Goal: Answer question/provide support: Answer question/provide support

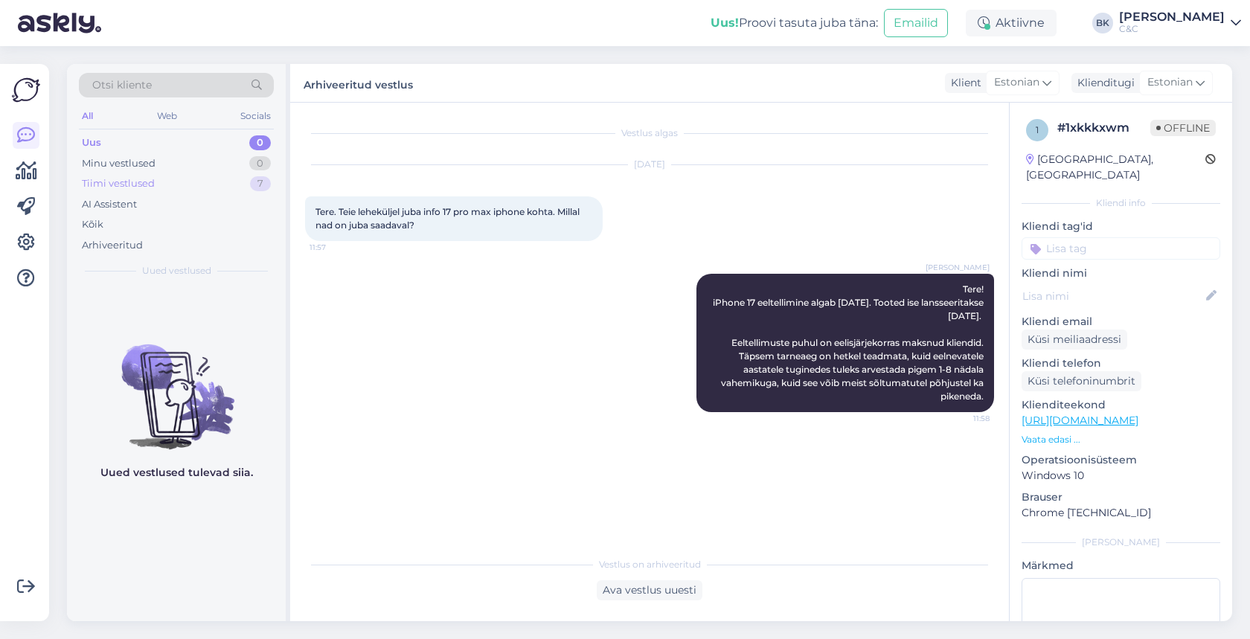
click at [177, 184] on div "Tiimi vestlused 7" at bounding box center [176, 183] width 195 height 21
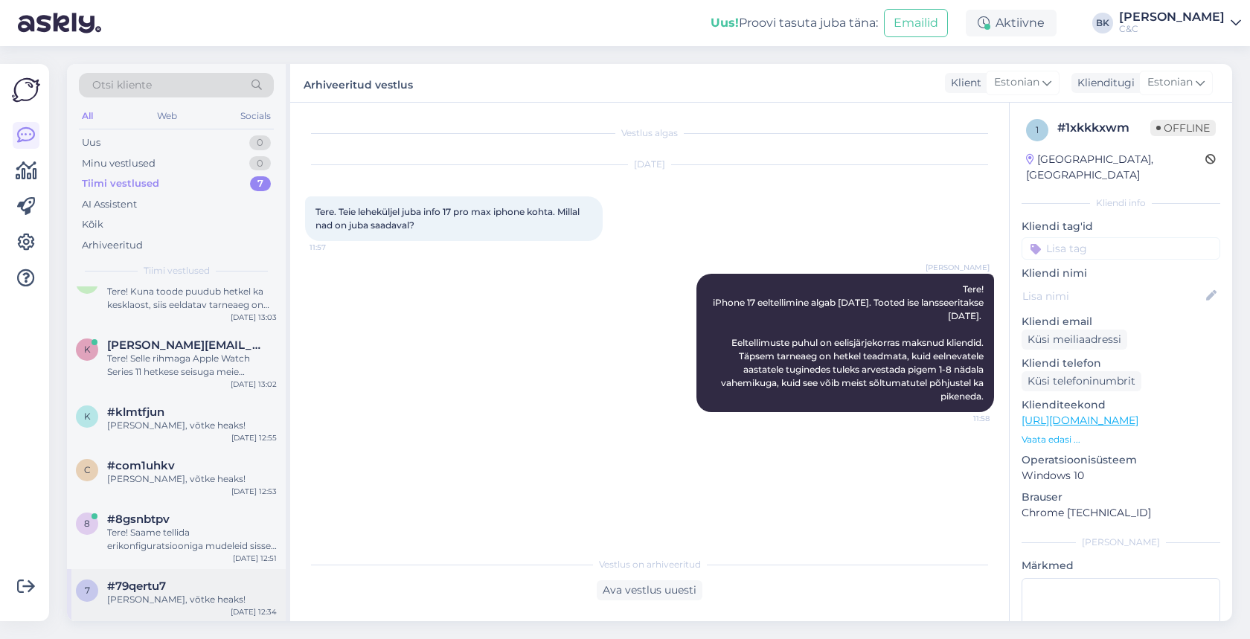
scroll to position [92, 0]
click at [157, 606] on div "7 #79qertu7 [PERSON_NAME], võtke heaks! [DATE] 12:34" at bounding box center [176, 597] width 219 height 54
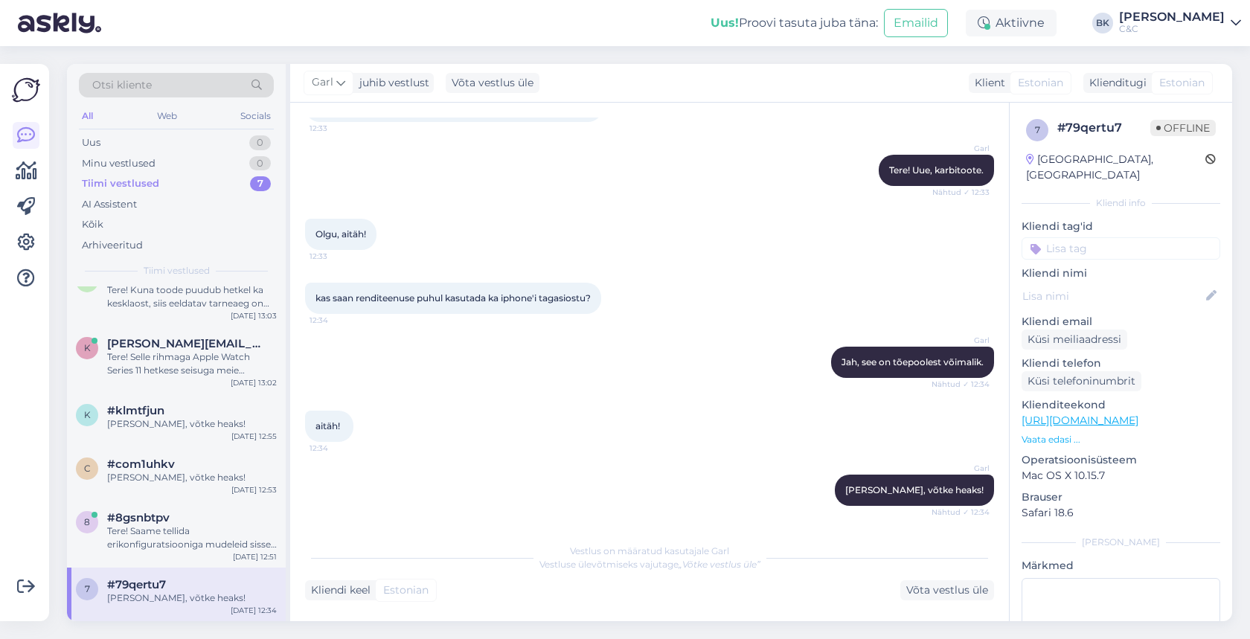
scroll to position [78, 0]
click at [191, 534] on div "Tere! Saame tellida erikonfiguratsiooniga mudeleid sisse, sellisel juhul [PERSO…" at bounding box center [192, 540] width 170 height 27
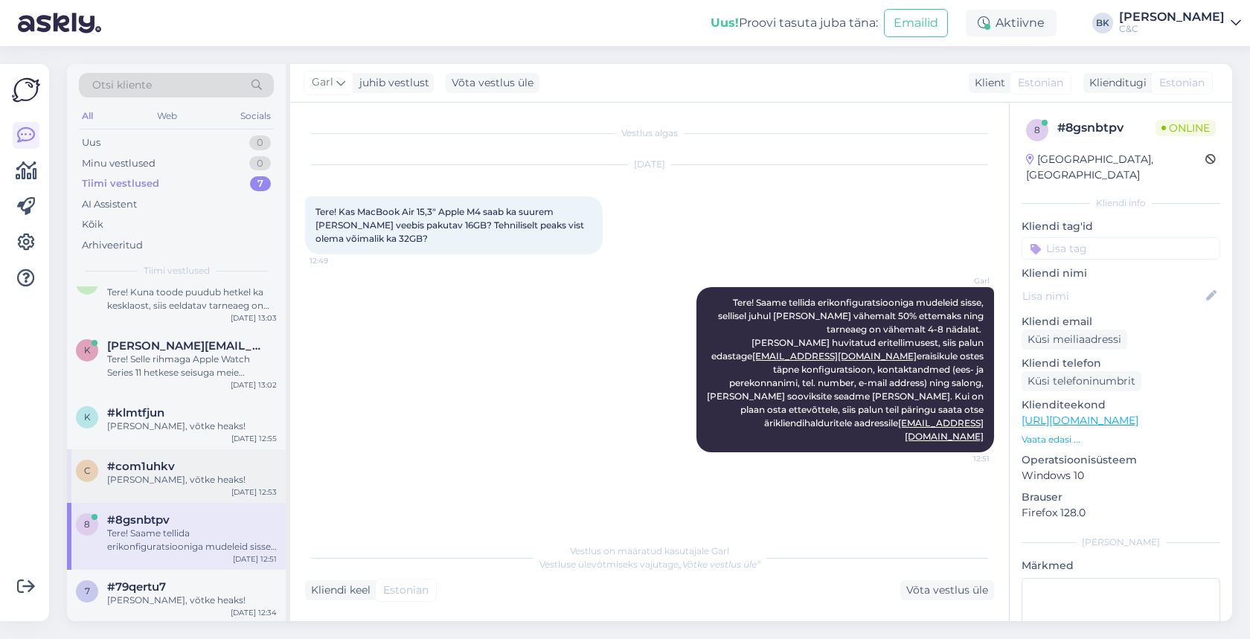
click at [188, 467] on div "#com1uhkv" at bounding box center [192, 466] width 170 height 13
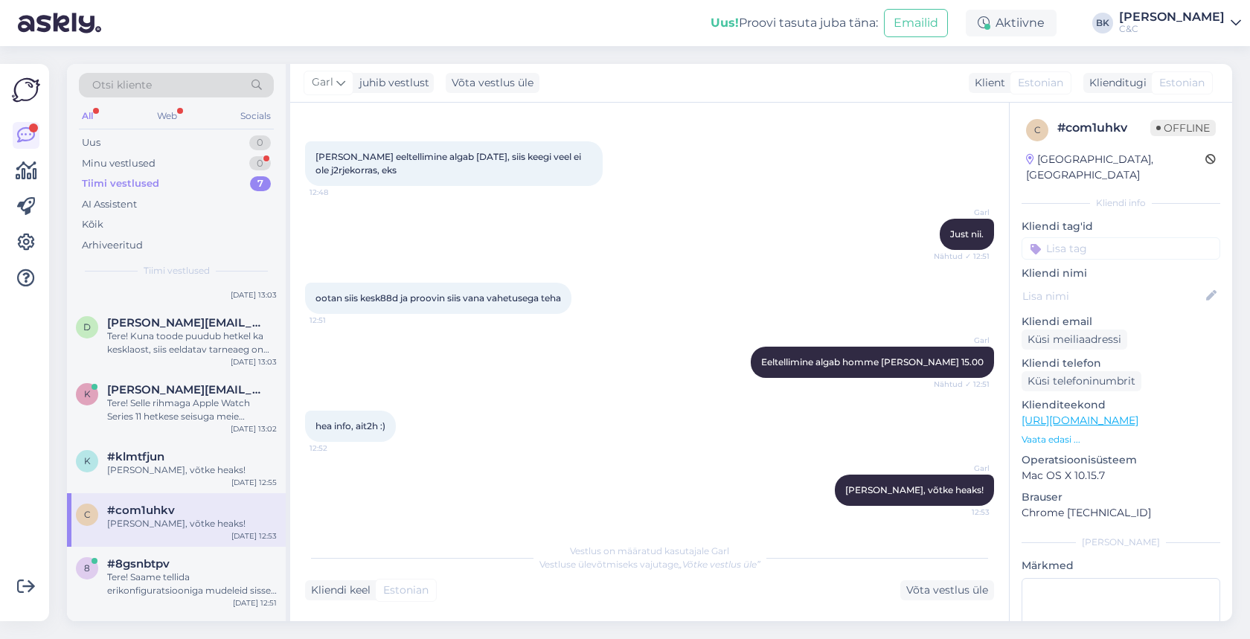
scroll to position [35, 0]
click at [188, 467] on div "[PERSON_NAME], võtke heaks!" at bounding box center [192, 469] width 170 height 13
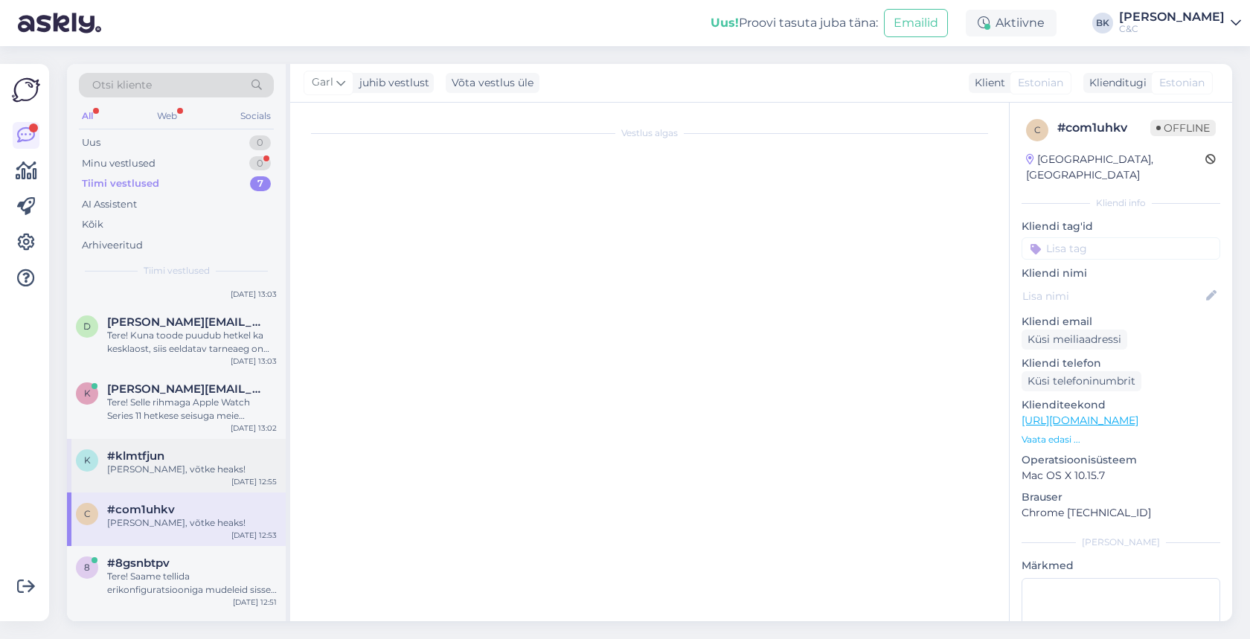
scroll to position [1131, 0]
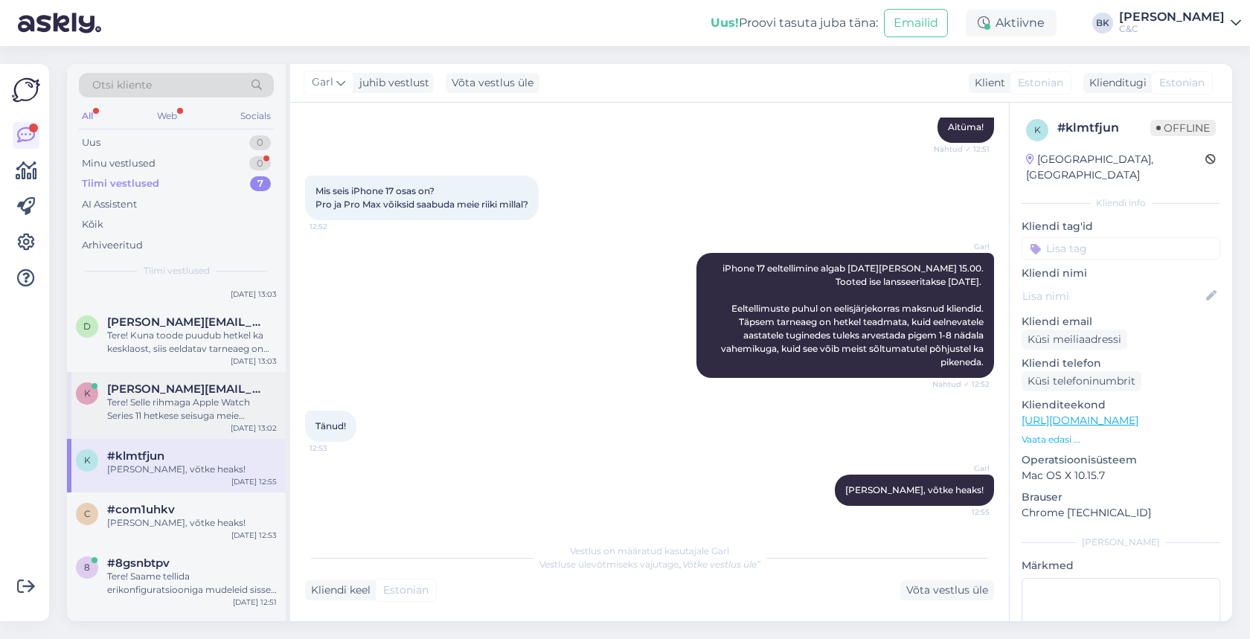
click at [171, 414] on div "Tere! Selle rihmaga Apple Watch Series 11 hetkese seisuga meie valikusse tõepoo…" at bounding box center [192, 409] width 170 height 27
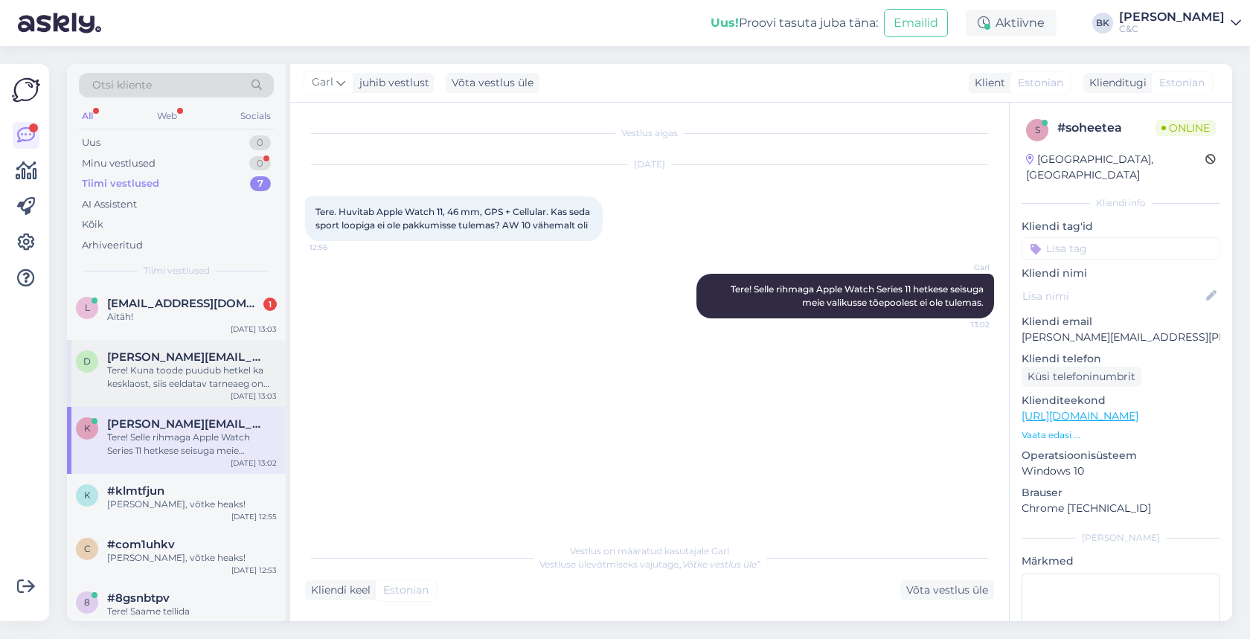
scroll to position [0, 0]
click at [194, 318] on div "Aitäh!" at bounding box center [192, 316] width 170 height 13
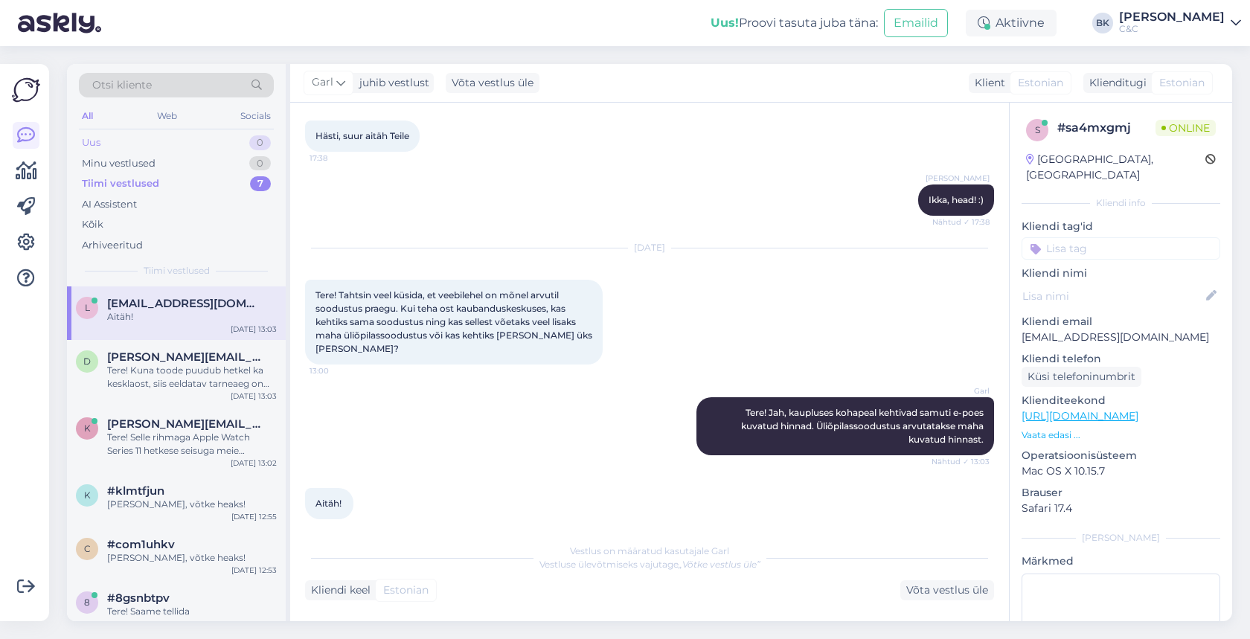
click at [195, 137] on div "Uus 0" at bounding box center [176, 142] width 195 height 21
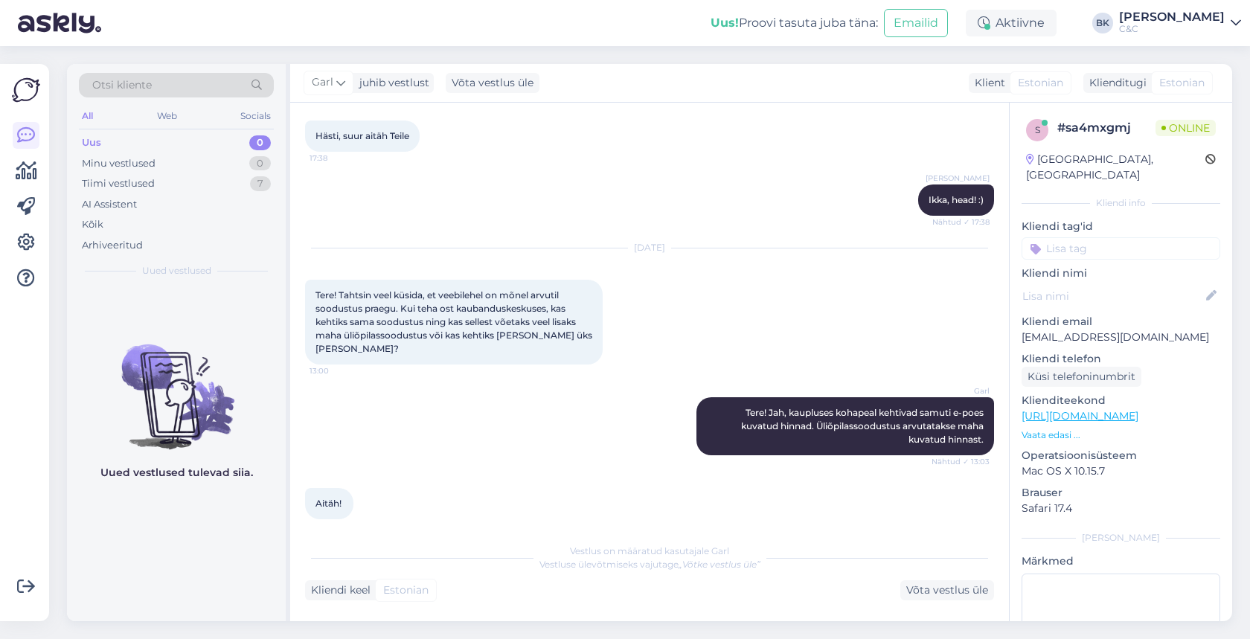
scroll to position [476, 0]
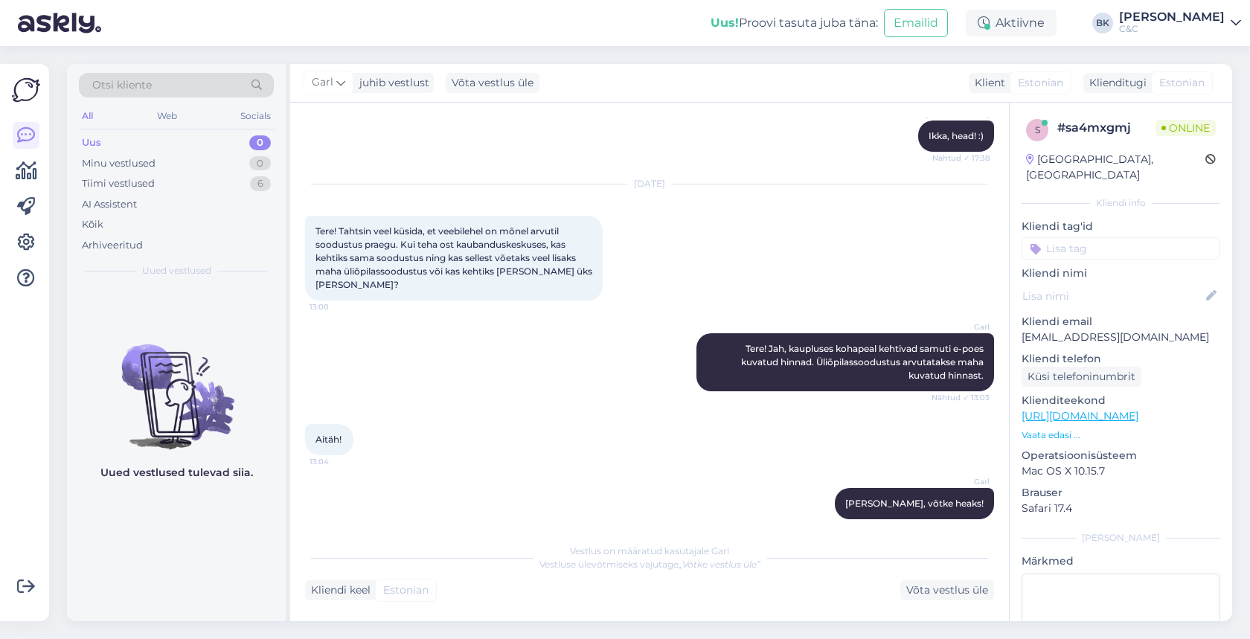
click at [195, 137] on div "Uus 0" at bounding box center [176, 142] width 195 height 21
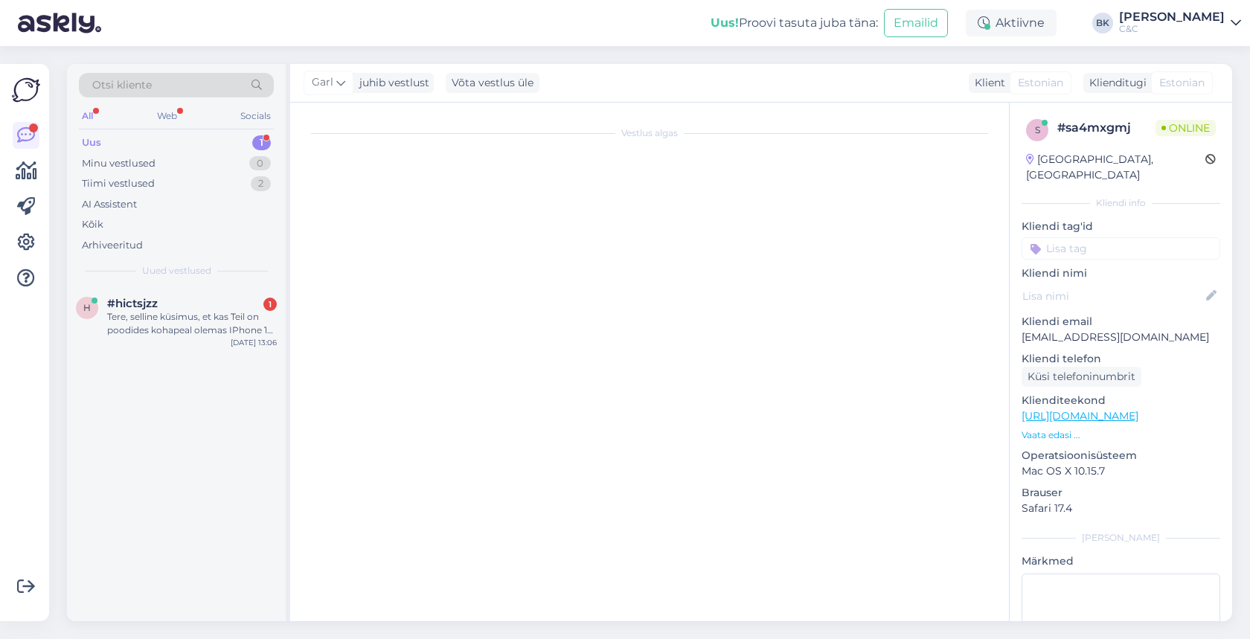
scroll to position [0, 0]
click at [252, 327] on div "Tere, selline küsimus, et kas Teil on poodides kohapeal olemas IPhone 15 plus v…" at bounding box center [192, 323] width 170 height 27
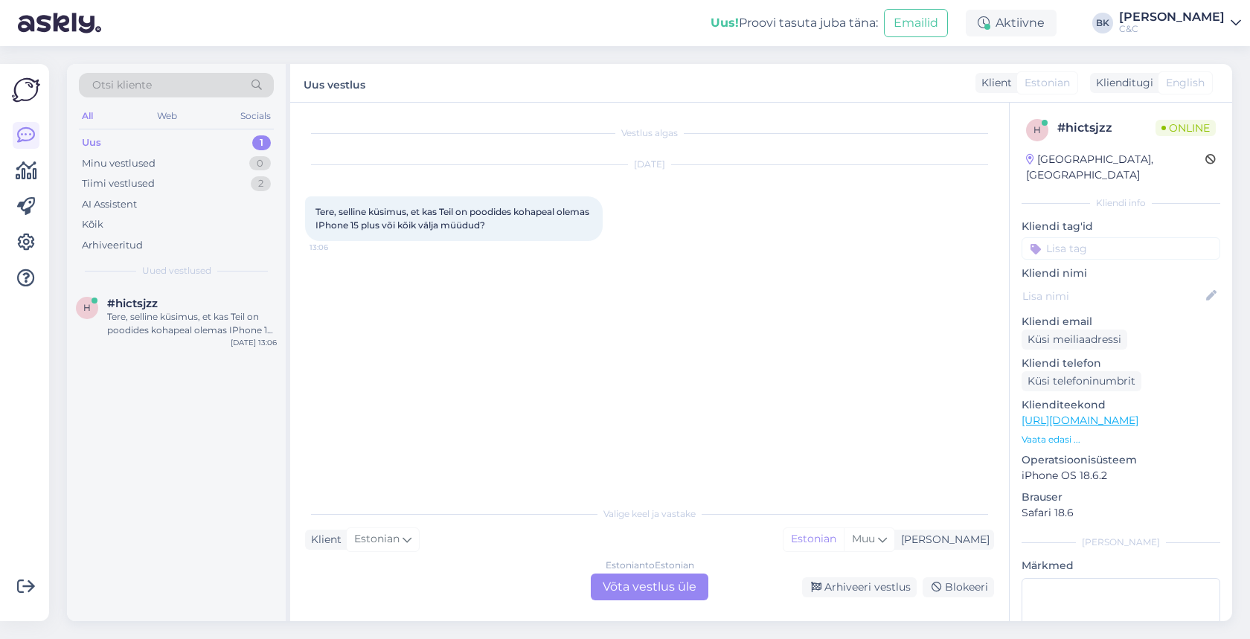
click at [620, 587] on div "Estonian to Estonian Võta vestlus üle" at bounding box center [650, 587] width 118 height 27
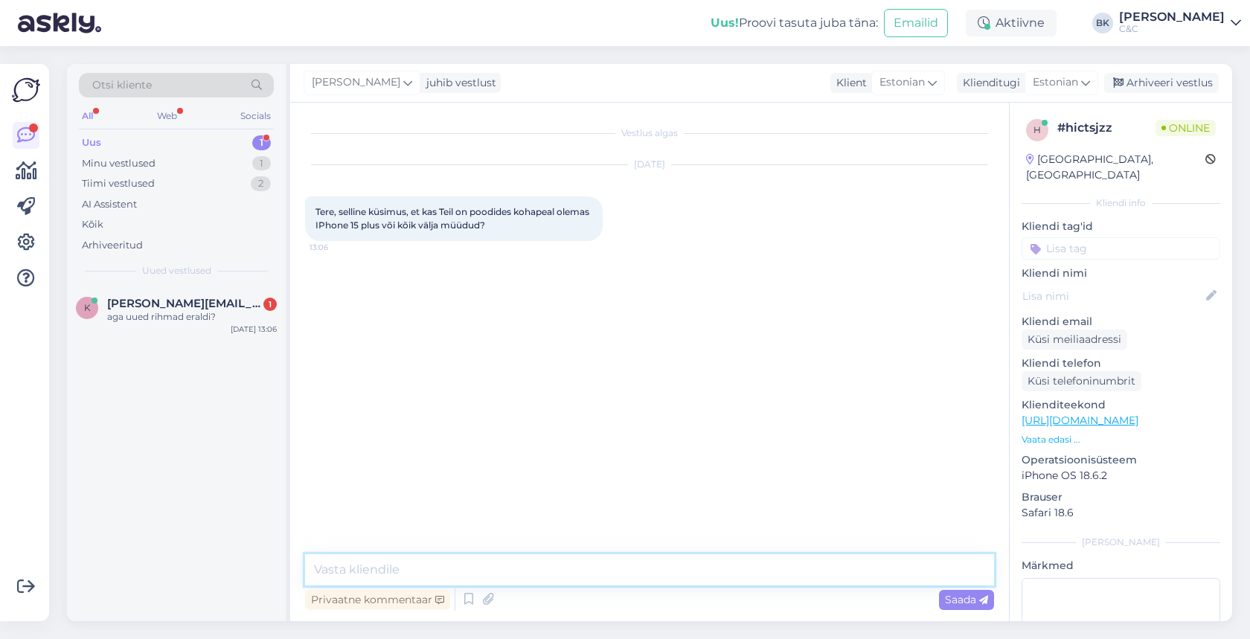
click at [462, 565] on textarea at bounding box center [649, 569] width 689 height 31
type textarea "Tere! Kahjuks ei ole enam võimalik meie kaudu osta mudelit Iphone 15 plus."
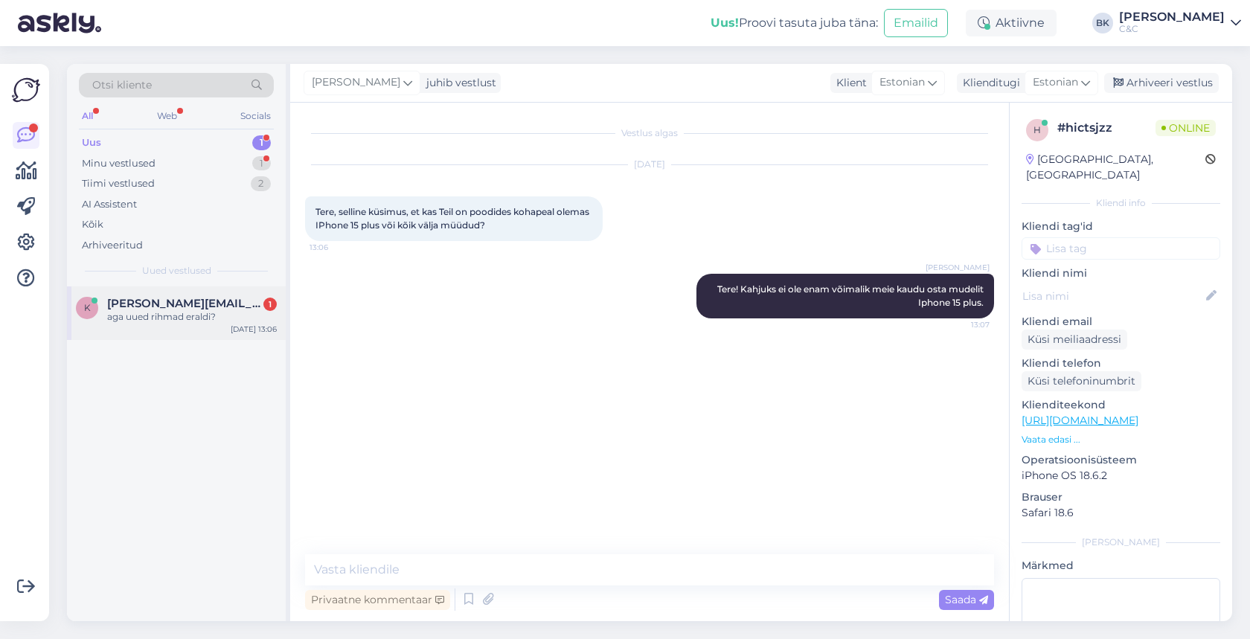
click at [176, 321] on div "aga uued rihmad eraldi?" at bounding box center [192, 316] width 170 height 13
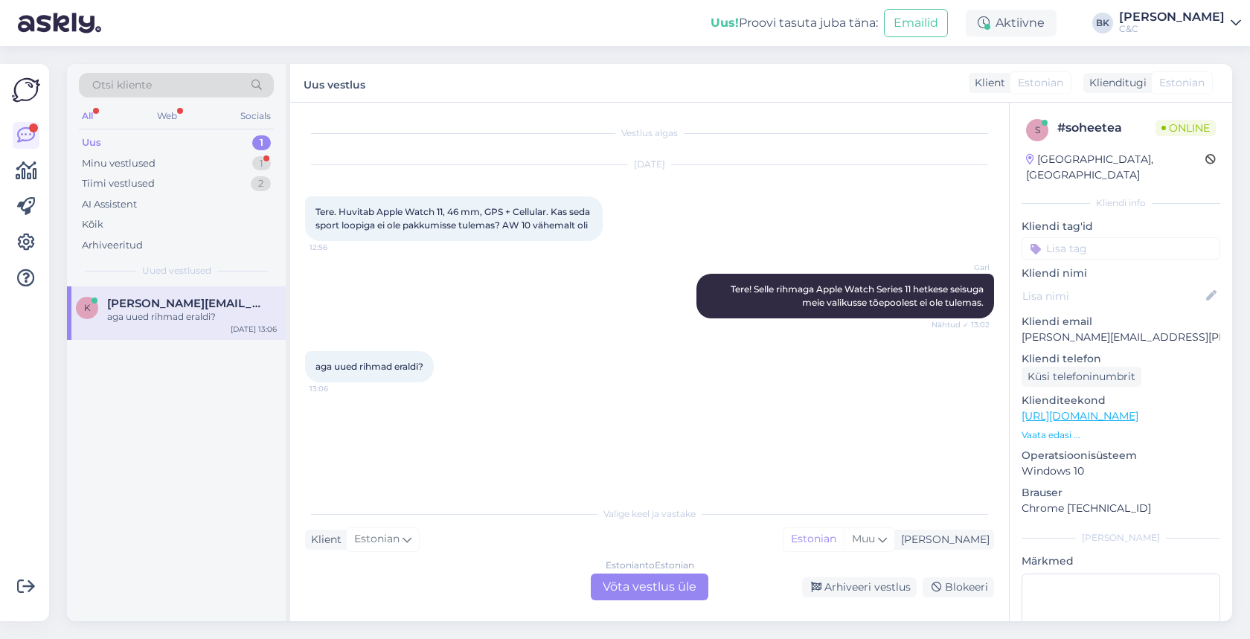
click at [618, 592] on div "Estonian to Estonian Võta vestlus üle" at bounding box center [650, 587] width 118 height 27
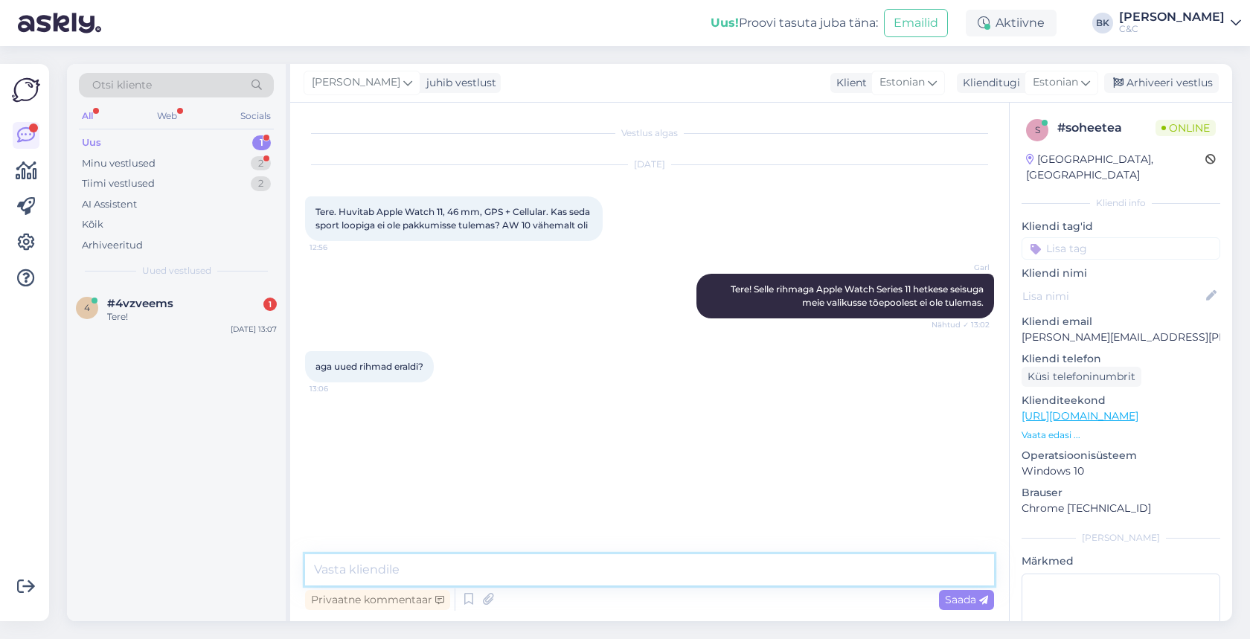
click at [630, 576] on textarea at bounding box center [649, 569] width 689 height 31
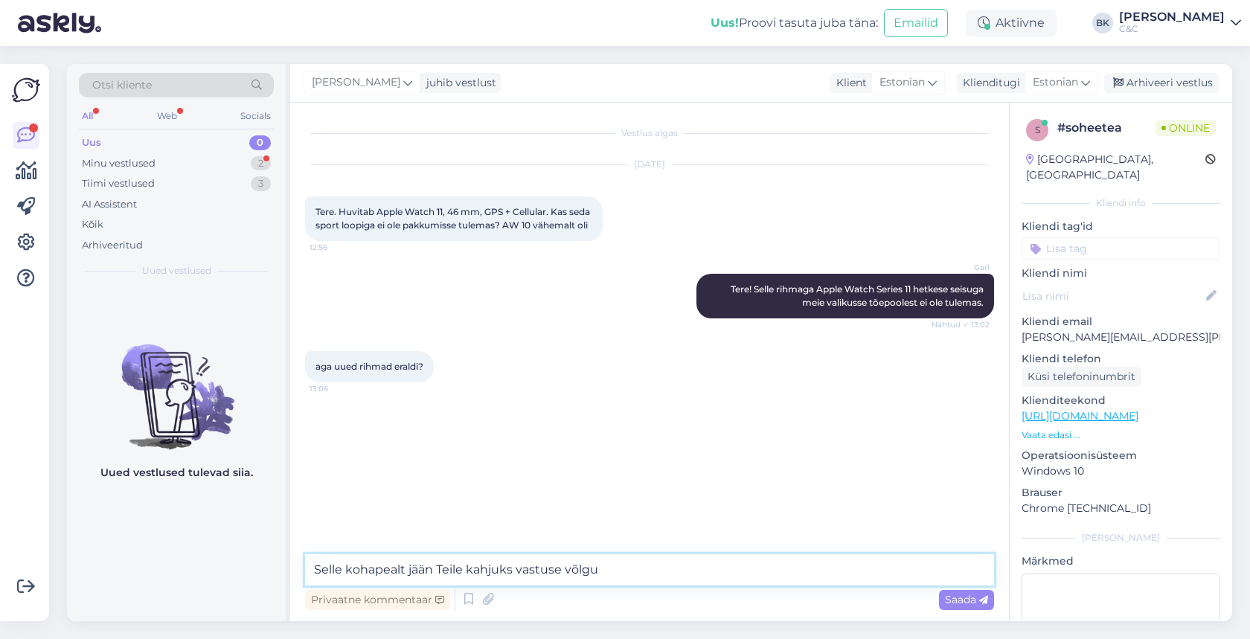
type textarea "Selle kohapealt jään Teile kahjuks vastuse võlgu."
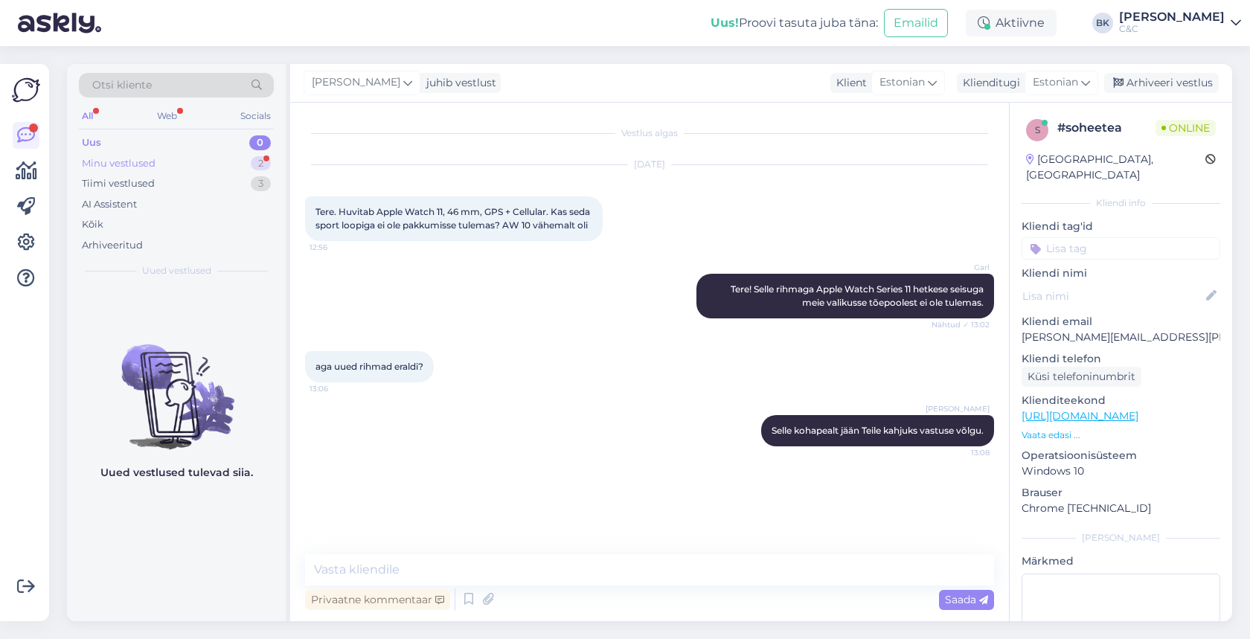
click at [201, 162] on div "Minu vestlused 2" at bounding box center [176, 163] width 195 height 21
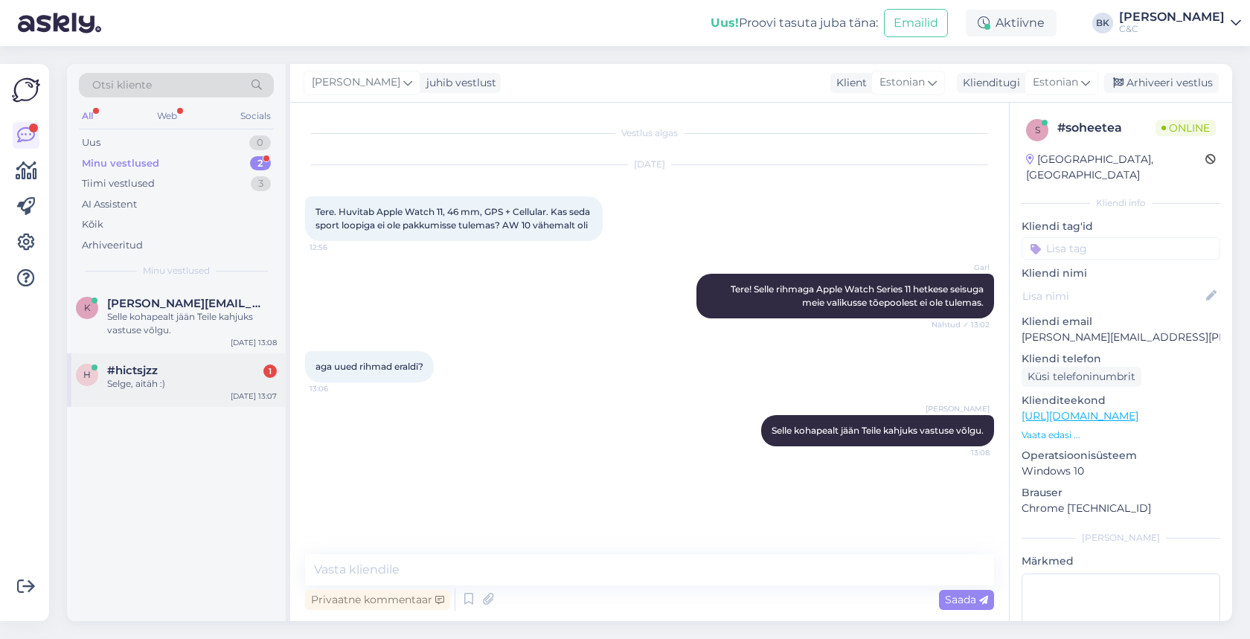
click at [190, 385] on div "Selge, aitäh :)" at bounding box center [192, 383] width 170 height 13
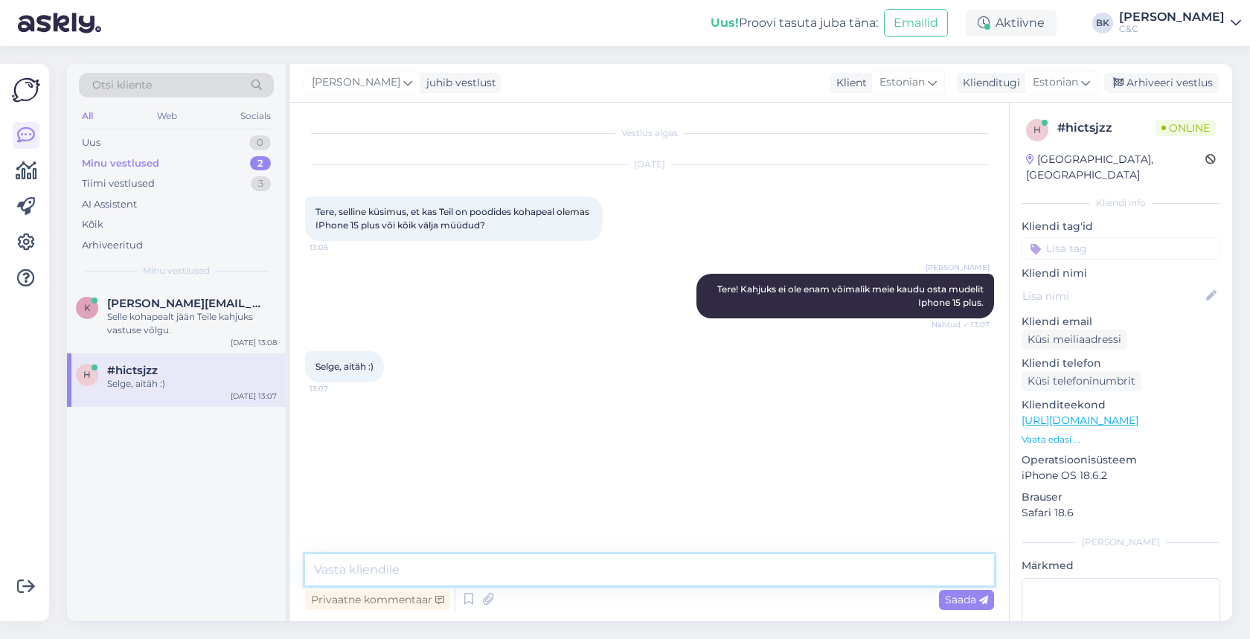
click at [438, 563] on textarea at bounding box center [649, 569] width 689 height 31
type textarea "Ikka, ilusat päeva!"
click at [1155, 83] on div "Arhiveeri vestlus" at bounding box center [1162, 83] width 115 height 20
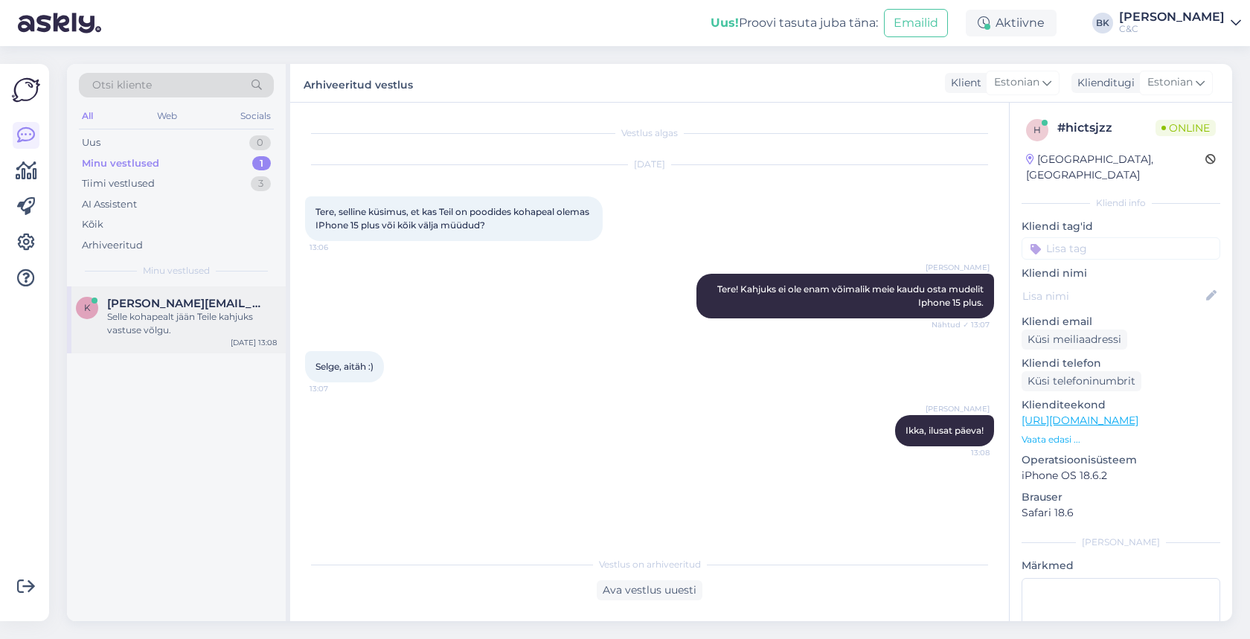
click at [252, 313] on div "Selle kohapealt jään Teile kahjuks vastuse võlgu." at bounding box center [192, 323] width 170 height 27
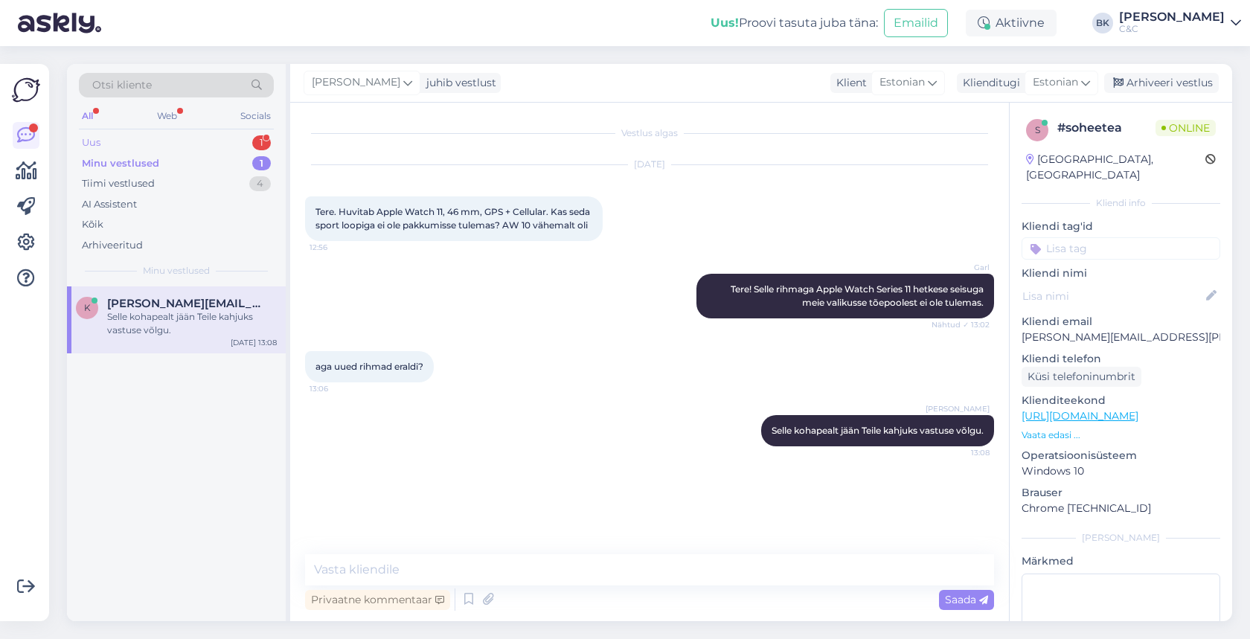
click at [212, 137] on div "Uus 1" at bounding box center [176, 142] width 195 height 21
click at [179, 315] on div "Tere! Mul on smart deal lepinguga [PERSON_NAME], kaks aastat saab täis 01.10. I…" at bounding box center [192, 323] width 170 height 27
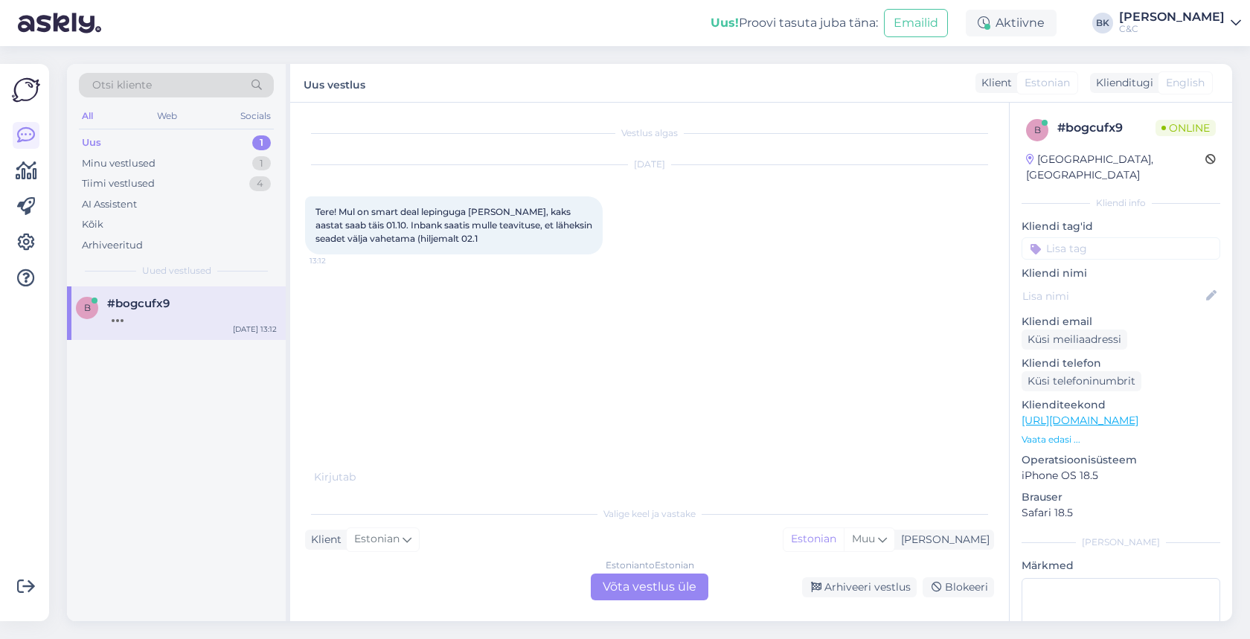
click at [634, 582] on div "Estonian to Estonian Võta vestlus üle" at bounding box center [650, 587] width 118 height 27
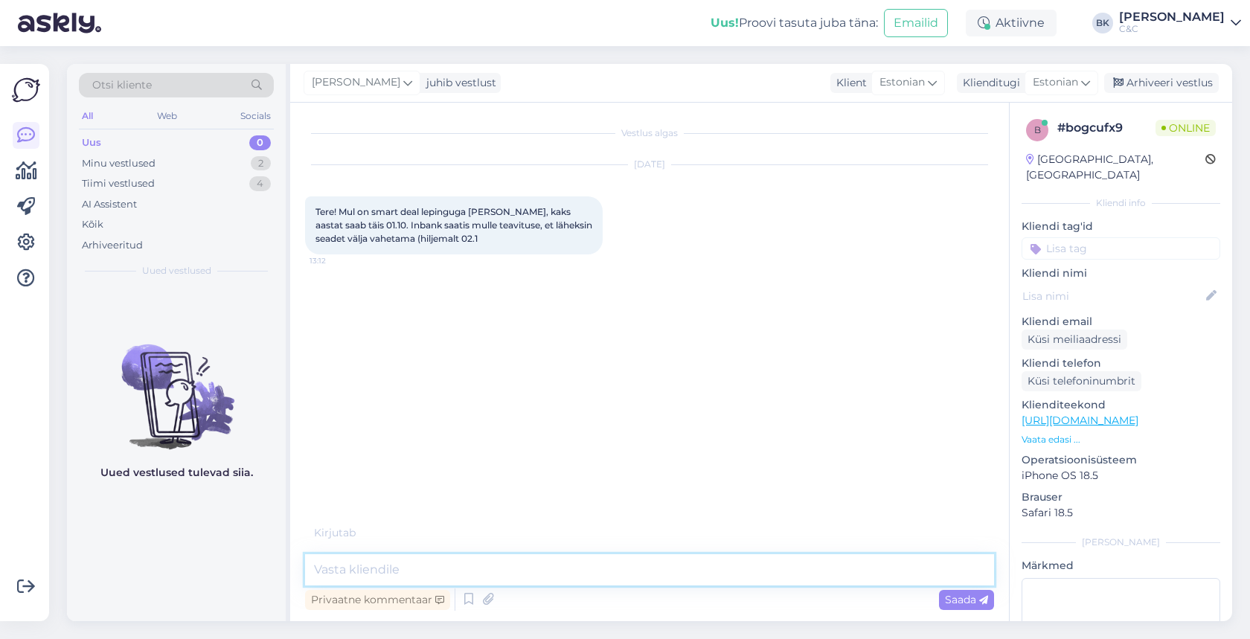
click at [633, 580] on textarea at bounding box center [649, 569] width 689 height 31
type textarea "T"
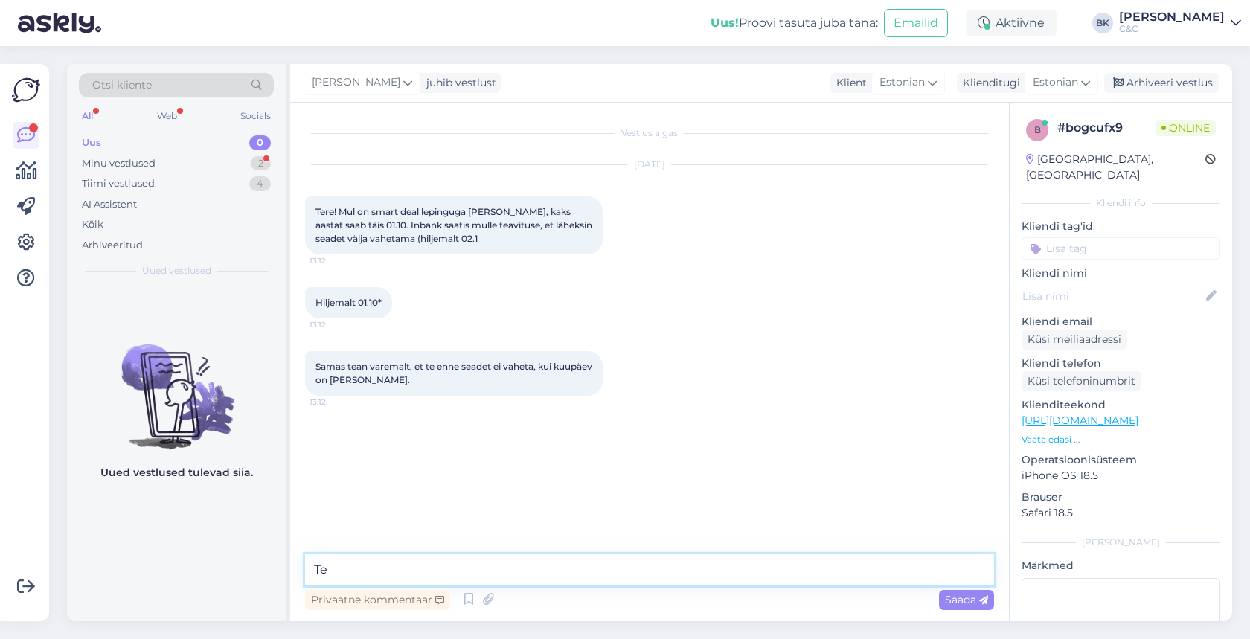
type textarea "T"
click at [188, 169] on div "Minu vestlused 2" at bounding box center [176, 163] width 195 height 21
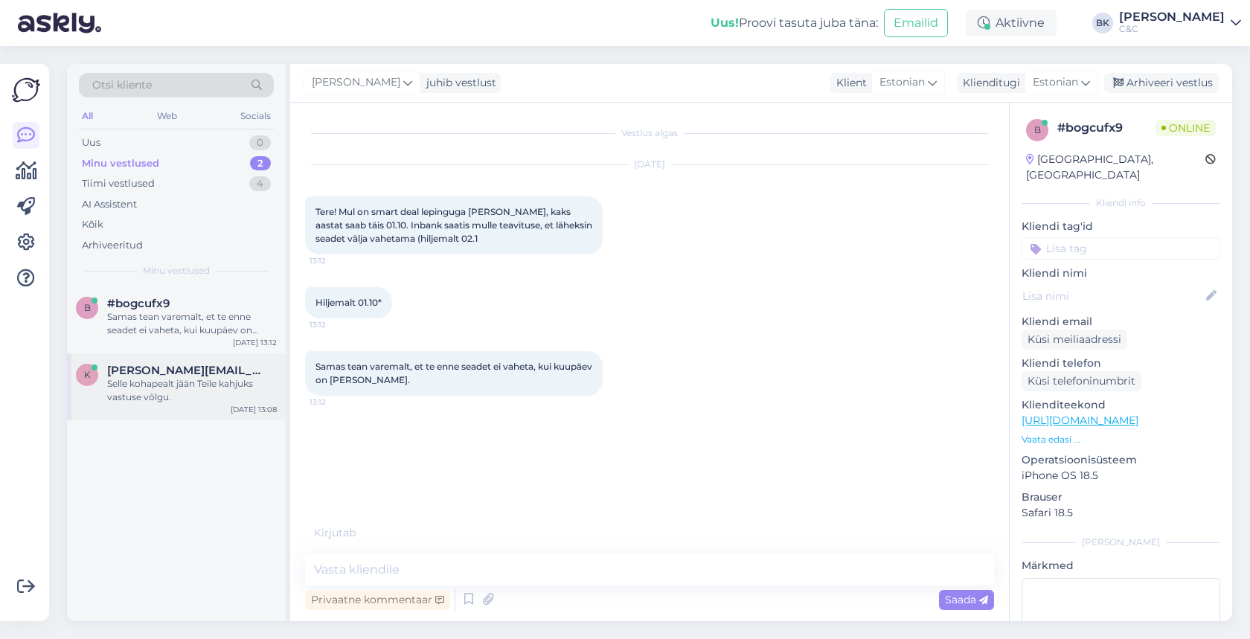
click at [190, 377] on div "Selle kohapealt jään Teile kahjuks vastuse võlgu." at bounding box center [192, 390] width 170 height 27
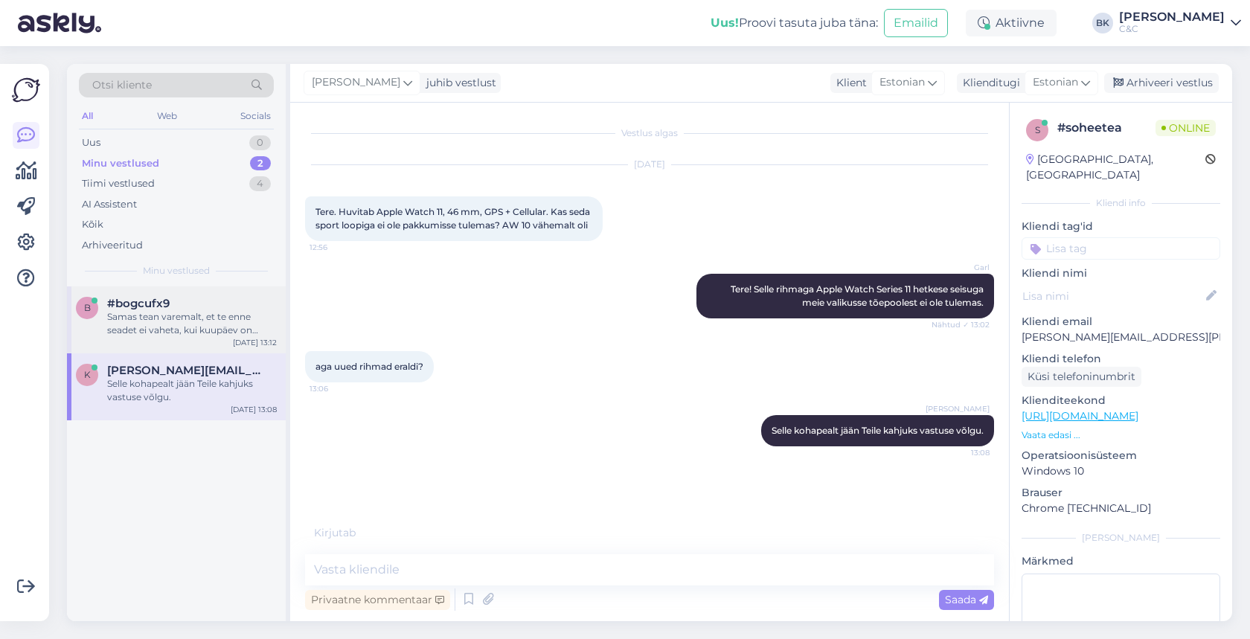
click at [151, 320] on div "Samas tean varemalt, et te enne seadet ei vaheta, kui kuupäev on [PERSON_NAME]." at bounding box center [192, 323] width 170 height 27
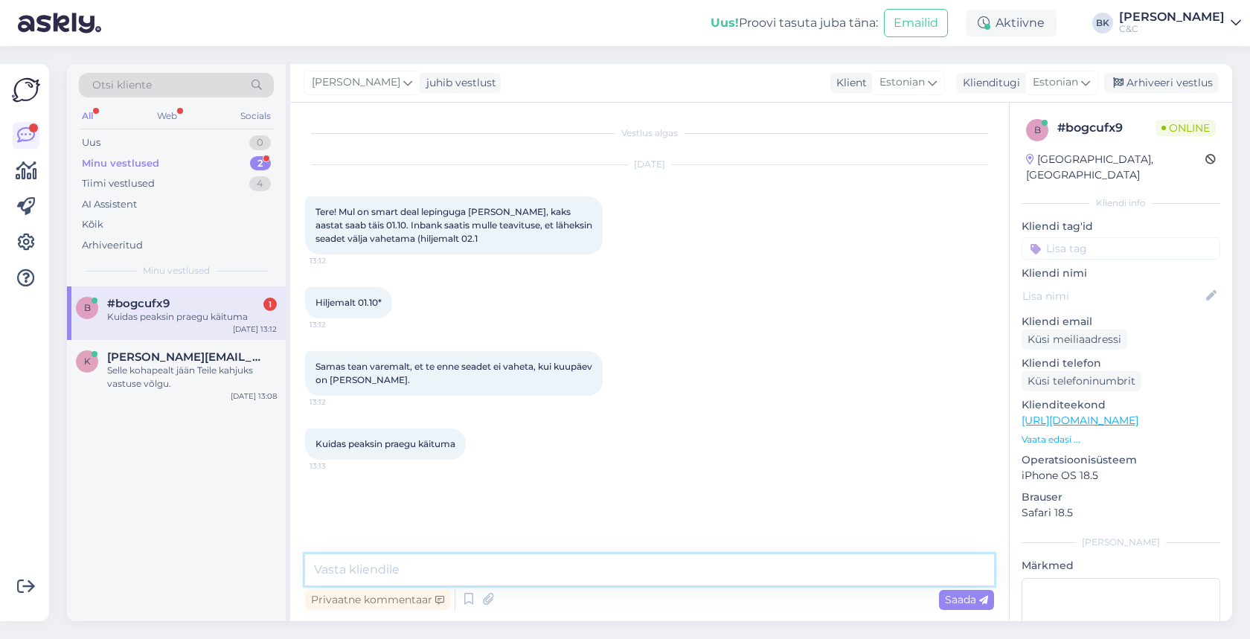
click at [362, 570] on textarea at bounding box center [649, 569] width 689 height 31
type textarea "Tere! [PERSON_NAME] edastage enda nimi, proovin [PERSON_NAME] lepingu [PERSON_N…"
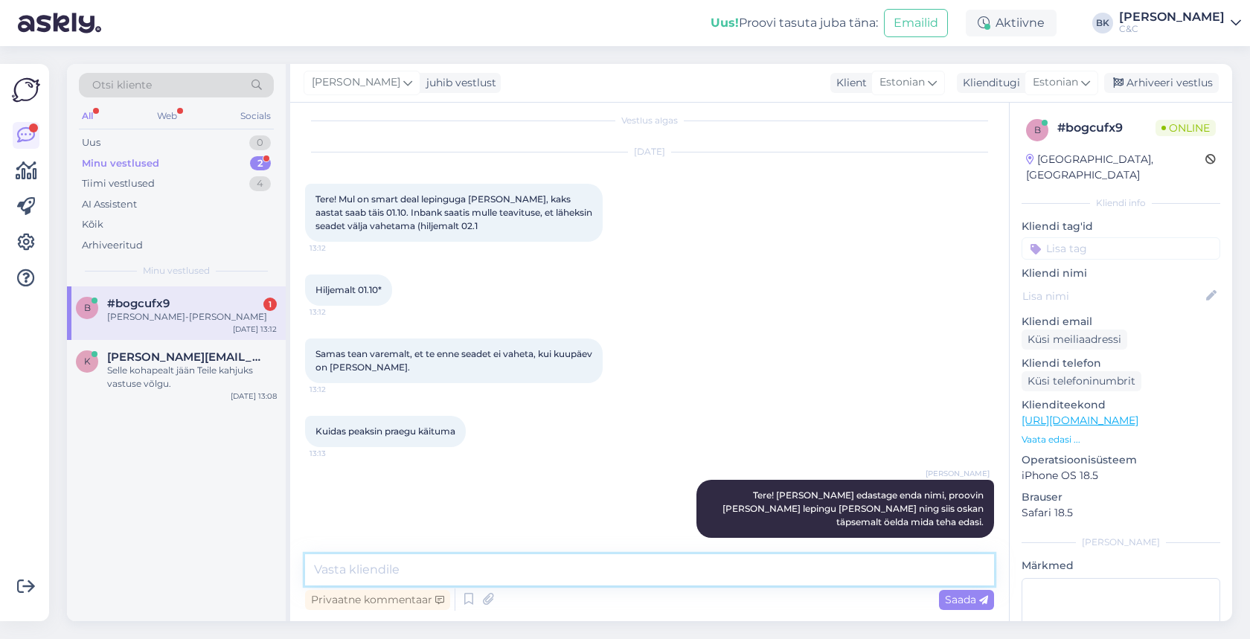
scroll to position [77, 0]
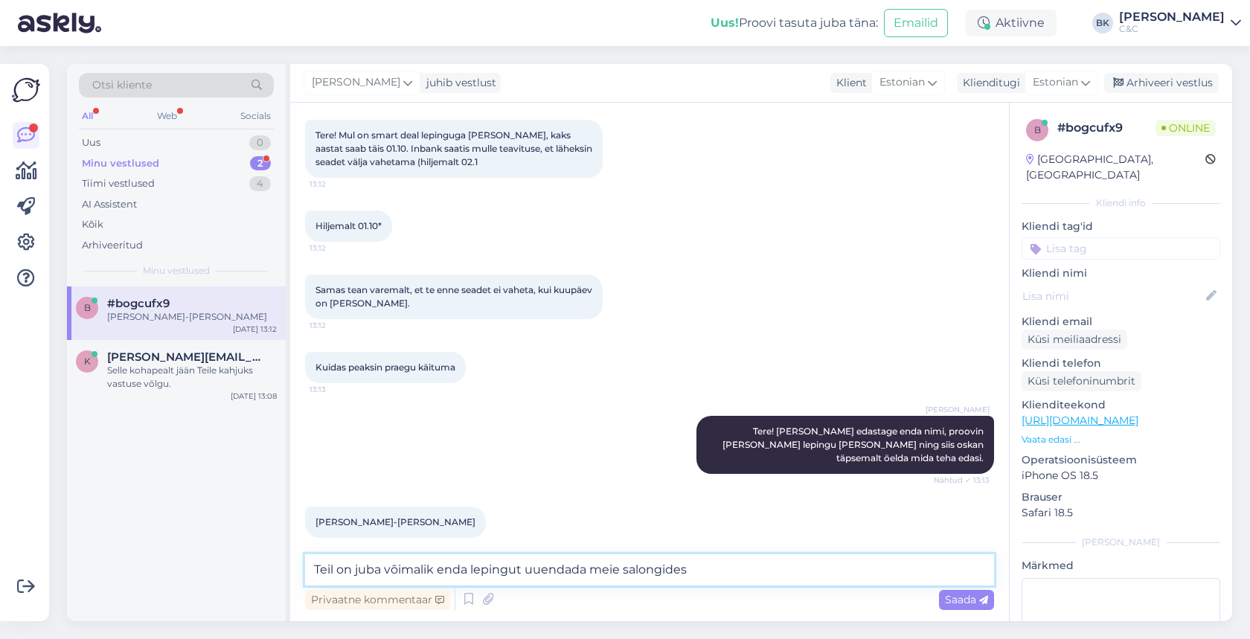
type textarea "Teil on juba võimalik enda lepingut uuendada meie salongides."
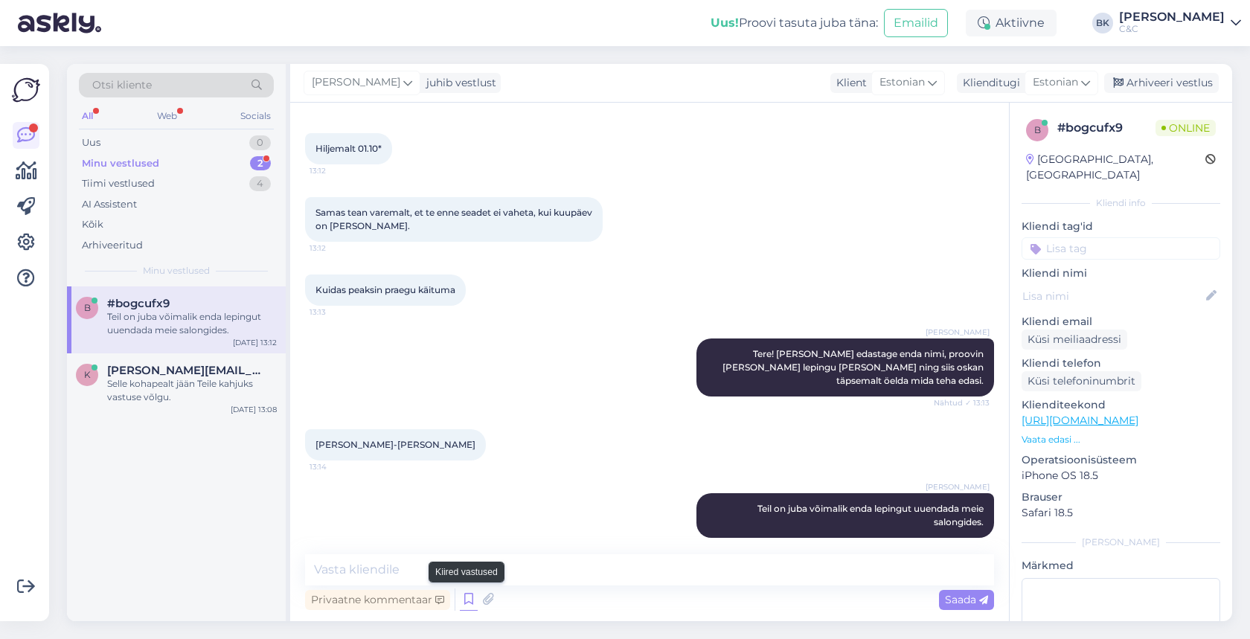
click at [470, 598] on icon at bounding box center [469, 600] width 18 height 22
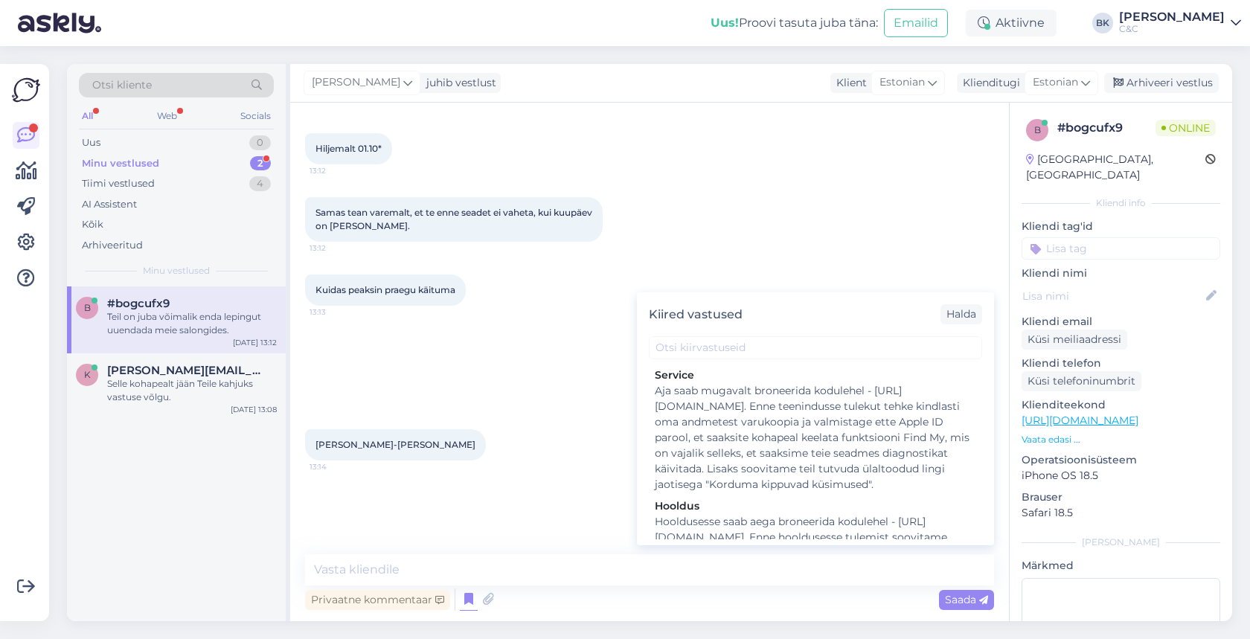
scroll to position [2461, 0]
click at [498, 561] on textarea at bounding box center [649, 569] width 689 height 31
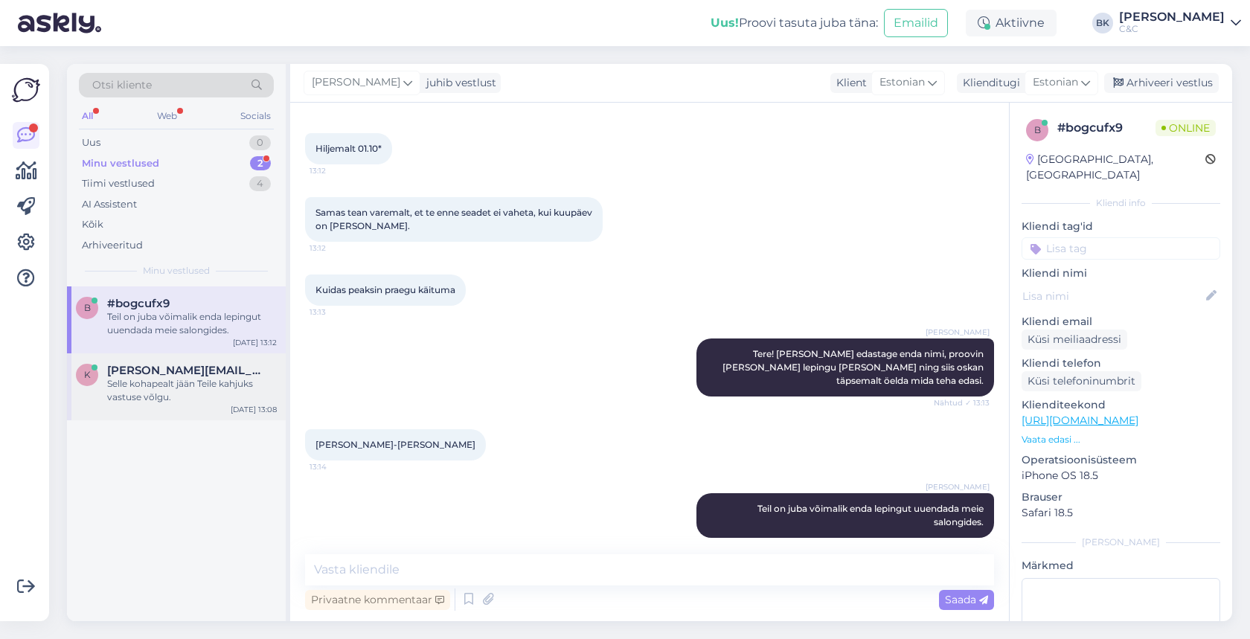
click at [176, 388] on div "Selle kohapealt jään Teile kahjuks vastuse võlgu." at bounding box center [192, 390] width 170 height 27
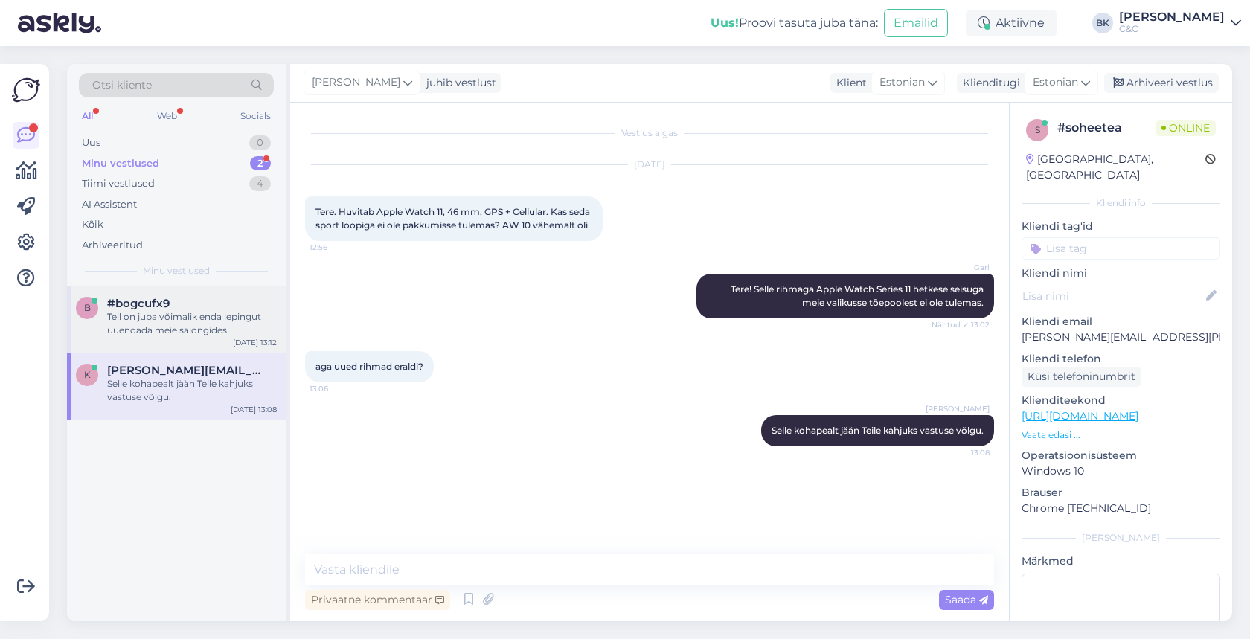
click at [173, 327] on div "Teil on juba võimalik enda lepingut uuendada meie salongides." at bounding box center [192, 323] width 170 height 27
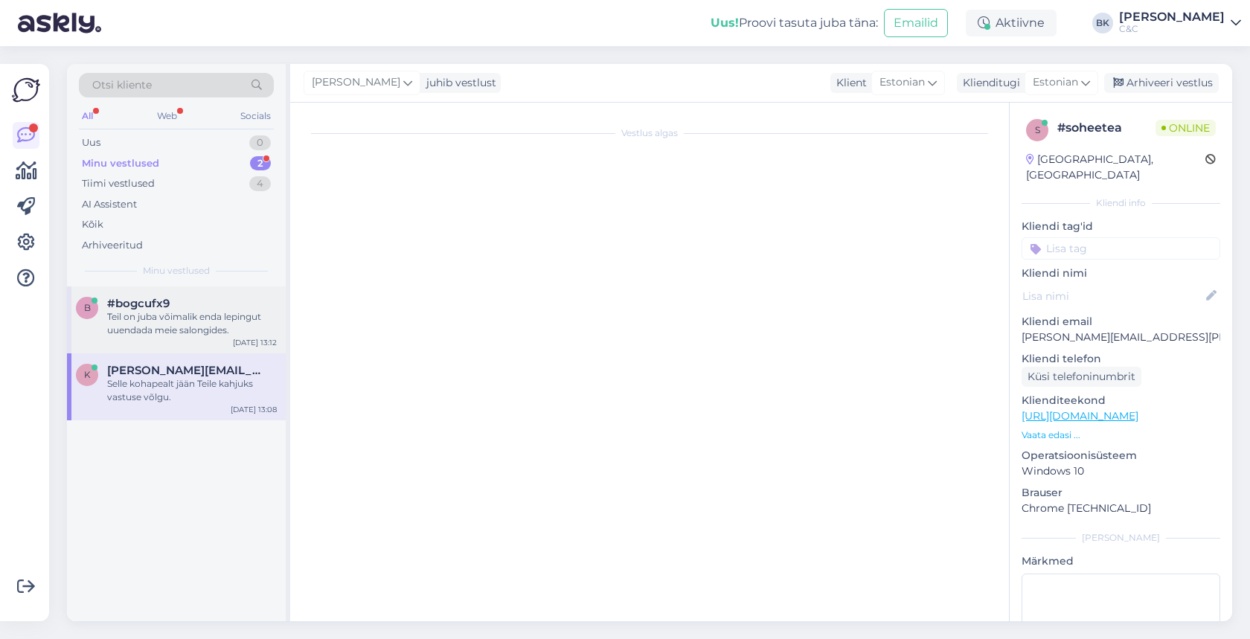
scroll to position [154, 0]
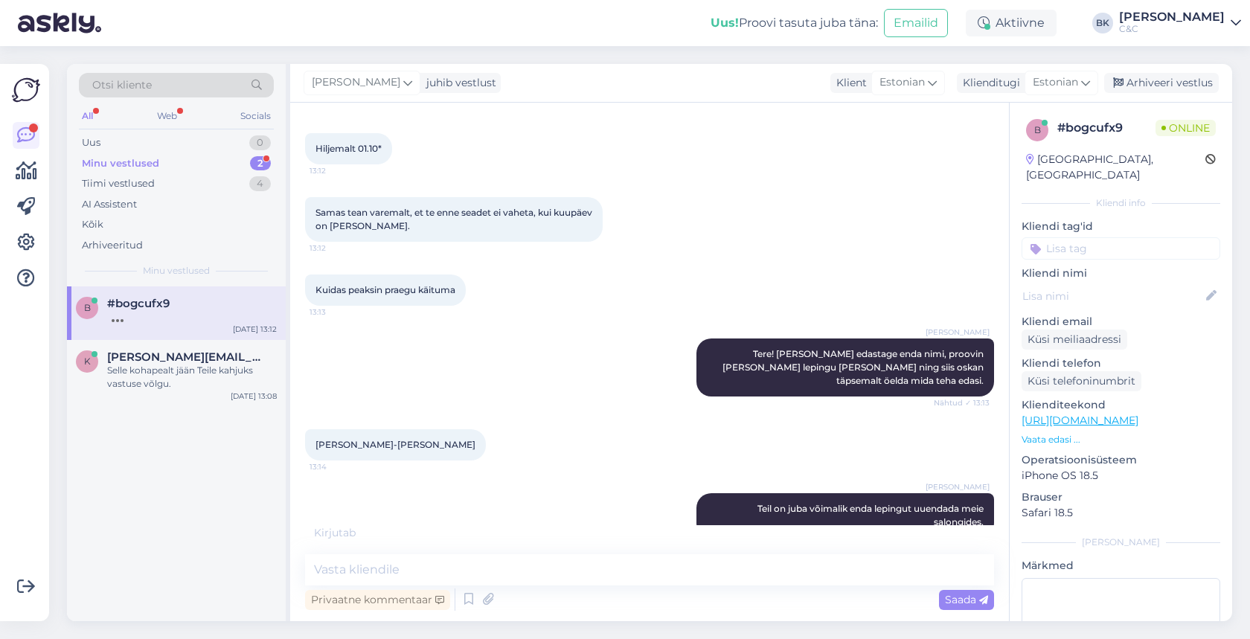
click at [636, 591] on div "Privaatne kommentaar Saada" at bounding box center [649, 600] width 689 height 28
click at [643, 581] on textarea at bounding box center [649, 569] width 689 height 31
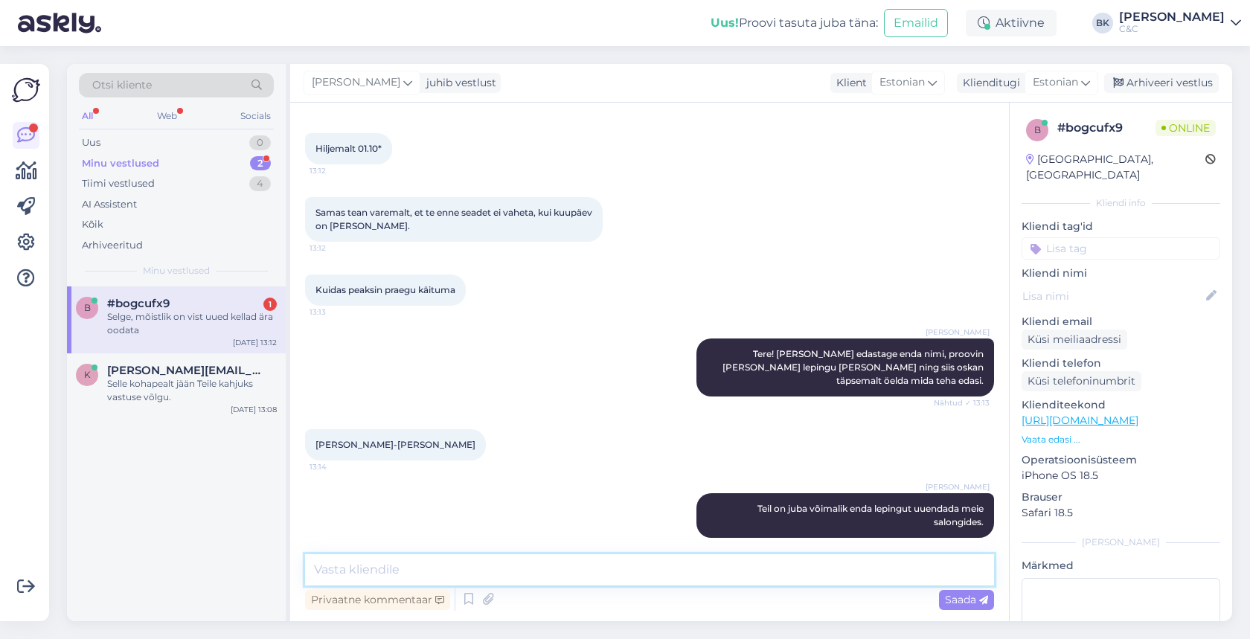
scroll to position [218, 0]
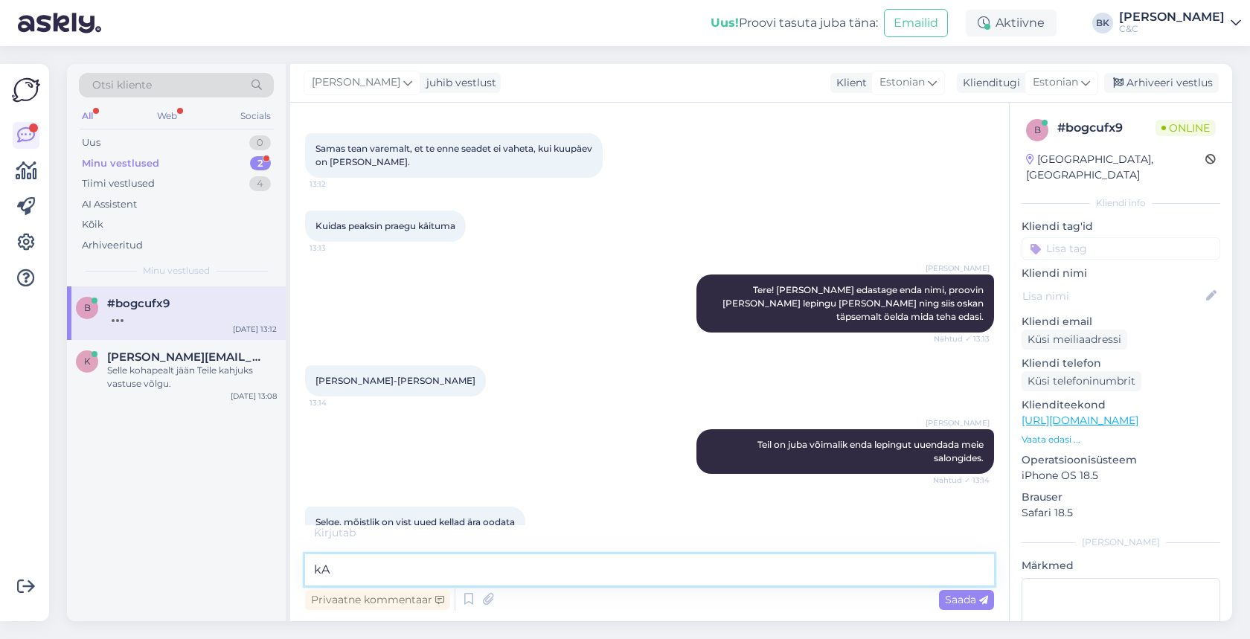
type textarea "k"
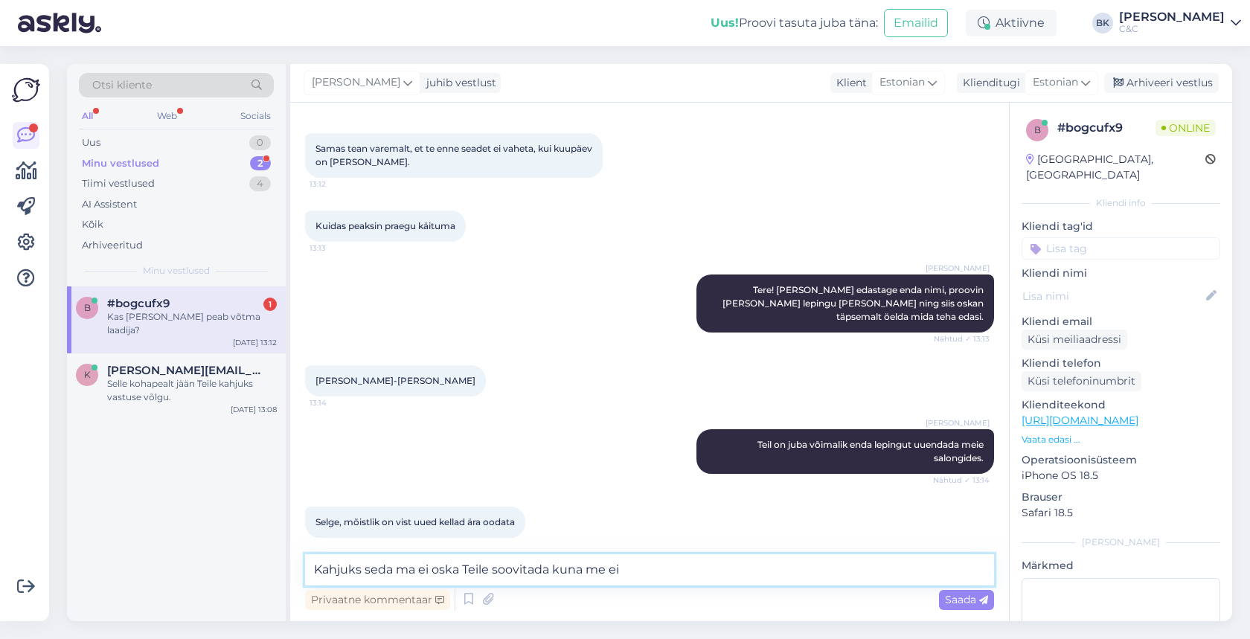
scroll to position [282, 0]
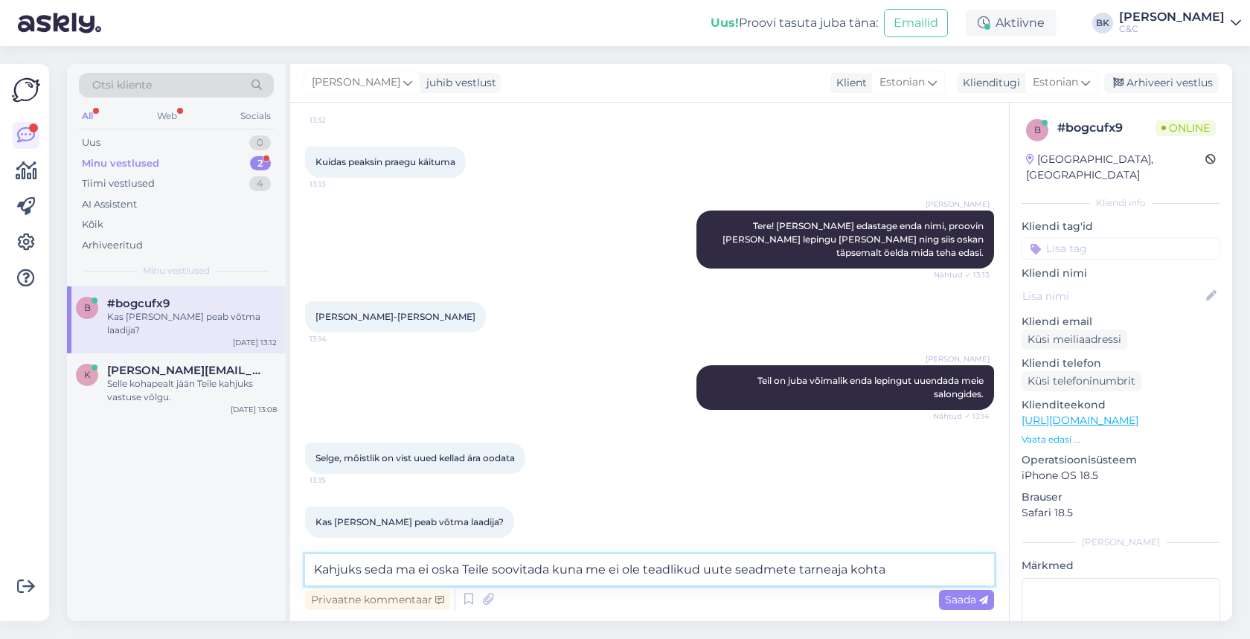
type textarea "Kahjuks seda ma ei oska Teile soovitada kuna me ei ole teadlikud uute seadmete …"
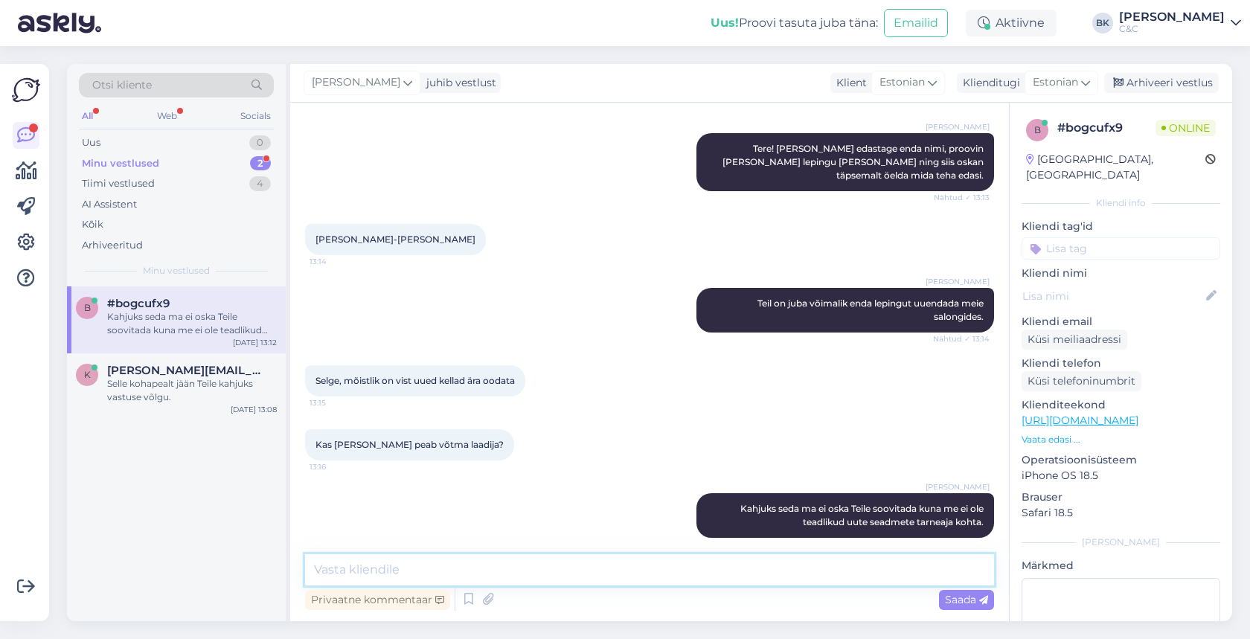
click at [581, 563] on textarea at bounding box center [649, 569] width 689 height 31
type textarea "Jah, palun võtke [PERSON_NAME] originaal laadija."
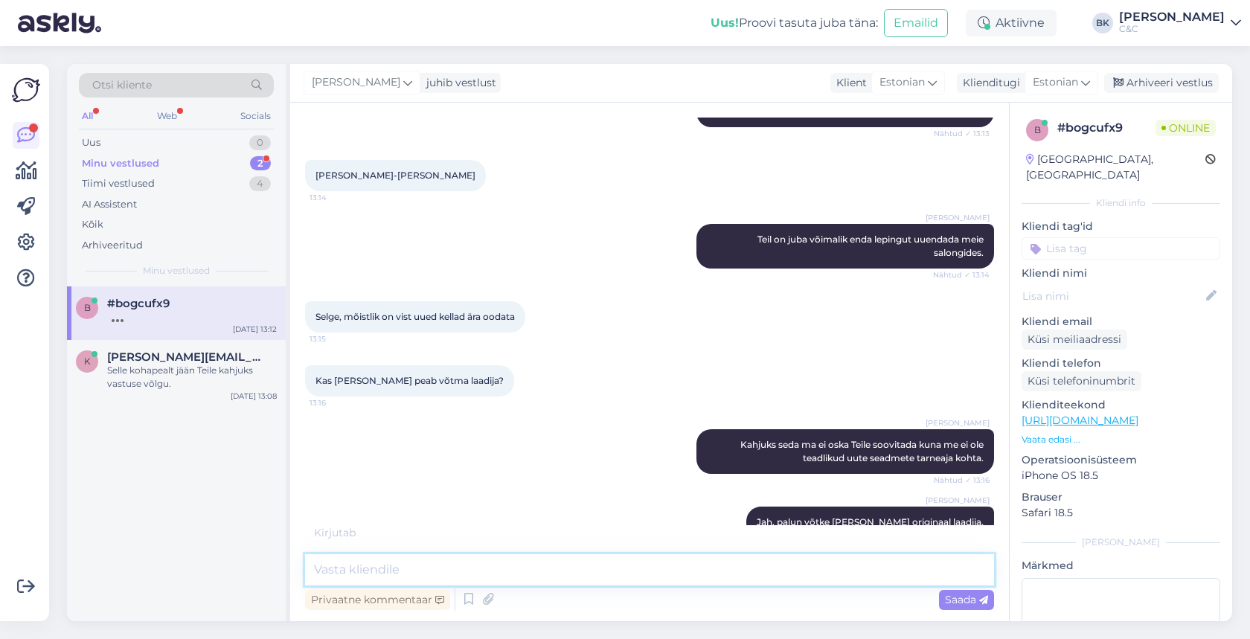
click at [676, 564] on textarea at bounding box center [649, 569] width 689 height 31
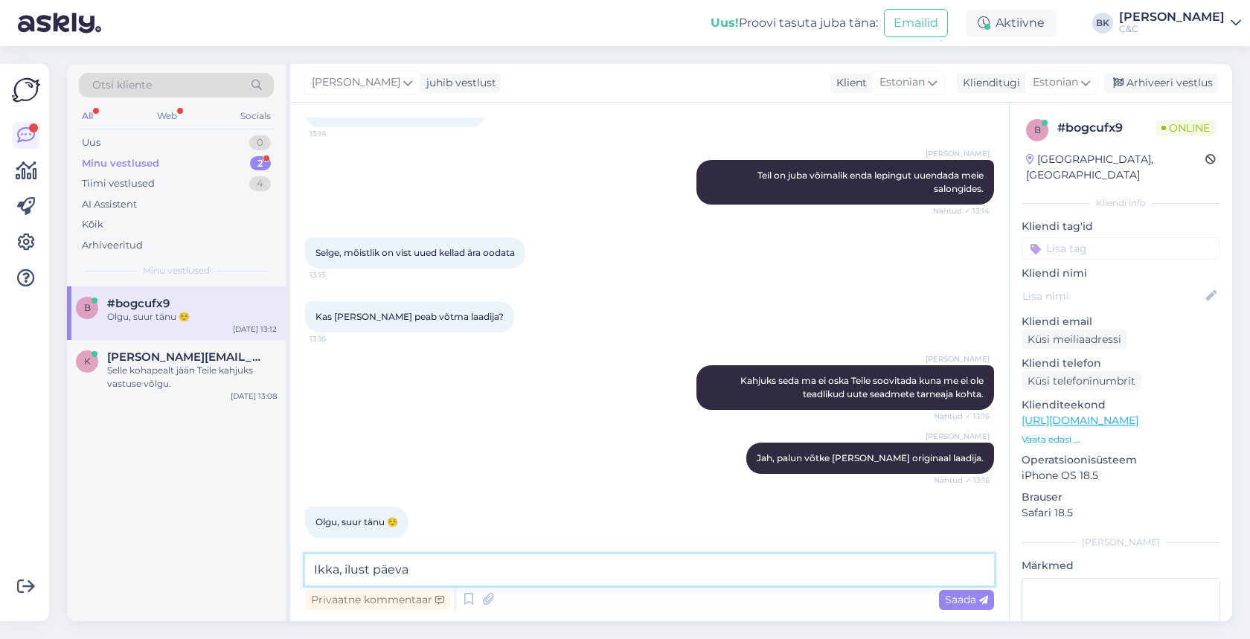
type textarea "[PERSON_NAME], ilust päeva!"
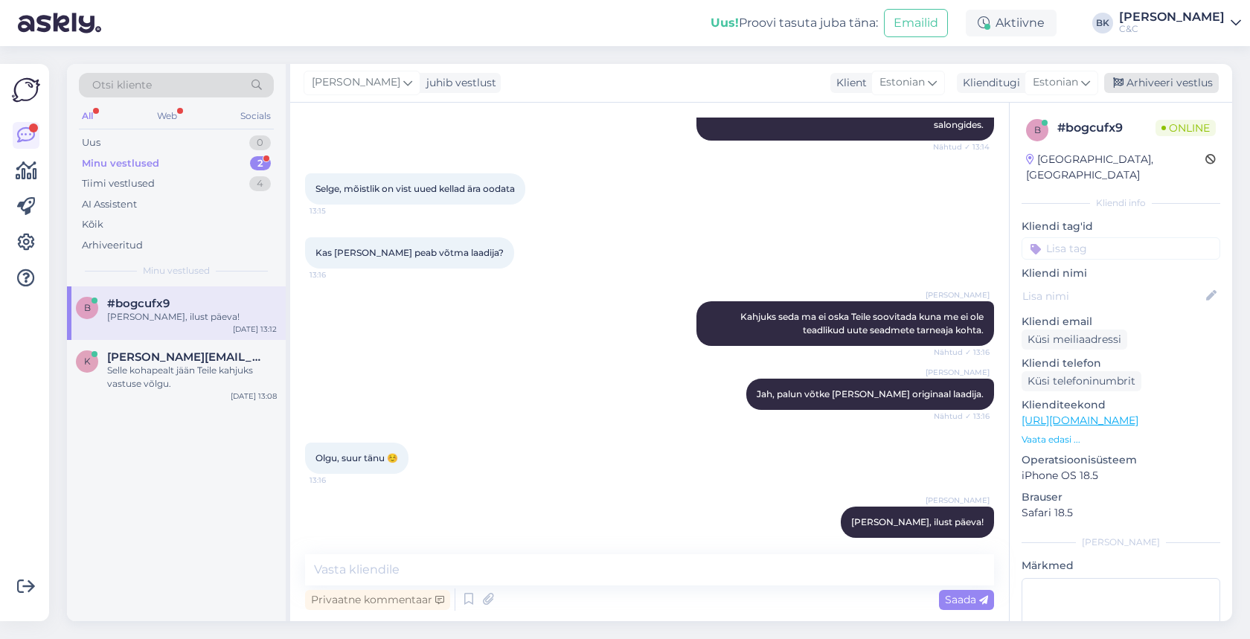
click at [1146, 85] on div "Arhiveeri vestlus" at bounding box center [1162, 83] width 115 height 20
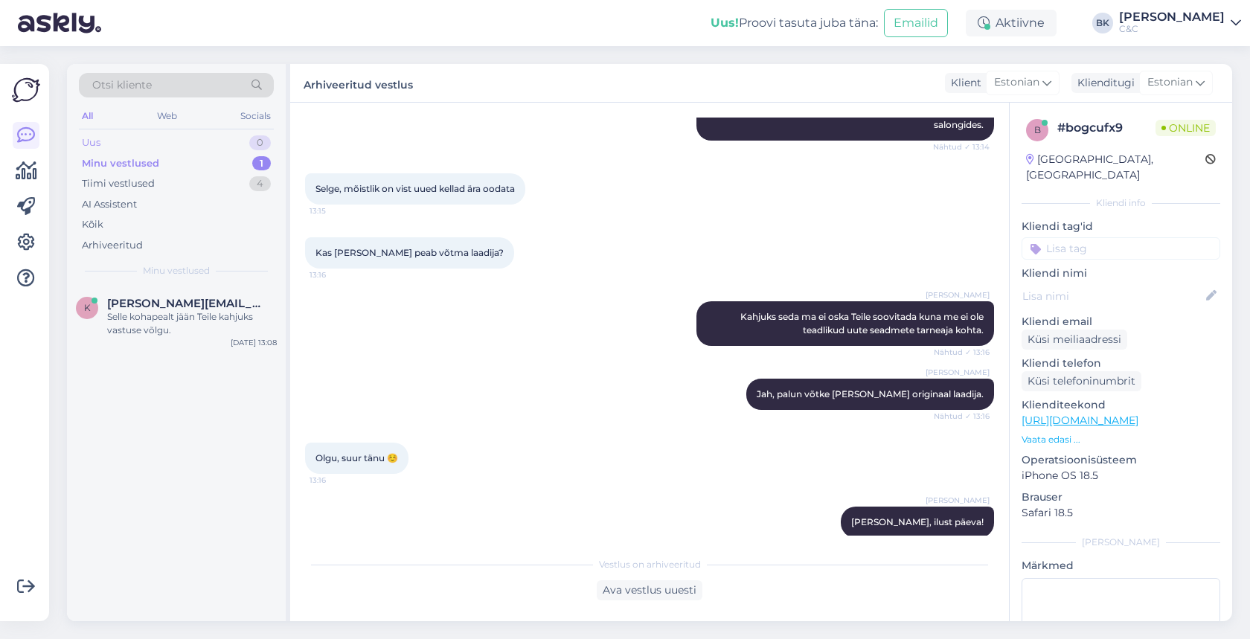
click at [171, 144] on div "Uus 0" at bounding box center [176, 142] width 195 height 21
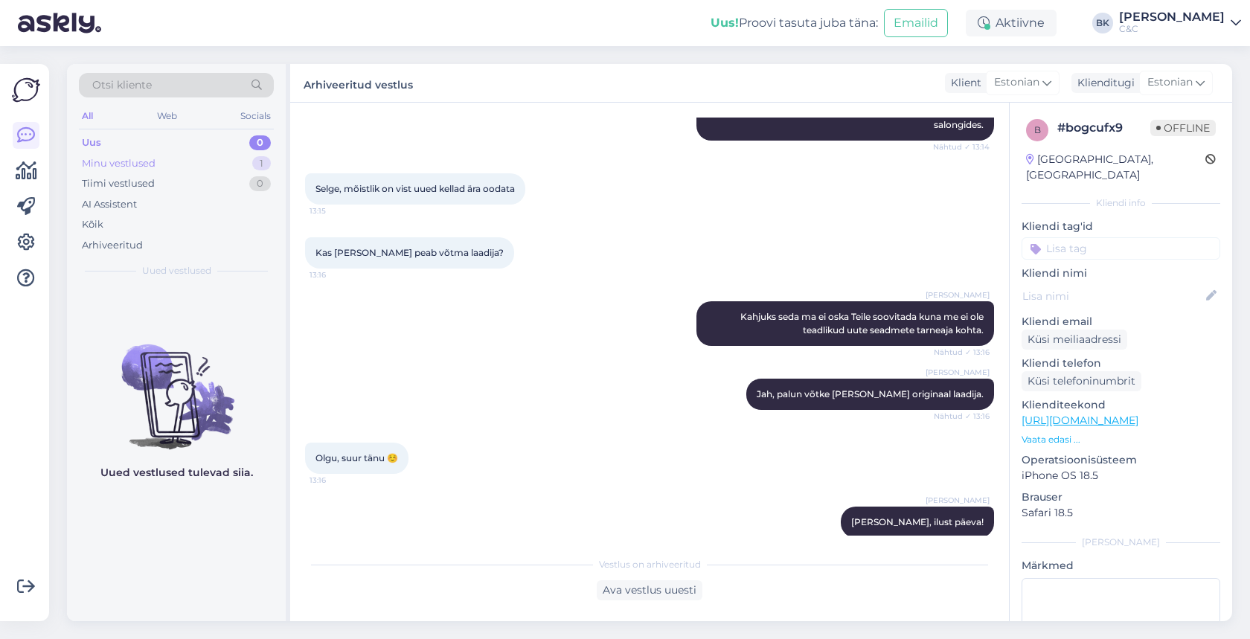
click at [204, 168] on div "Minu vestlused 1" at bounding box center [176, 163] width 195 height 21
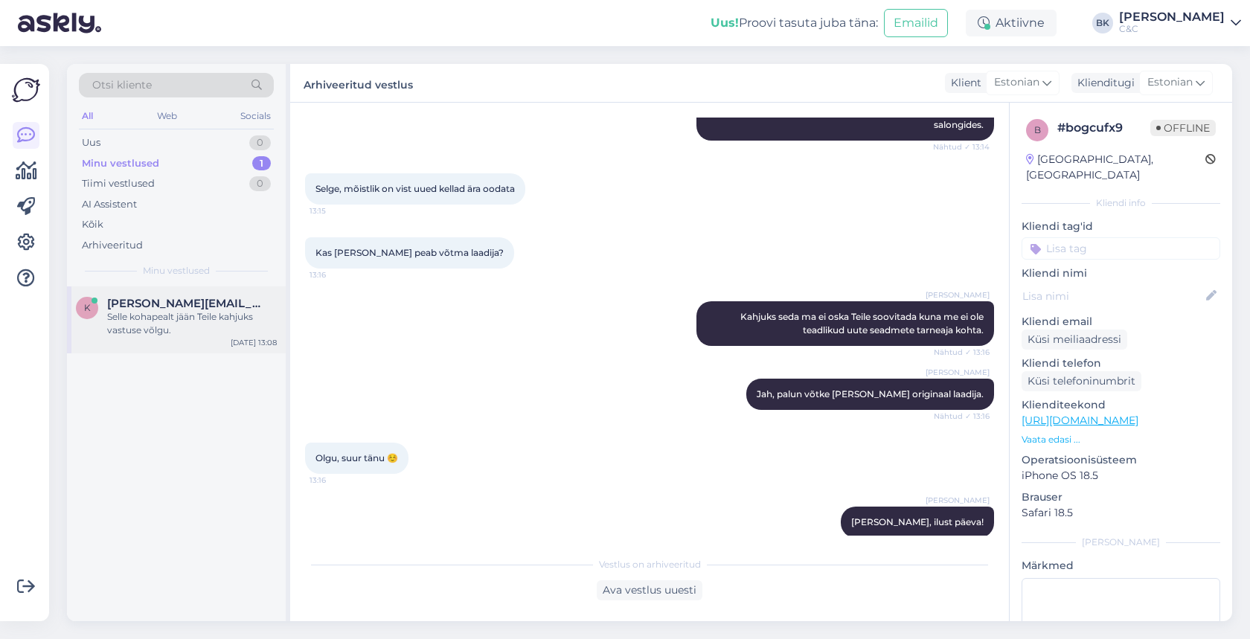
click at [217, 310] on div "Selle kohapealt jään Teile kahjuks vastuse võlgu." at bounding box center [192, 323] width 170 height 27
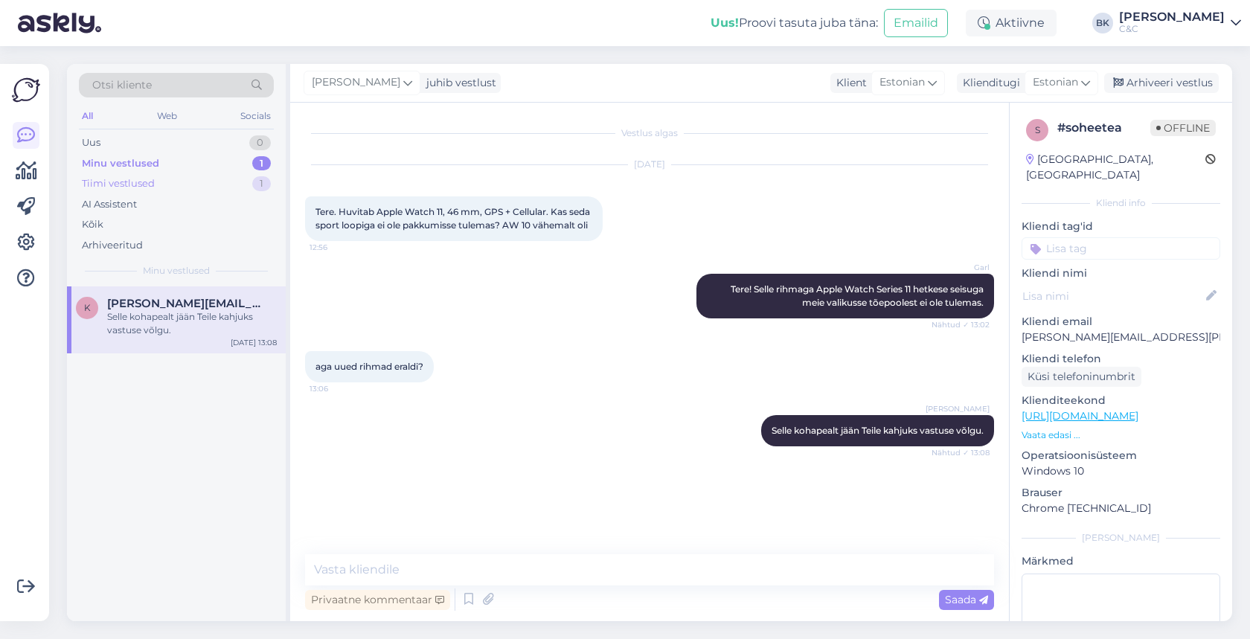
click at [182, 182] on div "Tiimi vestlused 1" at bounding box center [176, 183] width 195 height 21
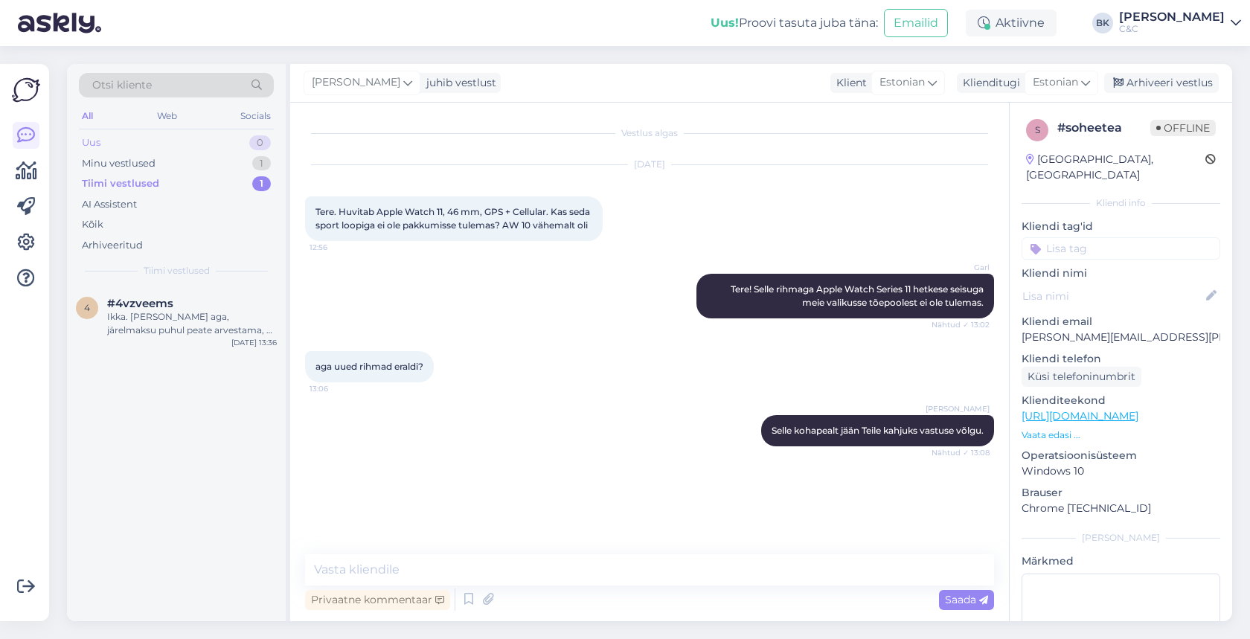
click at [176, 141] on div "Uus 0" at bounding box center [176, 142] width 195 height 21
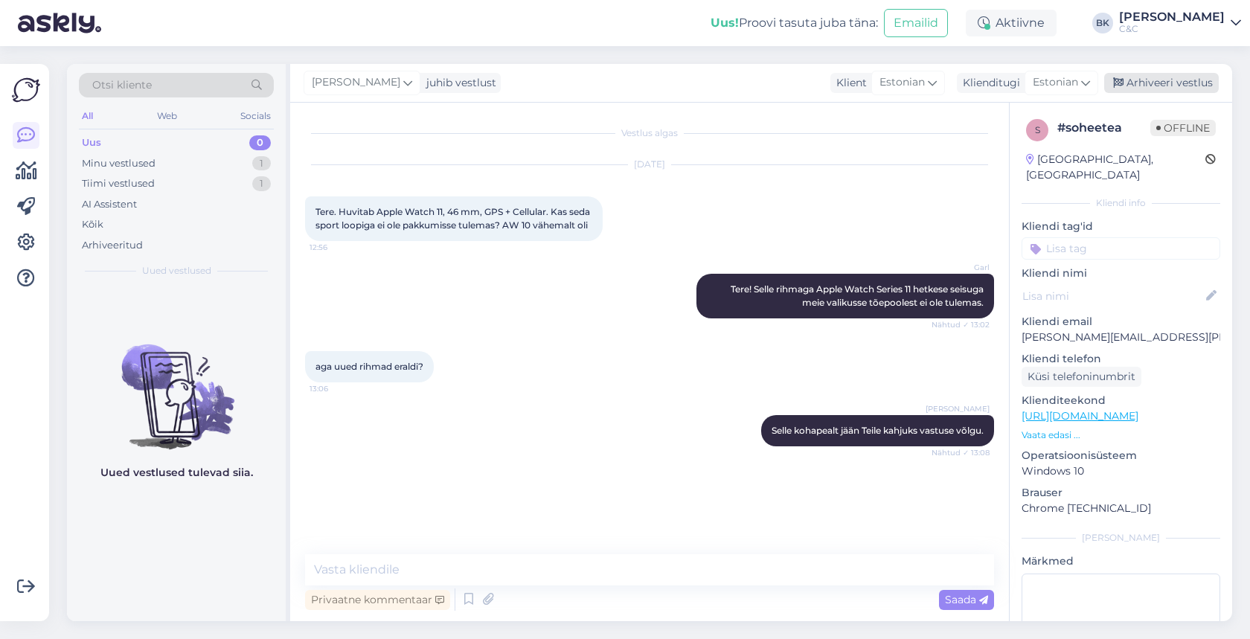
click at [1137, 77] on div "Arhiveeri vestlus" at bounding box center [1162, 83] width 115 height 20
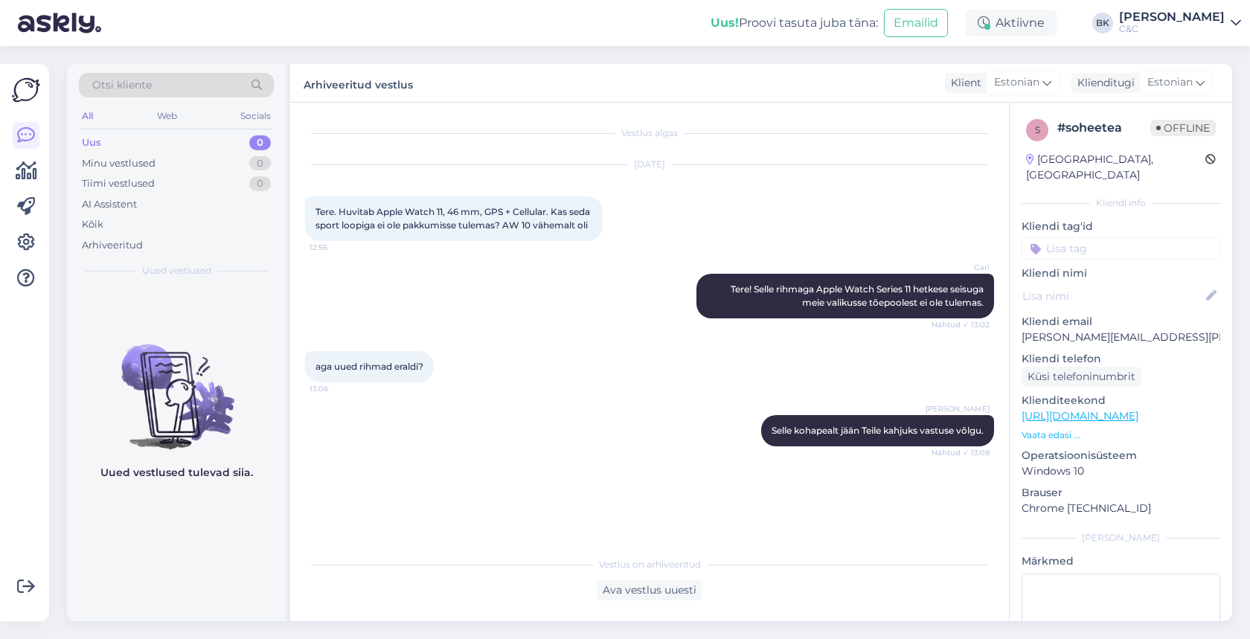
click at [241, 148] on div "Uus 0" at bounding box center [176, 142] width 195 height 21
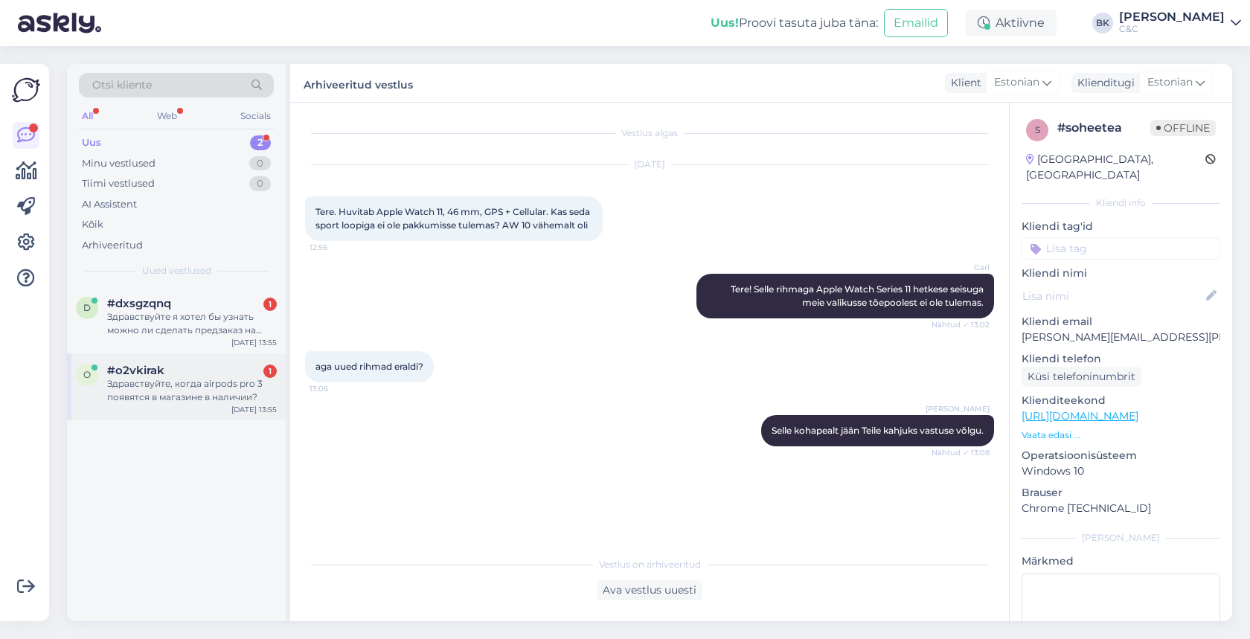
click at [208, 365] on div "#o2vkirak 1" at bounding box center [192, 370] width 170 height 13
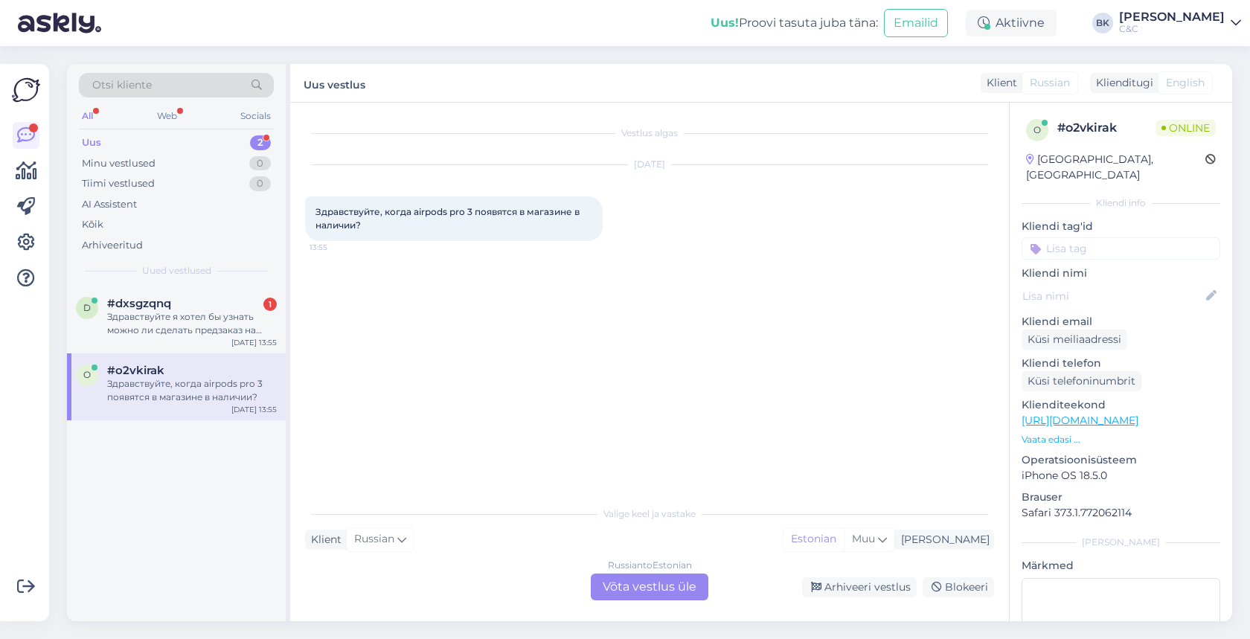
click at [627, 589] on div "Russian to Estonian Võta vestlus üle" at bounding box center [650, 587] width 118 height 27
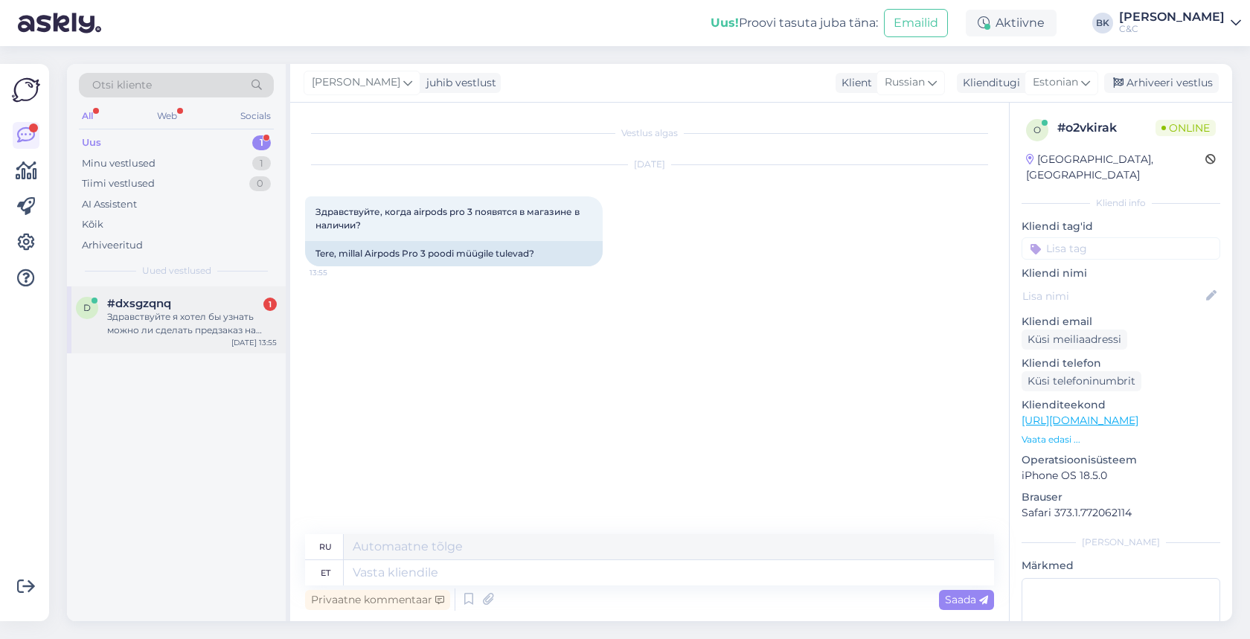
click at [197, 306] on div "#dxsgzqnq 1" at bounding box center [192, 303] width 170 height 13
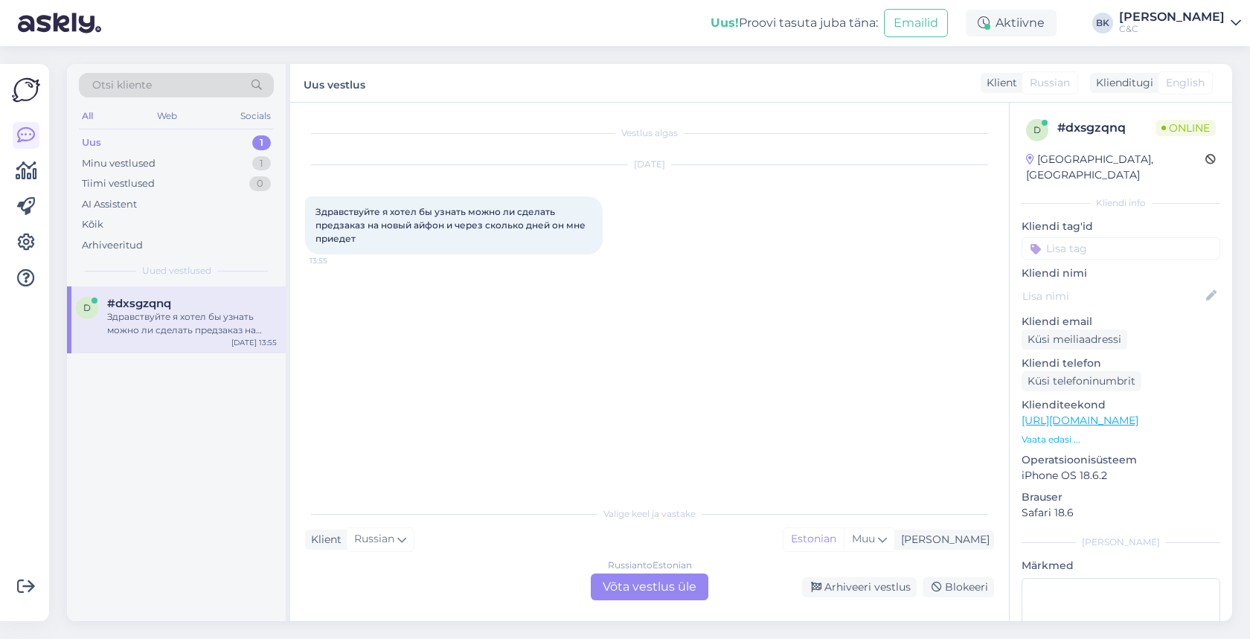
click at [645, 594] on div "Russian to Estonian Võta vestlus üle" at bounding box center [650, 587] width 118 height 27
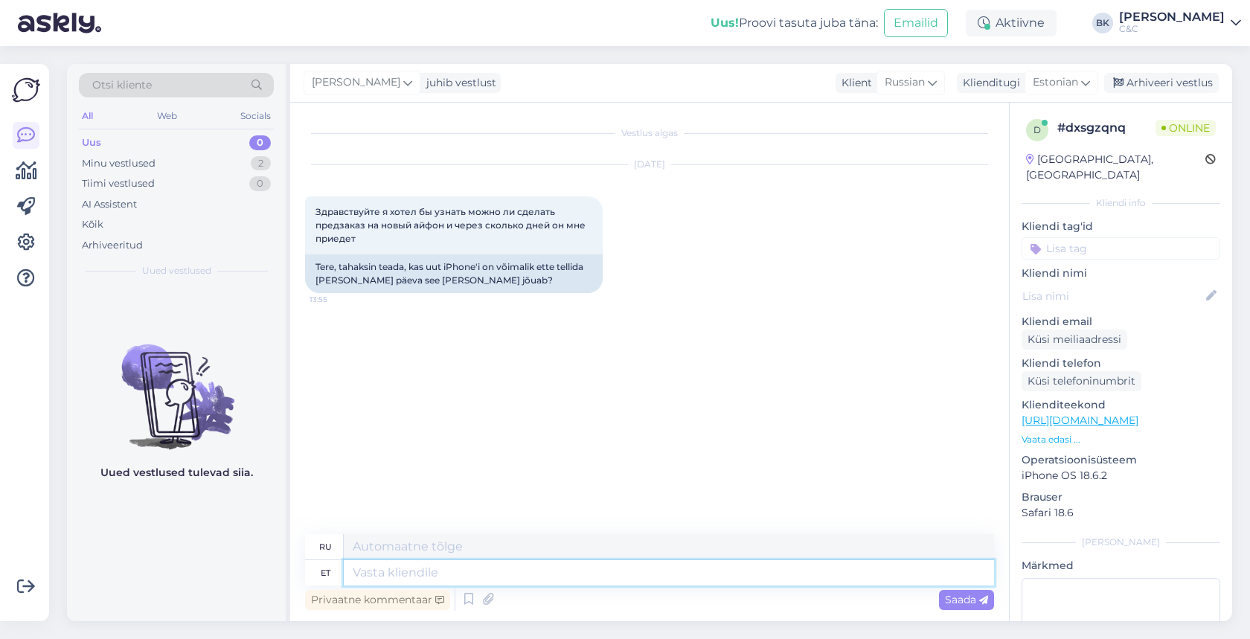
click at [635, 577] on textarea at bounding box center [669, 572] width 650 height 25
type textarea "Tere"
type textarea "Привет"
type textarea "Tere!"
type textarea "Привет!"
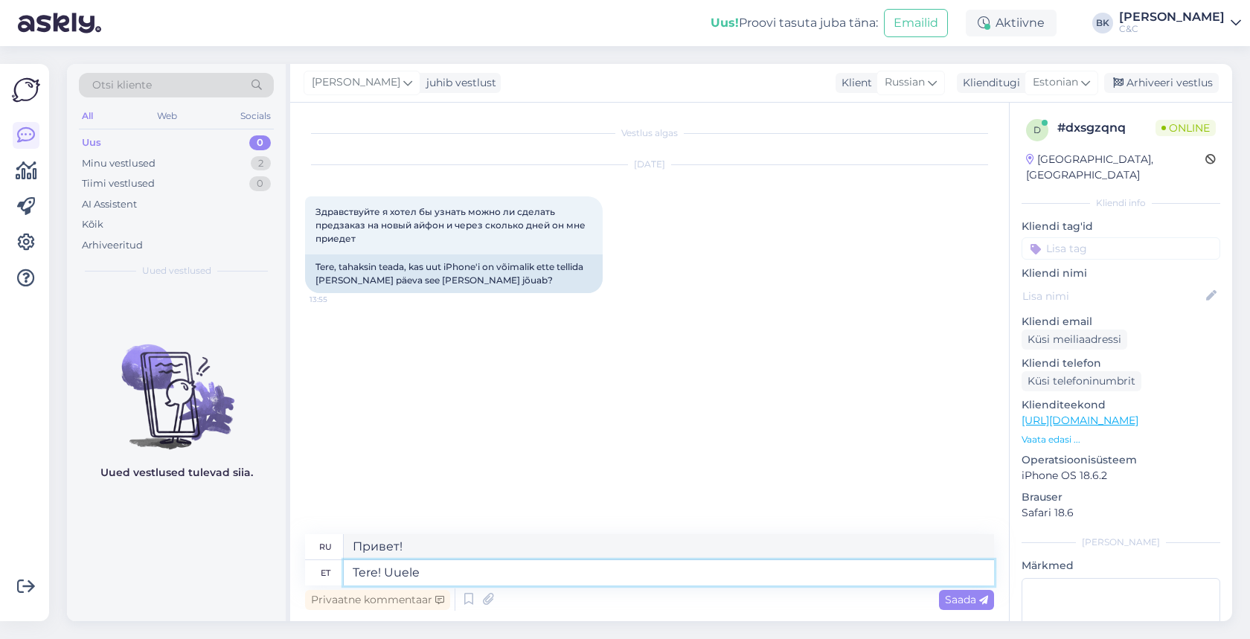
type textarea "Tere! Uuele"
type textarea "Привет, новичок!"
type textarea "Tere! Uuele Iphonele"
type textarea "Привет! Новому iPhone!"
type textarea "Tere! Uuele Iphonele saab u"
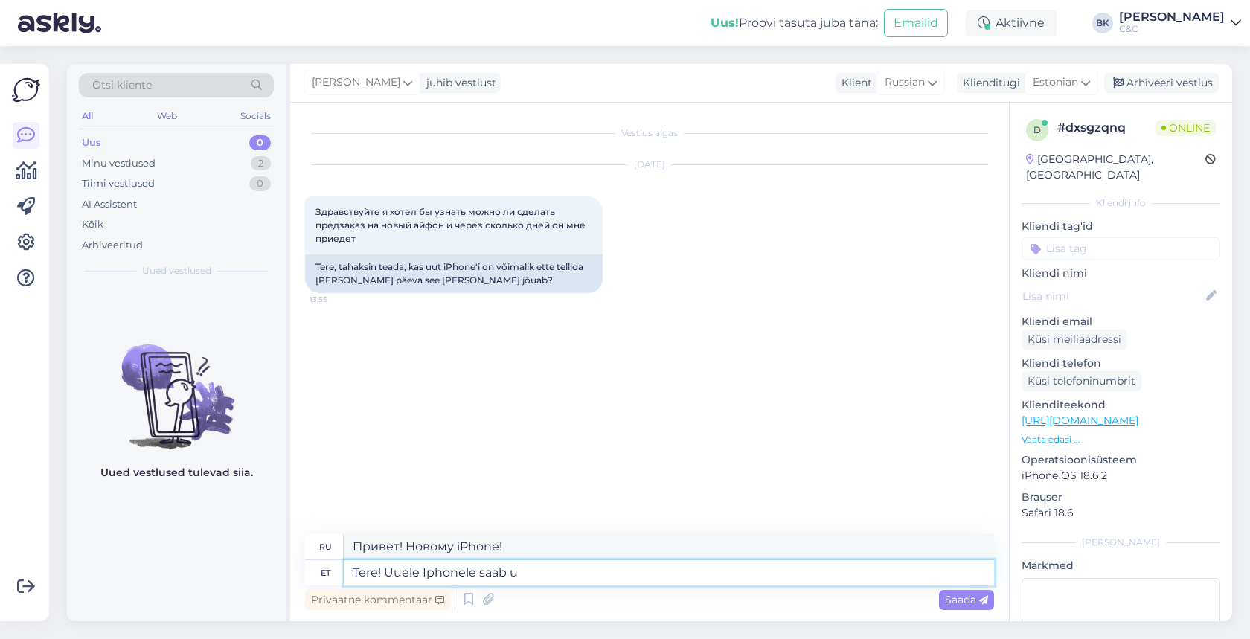
type textarea "Привет! Можно купить на новый iPhone."
type textarea "Tere! Uuele Iphonele saab eeltellimusi teg"
type textarea "Привет! Предзаказ на новый iPhone уже открыт."
type textarea "Tere! Uuele Iphonele saab eeltellimusi tegema ha"
type textarea "Привет! Вы можете оформить предзаказ на новый iPhone."
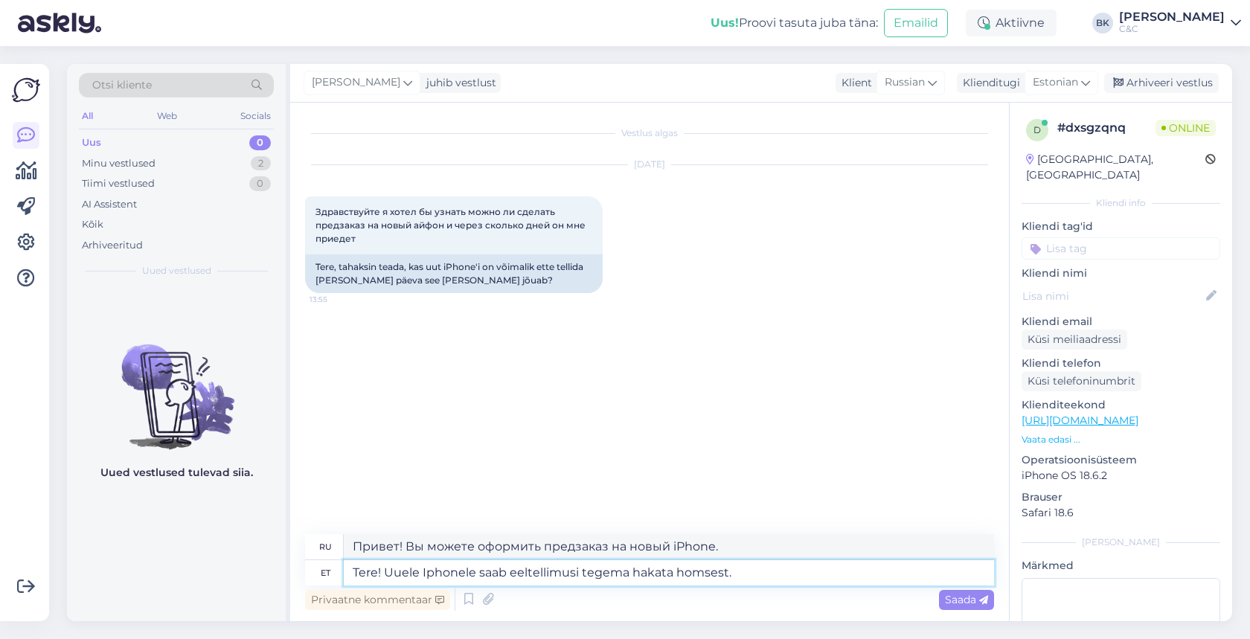
type textarea "Tere! Uuele Iphonele saab eeltellimusi tegema hakata homsest."
type textarea "Привет! Предварительные заказы на новый iPhone начинаются завтра."
type textarea "Tere! Uuele Iphonele saab eeltellimusi tegema hakata homsest. Kahjuks j"
type textarea "Здравствуйте! Вы можете оформить предзаказ на новый iPhone уже завтра. К сожале…"
type textarea "Tere! Uuele Iphonele saab eeltellimusi tegema hakata homsest. Kahjuks jääme"
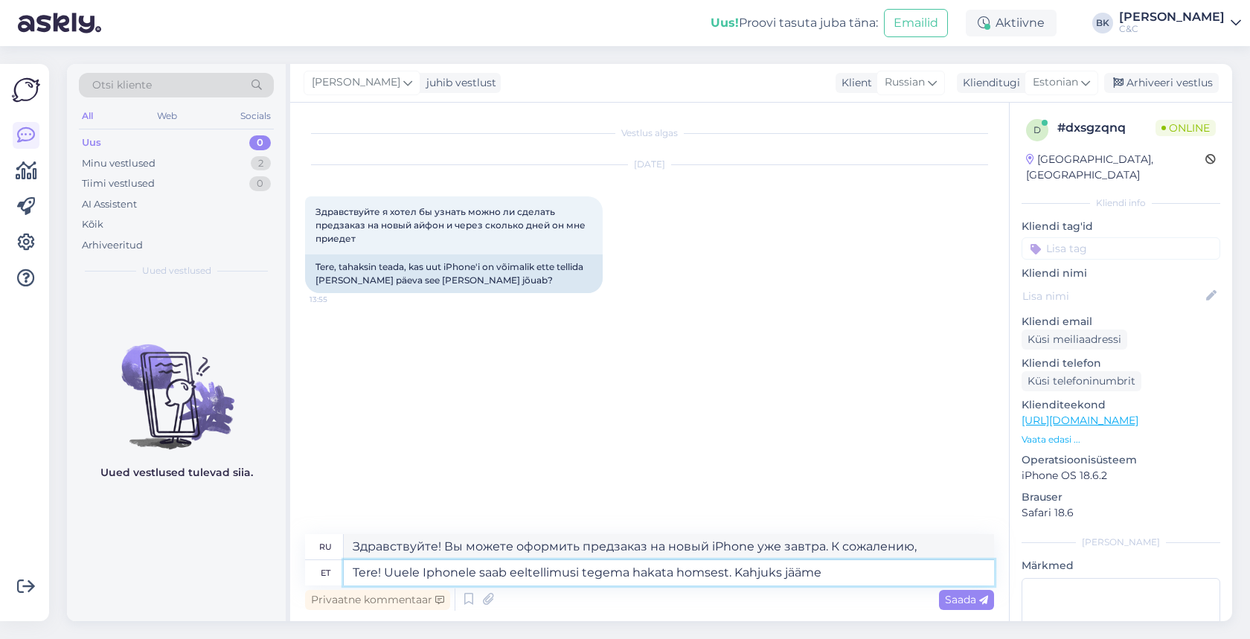
type textarea "Здравствуйте! Вы можете оформить предзаказ на новый iPhone уже завтра. К сожале…"
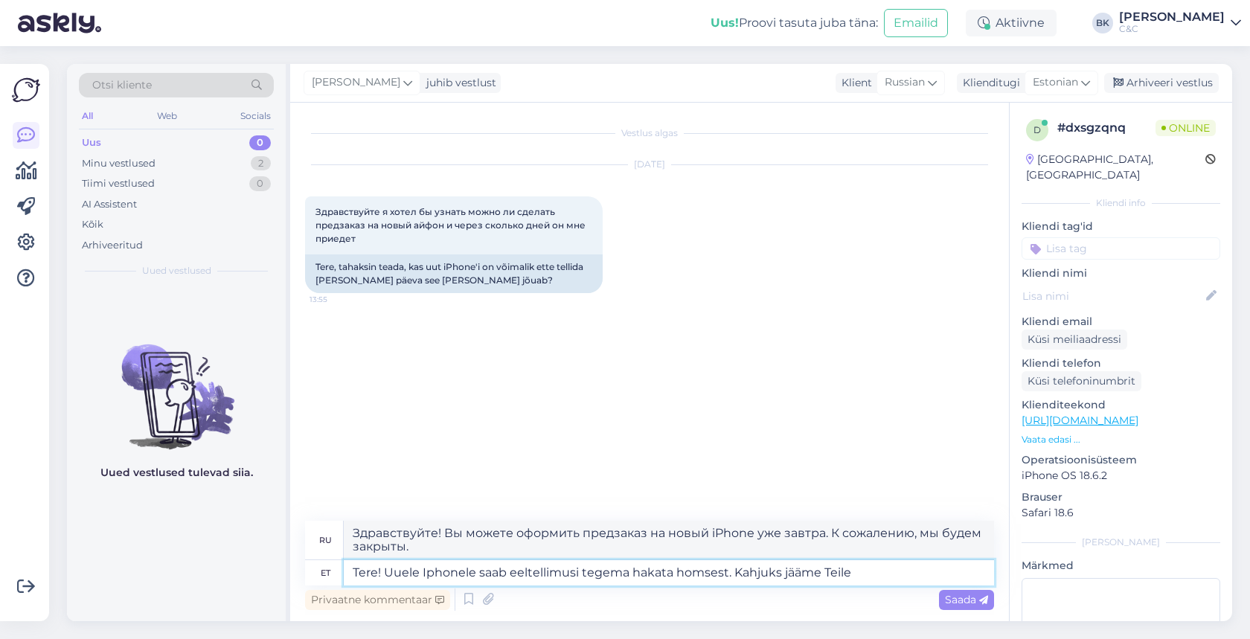
type textarea "Tere! Uuele Iphonele saab eeltellimusi tegema hakata homsest. Kahjuks jääme Tei…"
type textarea "Здравствуйте! Вы можете оформить предзаказ на новый iPhone уже завтра. К сожале…"
type textarea "Tere! Uuele Iphonele saab eeltellimusi tegema hakata homsest. Kahjuks jääme Tei…"
type textarea "Здравствуйте! Вы можете оформить предзаказ на новый iPhone уже завтра. К сожале…"
type textarea "Tere! Uuele Iphonele saab eeltellimusi tegema hakata homsest. Kahjuks jääme Tei…"
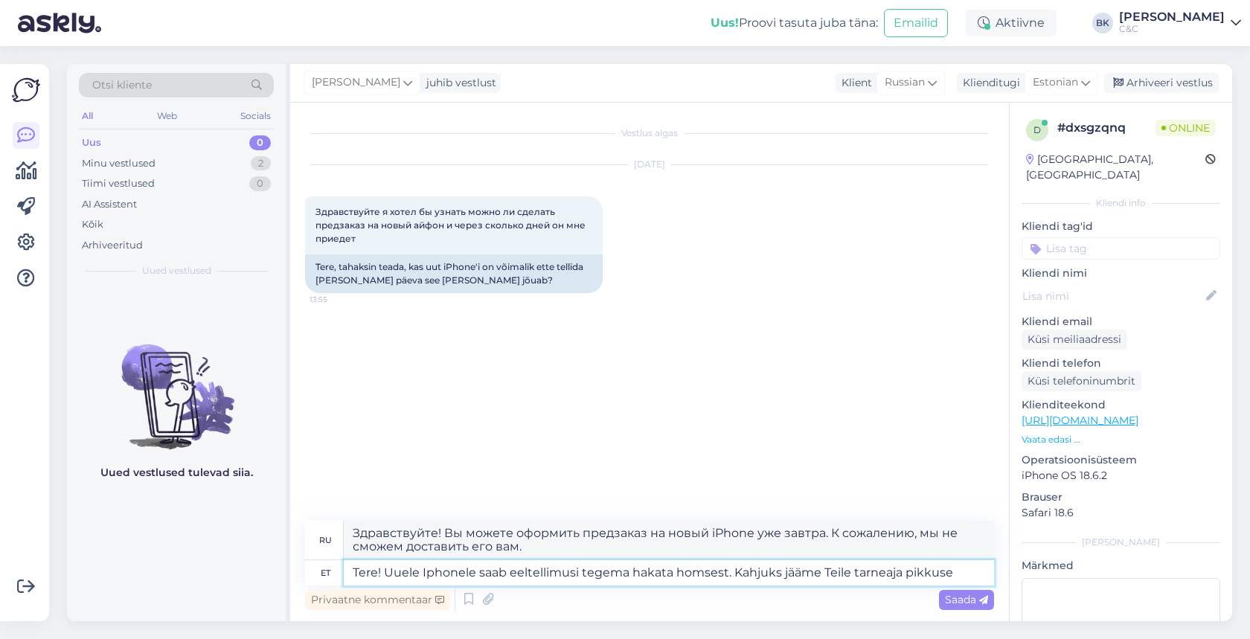
type textarea "Здравствуйте! Вы можете оформить предзаказ на новый iPhone уже завтра. К сожале…"
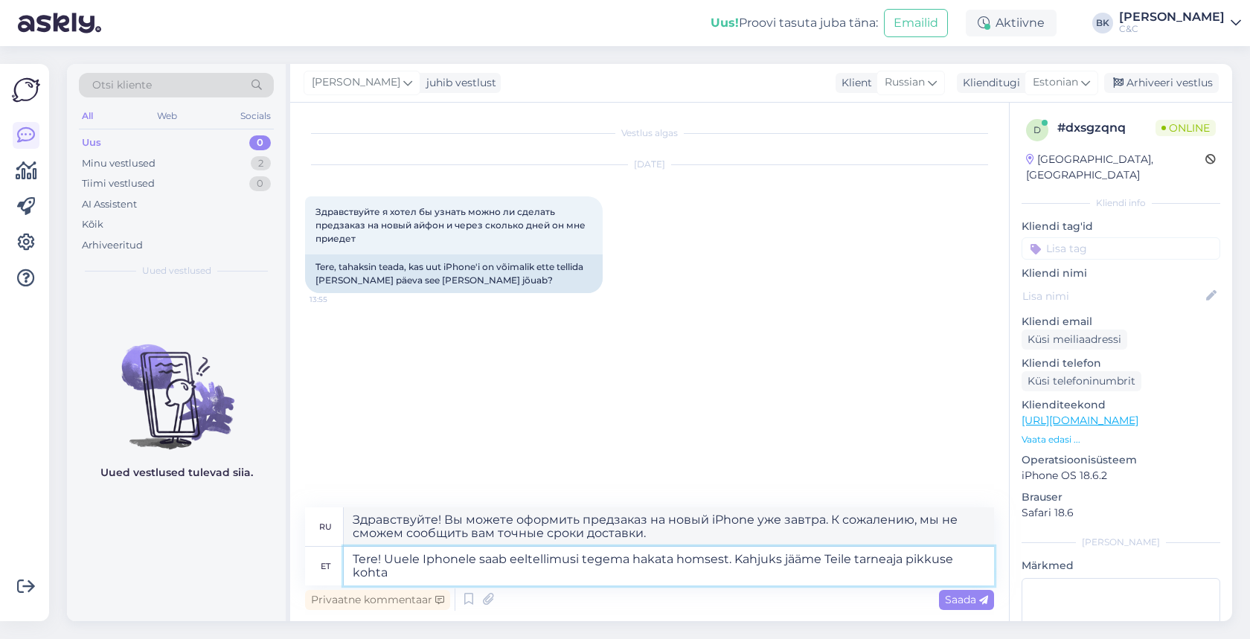
type textarea "Tere! Uuele Iphonele saab eeltellimusi tegema hakata homsest. Kahjuks jääme Tei…"
type textarea "Здравствуйте! Вы можете оформить предзаказ на новый iPhone уже завтра. К сожале…"
type textarea "Tere! Uuele Iphonele saab eeltellimusi tegema hakata homsest. Kahjuks jääme Tei…"
type textarea "Здравствуйте! Вы можете оформить предзаказ на новый iPhone уже завтра. К сожале…"
type textarea "Tere! Uuele Iphonele saab eeltellimusi tegema hakata homsest. Kahjuks jääme Tei…"
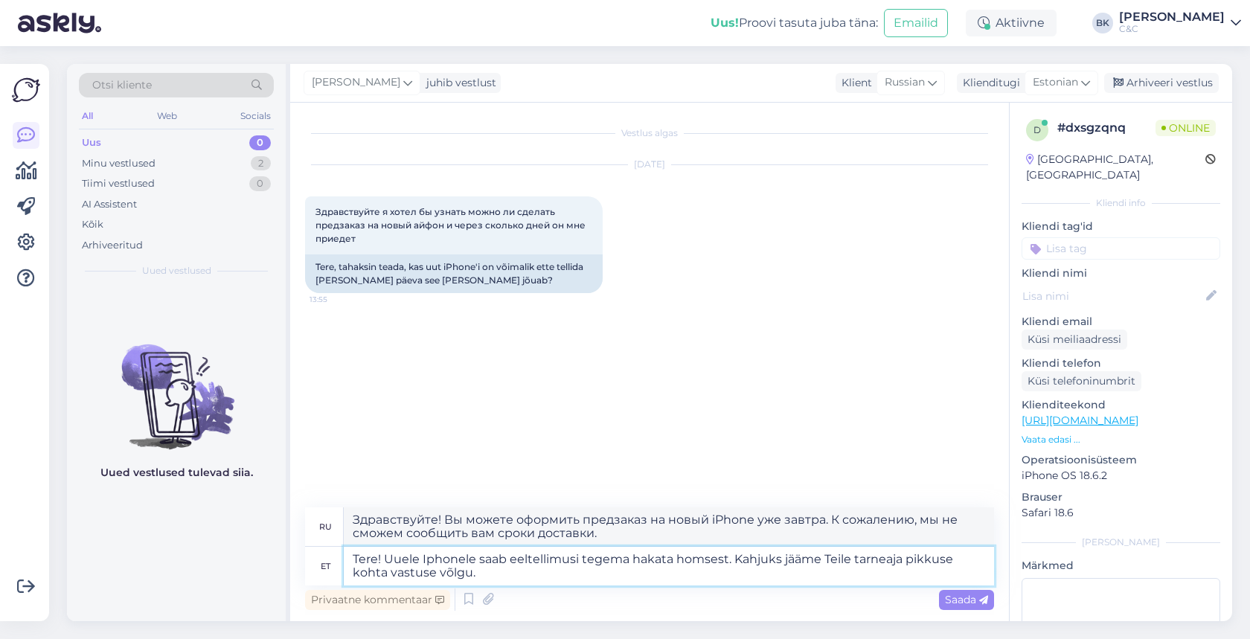
type textarea "Здравствуйте! Предзаказы на новый iPhone начнутся завтра. К сожалению, мы всё е…"
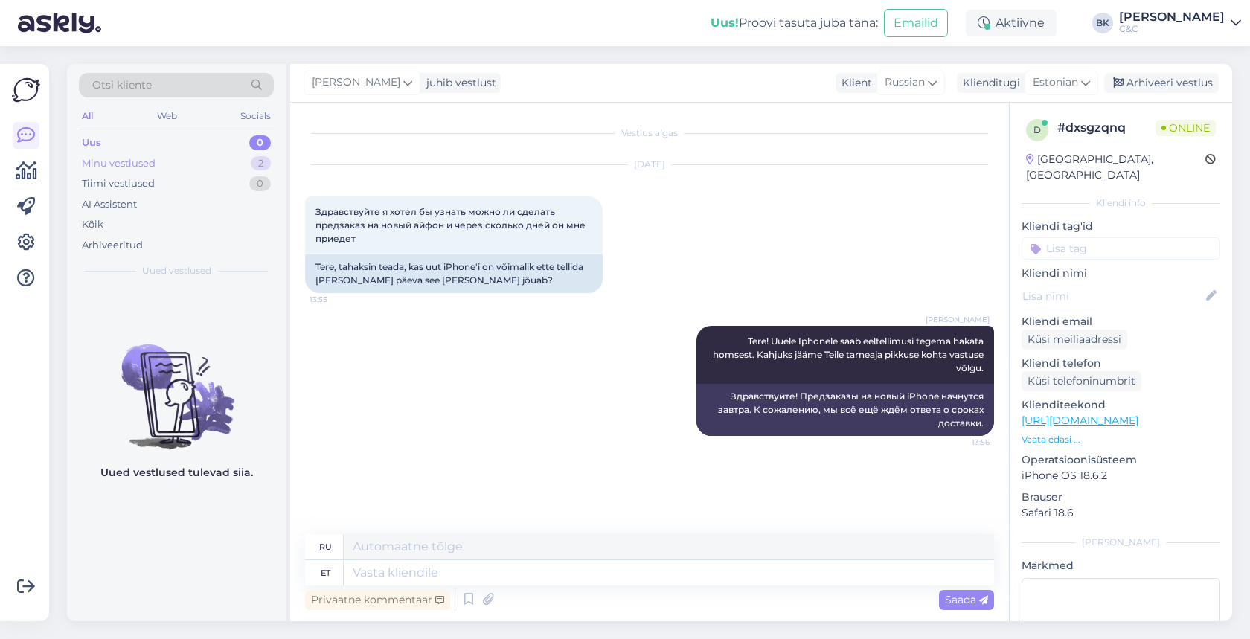
click at [204, 169] on div "Minu vestlused 2" at bounding box center [176, 163] width 195 height 21
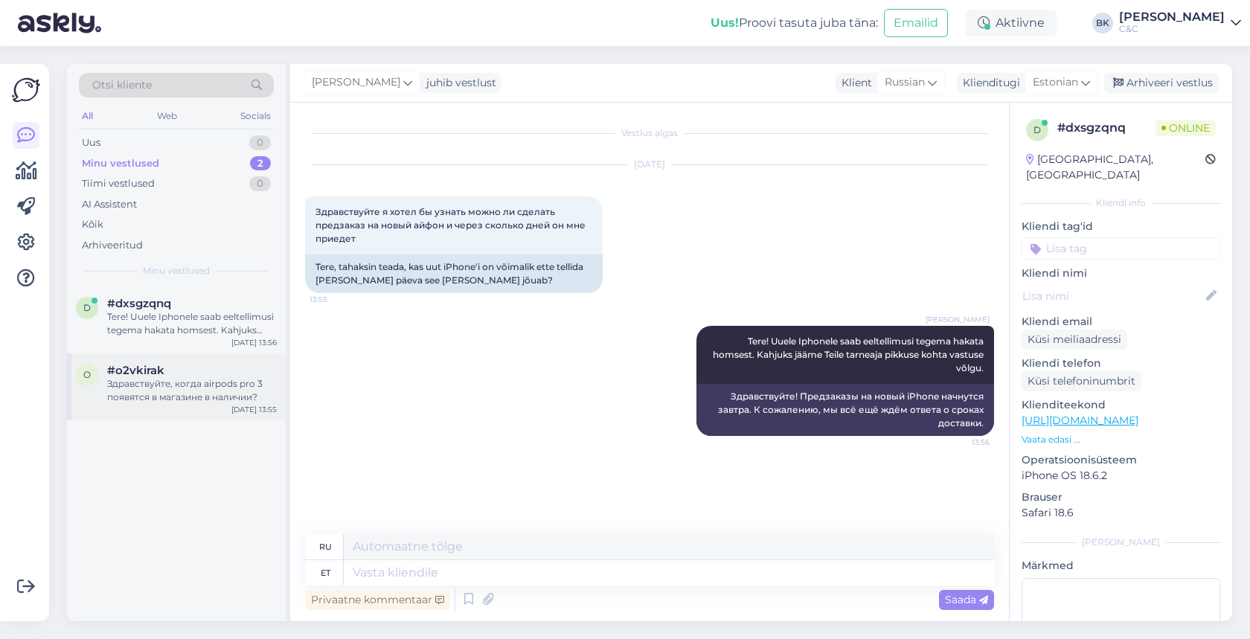
click at [194, 383] on div "Здравствуйте, когда airpods pro 3 появятся в магазине в наличии?" at bounding box center [192, 390] width 170 height 27
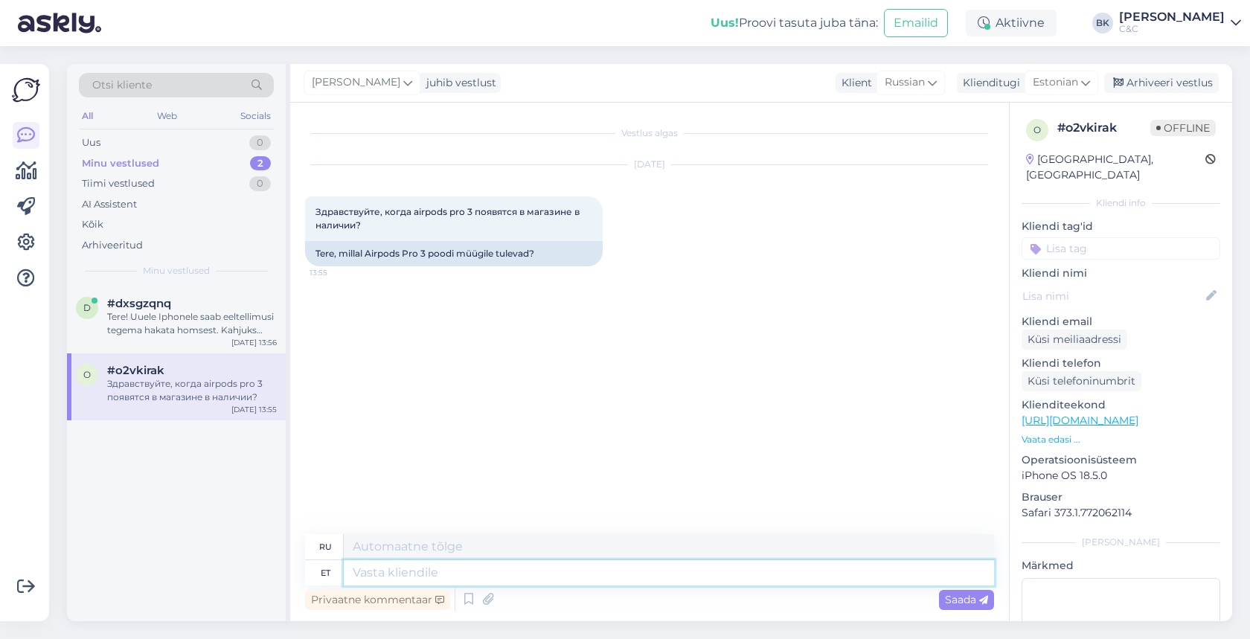
click at [384, 571] on textarea at bounding box center [669, 572] width 650 height 25
type textarea "Tere!"
type textarea "Привет!"
type textarea "Tere! Airpods Pro"
type textarea "Привет! AirPods"
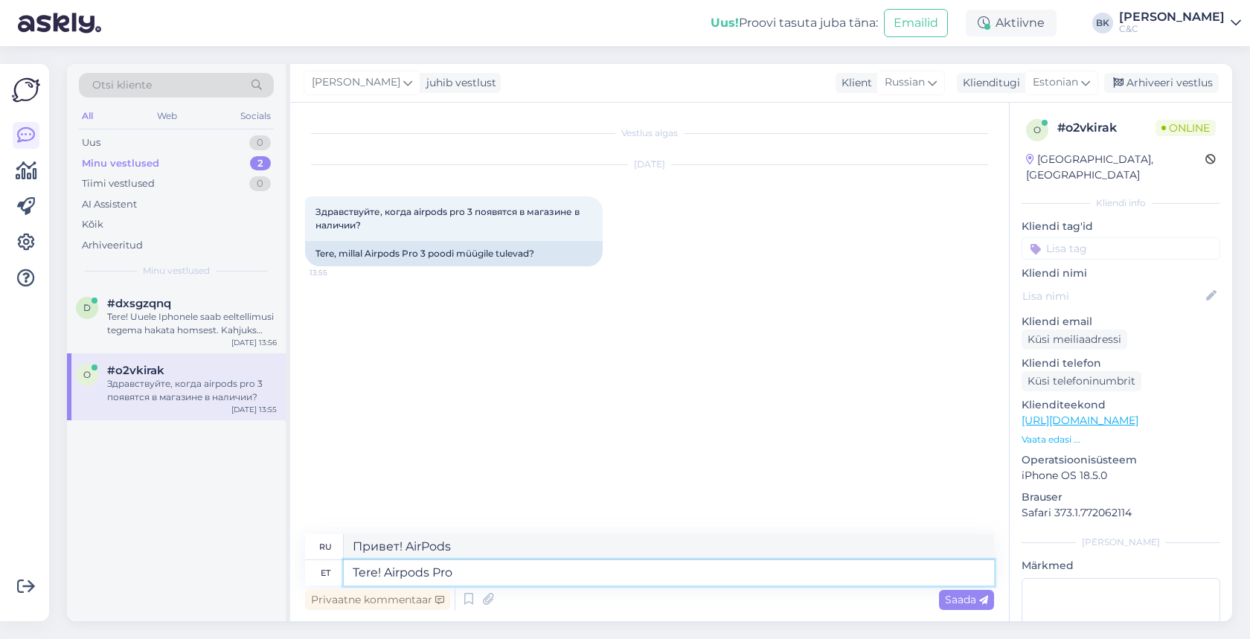
type textarea "Tere! Airpods Pro"
type textarea "Привет! AirPods Pro"
type textarea "Tere! Airpods Pro 3"
type textarea "Привет! AirPods Pro 3"
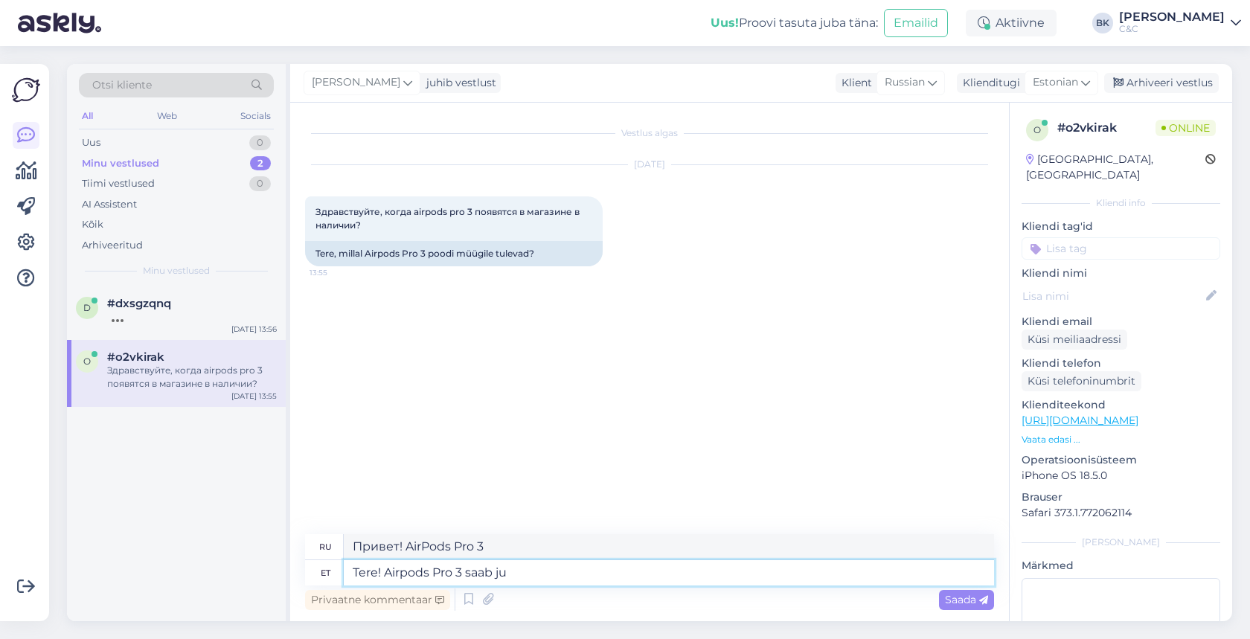
type textarea "Tere! Airpods Pro 3 saab jub"
type textarea "Привет! Airpods Pro 3 могут"
type textarea "Tere! Airpods Pro 3 saab juba"
type textarea "Привет! Airpods Pro 3 уже в продаже."
type textarea "Tere! Airpods Pro 3 saab juba eeltellida a"
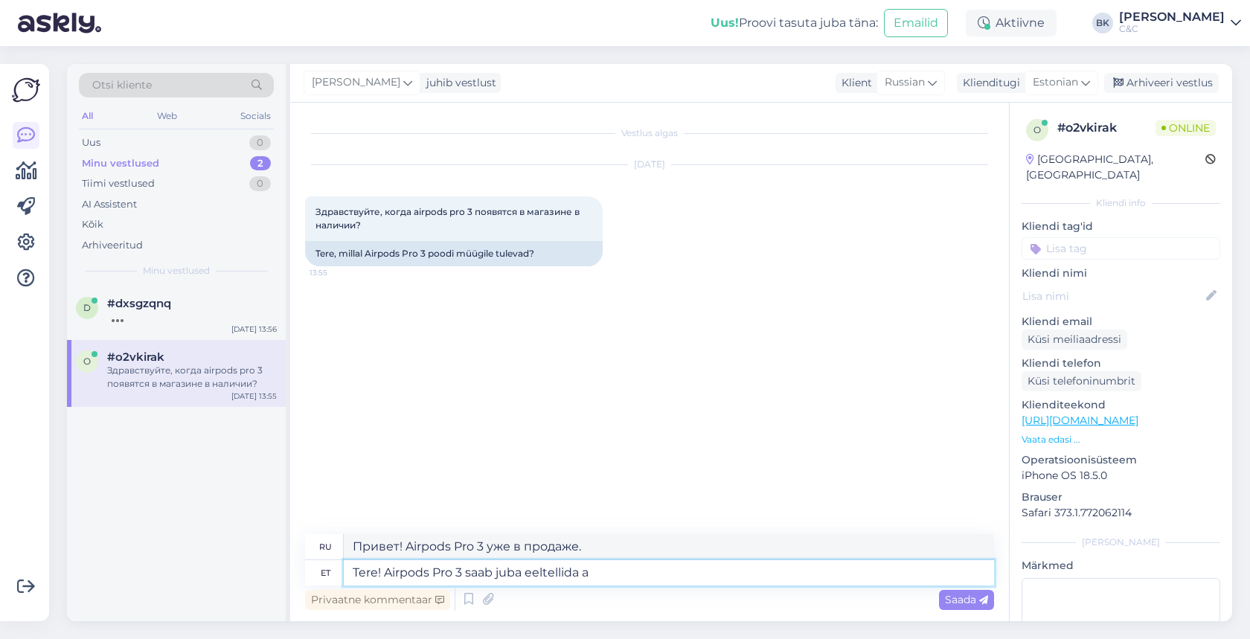
type textarea "Привет! Airpods Pro 3 уже доступны для предзаказа."
type textarea "Tere! Airpods Pro 3 saab juba eeltellida aga ka"
type textarea "Привет! Airpods Pro 3 уже можно предзаказать, но"
type textarea "Tere! Airpods Pro 3 saab juba eeltellida aga kahjuks j"
type textarea "Привет! Airpods Pro 3 уже можно предзаказать, но, к сожалению,"
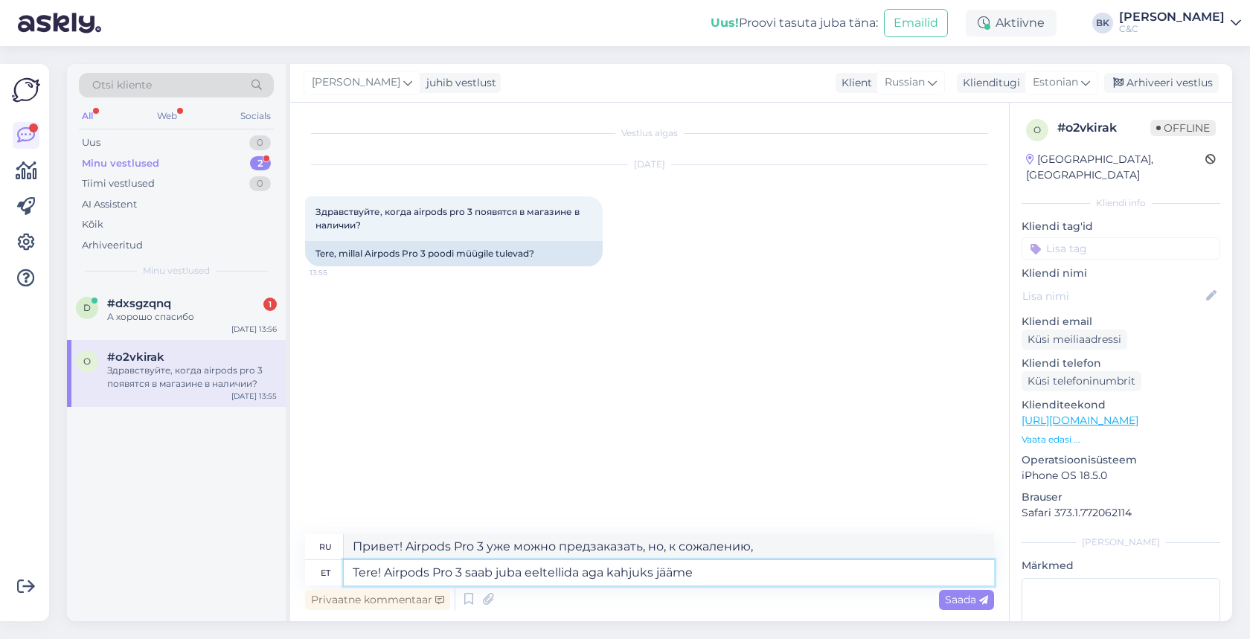
type textarea "Tere! Airpods Pro 3 saab juba eeltellida aga kahjuks jääme"
type textarea "Привет! Airpods Pro 3 уже можно предзаказать, но, к сожалению, мы будем"
type textarea "Tere! Airpods Pro 3 saab juba eeltellida aga kahjuks jääme tarneaja pi"
type textarea "Здравствуйте! Airpods Pro 3 уже можно предзаказать, но, к сожалению, время дост…"
type textarea "Tere! Airpods Pro 3 saab juba eeltellida aga kahjuks jääme tarneaja pikkuse koh…"
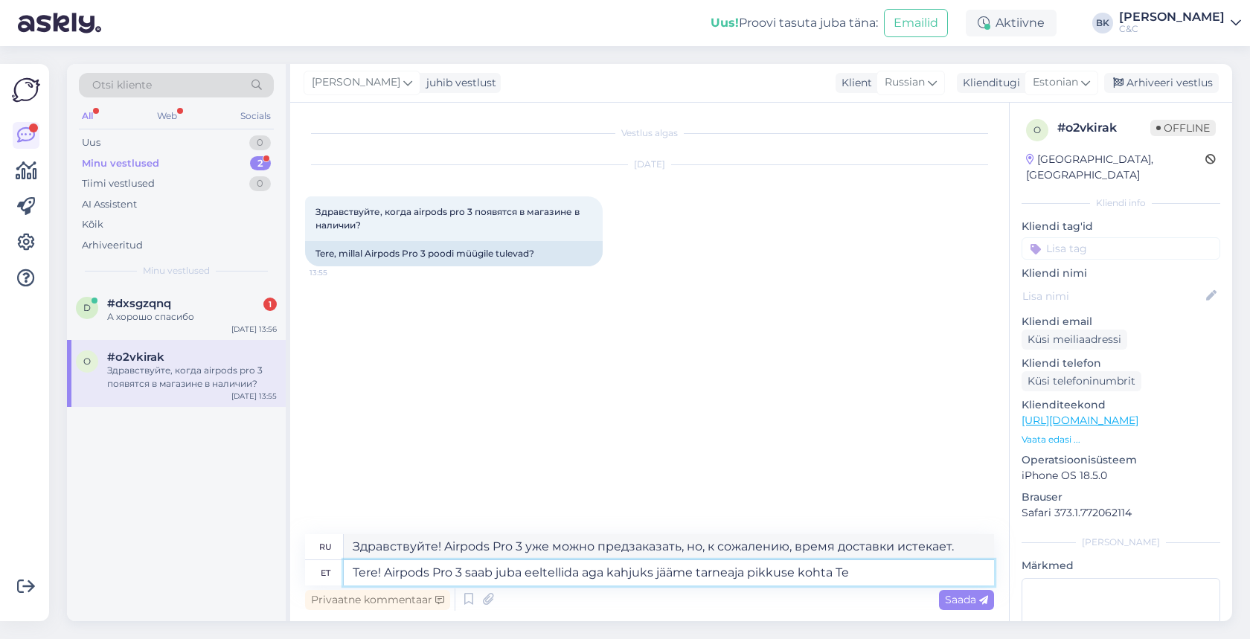
type textarea "Здравствуйте! Airpods Pro 3 уже можно предзаказать, но, к сожалению, мы не знае…"
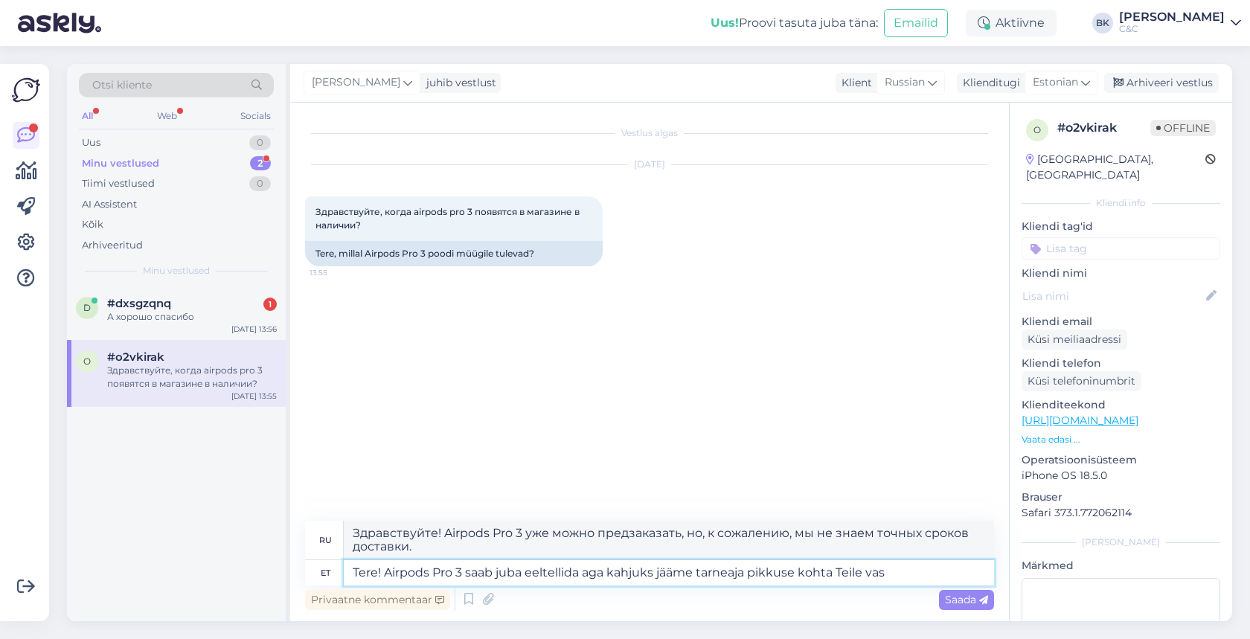
type textarea "Tere! Airpods Pro 3 saab juba eeltellida aga kahjuks jääme tarneaja pikkuse koh…"
type textarea "Здравствуйте! Airpods Pro 3 уже можно предзаказать, но, к сожалению, мы не смож…"
type textarea "Tere! Airpods Pro 3 saab juba eeltellida aga kahjuks jääme tarneaja pikkuse koh…"
type textarea "Здравствуйте! Airpods Pro 3 уже можно предзаказать, но, к сожалению, мы не смож…"
type textarea "Tere! Airpods Pro 3 saab juba eeltellida aga kahjuks jääme tarneaja pikkuse koh…"
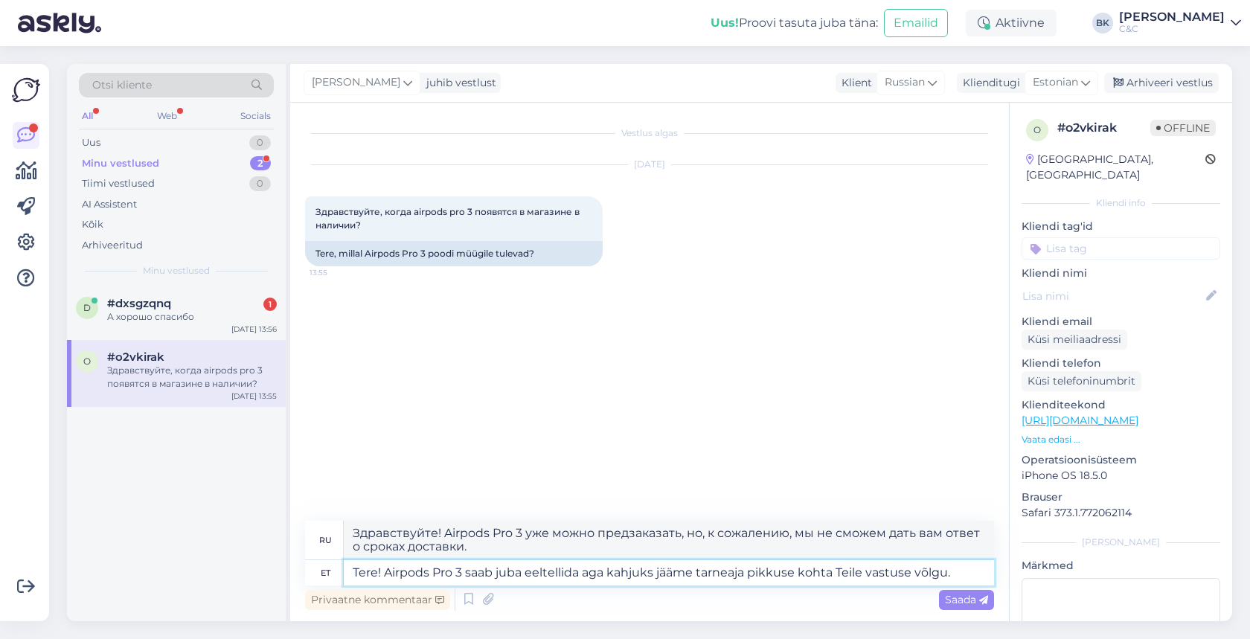
type textarea "Здравствуйте! Airpods Pro 3 уже можно предзаказать, но, к сожалению, нам ещё пр…"
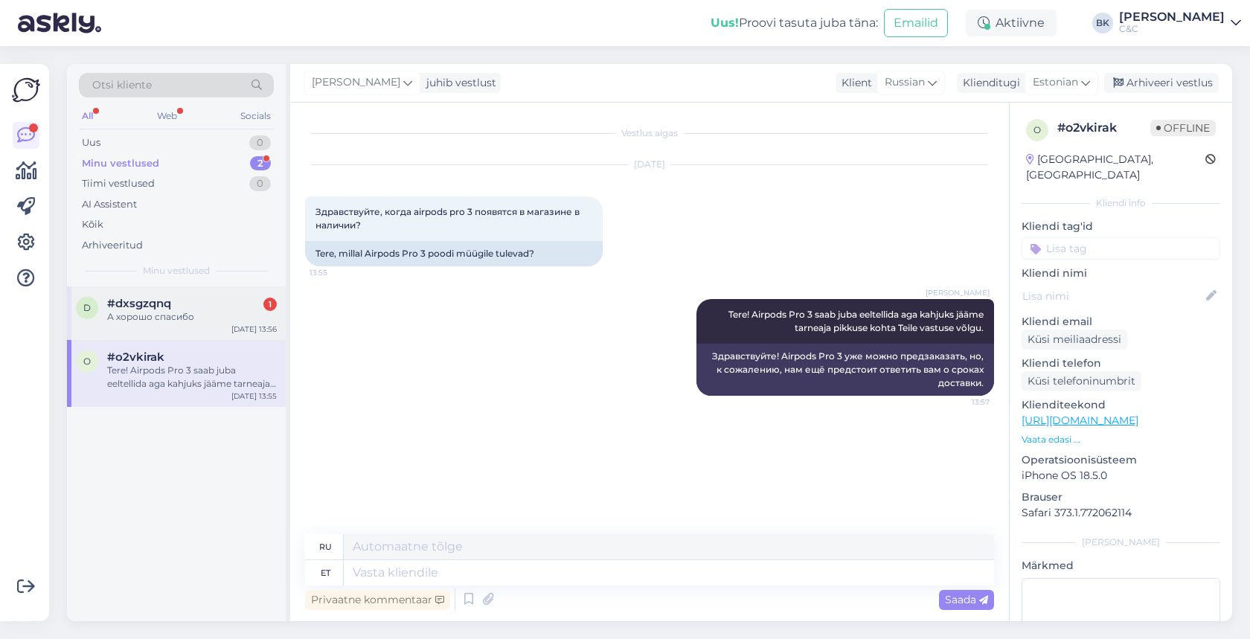
click at [205, 303] on div "#dxsgzqnq 1" at bounding box center [192, 303] width 170 height 13
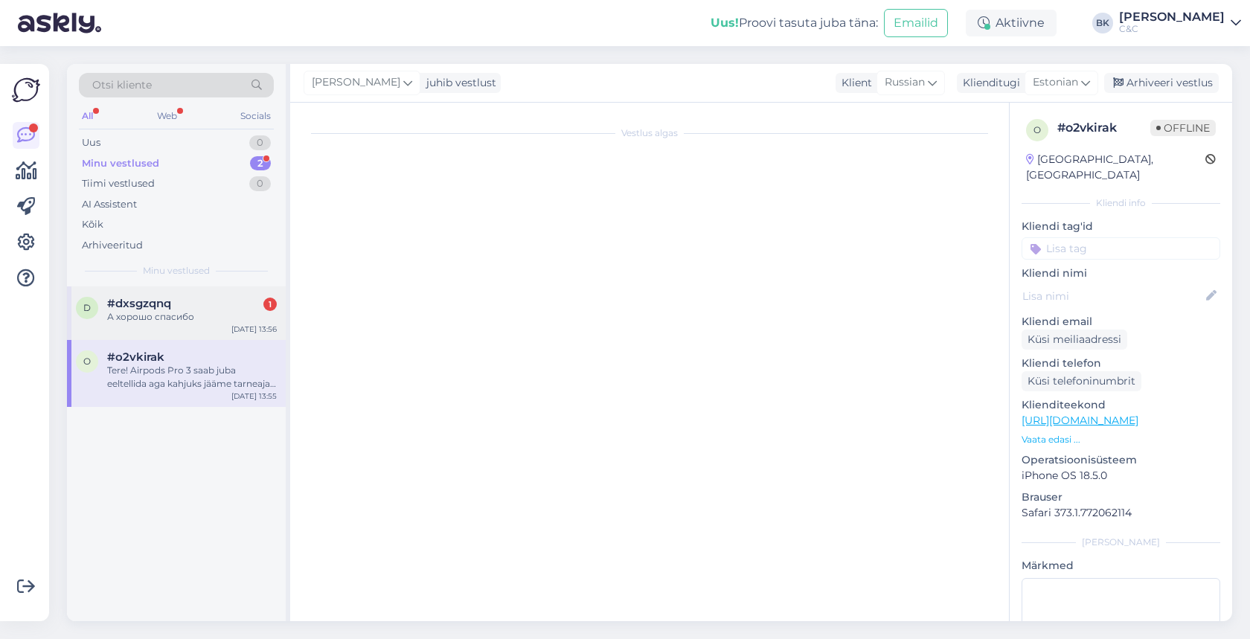
scroll to position [21, 0]
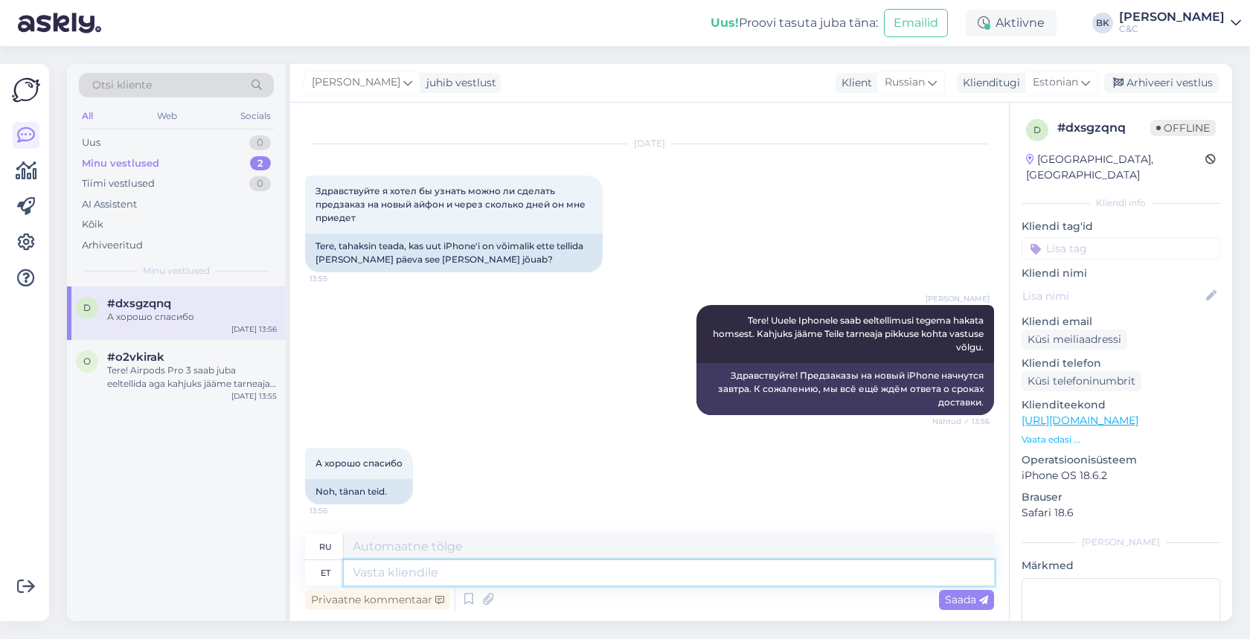
click at [479, 572] on textarea at bounding box center [669, 572] width 650 height 25
type textarea "Ikka,"
type textarea "Все еще,"
type textarea "Ikka, ilusat p"
type textarea "Все равно красиво."
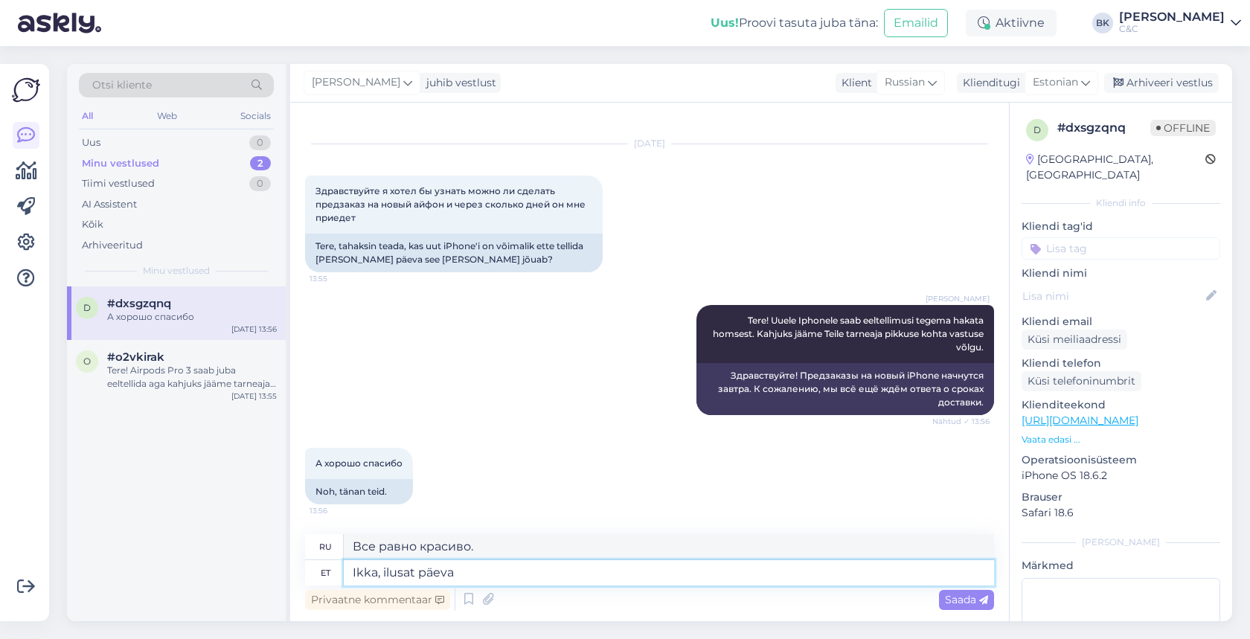
type textarea "Ikka, ilusat päeva!"
type textarea "И все же, хорошего вам дня!"
type textarea "Ikka, ilusat päeva!"
click at [965, 604] on span "Saada" at bounding box center [966, 599] width 43 height 13
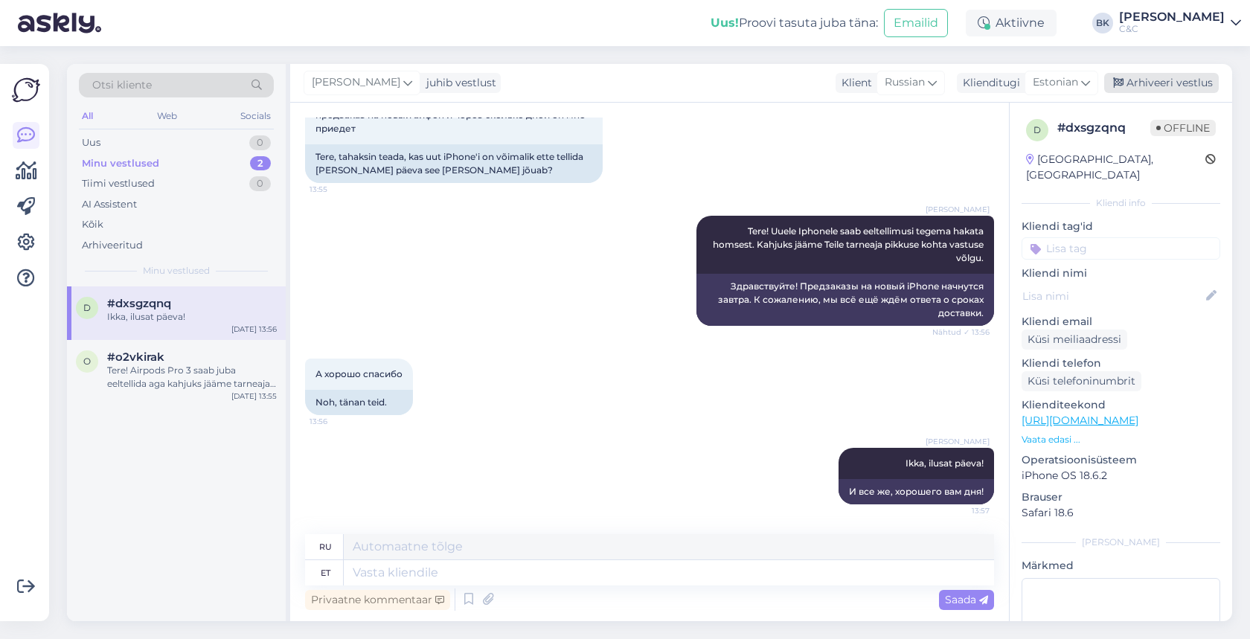
click at [1166, 86] on div "Arhiveeri vestlus" at bounding box center [1162, 83] width 115 height 20
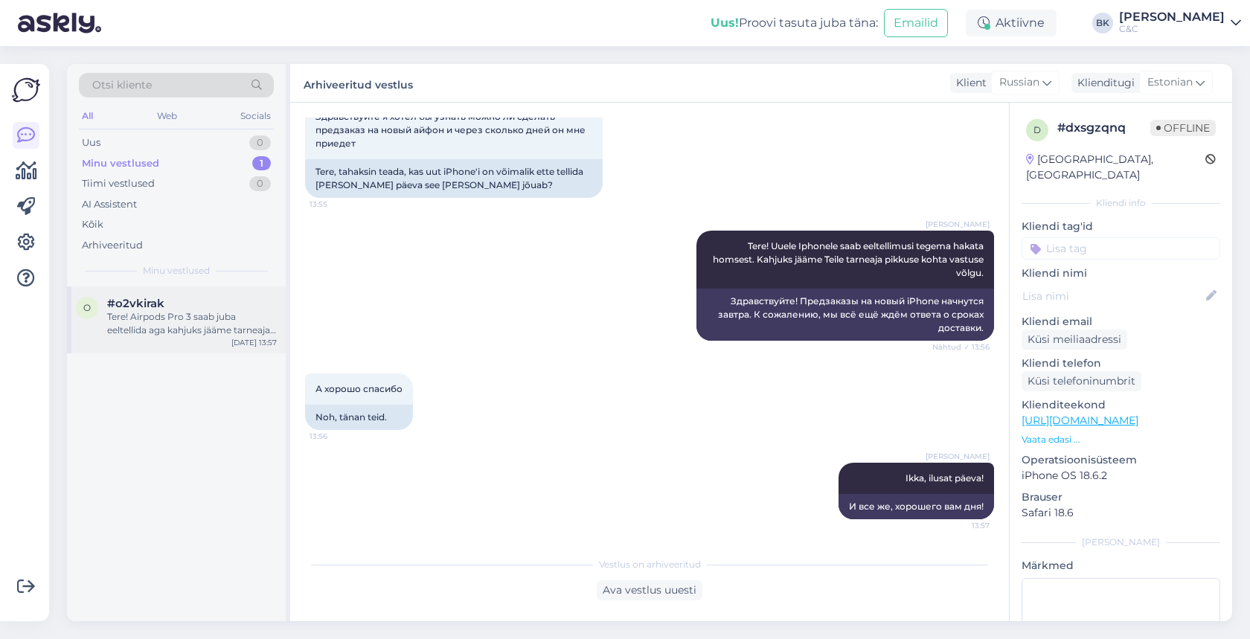
click at [132, 317] on div "Tere! Airpods Pro 3 saab juba eeltellida aga kahjuks jääme tarneaja pikkuse koh…" at bounding box center [192, 323] width 170 height 27
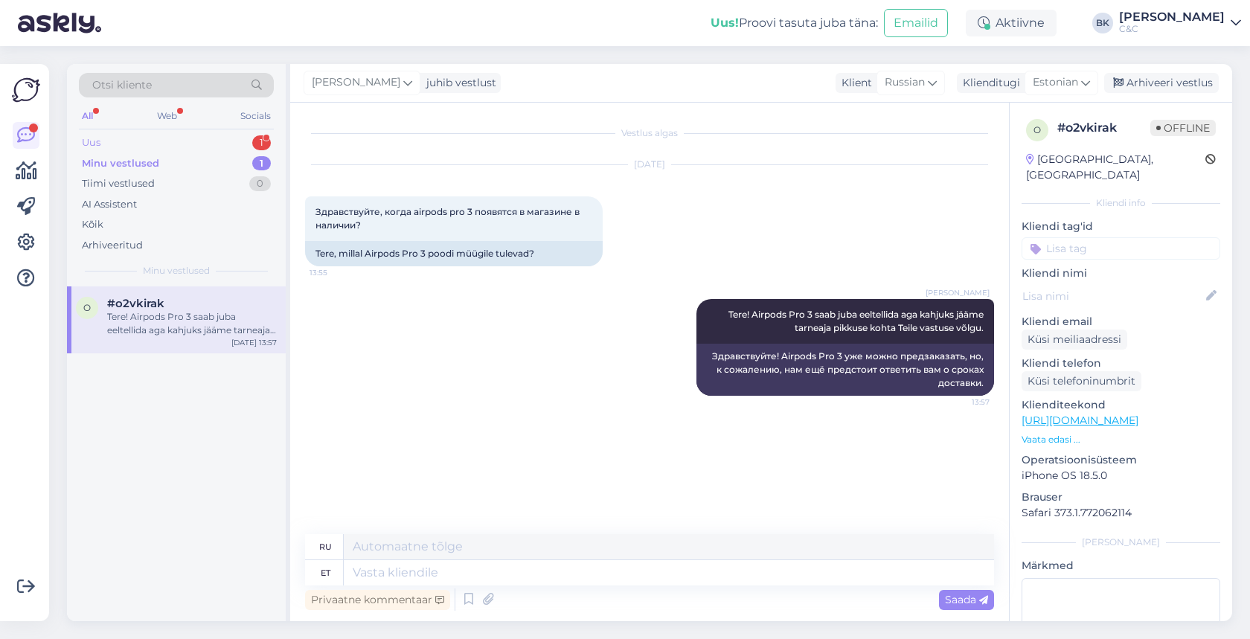
click at [191, 142] on div "Uus 1" at bounding box center [176, 142] width 195 height 21
click at [208, 333] on div "Tere, iphone 11 PRO kukkus terrassile maha. Nüüd one ekraan triibuline. PZU kin…" at bounding box center [192, 323] width 170 height 27
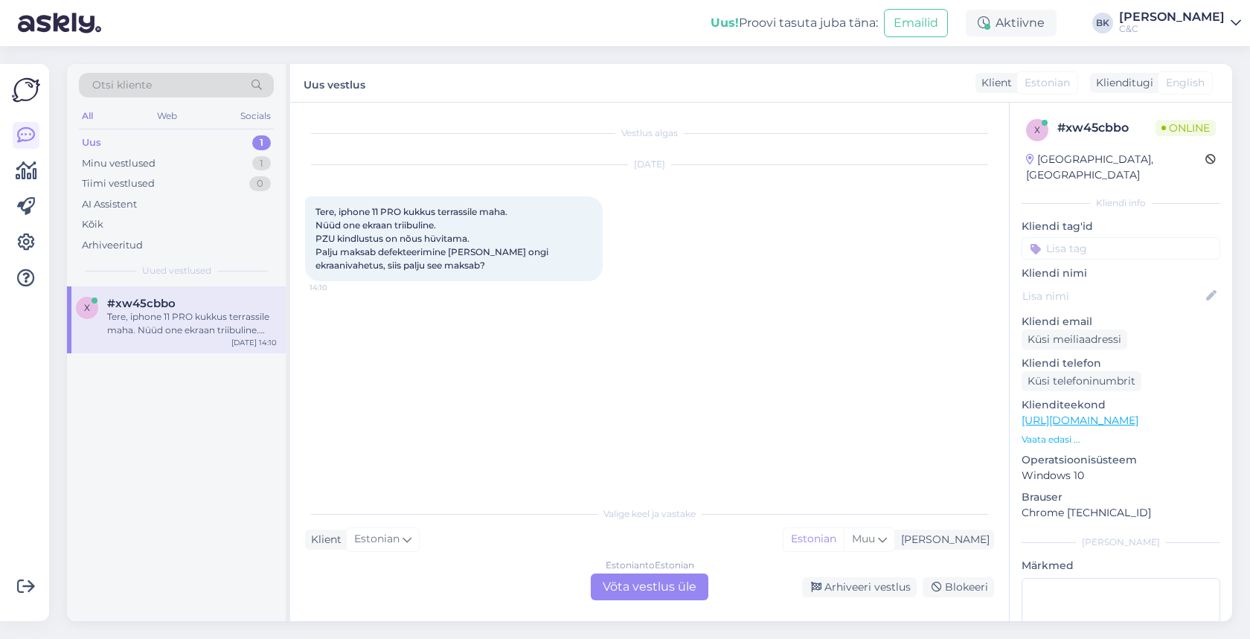
click at [616, 584] on div "Estonian to Estonian Võta vestlus üle" at bounding box center [650, 587] width 118 height 27
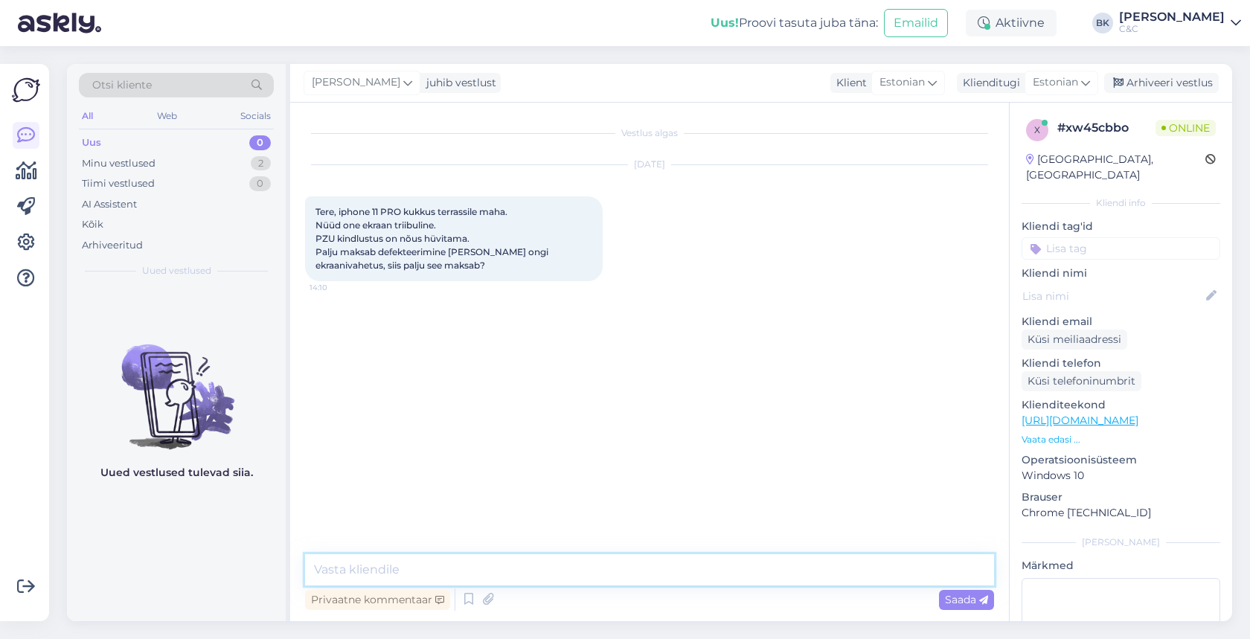
click at [561, 569] on textarea at bounding box center [649, 569] width 689 height 31
type textarea "Tere! PZU defekteerimis akt läheks maksma 25€ ning Iphone 11 pro ekraanivahetus…"
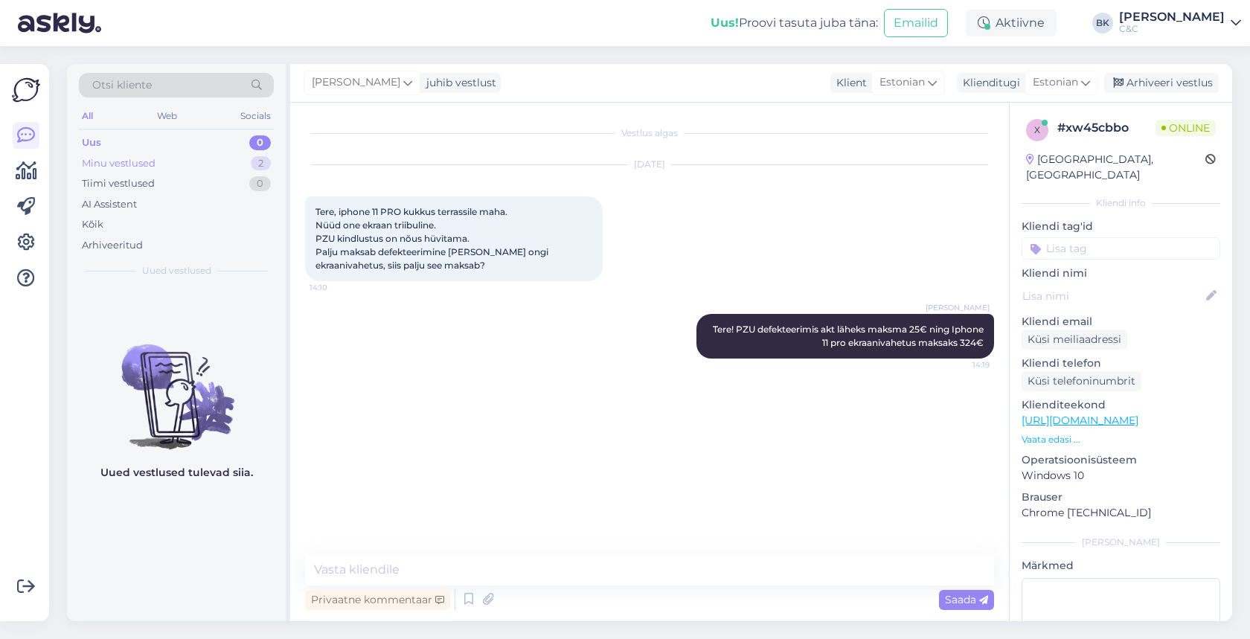
click at [215, 164] on div "Minu vestlused 2" at bounding box center [176, 163] width 195 height 21
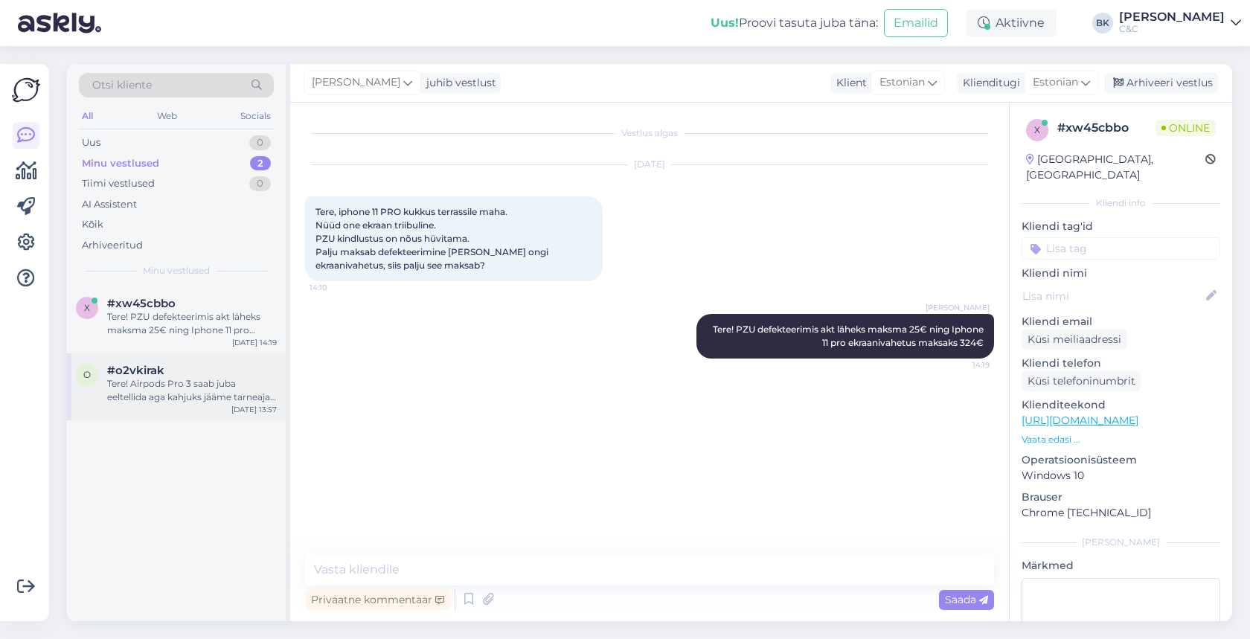
click at [231, 397] on div "Tere! Airpods Pro 3 saab juba eeltellida aga kahjuks jääme tarneaja pikkuse koh…" at bounding box center [192, 390] width 170 height 27
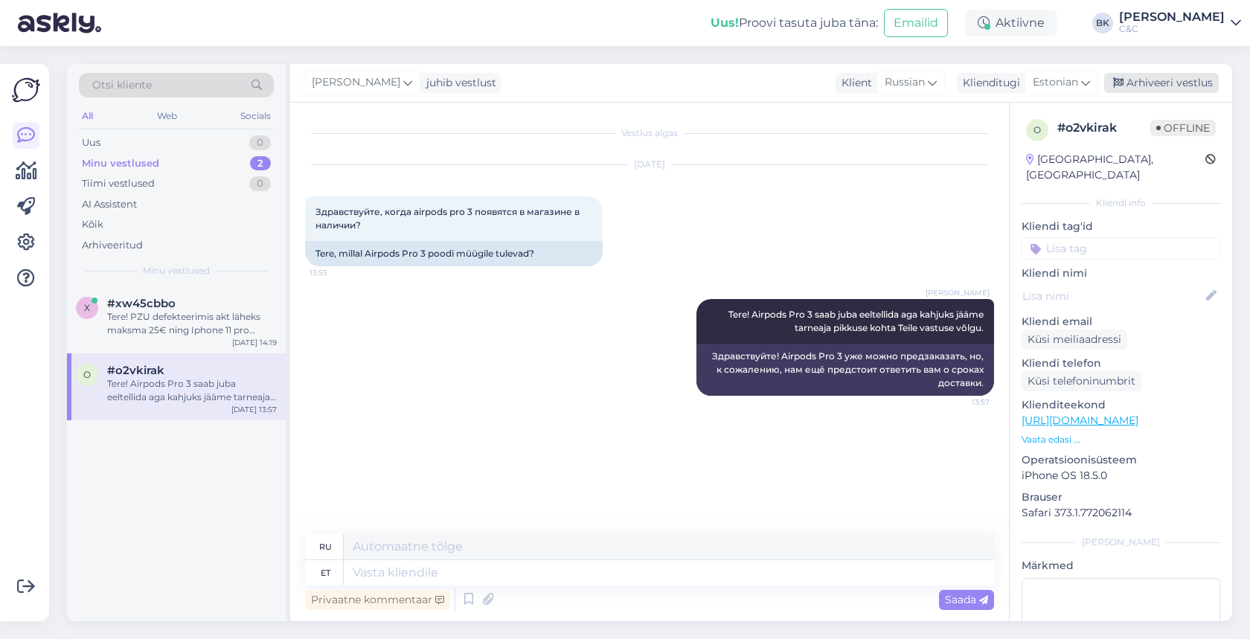
click at [1180, 85] on div "Arhiveeri vestlus" at bounding box center [1162, 83] width 115 height 20
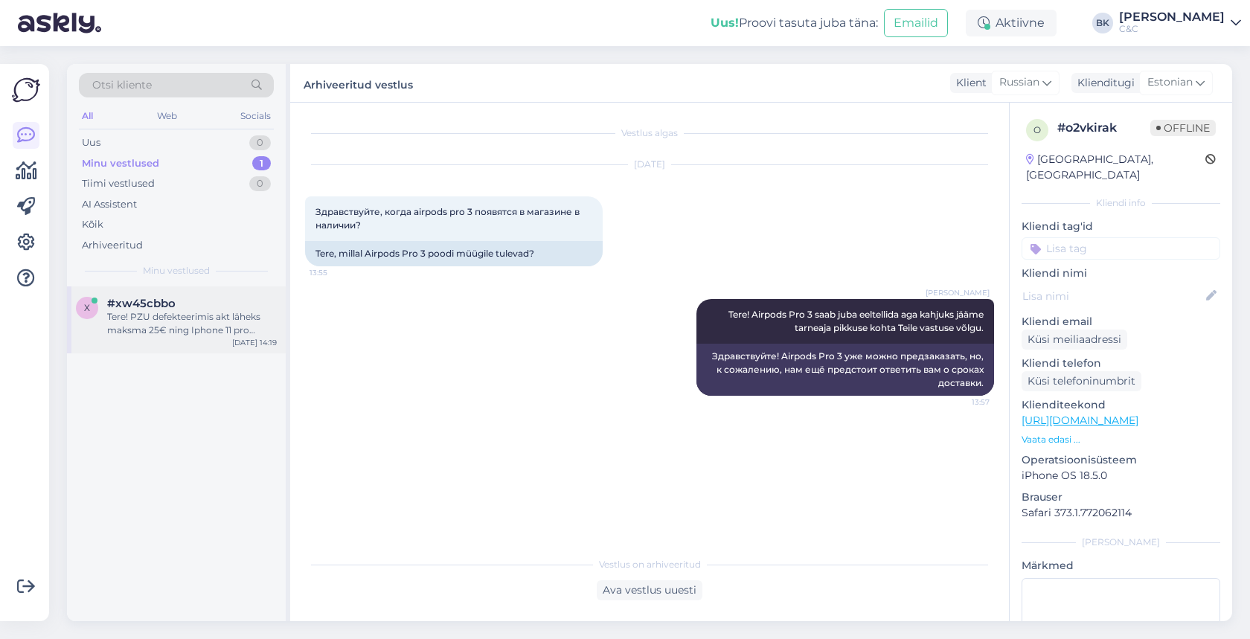
click at [169, 345] on div "x #xw45cbbo Tere! PZU defekteerimis akt läheks maksma 25€ ning Iphone 11 pro ek…" at bounding box center [176, 320] width 219 height 67
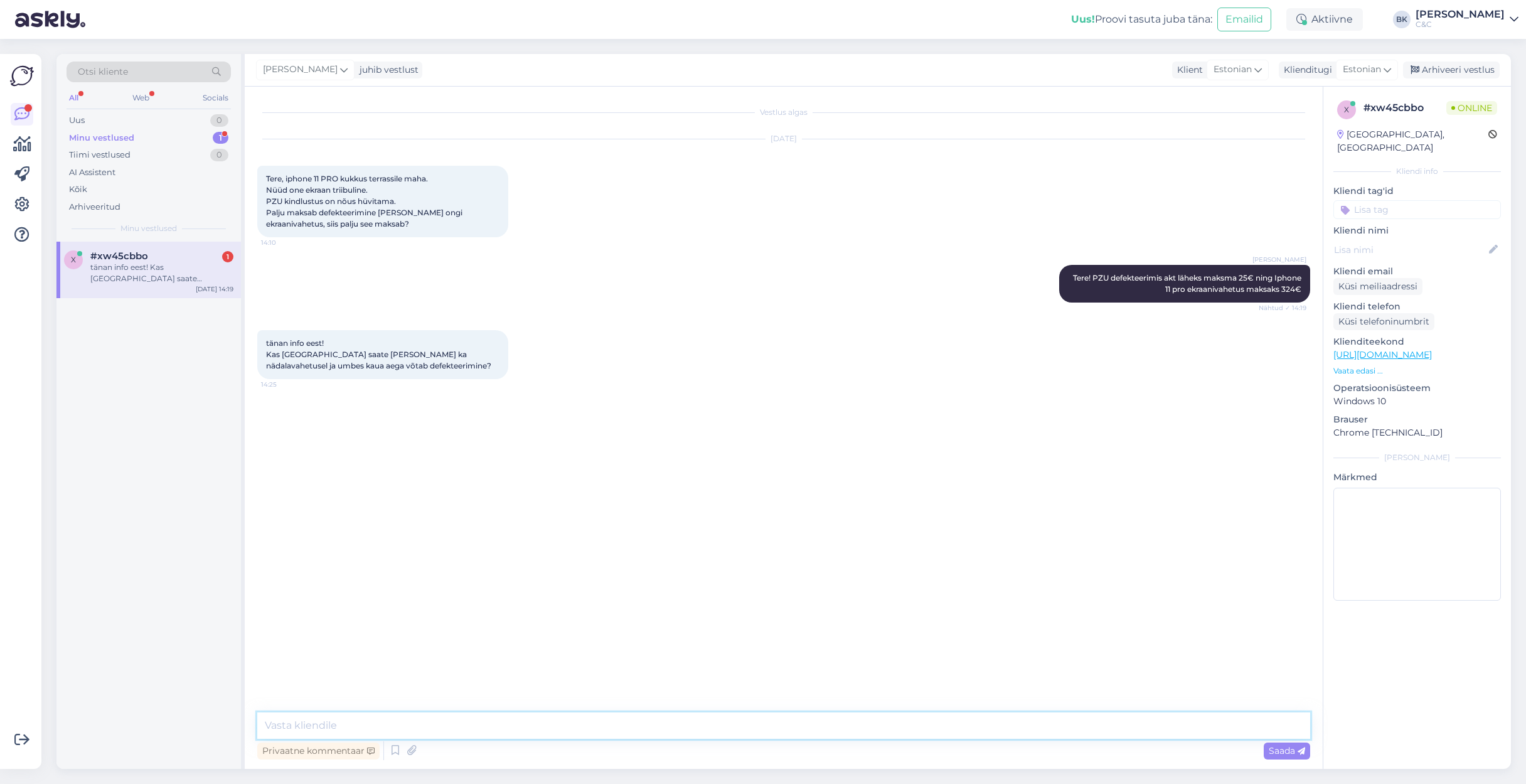
click at [428, 539] on textarea at bounding box center [783, 725] width 1053 height 26
type textarea "s"
type textarea "Kui Te soovite [GEOGRAPHIC_DATA] nädalavahetusel teostada defekteerimisakti sii…"
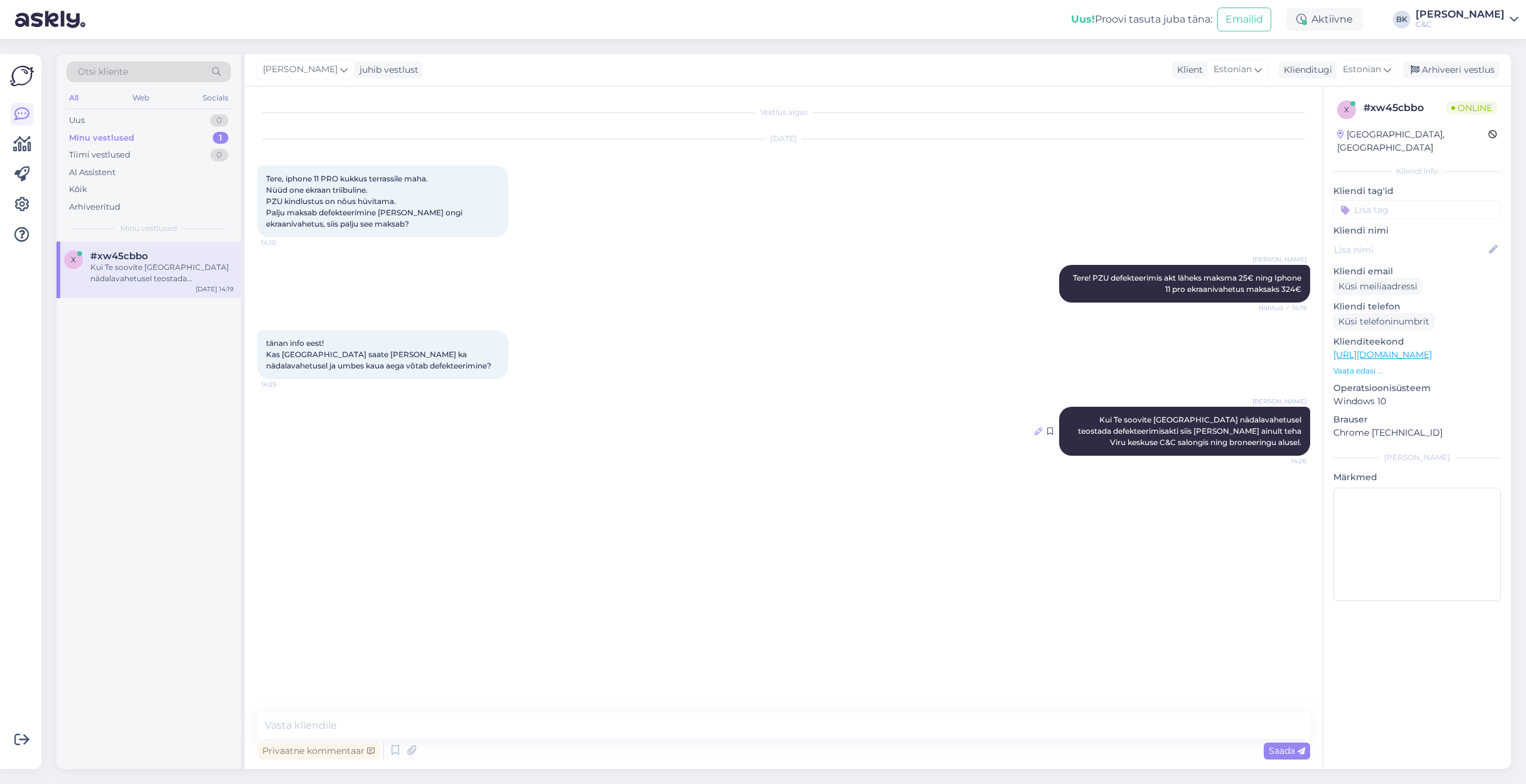
click at [1038, 431] on icon at bounding box center [1038, 431] width 8 height 8
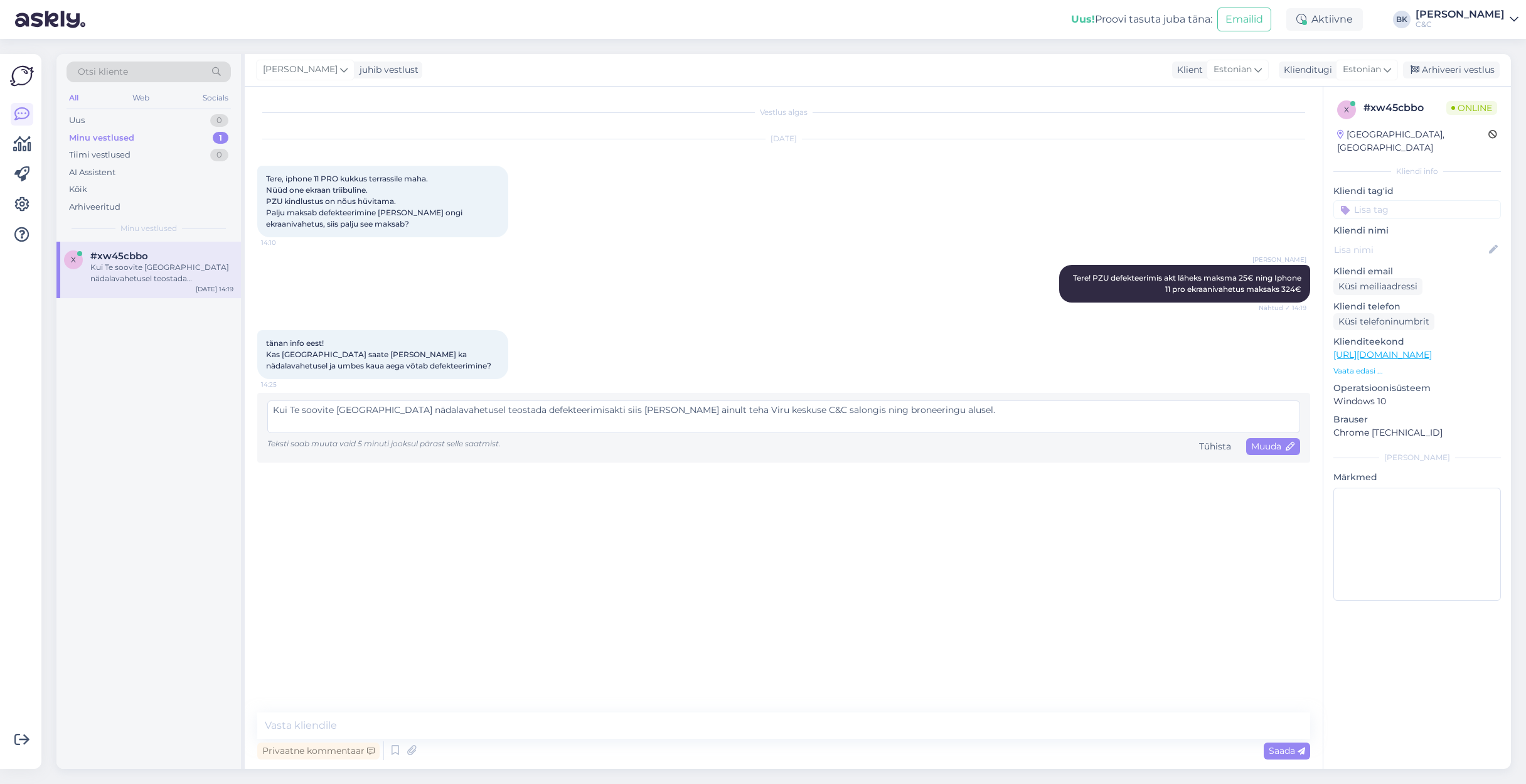
click at [703, 409] on textarea "Kui Te soovite [GEOGRAPHIC_DATA] nädalavahetusel teostada defekteerimisakti sii…" at bounding box center [783, 416] width 1033 height 33
type textarea "Kui Te soovite [GEOGRAPHIC_DATA] nädalavahetusel teostada defekteerimisakti sii…"
click at [1054, 449] on span "Muuda" at bounding box center [1273, 445] width 44 height 11
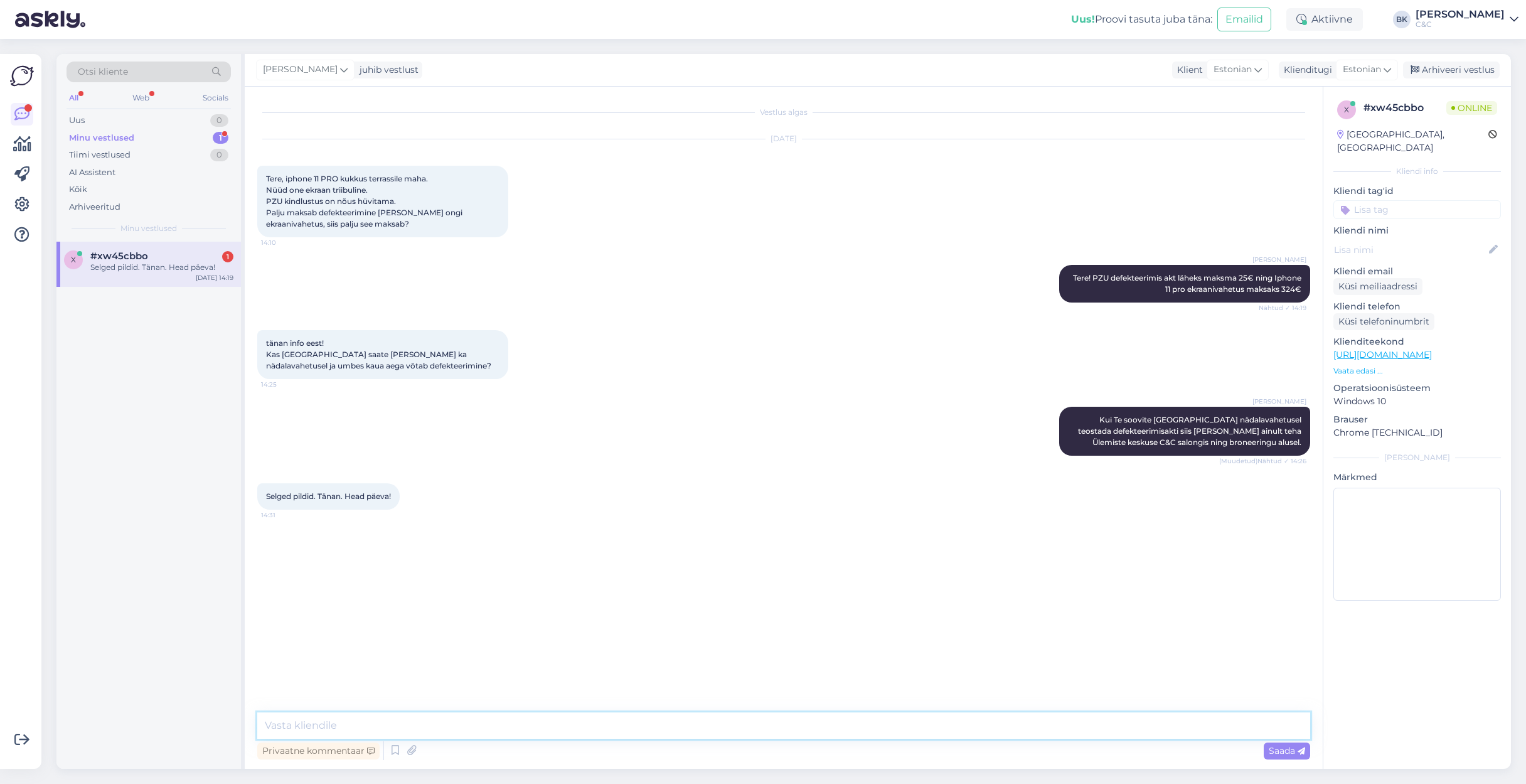
click at [463, 539] on textarea at bounding box center [783, 725] width 1053 height 26
type textarea "Ikka, ilusat päeva!"
click at [1054, 65] on div "Arhiveeri vestlus" at bounding box center [1451, 70] width 97 height 17
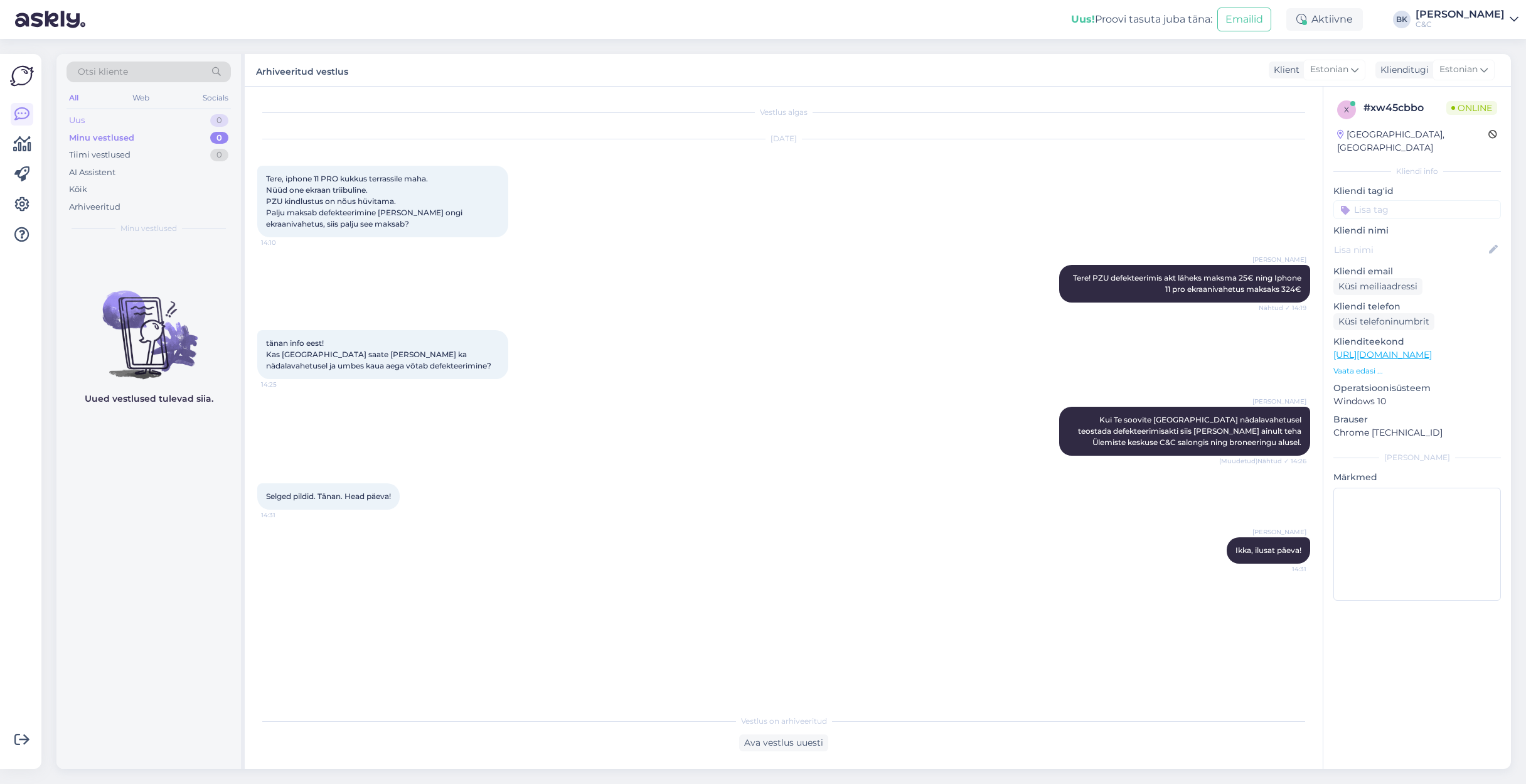
click at [143, 113] on div "Uus 0" at bounding box center [148, 120] width 164 height 18
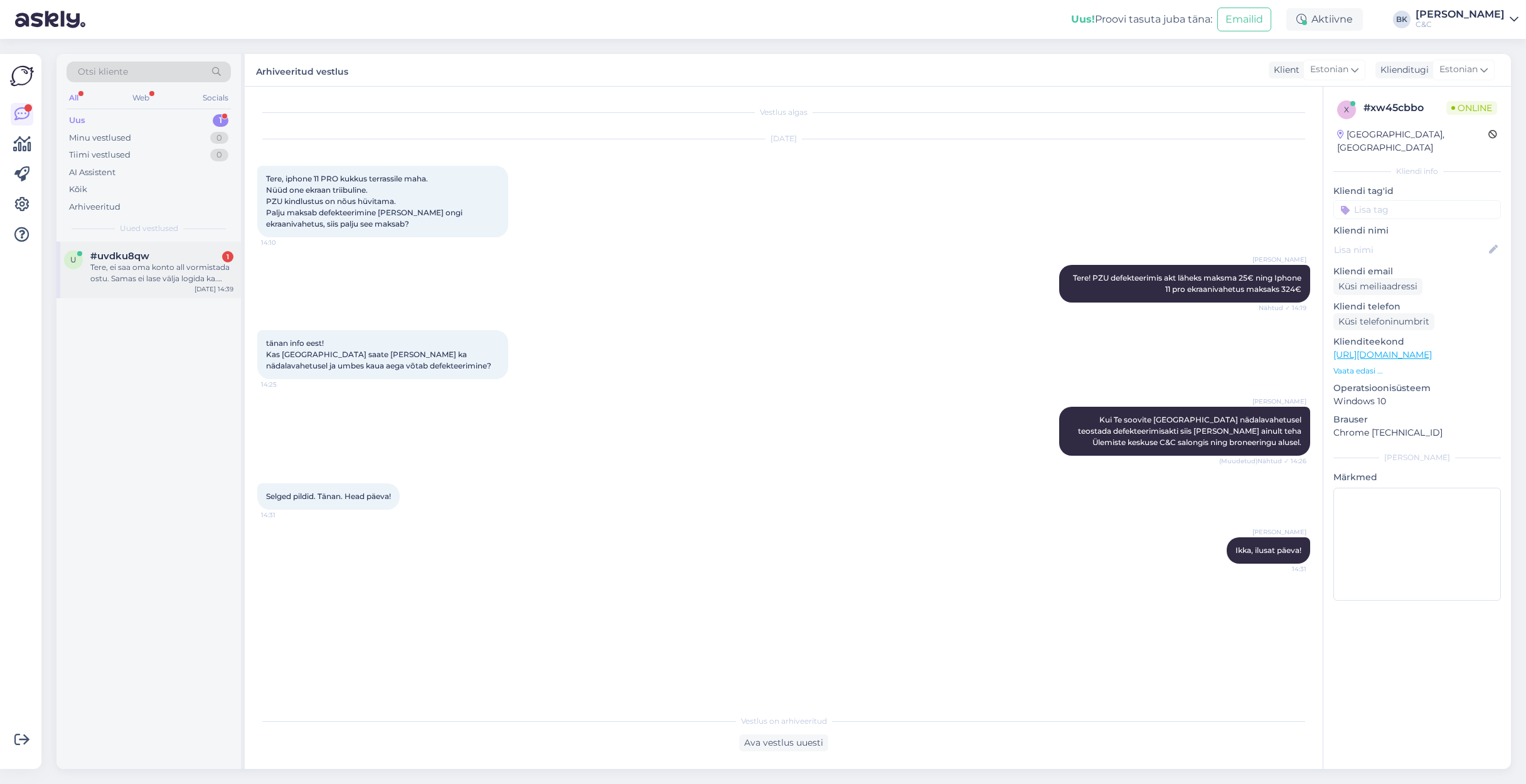
click at [194, 267] on div "Tere, ei saa oma konto all vormistada ostu. Samas ei lase välja logida ka. Mill…" at bounding box center [162, 272] width 143 height 23
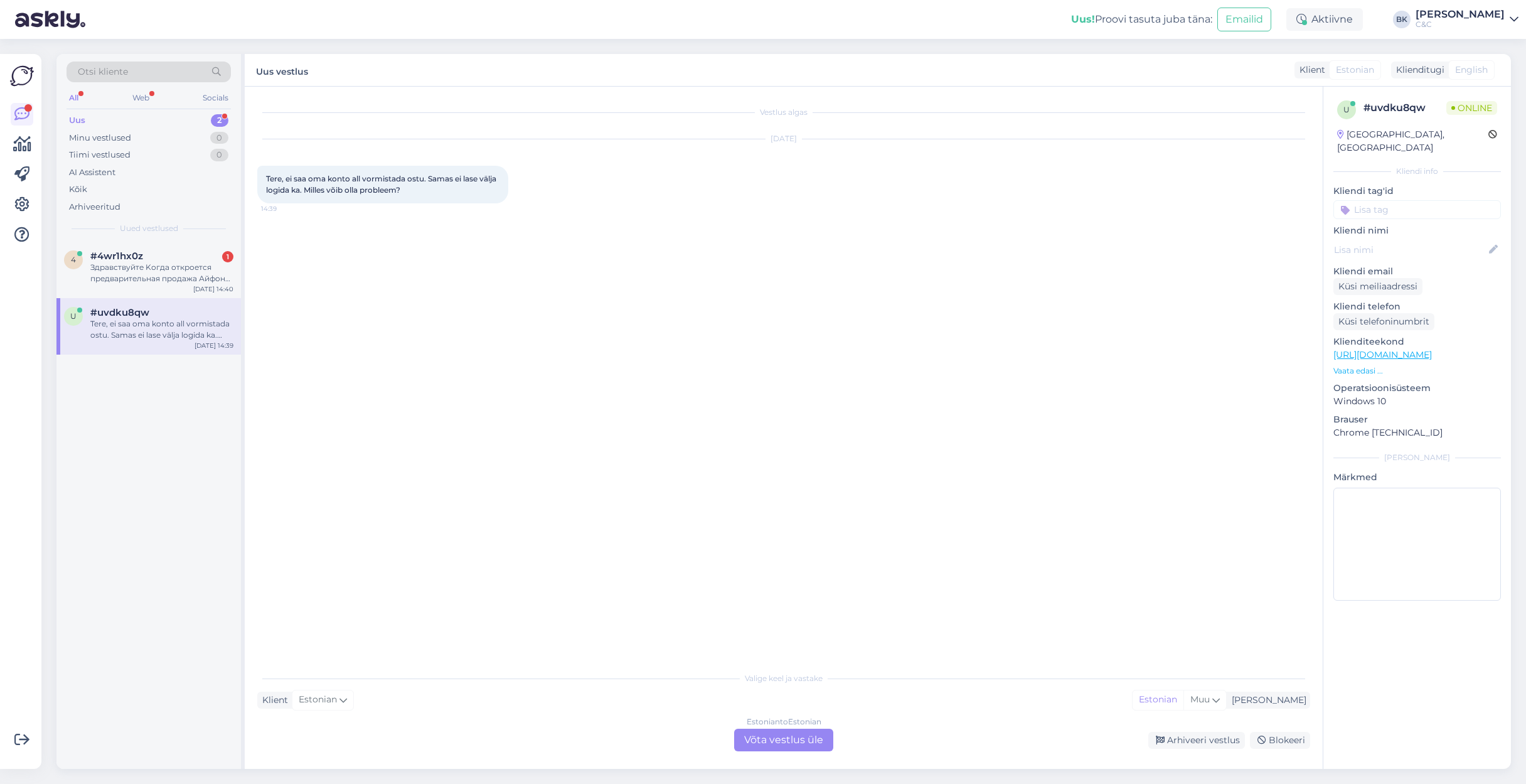
click at [767, 539] on div "Estonian to Estonian Võta vestlus üle" at bounding box center [784, 739] width 99 height 23
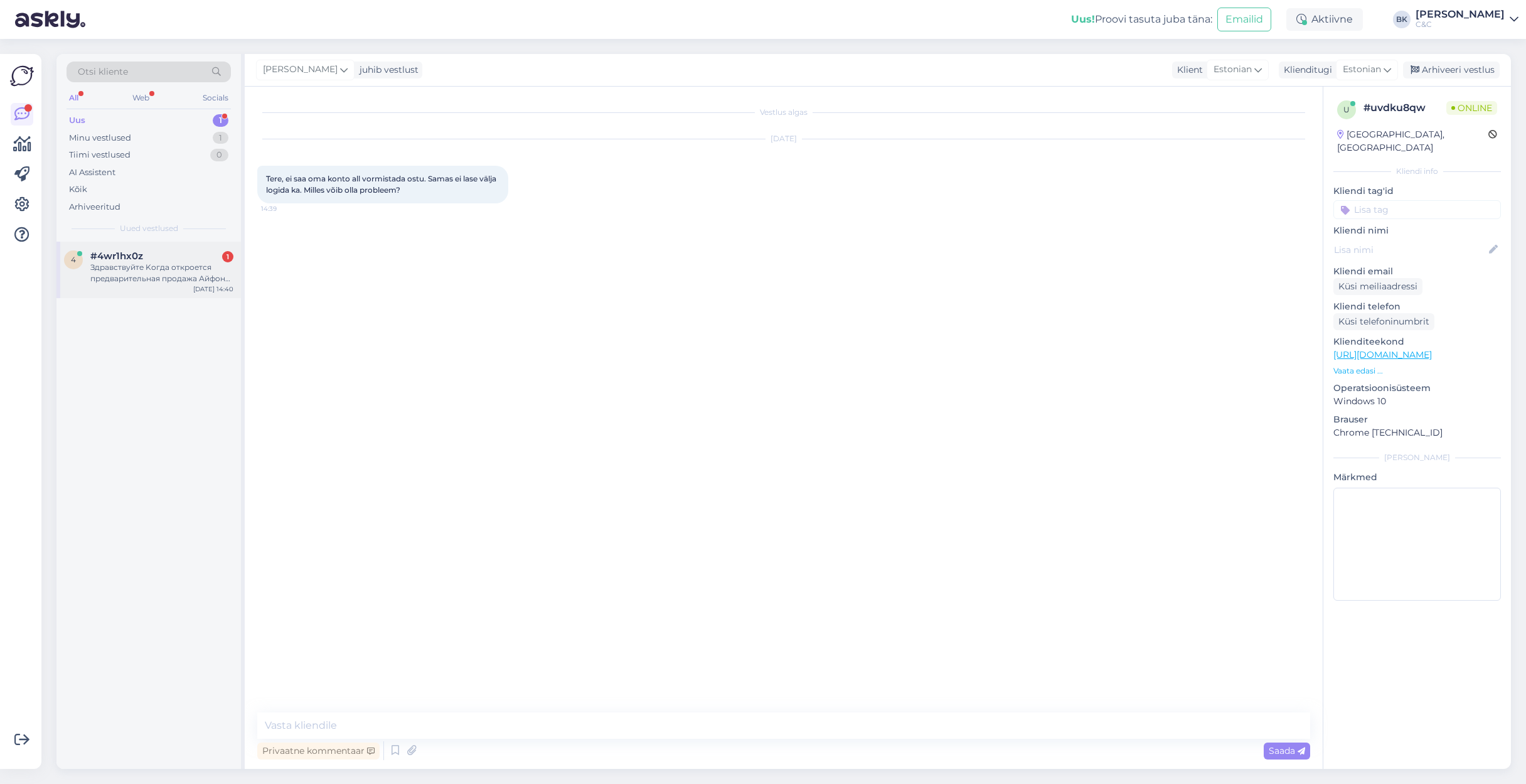
click at [196, 264] on div "Здравствуйте Kогда откроется предварительная продажа Айфон 17 pro? Какая его ст…" at bounding box center [162, 272] width 143 height 23
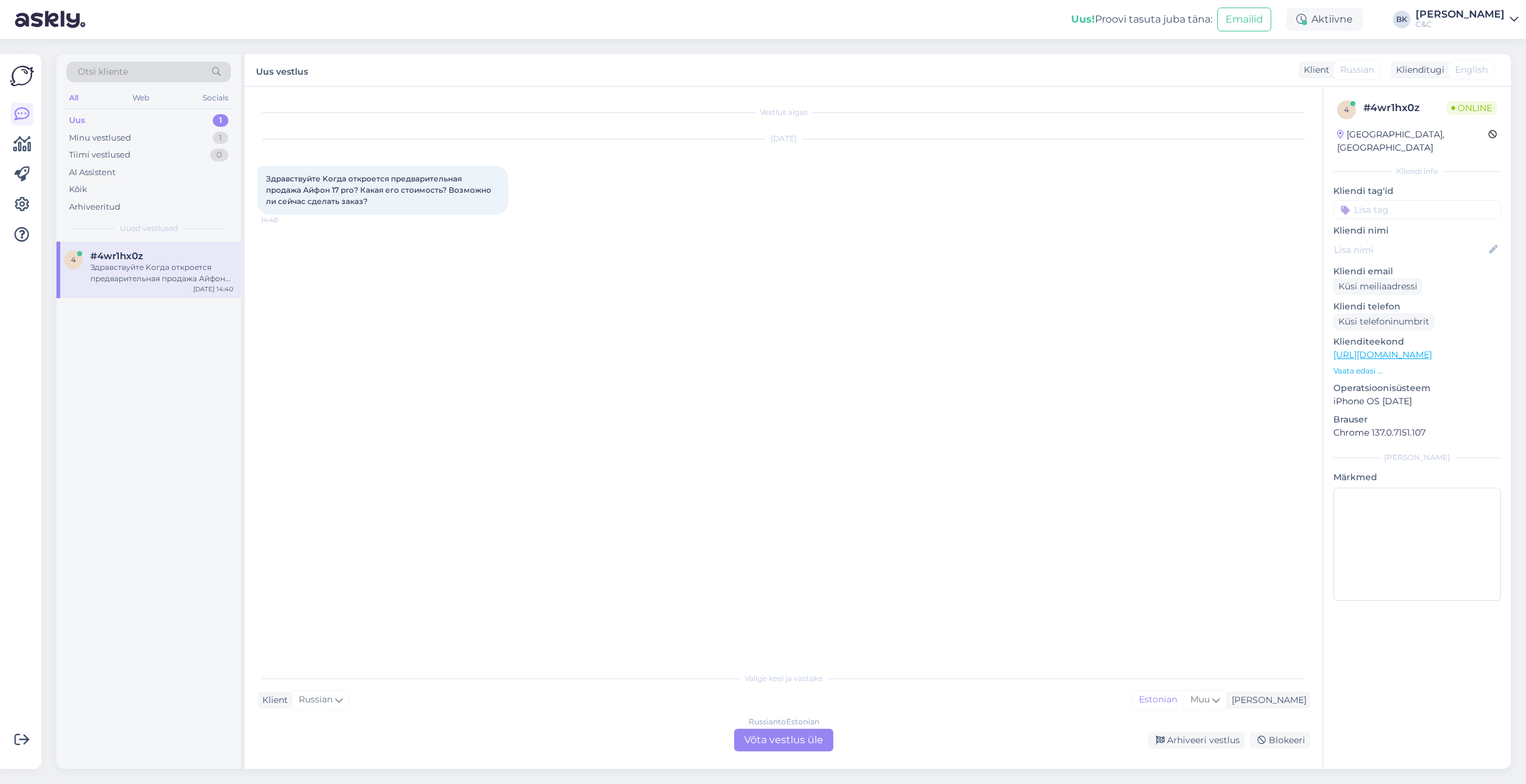
click at [752, 539] on div "Russian to Estonian Võta vestlus üle" at bounding box center [784, 739] width 99 height 23
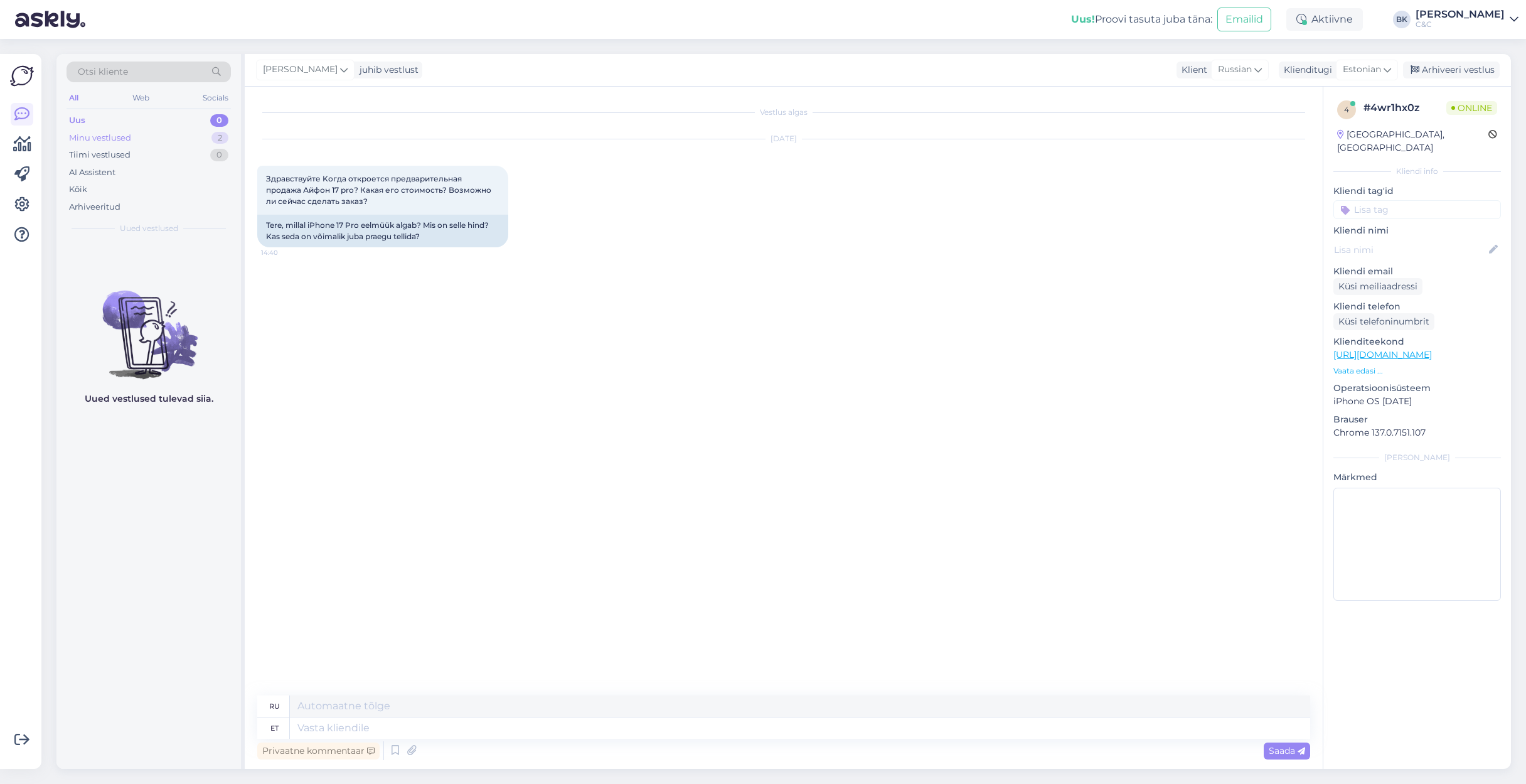
click at [175, 138] on div "Minu vestlused 2" at bounding box center [148, 137] width 164 height 18
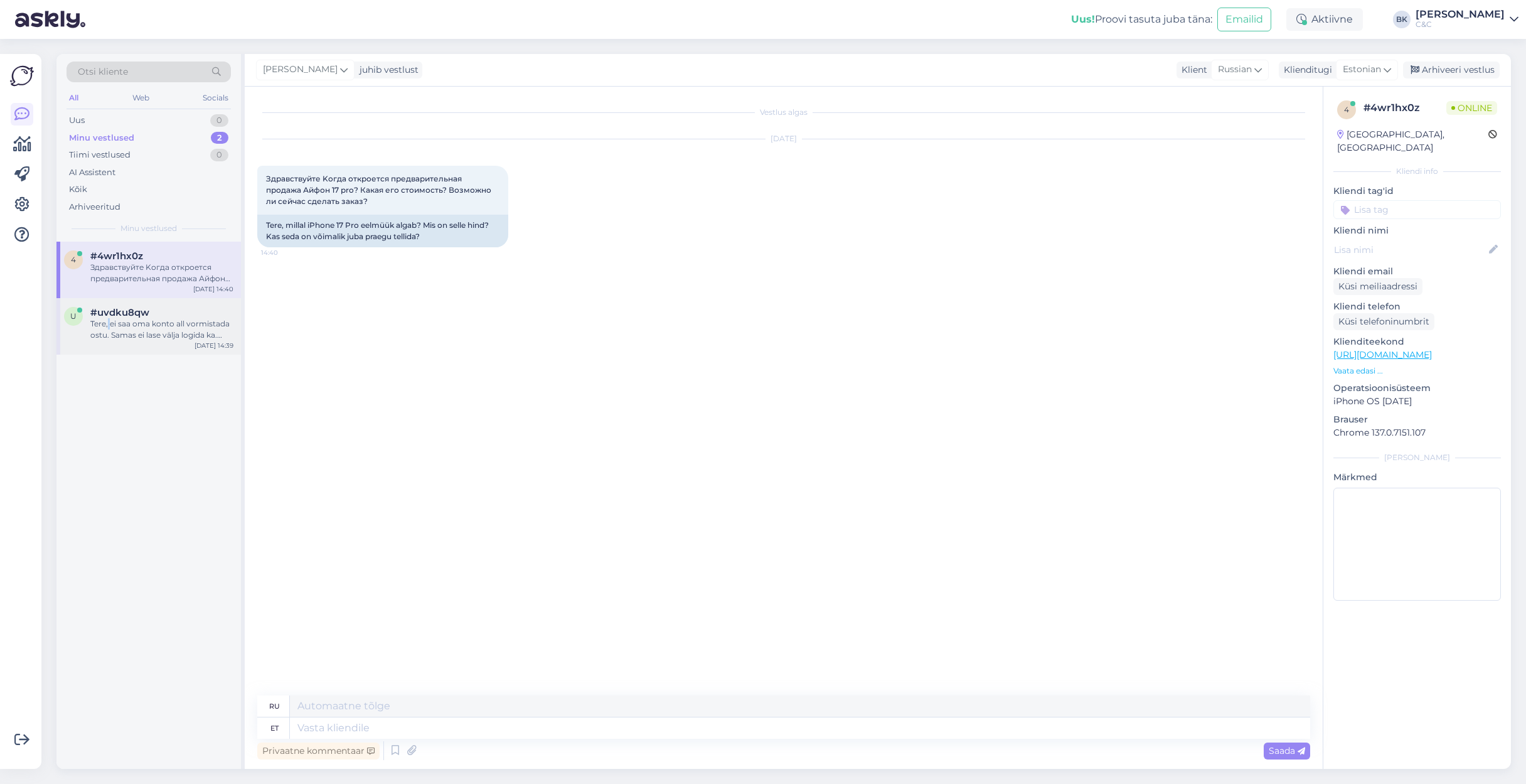
click at [110, 318] on div "Tere, ei saa oma konto all vormistada ostu. Samas ei lase välja logida ka. Mill…" at bounding box center [162, 329] width 143 height 23
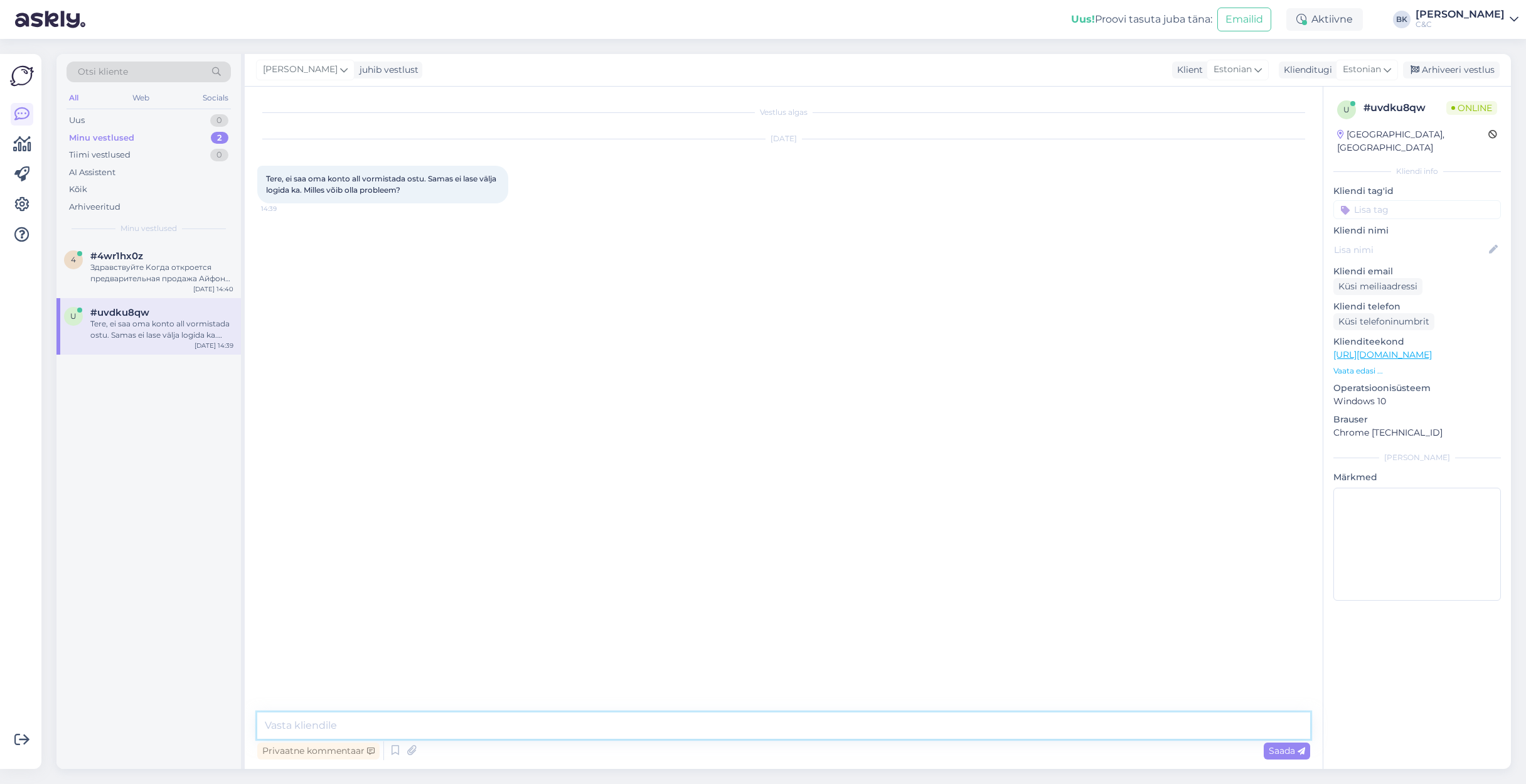
click at [402, 539] on textarea at bounding box center [783, 725] width 1053 height 26
type textarea "Tere! Kas Teil oli varasemalt endise iDeal veebilehe konto?"
click at [174, 288] on div "4 #4wr1hx0z Здравствуйте Kогда откроется предварительная продажа Айфон 17 pro? …" at bounding box center [148, 270] width 185 height 56
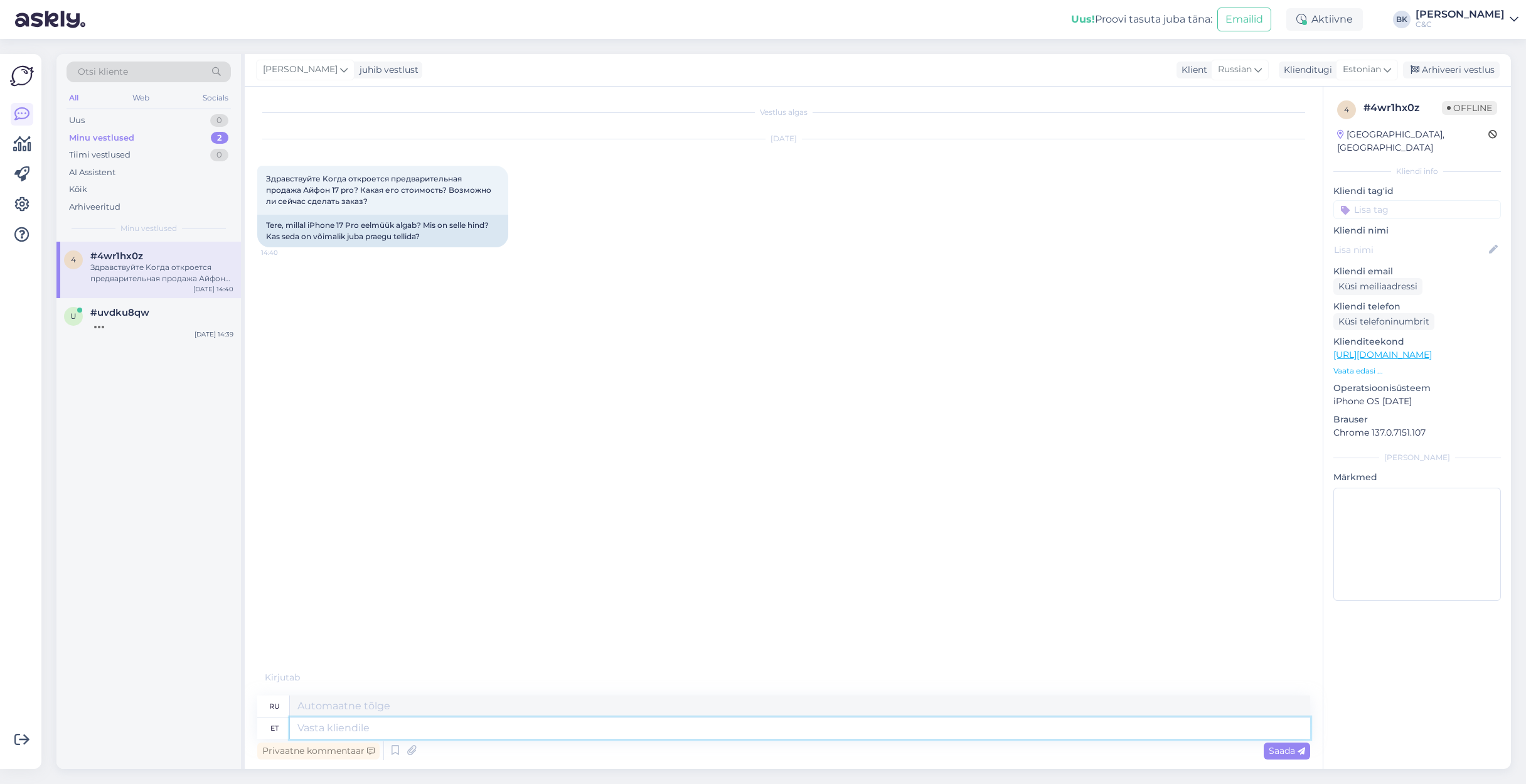
click at [379, 539] on textarea at bounding box center [800, 728] width 1020 height 21
click at [395, 539] on icon at bounding box center [395, 750] width 15 height 19
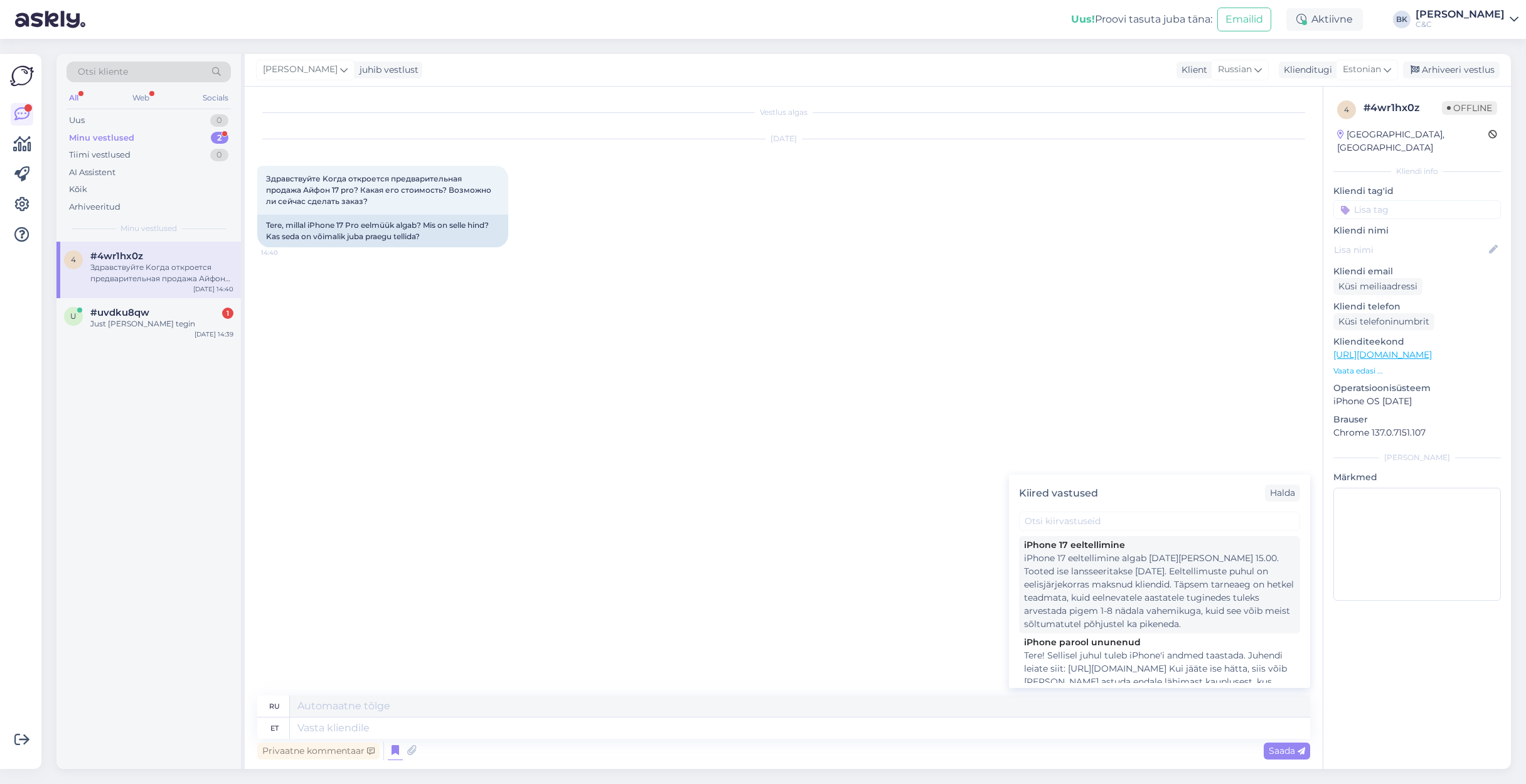
click at [1054, 539] on div "iPhone 17 eeltellimine algab [DATE][PERSON_NAME] 15.00. Tooted ise lansseeritak…" at bounding box center [1160, 591] width 271 height 79
type textarea "Предварительные заказы на iPhone 17 начнутся 12 сентября. Сами продукты поступя…"
type textarea "iPhone 17 eeltellimine algab [DATE][PERSON_NAME] 15.00. Tooted ise lansseeritak…"
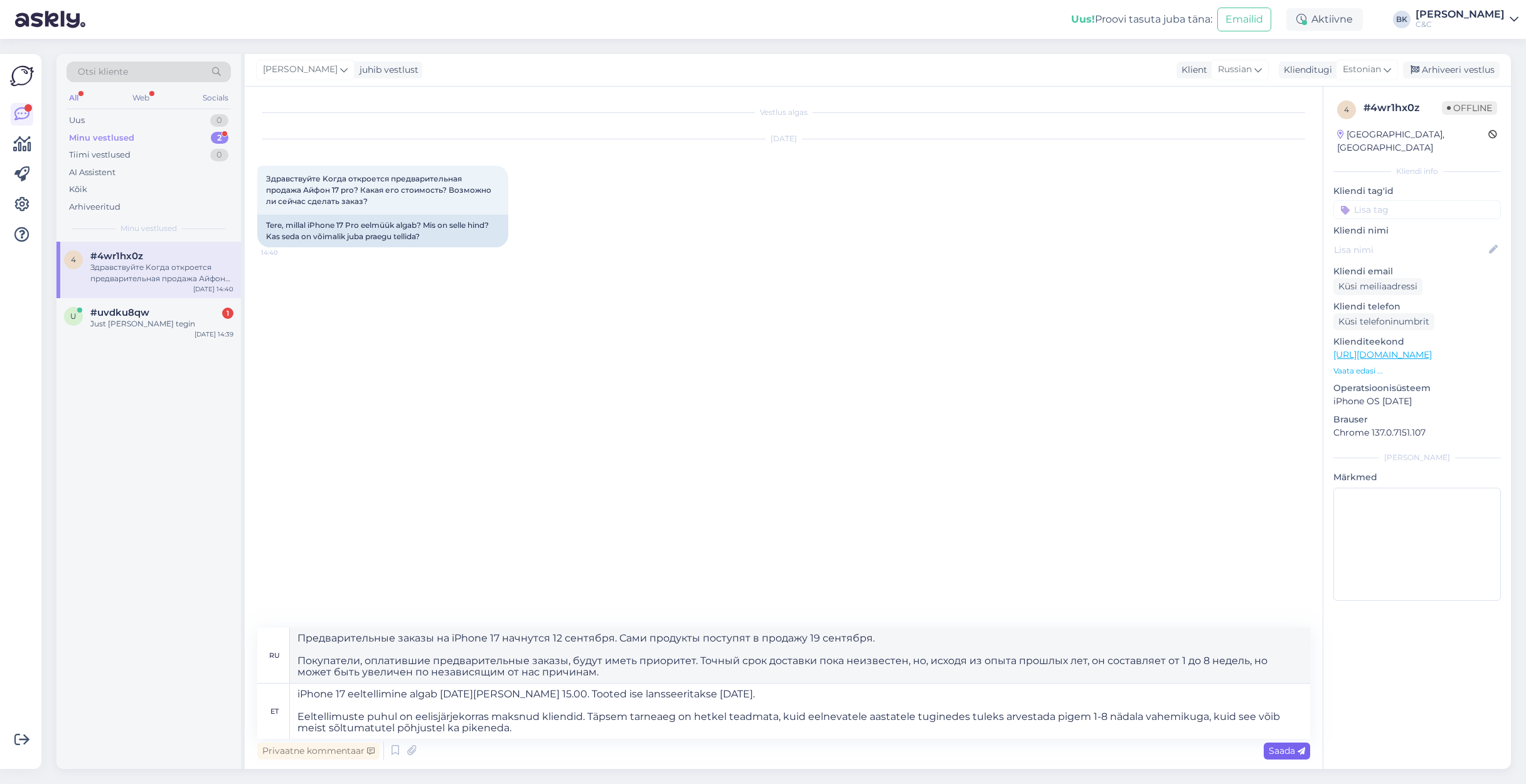
click at [1054, 539] on span "Saada" at bounding box center [1287, 749] width 36 height 11
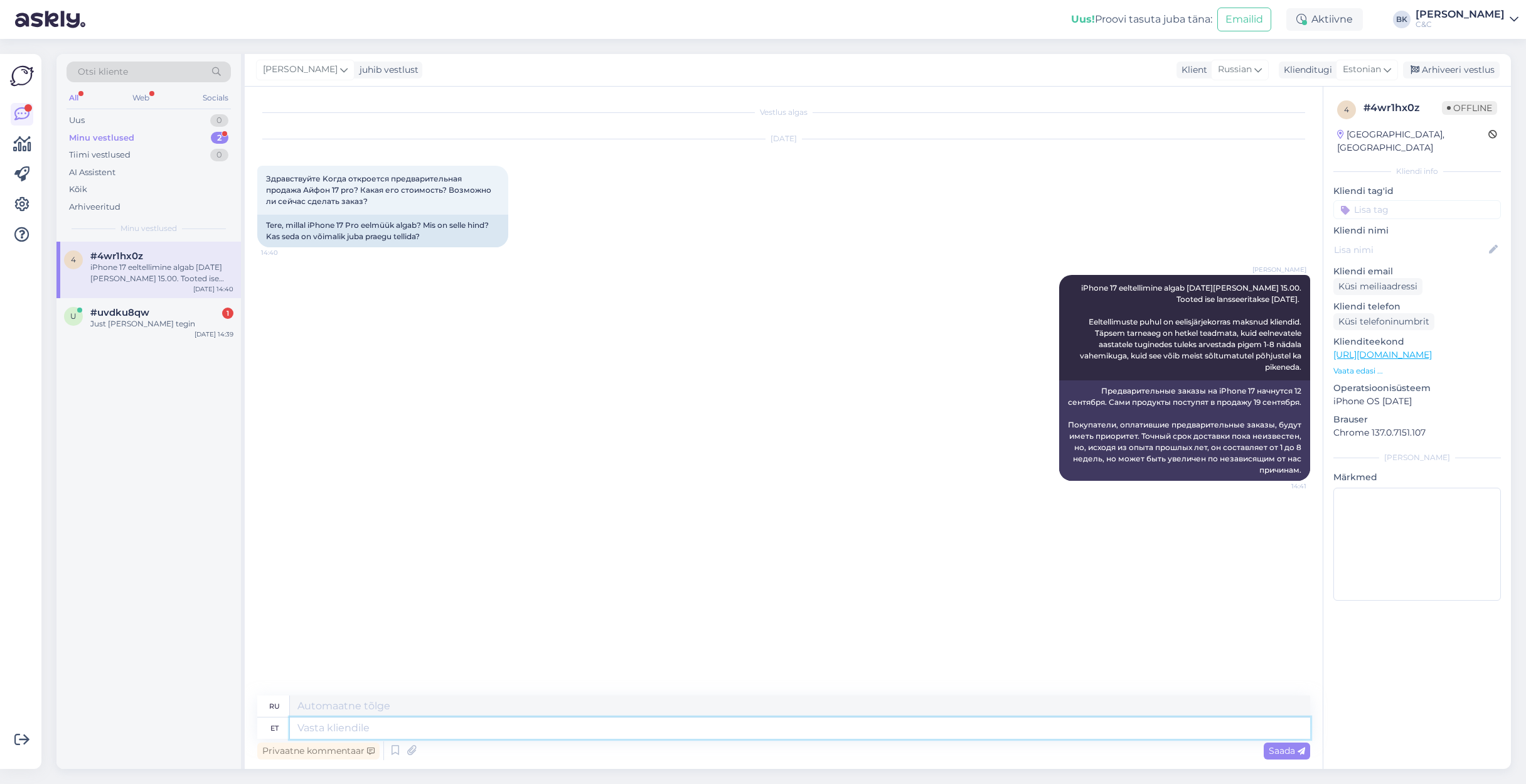
click at [1003, 539] on textarea at bounding box center [800, 728] width 1020 height 21
type textarea "17"
type textarea "1"
type textarea "17"
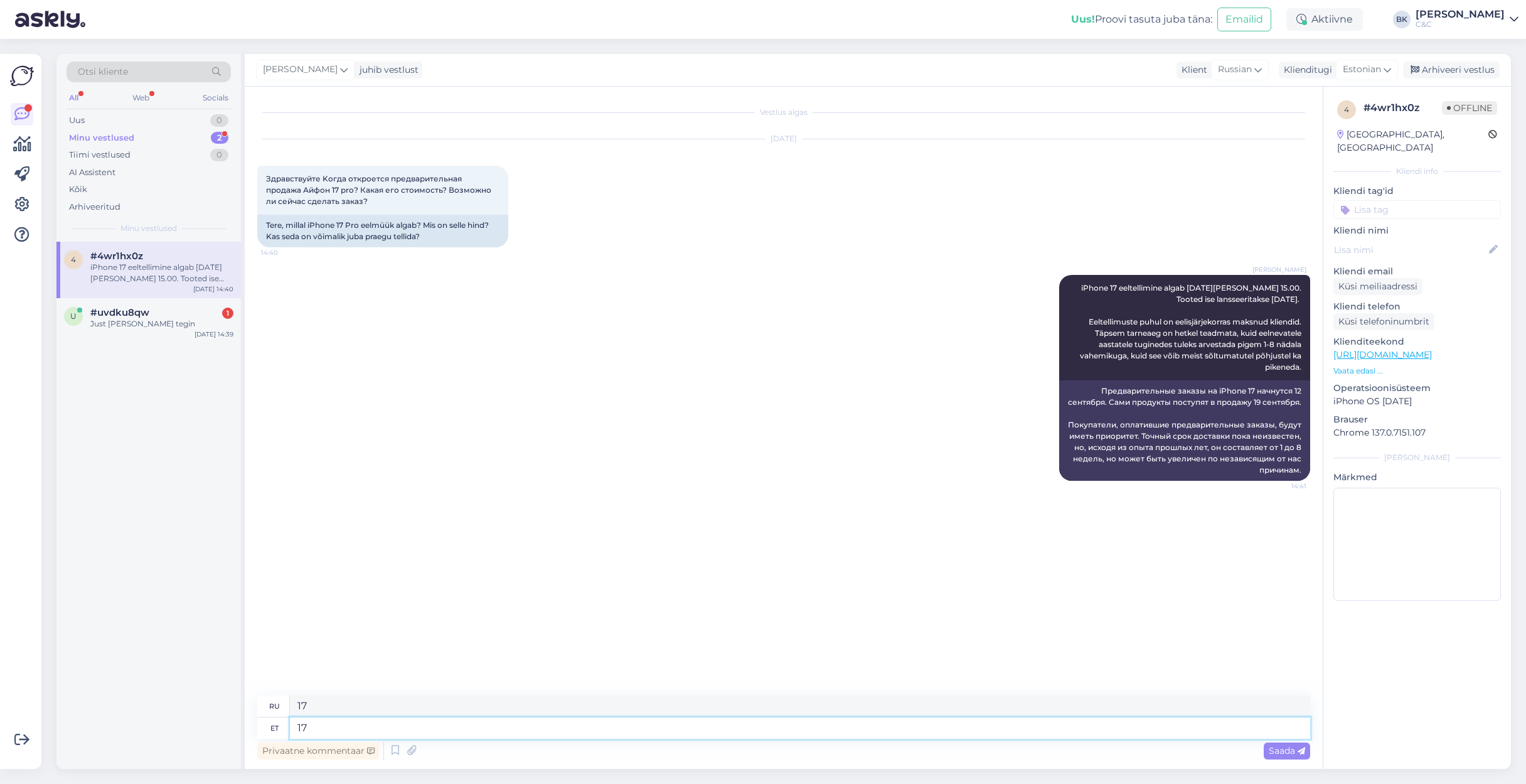
type textarea "1"
type textarea "Iphone"
type textarea "айфон"
type textarea "Iphone 17 p"
type textarea "айфон 17"
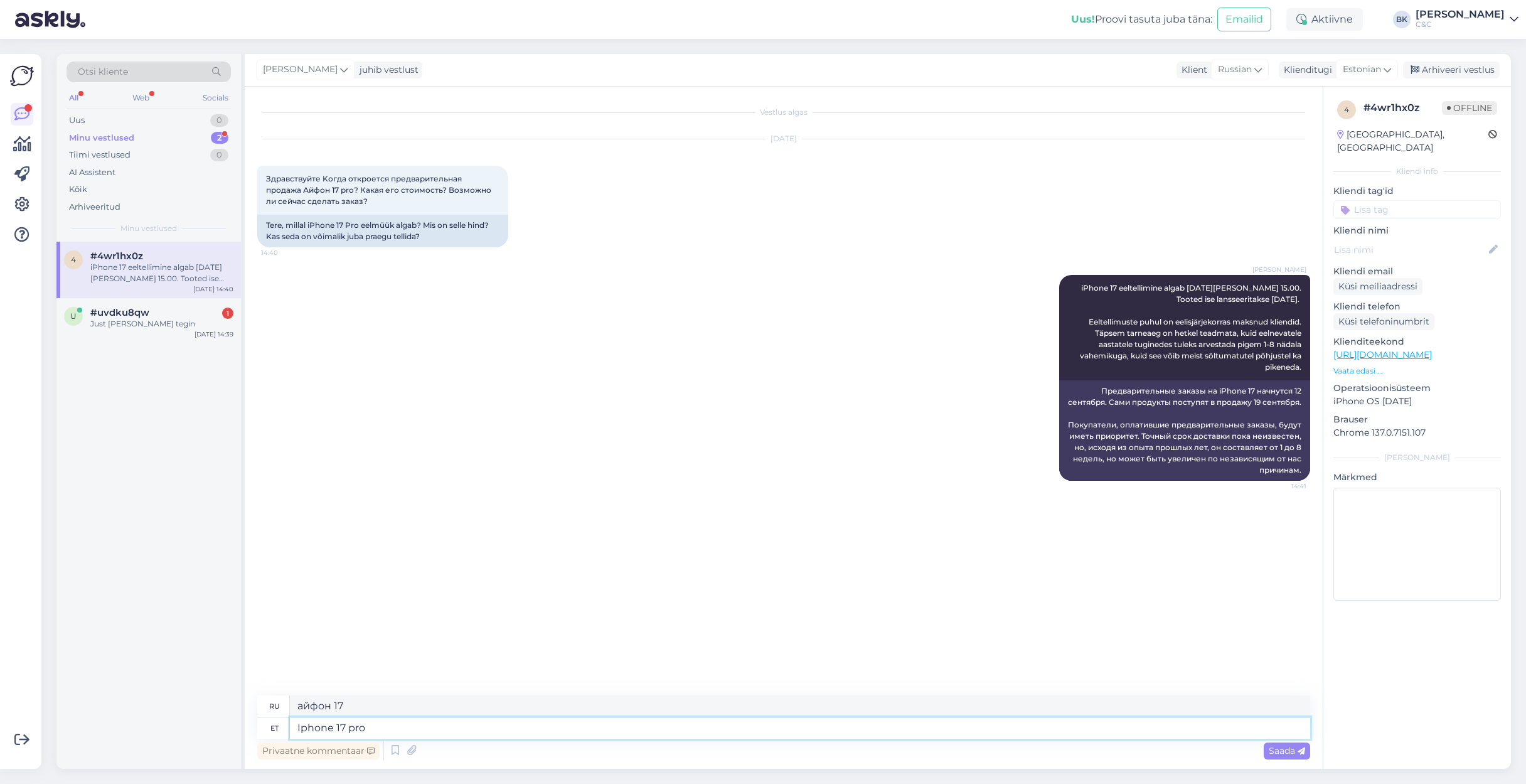
type textarea "Iphone 17 pro h"
type textarea "iPhone 17 про"
type textarea "Iphone 17 pro [DEMOGRAPHIC_DATA] n"
type textarea "Цены на iPhone 17 pro"
type textarea "Iphone 17 pro [DEMOGRAPHIC_DATA] näete m"
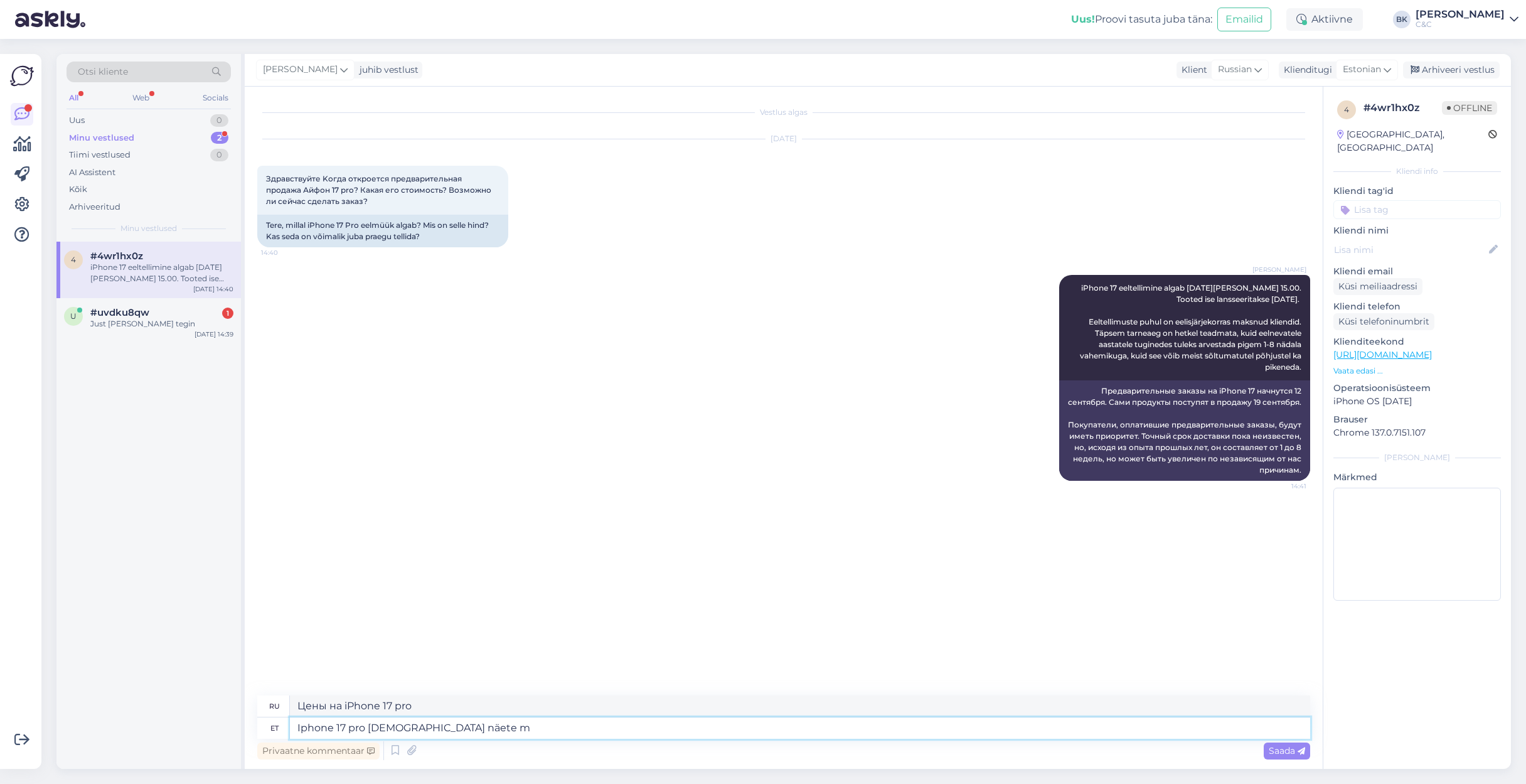
type textarea "Вы можете увидеть цены на iPhone 17 pro"
type textarea "Iphone 17 pro [DEMOGRAPHIC_DATA] näete meie ko"
type textarea "Цены на iPhone 17 pro вы можете посмотреть на нашем сайте."
type textarea "Iphone 17 pro [DEMOGRAPHIC_DATA] näete meie koduleh"
type textarea "Цены на iPhone 17 pro вы можете посмотреть на нашей домашней странице."
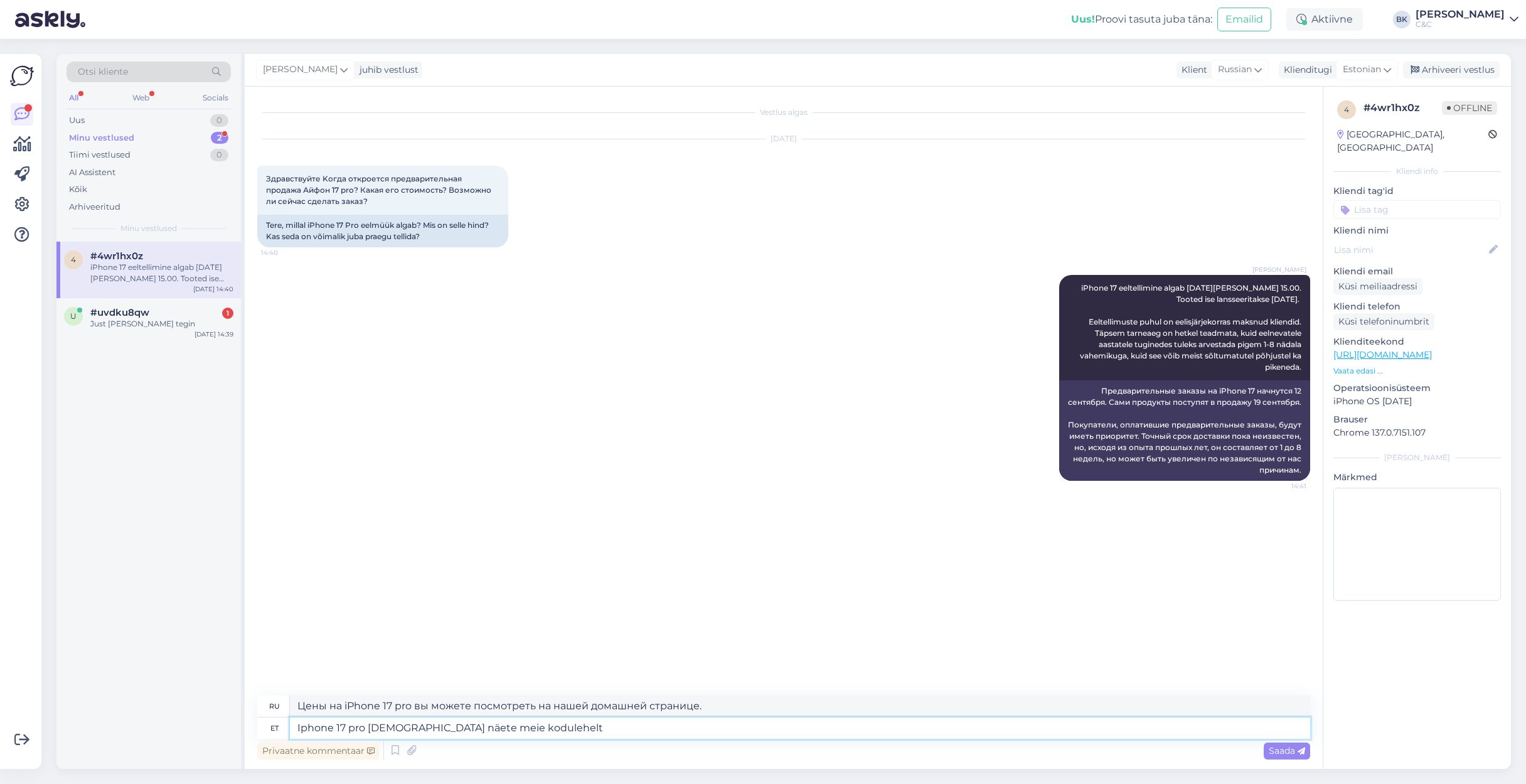
type textarea "Iphone 17 pro [DEMOGRAPHIC_DATA] näete meie kodulehelt."
type textarea "Цены на iPhone 17 pro вы можете посмотреть на нашем сайте."
type textarea "Iphone 17 pro [DEMOGRAPHIC_DATA] näete meie kodulehelt."
click at [1054, 539] on span "Saada" at bounding box center [1287, 749] width 36 height 11
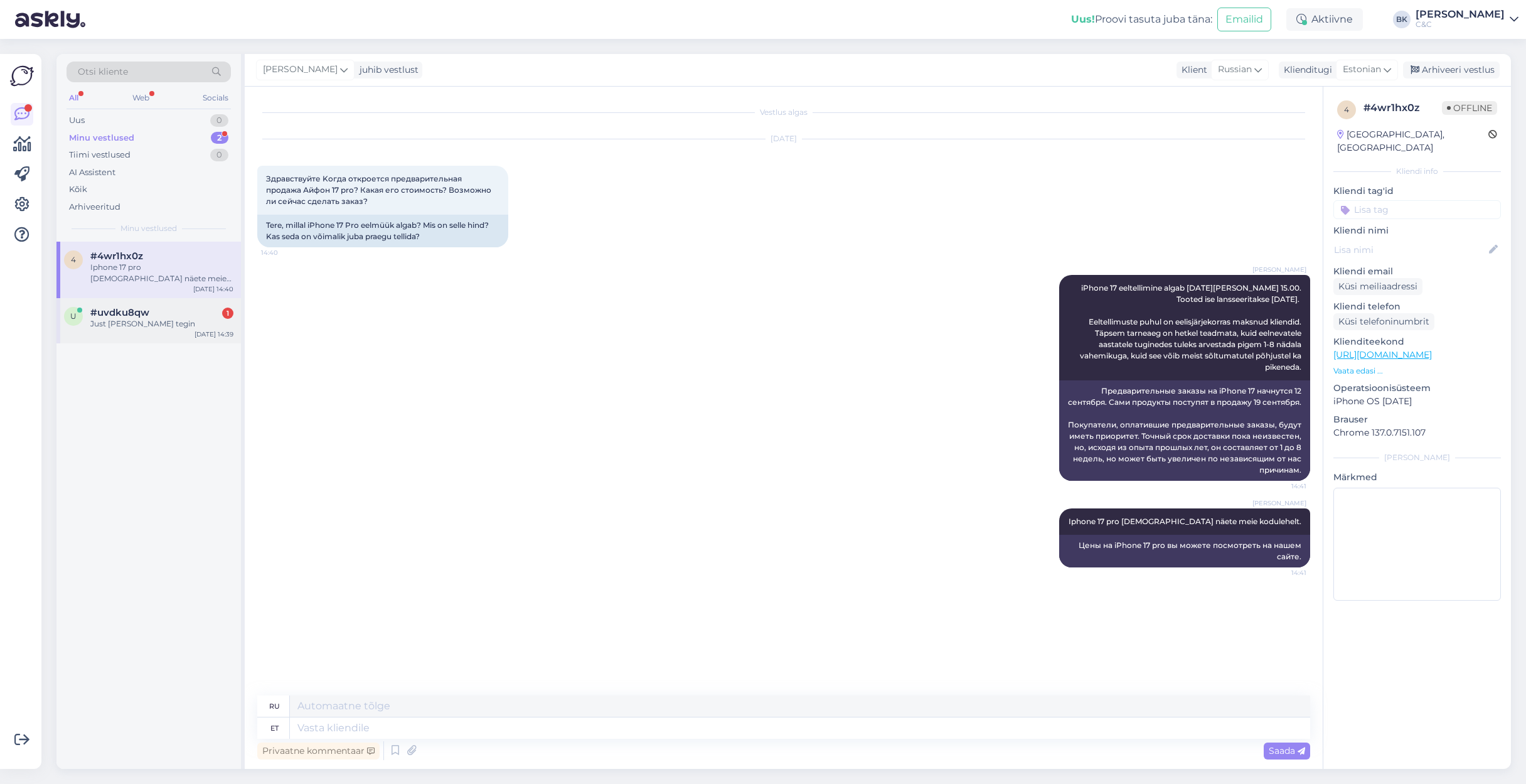
click at [207, 330] on div "[DATE] 14:39" at bounding box center [214, 334] width 39 height 9
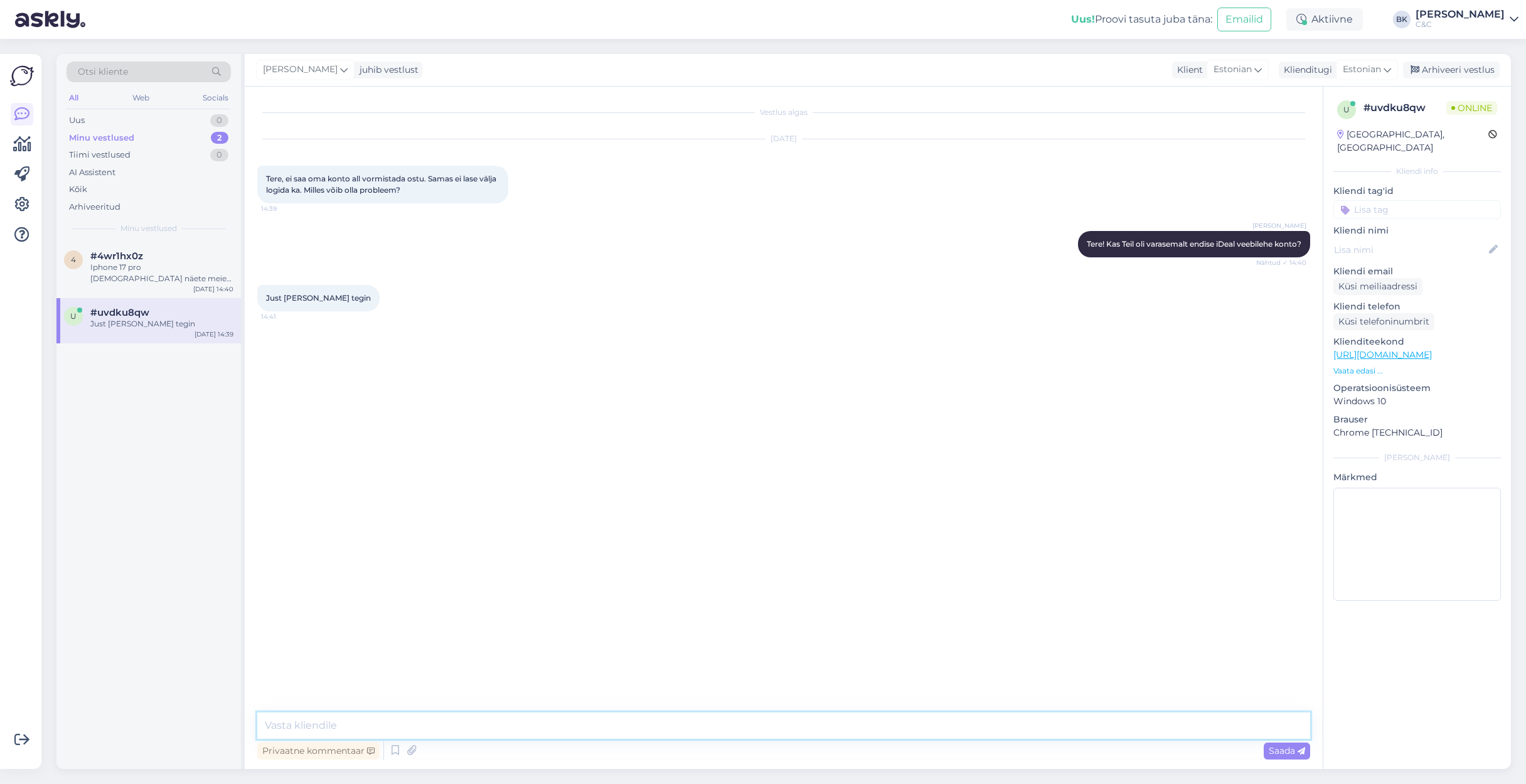
click at [428, 539] on textarea at bounding box center [783, 725] width 1053 height 26
type textarea "Uurin meie IT-valdkonnalt milles võiks olla probleem."
type textarea "See võib [PERSON_NAME] natukene aega."
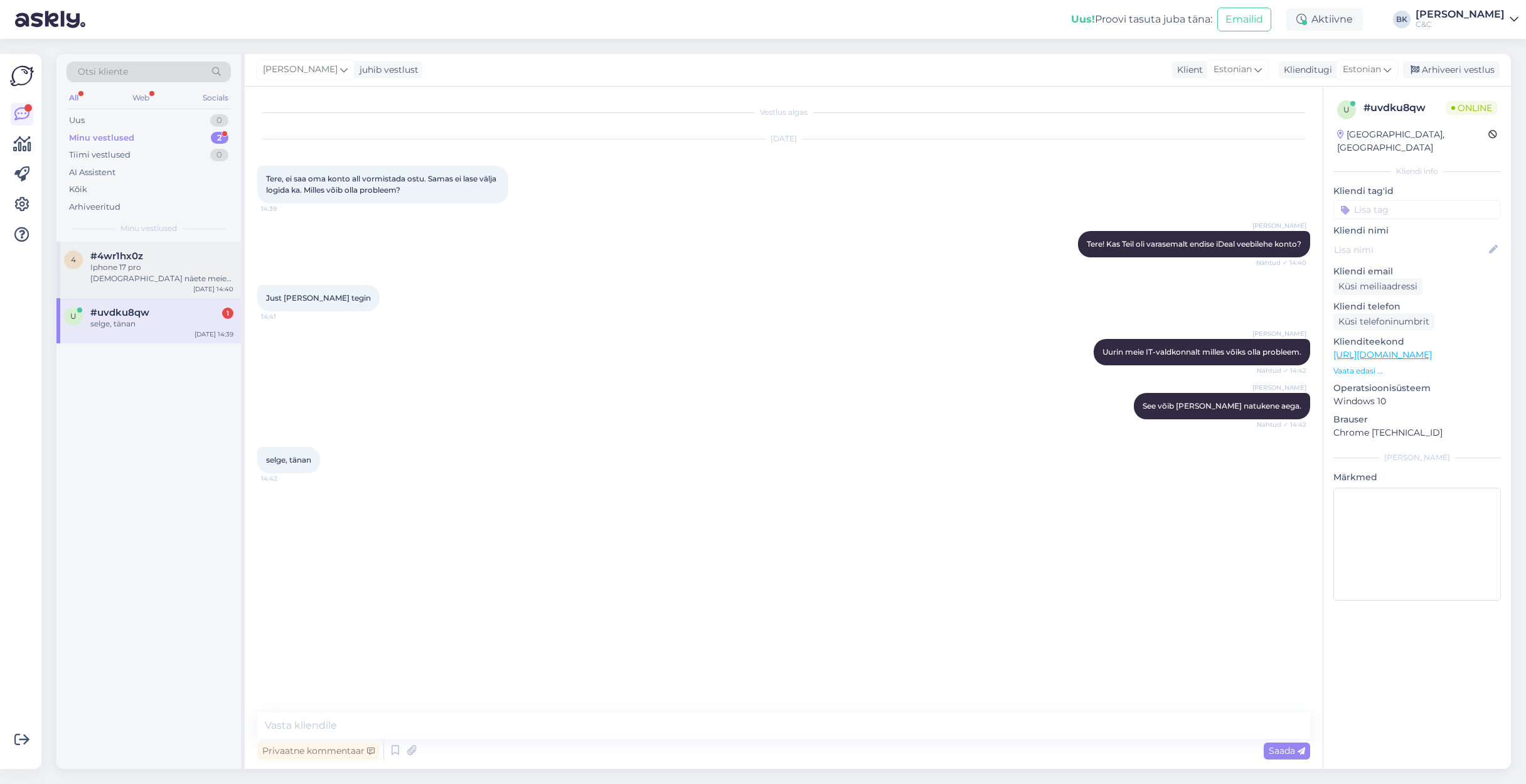
click at [140, 279] on div "Iphone 17 pro [DEMOGRAPHIC_DATA] näete meie kodulehelt." at bounding box center [162, 272] width 143 height 23
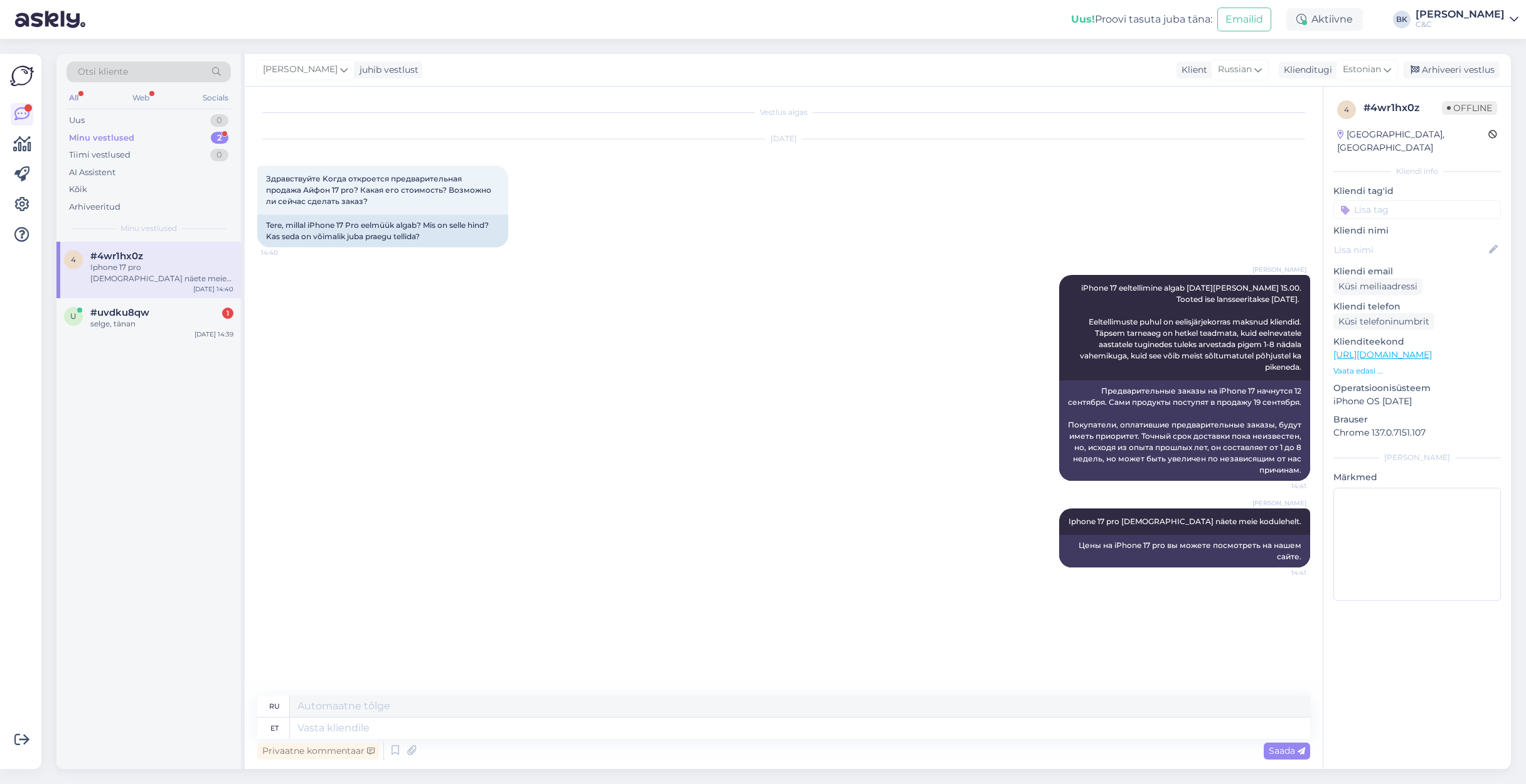
click at [192, 539] on div "4 #4wr1hx0z Iphone 17 pro [DEMOGRAPHIC_DATA] näete meie kodulehelt. [DATE] 14:4…" at bounding box center [148, 505] width 185 height 527
click at [345, 539] on textarea at bounding box center [800, 728] width 1020 height 21
click at [507, 539] on textarea at bounding box center [800, 728] width 1020 height 21
click at [148, 480] on div "4 #4wr1hx0z Iphone 17 pro [DEMOGRAPHIC_DATA] näete meie kodulehelt. [DATE] 14:4…" at bounding box center [148, 505] width 185 height 527
click at [415, 539] on textarea at bounding box center [800, 728] width 1020 height 21
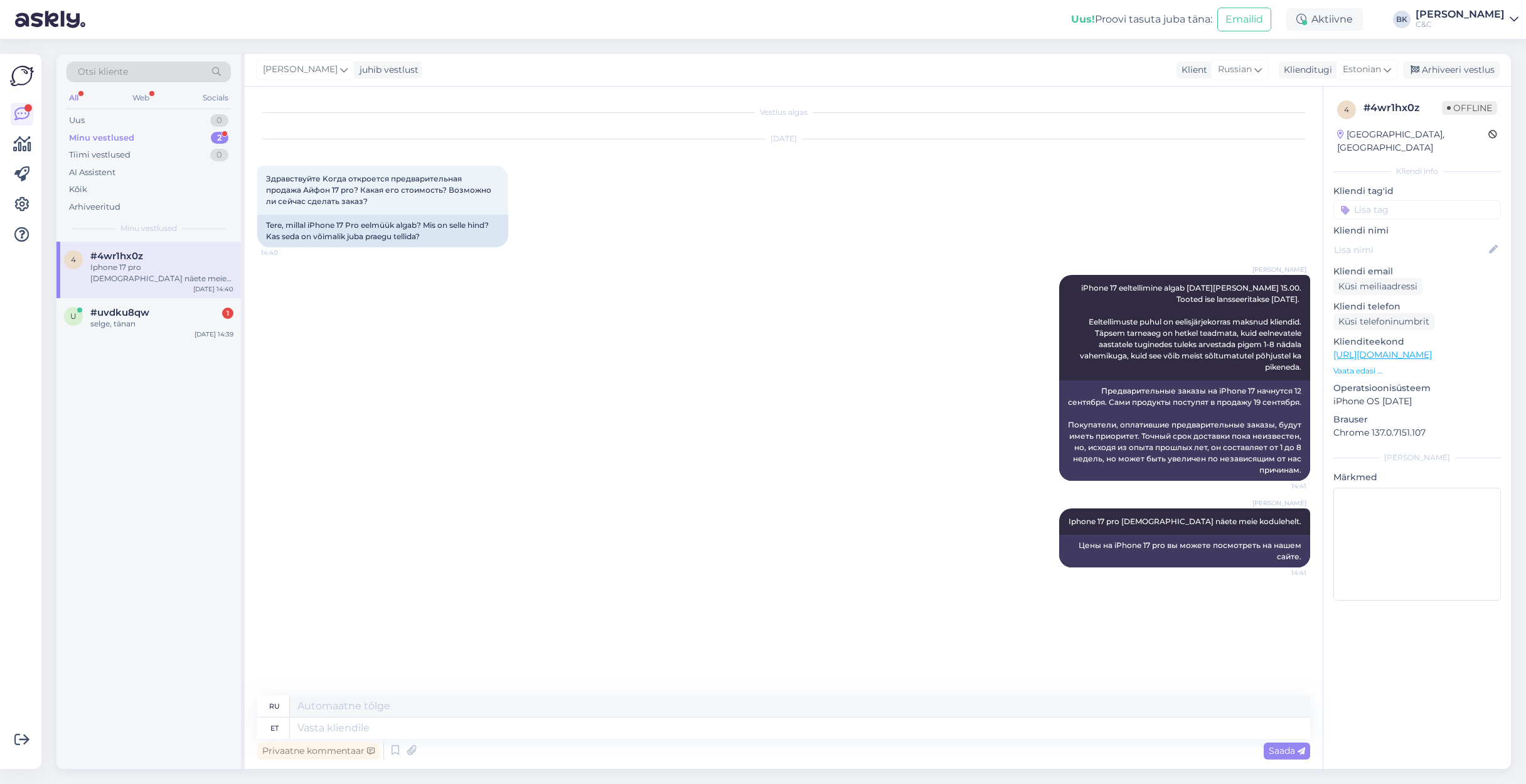
click at [106, 539] on div "4 #4wr1hx0z Iphone 17 pro [DEMOGRAPHIC_DATA] näete meie kodulehelt. [DATE] 14:4…" at bounding box center [148, 505] width 185 height 527
click at [588, 539] on textarea at bounding box center [800, 728] width 1020 height 21
click at [177, 335] on div "u #uvdku8qw 1 selge, tänan [DATE] 14:39" at bounding box center [148, 321] width 185 height 46
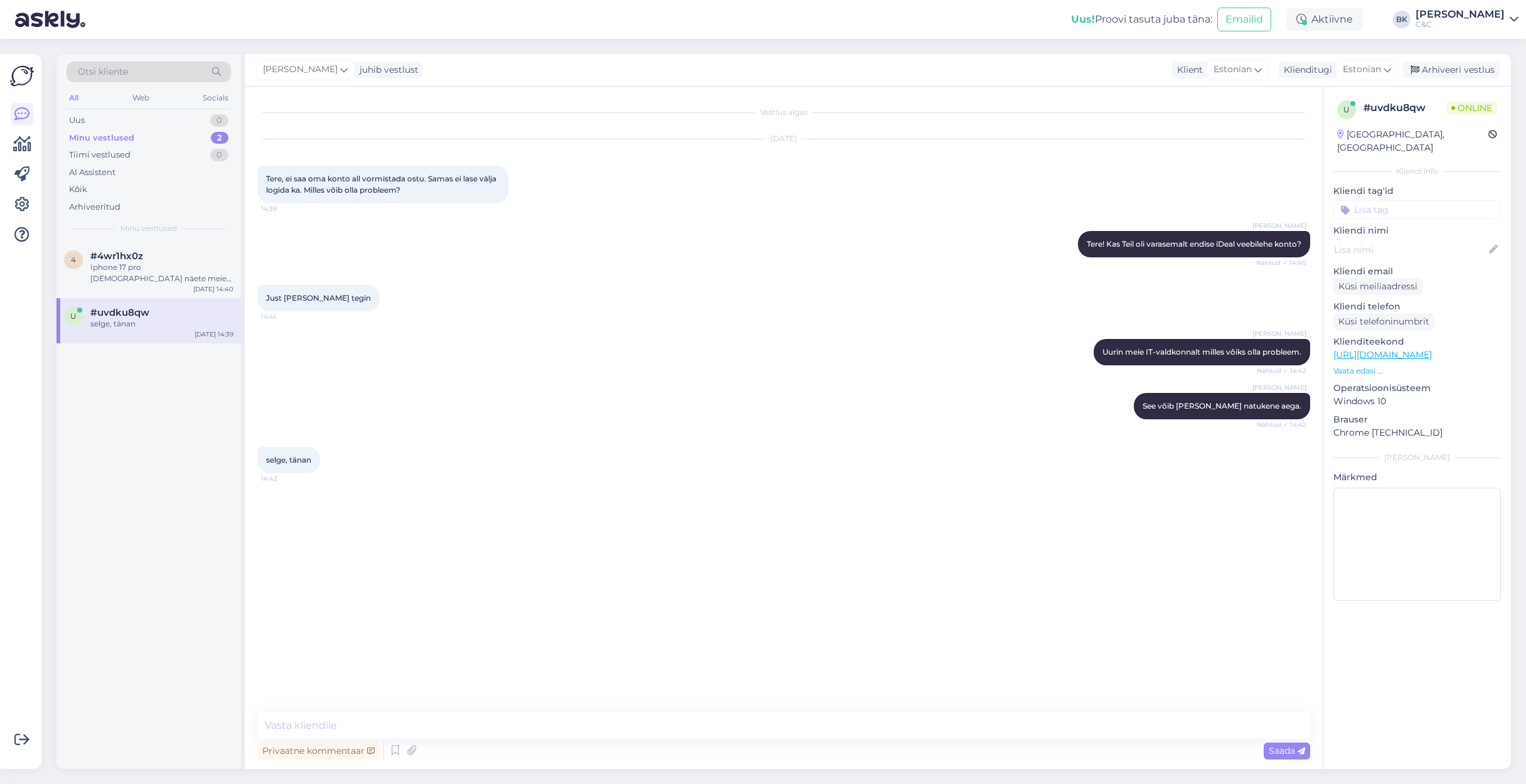
click at [308, 539] on div "Vestlus algas [DATE] Tere, ei saa oma konto all vormistada ostu. Samas ei lase …" at bounding box center [783, 427] width 1078 height 682
click at [308, 539] on textarea at bounding box center [783, 725] width 1053 height 26
paste textarea "457775"
type textarea "Kas Te olete proovinud [PERSON_NAME] incognito ehk privaatbrauseri?"
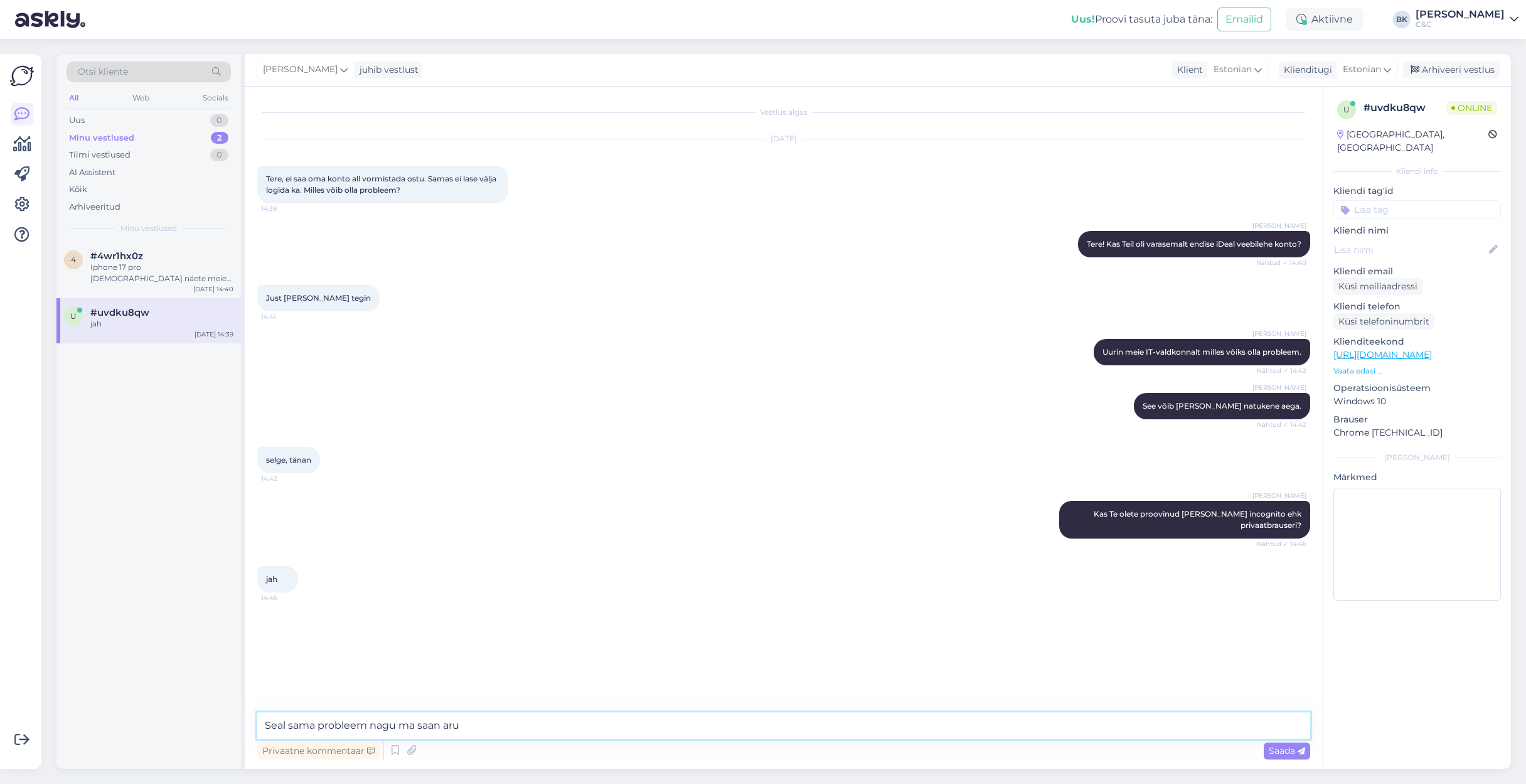
type textarea "Seal sama probleem nagu ma saan aru?"
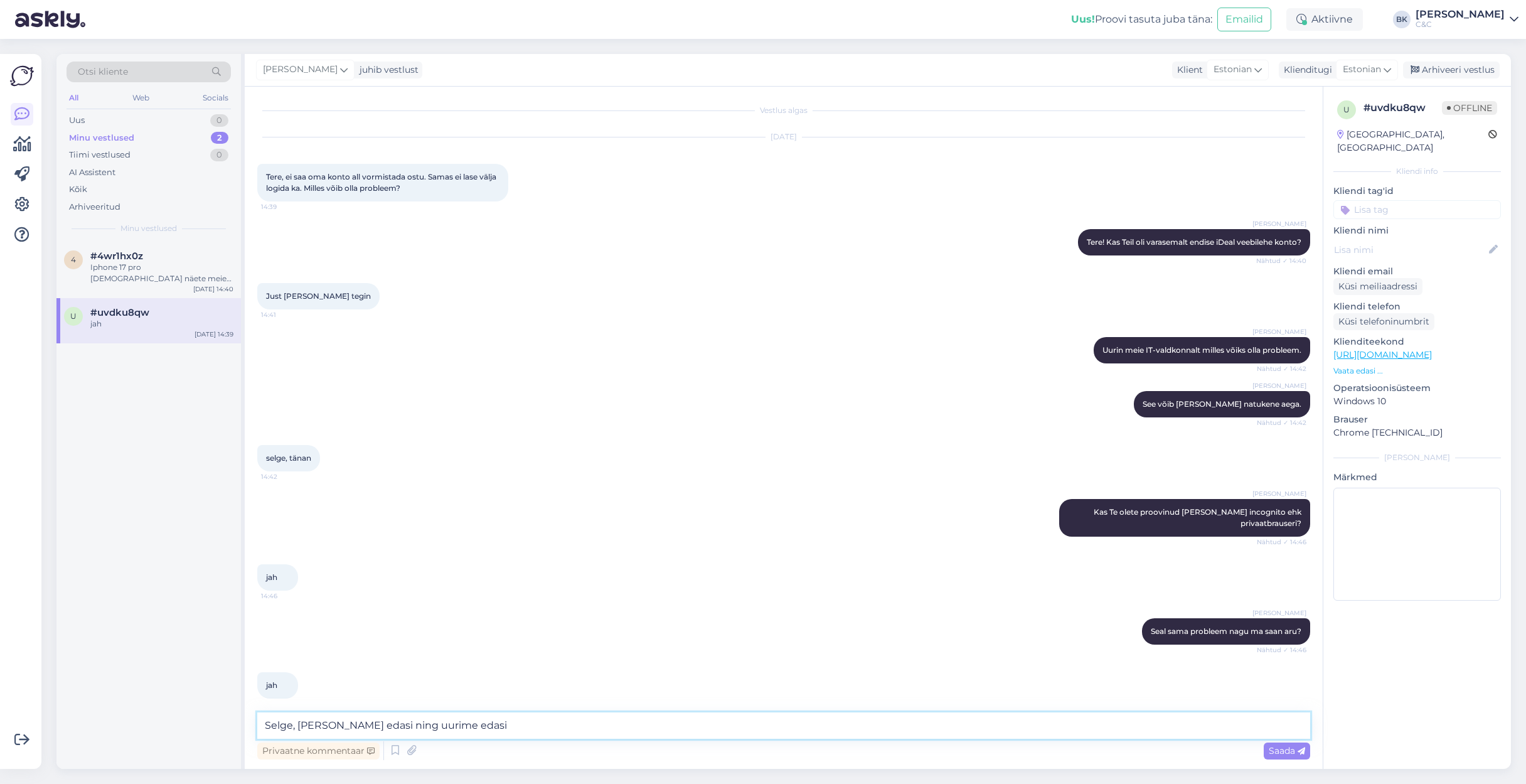
type textarea "Selge, [PERSON_NAME] edasi ning uurime edasi!"
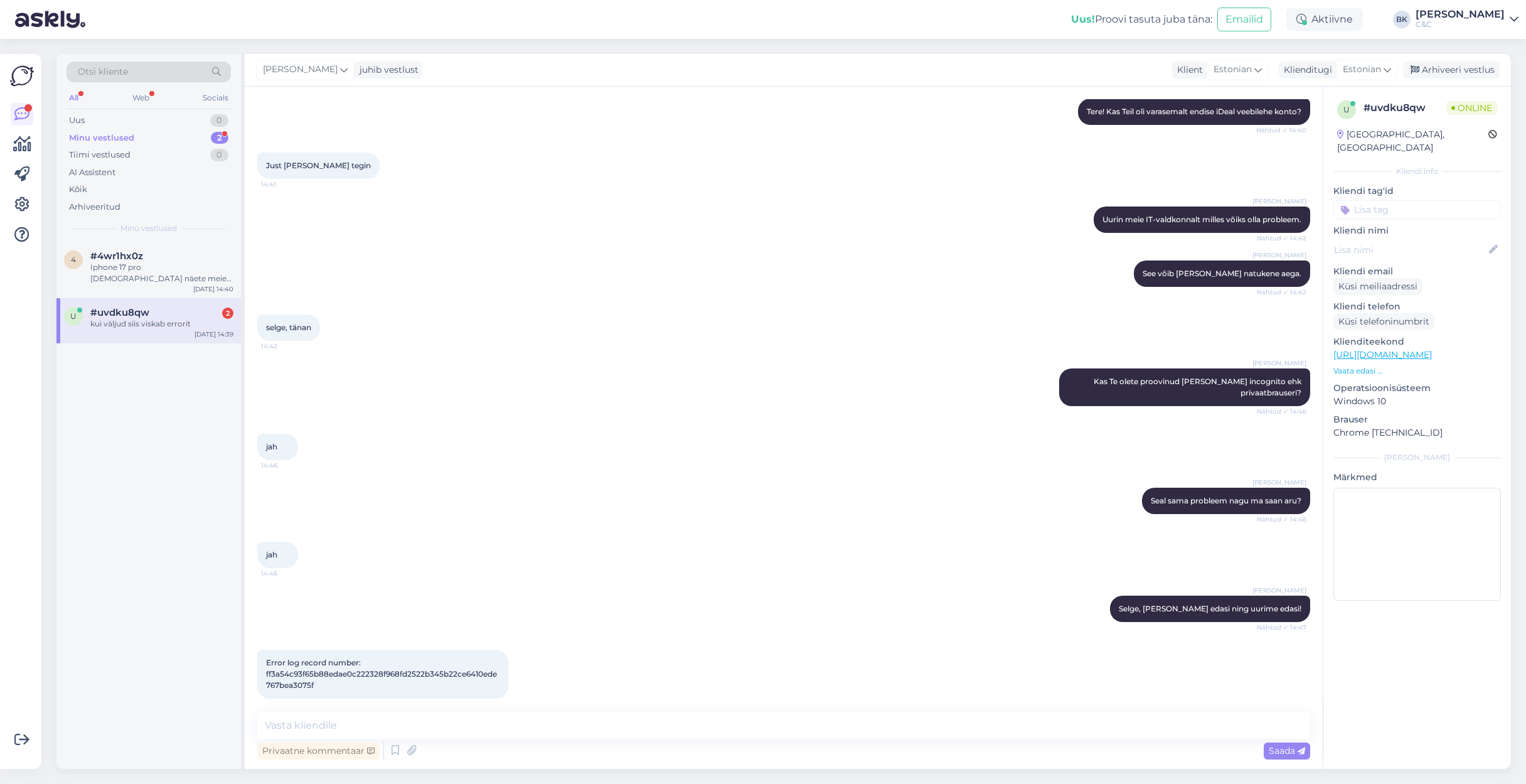
scroll to position [186, 0]
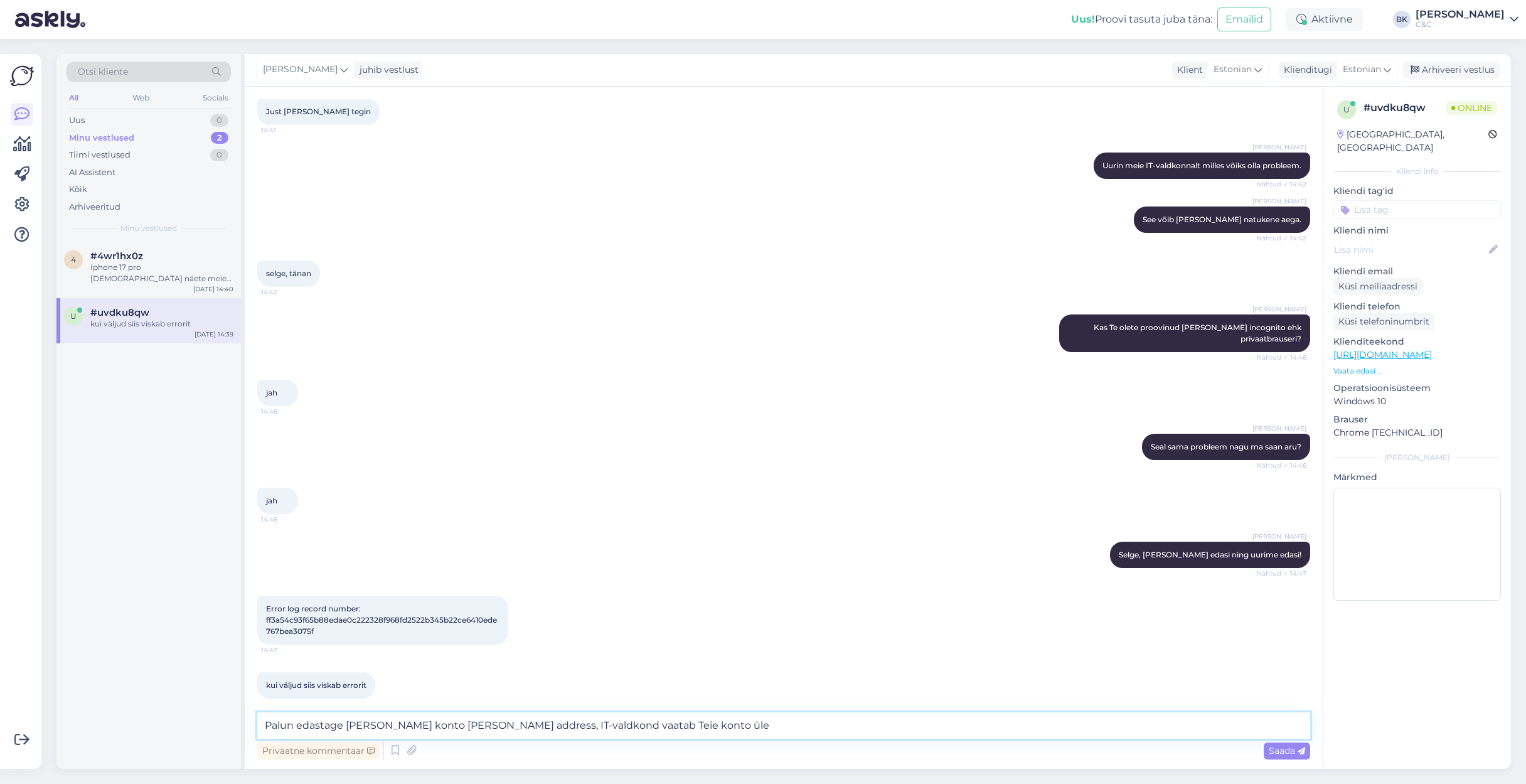
type textarea "Palun edastage [PERSON_NAME] konto [PERSON_NAME] address, IT-valdkond vaatab Te…"
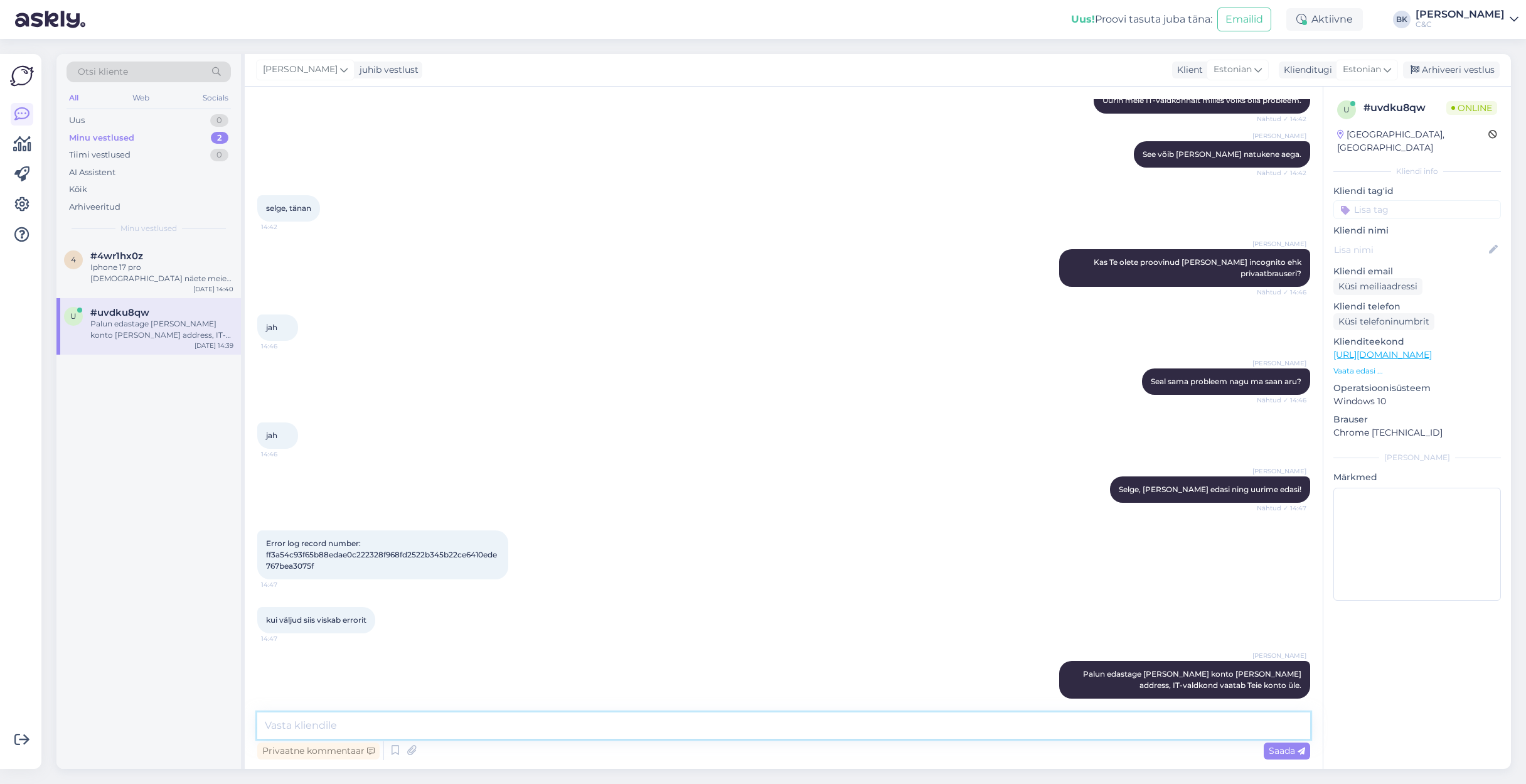
click at [843, 539] on textarea at bounding box center [783, 725] width 1053 height 26
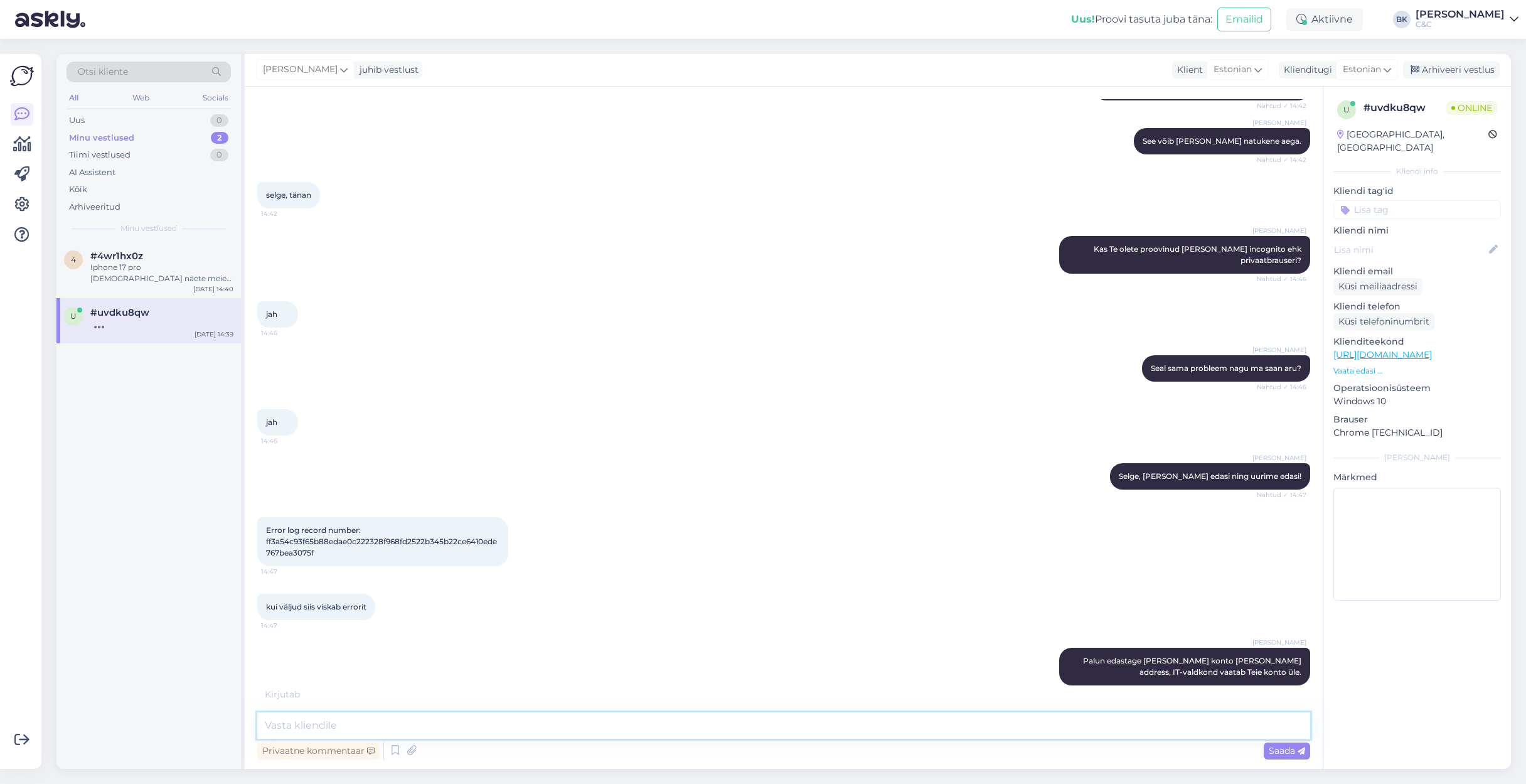
scroll to position [305, 0]
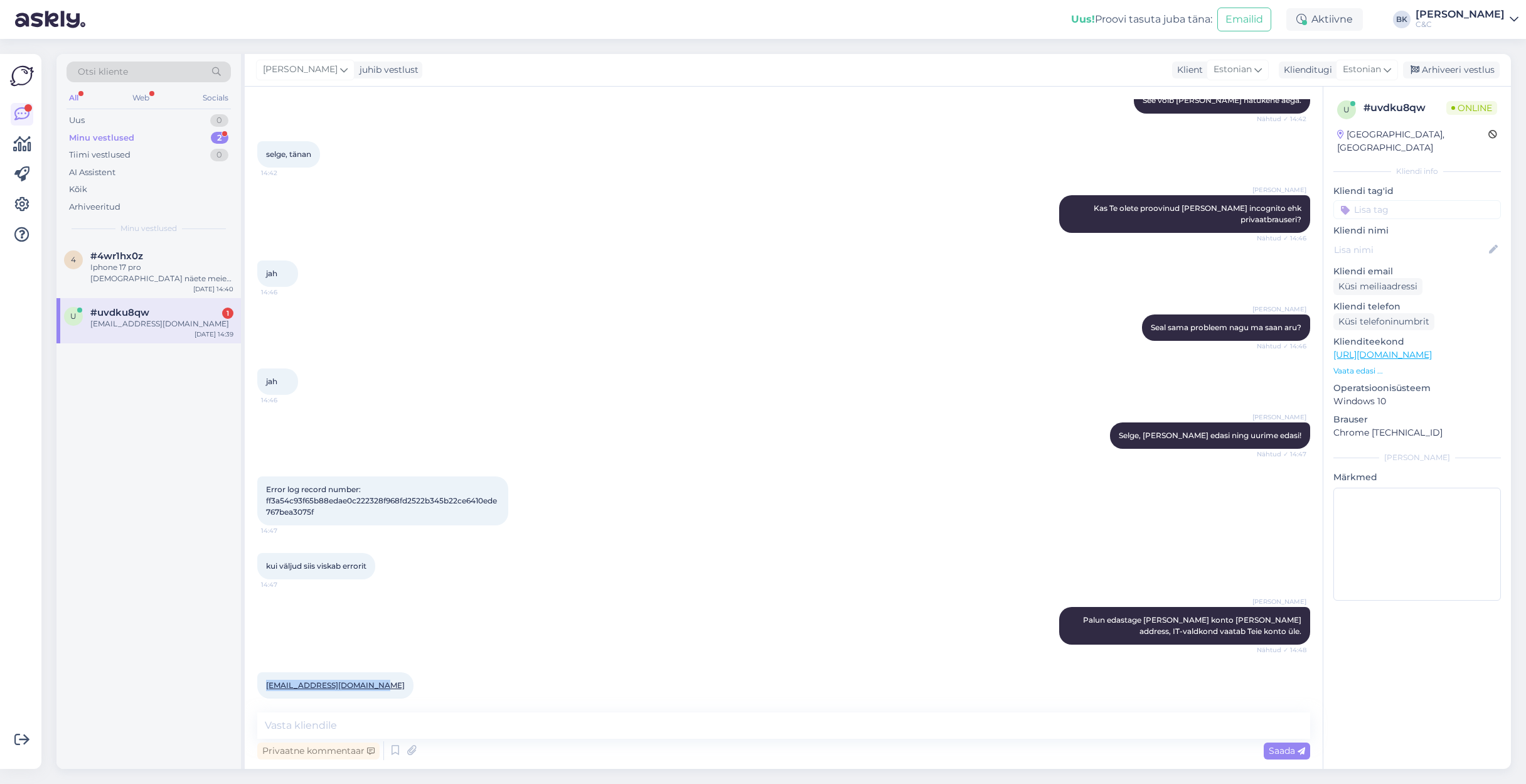
drag, startPoint x: 262, startPoint y: 674, endPoint x: 372, endPoint y: 678, distance: 110.1
click at [372, 539] on div "[EMAIL_ADDRESS][DOMAIN_NAME] 14:49" at bounding box center [335, 685] width 156 height 26
copy link "[EMAIL_ADDRESS][DOMAIN_NAME]"
click at [394, 539] on textarea at bounding box center [783, 725] width 1053 height 26
type textarea "Aitäh!"
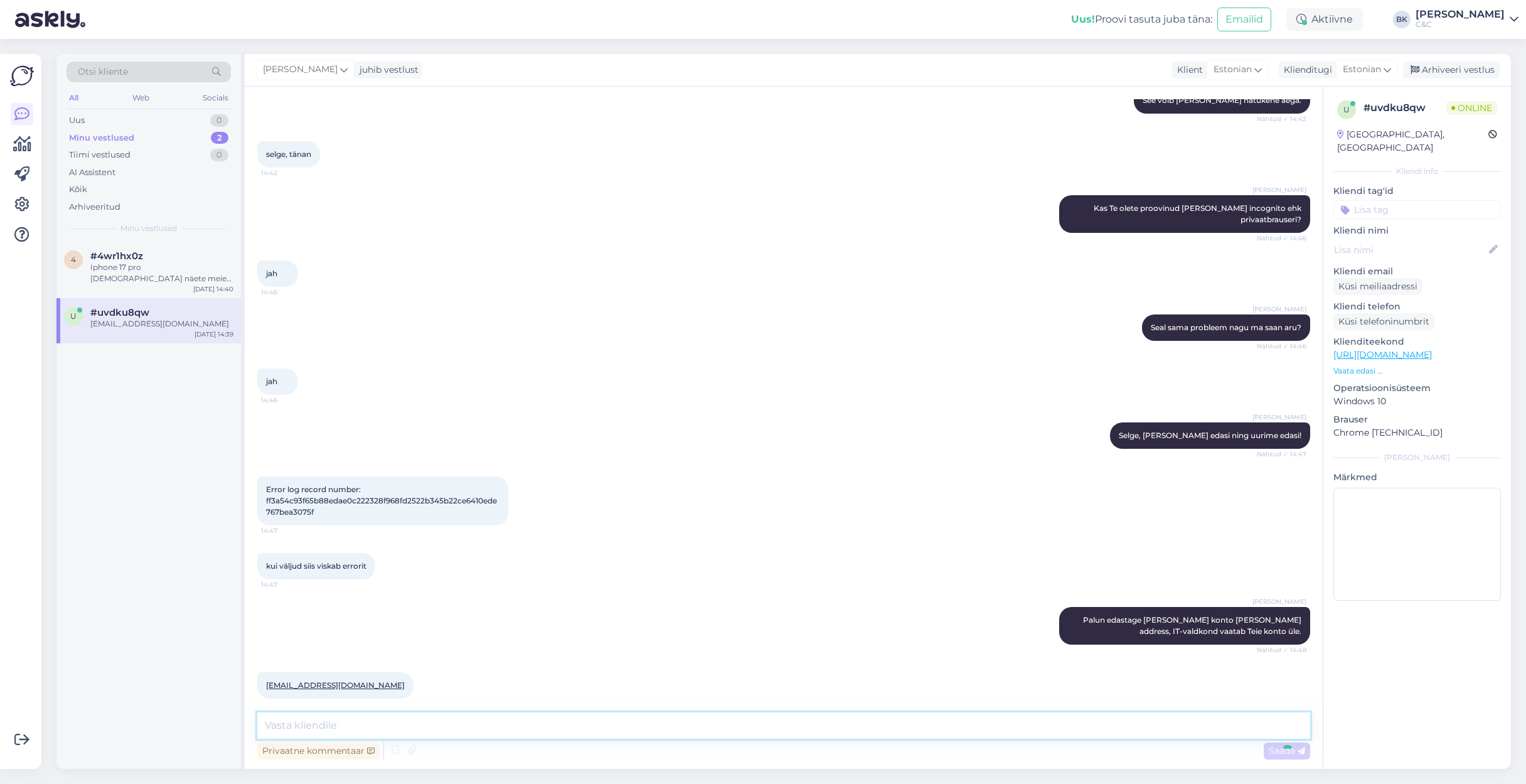
scroll to position [359, 0]
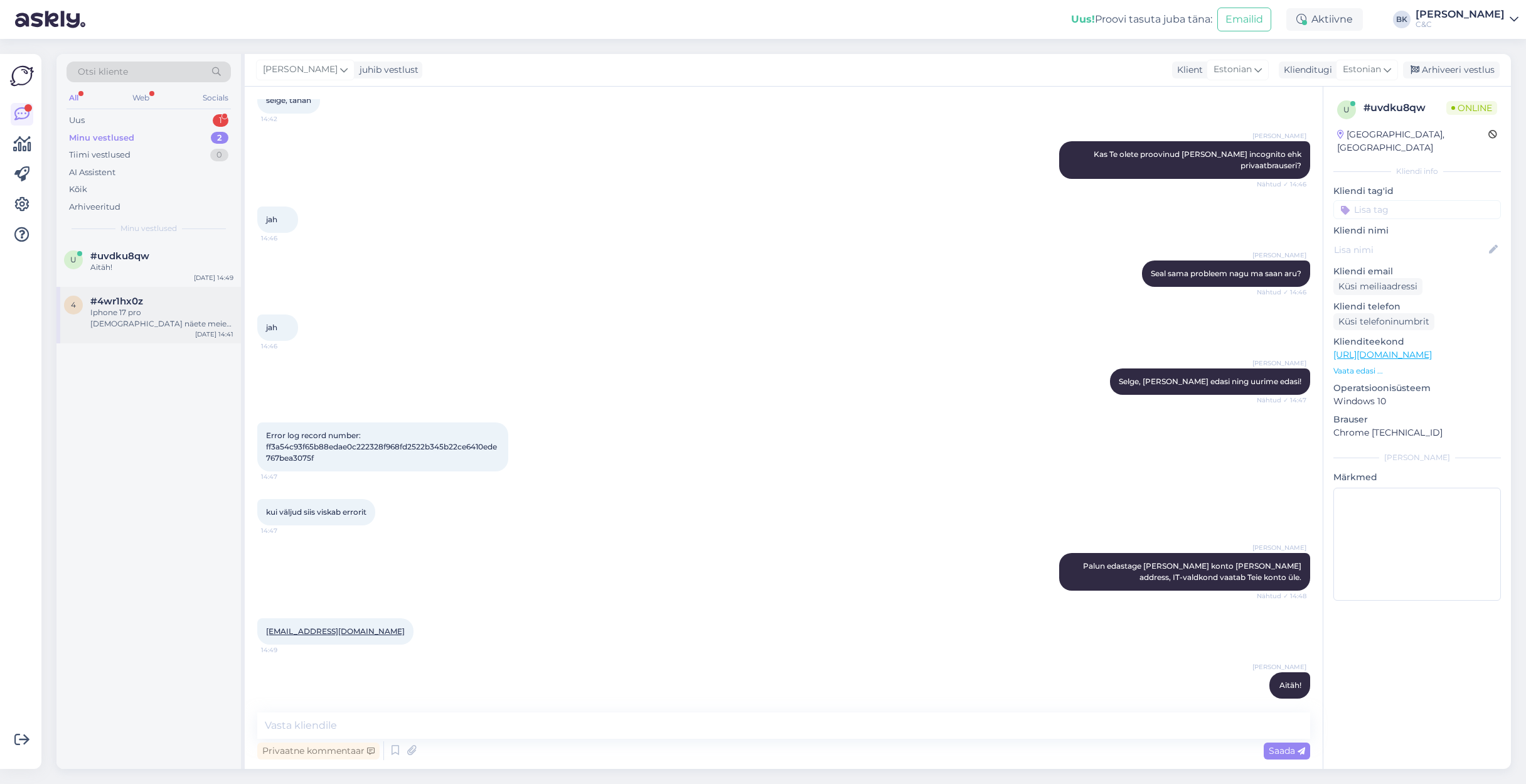
click at [140, 310] on div "Iphone 17 pro [DEMOGRAPHIC_DATA] näete meie kodulehelt." at bounding box center [162, 318] width 143 height 23
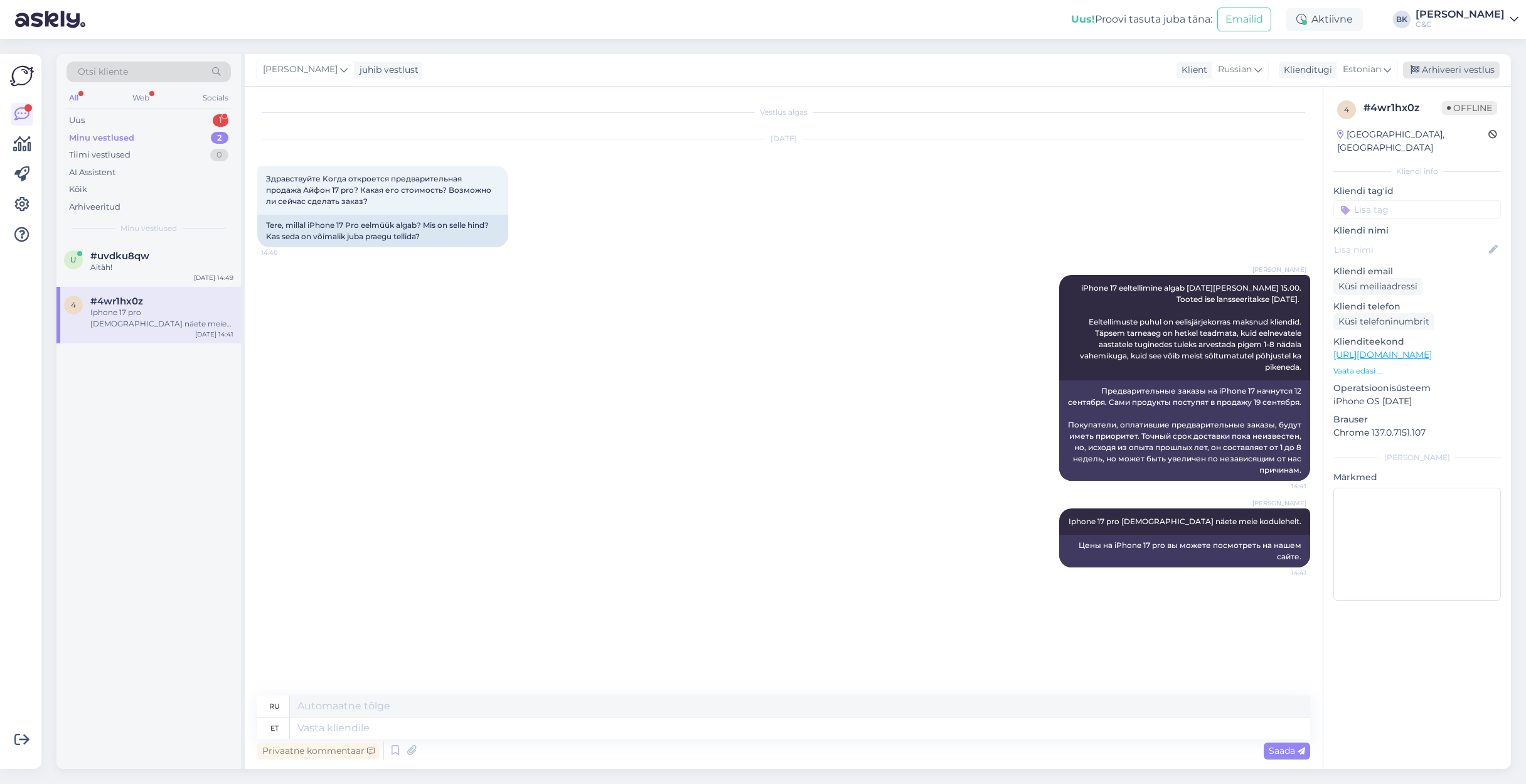
click at [1054, 72] on div "Arhiveeri vestlus" at bounding box center [1451, 70] width 97 height 17
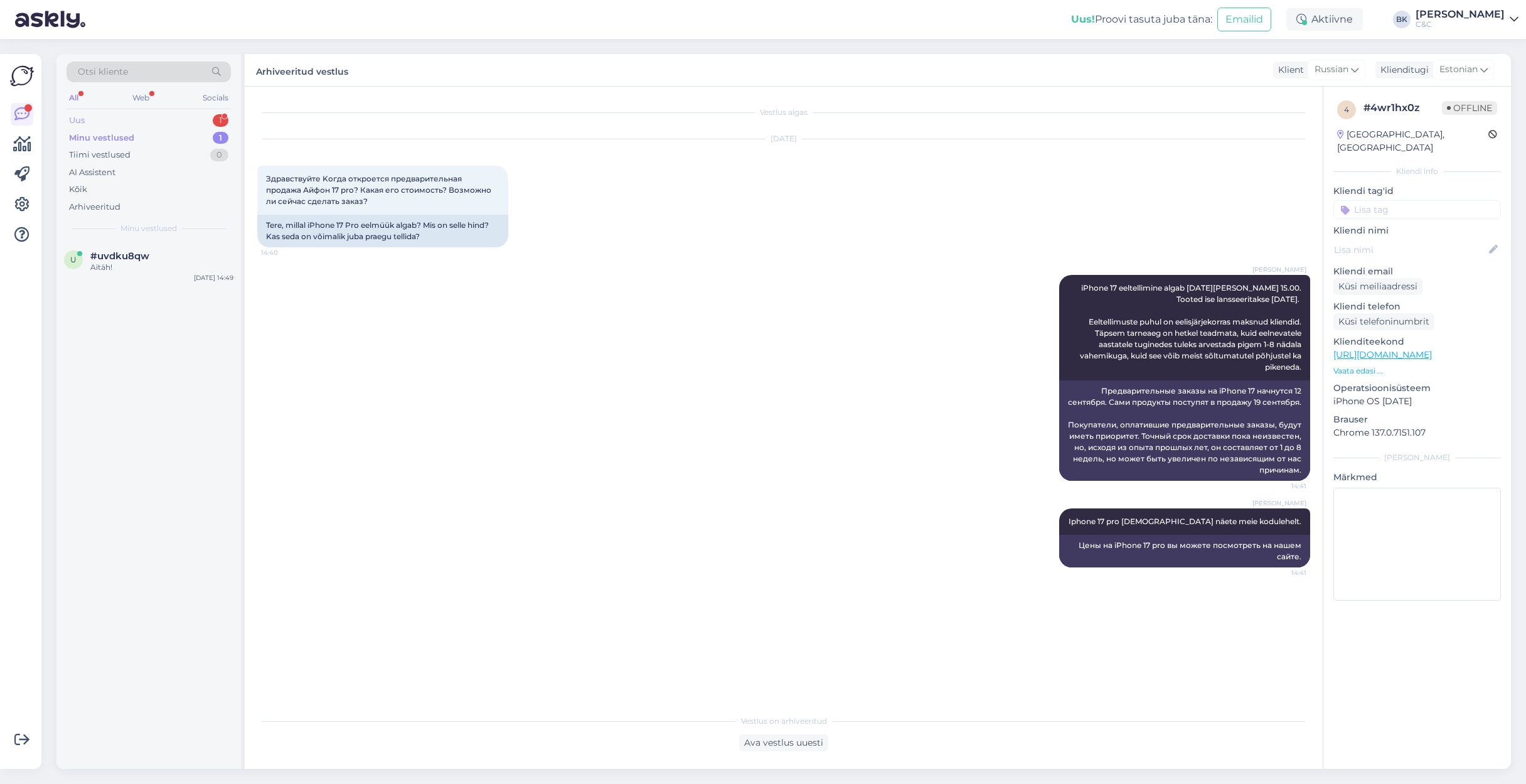
click at [89, 121] on div "Uus 1" at bounding box center [148, 120] width 164 height 18
click at [135, 280] on div "Tere Kas te hakkate müüma ka Apple Watch Series 11 GPS + Cellular 42mm Slate Ti…" at bounding box center [162, 272] width 143 height 23
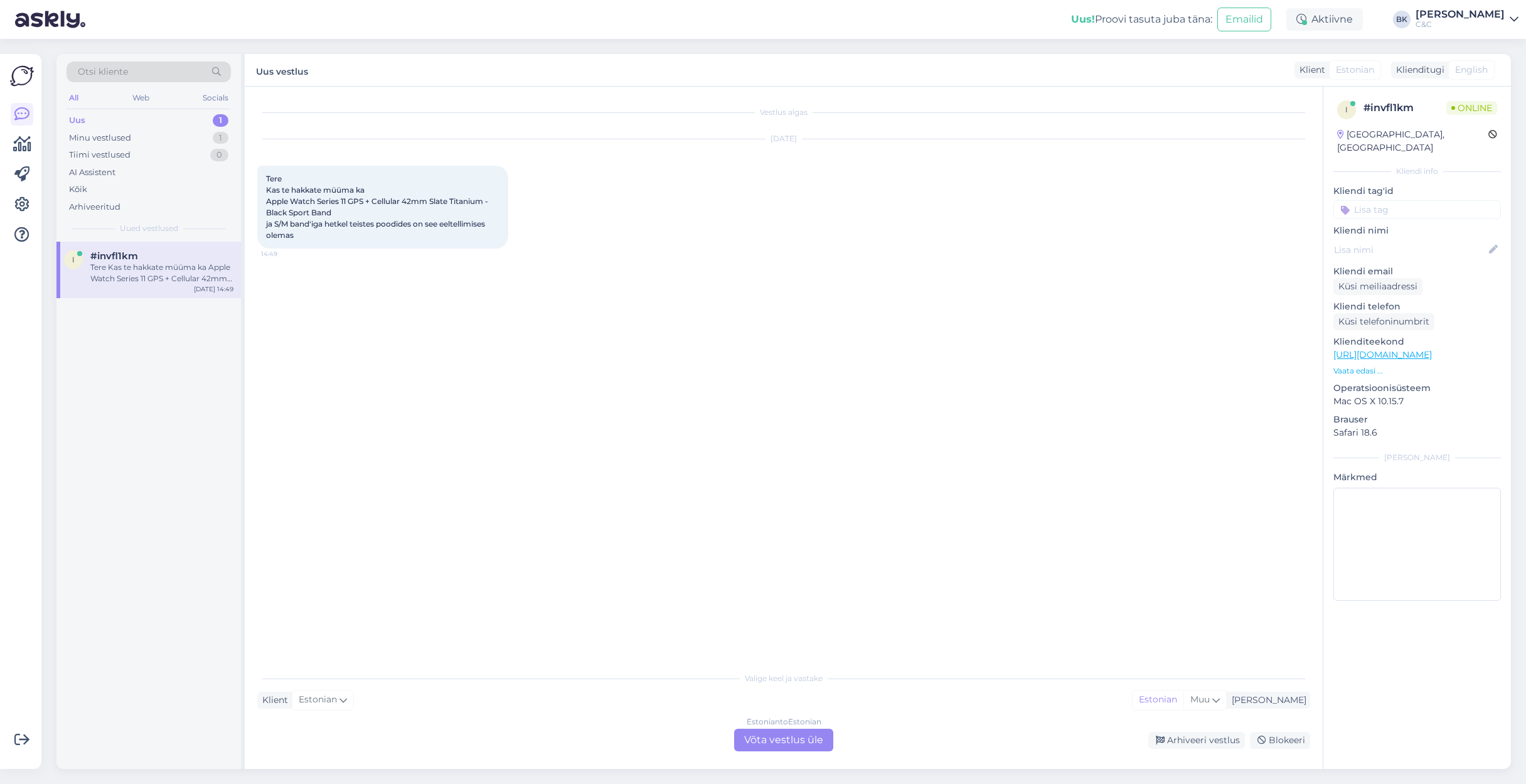
click at [764, 539] on div "Estonian to Estonian Võta vestlus üle" at bounding box center [784, 739] width 99 height 23
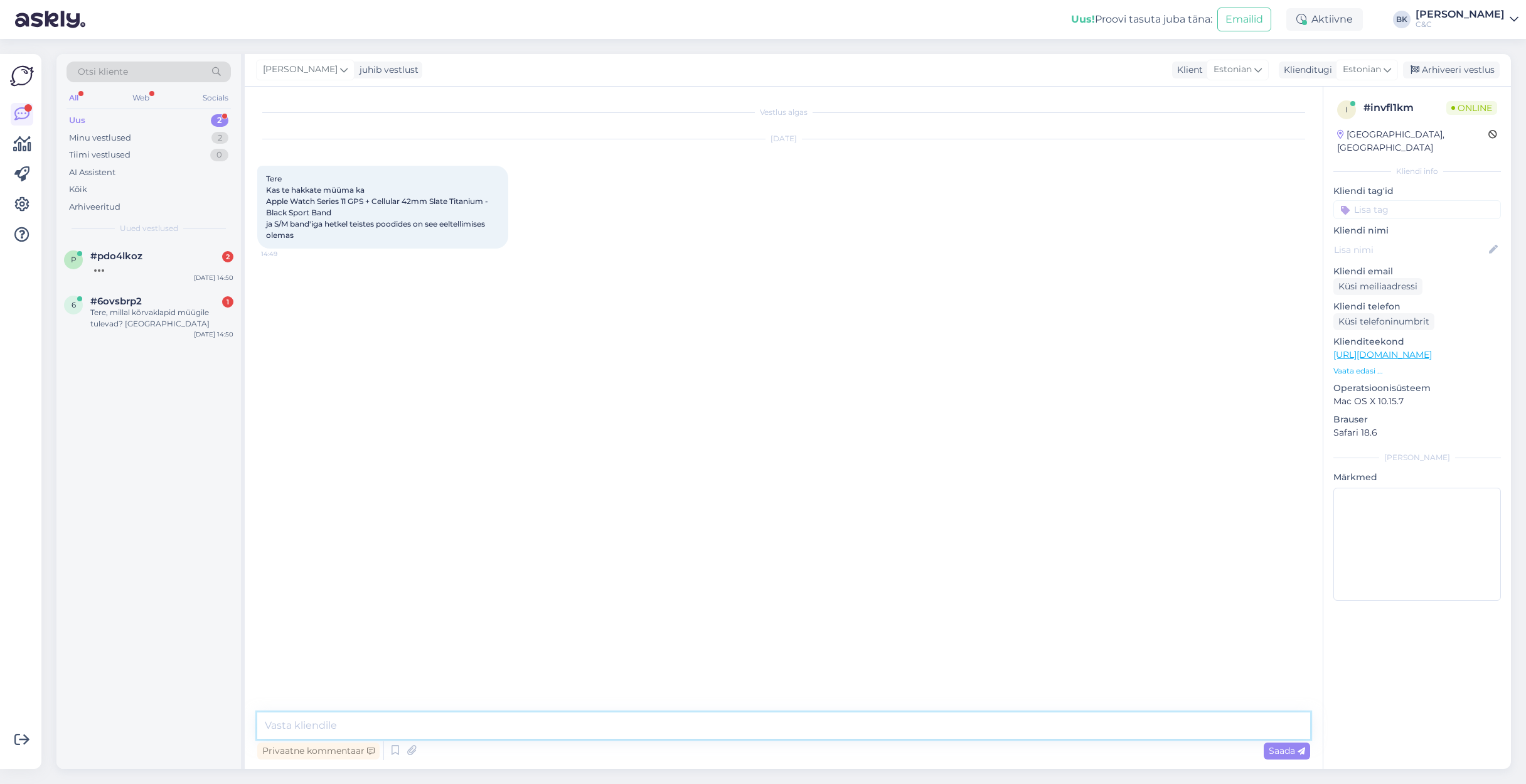
click at [438, 539] on textarea at bounding box center [783, 725] width 1053 height 26
type textarea "Tere! Jah, sellele kellale saab juba vormistada ka eeltellimust."
paste textarea "[URL][DOMAIN_NAME]"
type textarea "link - [URL][DOMAIN_NAME]"
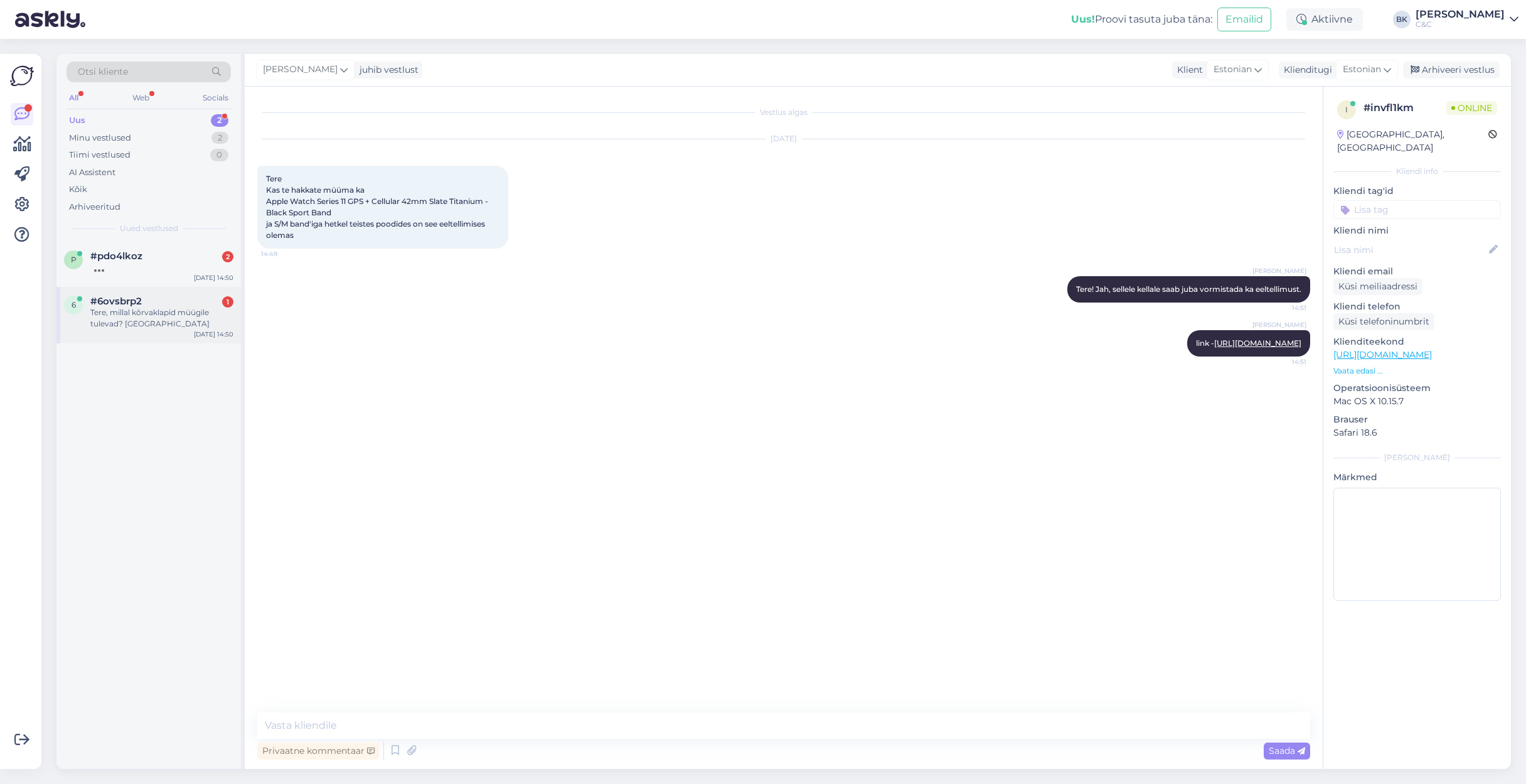
click at [144, 313] on div "Tere, millal kõrvaklapid müügile tulevad? [GEOGRAPHIC_DATA]" at bounding box center [162, 318] width 143 height 23
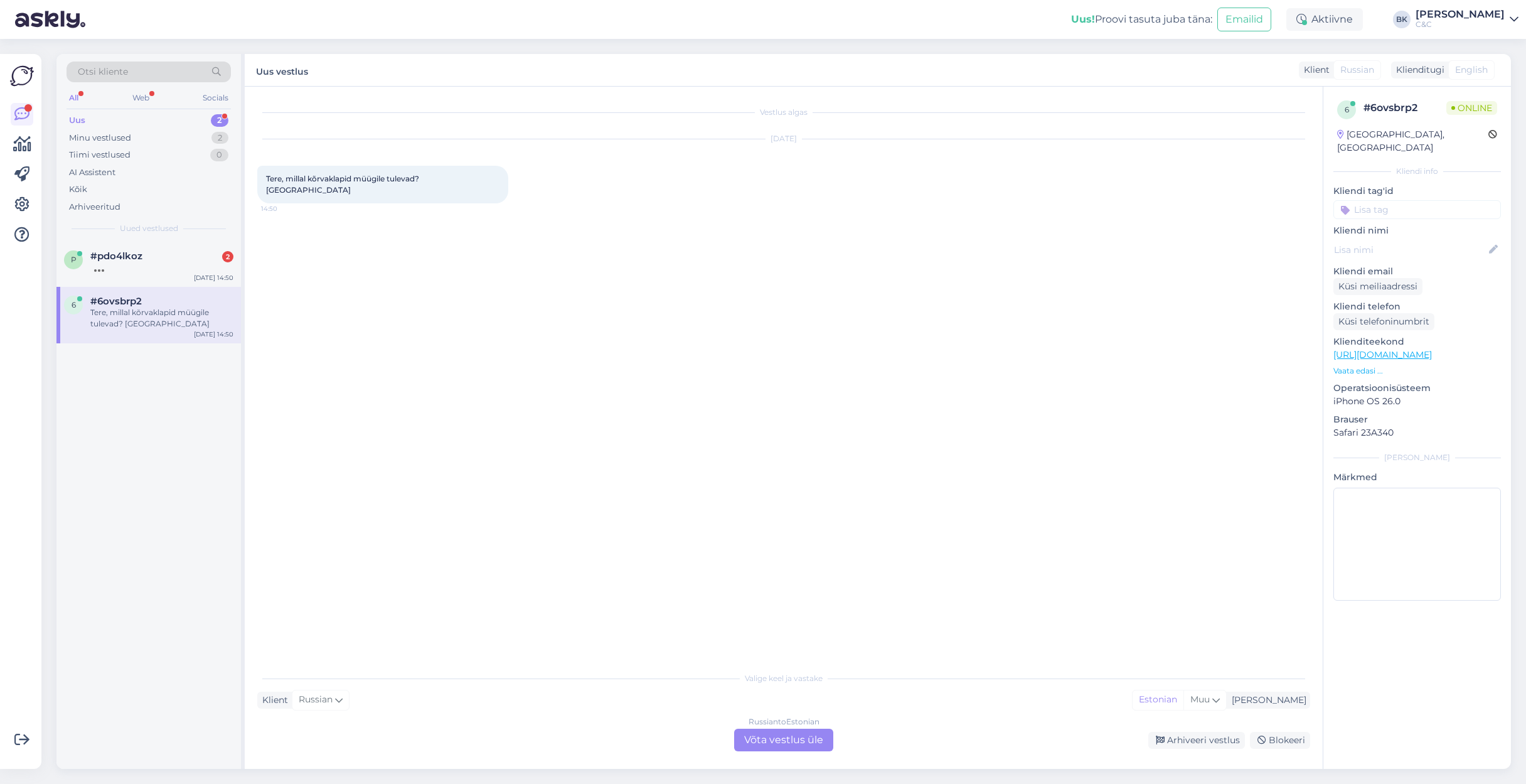
click at [758, 539] on div "Russian to Estonian Võta vestlus üle" at bounding box center [784, 739] width 99 height 23
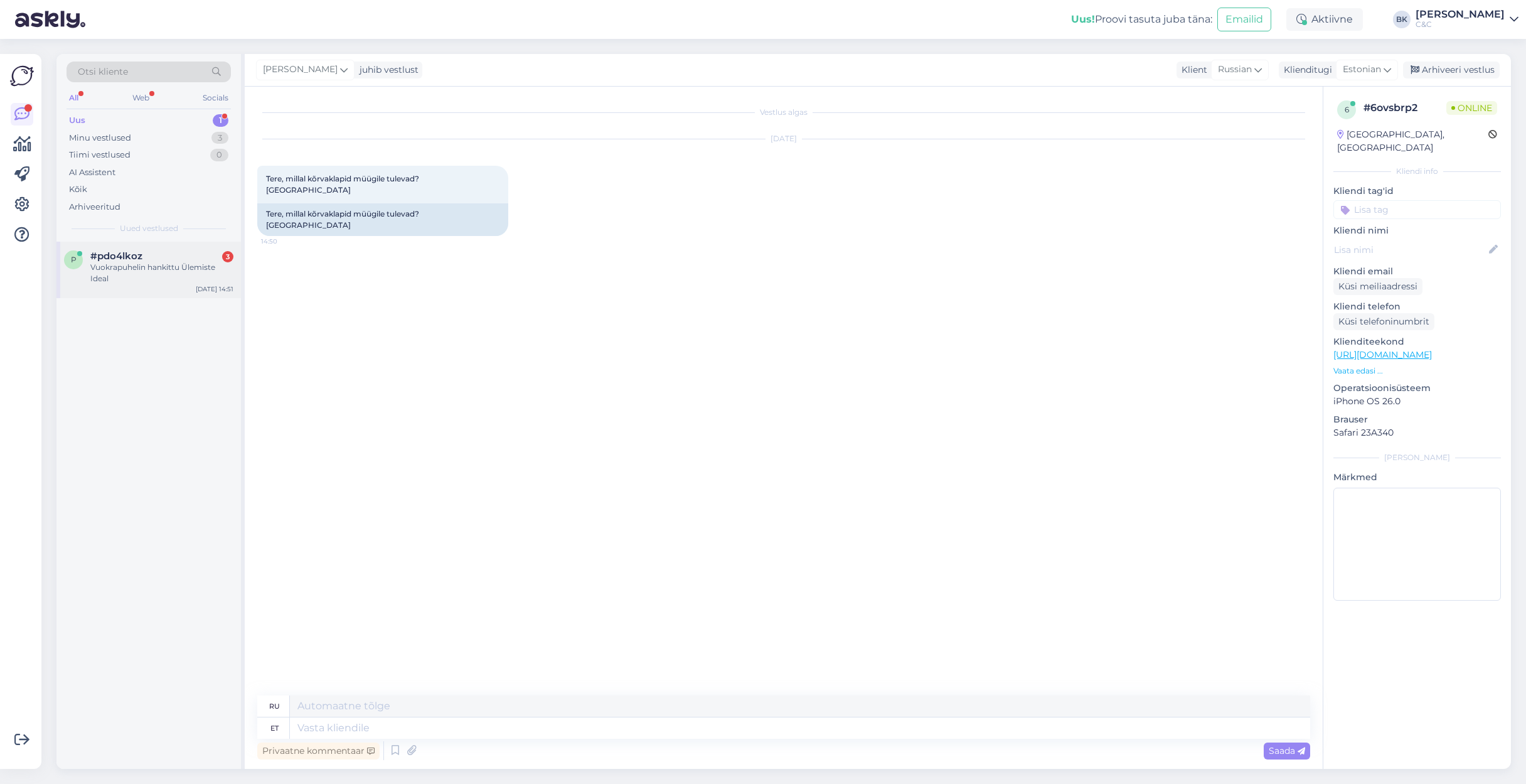
click at [164, 267] on div "Vuokrapuhelin hankittu Ülemiste Ideal" at bounding box center [162, 272] width 143 height 23
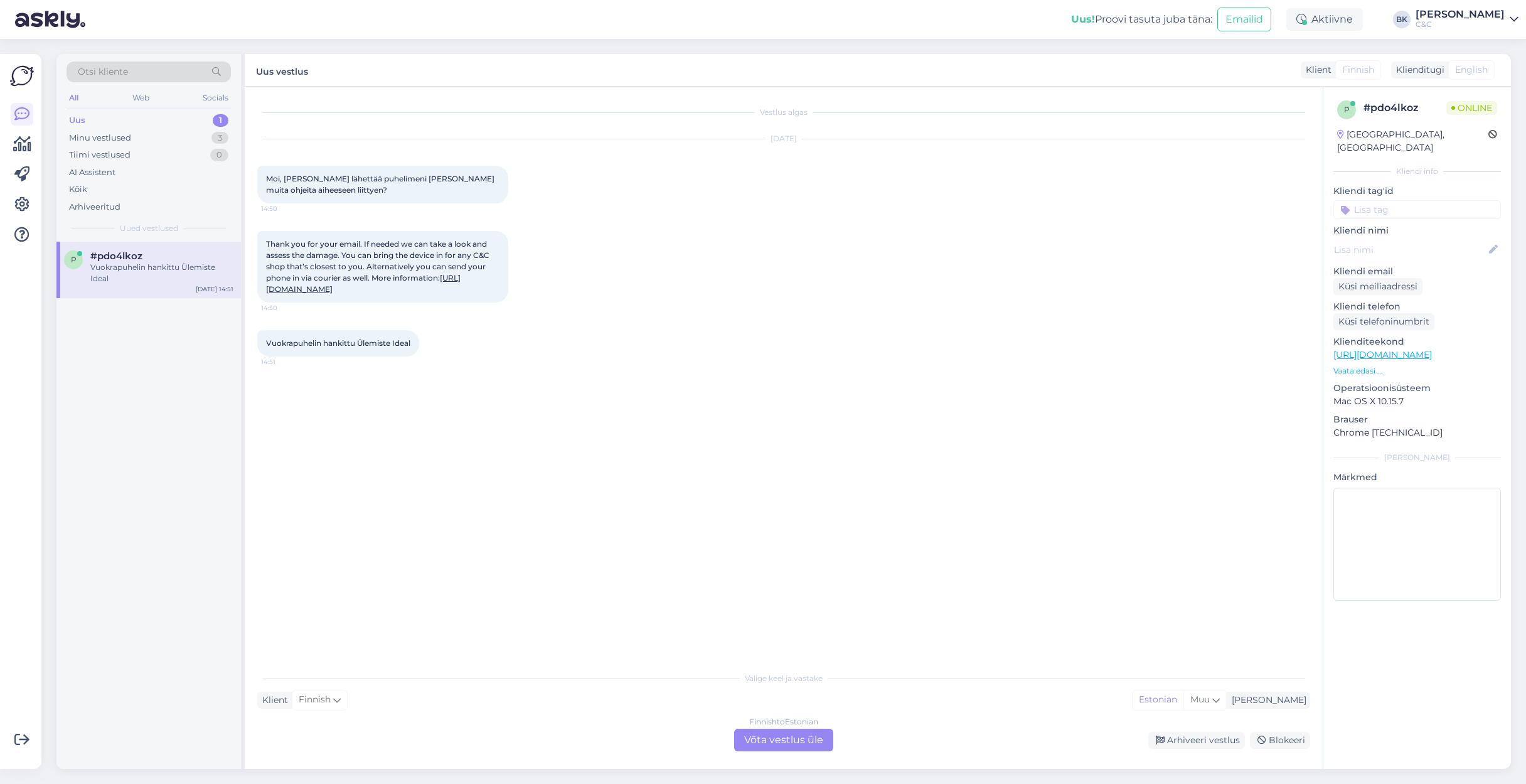
click at [764, 539] on div "Vestlus algas [DATE] Moi, [PERSON_NAME] lähettää puhelimeni [PERSON_NAME] muita…" at bounding box center [783, 427] width 1078 height 682
click at [776, 539] on div "Finnish to Estonian Võta vestlus üle" at bounding box center [784, 739] width 99 height 23
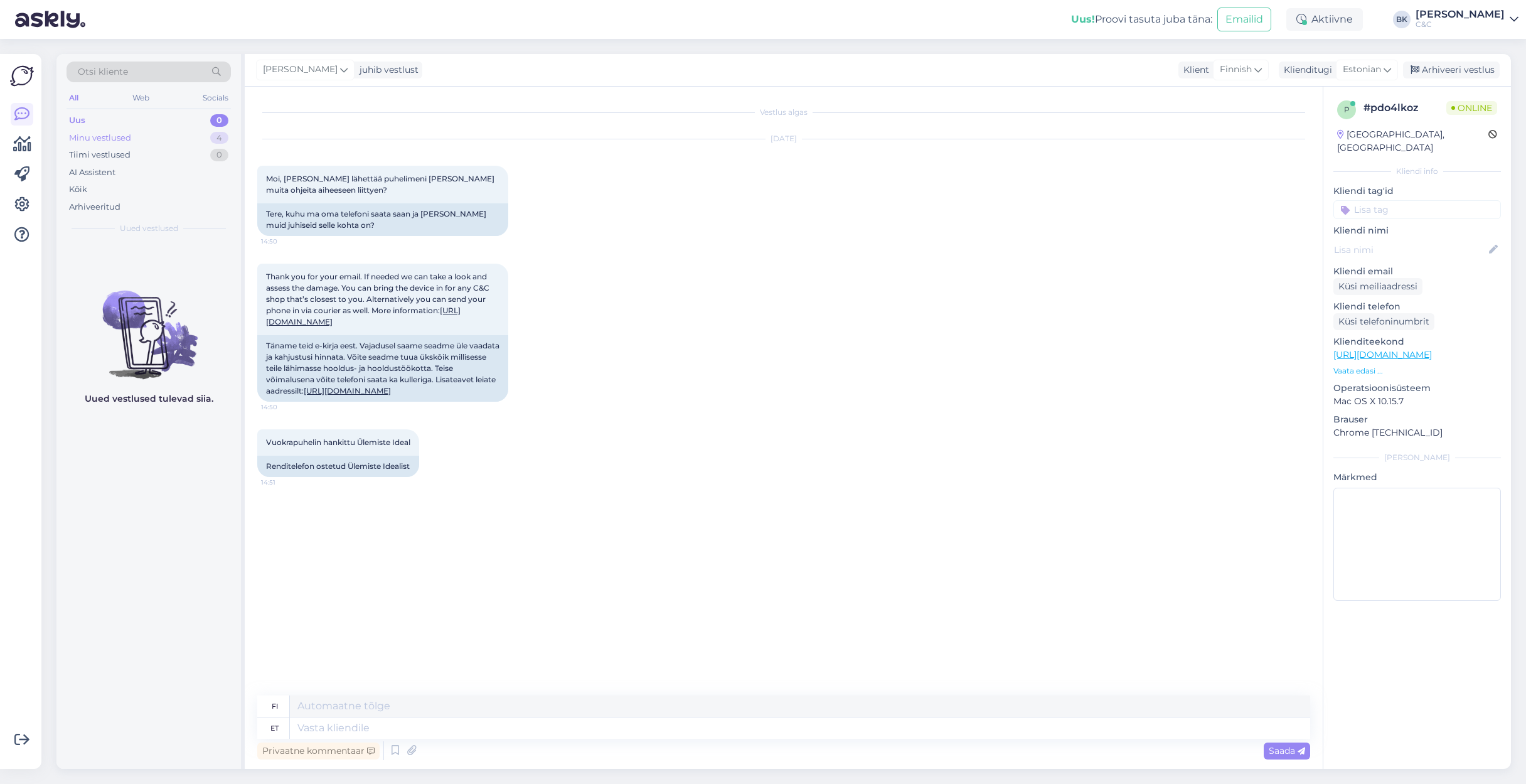
click at [174, 137] on div "Minu vestlused 4" at bounding box center [148, 137] width 164 height 18
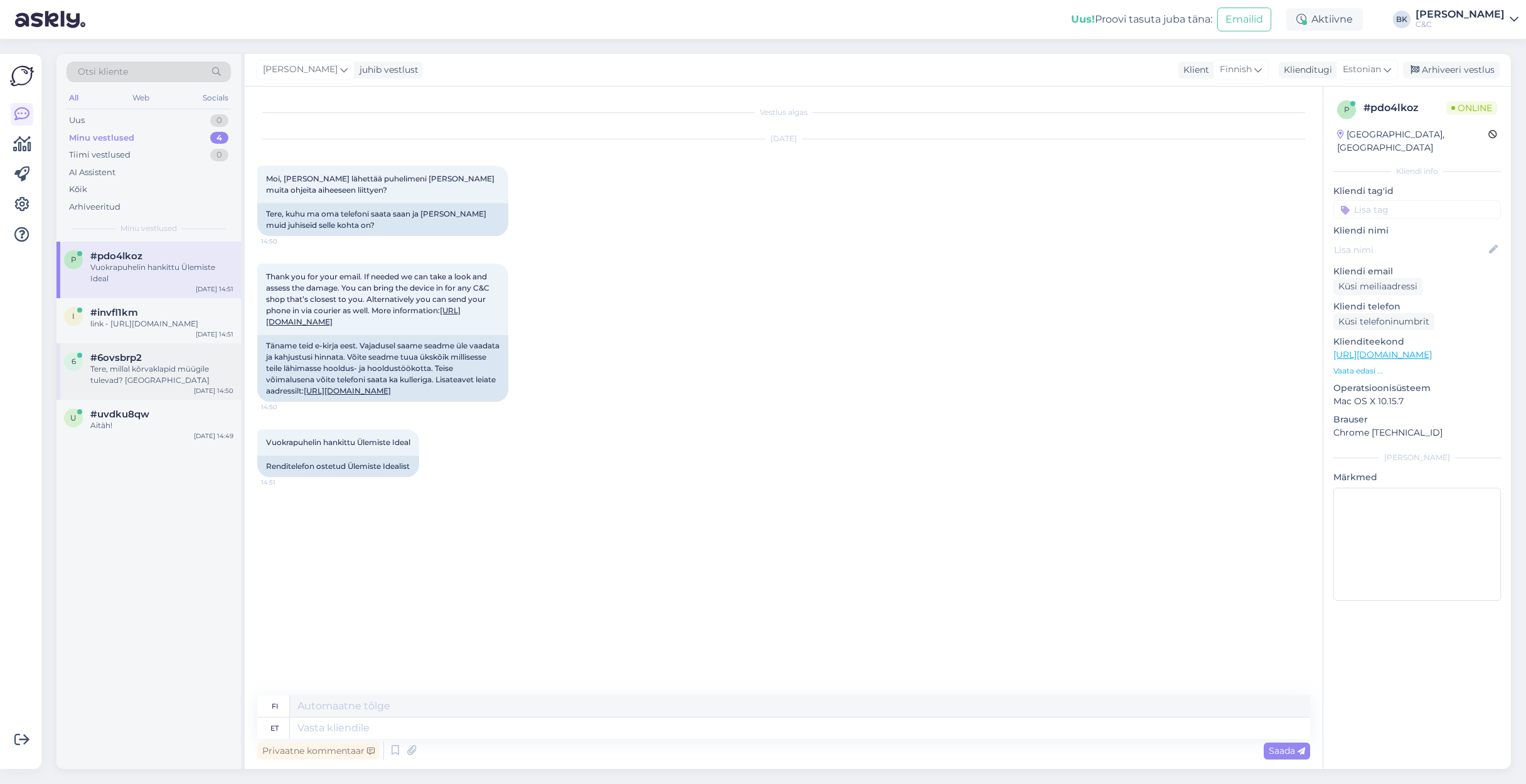
click at [180, 362] on div "#6ovsbrp2" at bounding box center [162, 357] width 143 height 11
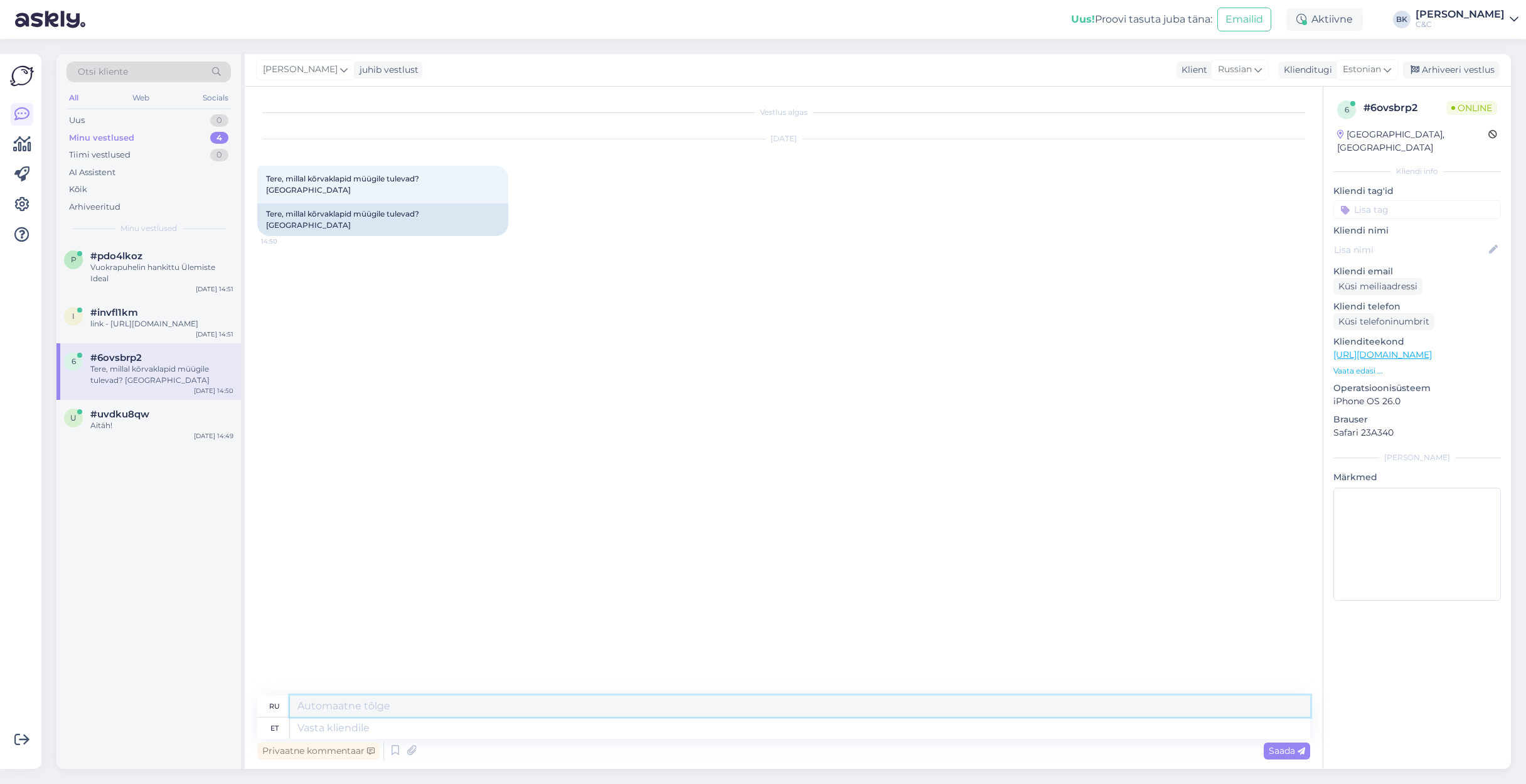
click at [411, 539] on div "ru et" at bounding box center [783, 717] width 1053 height 43
click at [411, 539] on textarea at bounding box center [800, 728] width 1020 height 21
click at [1054, 66] on span "Russian" at bounding box center [1235, 69] width 34 height 13
type input "estoni"
click at [1054, 115] on ul "Estonian" at bounding box center [1223, 126] width 138 height 30
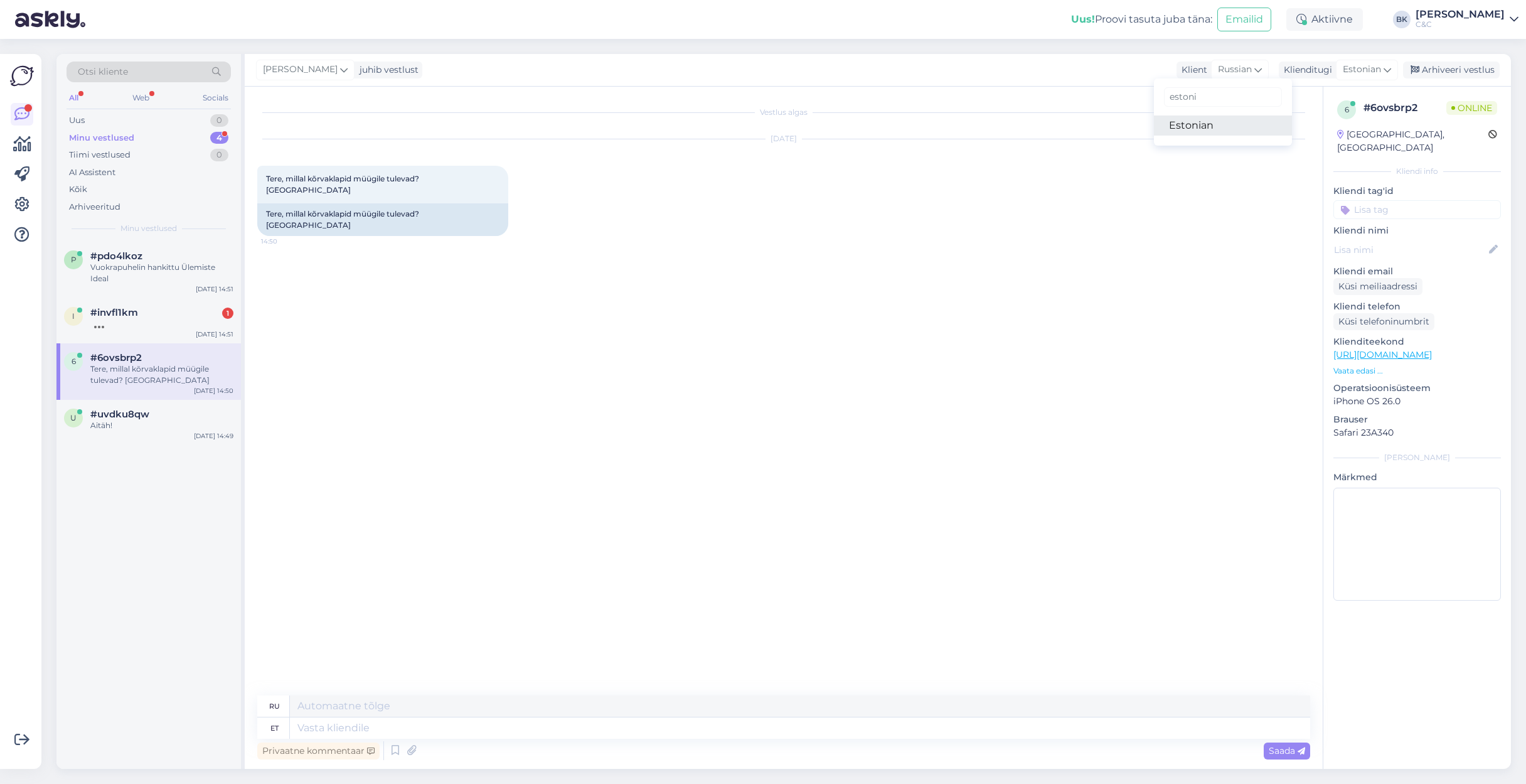
click at [1054, 119] on link "Estonian" at bounding box center [1223, 126] width 138 height 20
click at [519, 539] on textarea at bounding box center [783, 725] width 1053 height 26
type textarea "Tere! AirPods Pro 3 saab juba eeltellida meie kodulehelt. Kui pikk on tarneaeg,…"
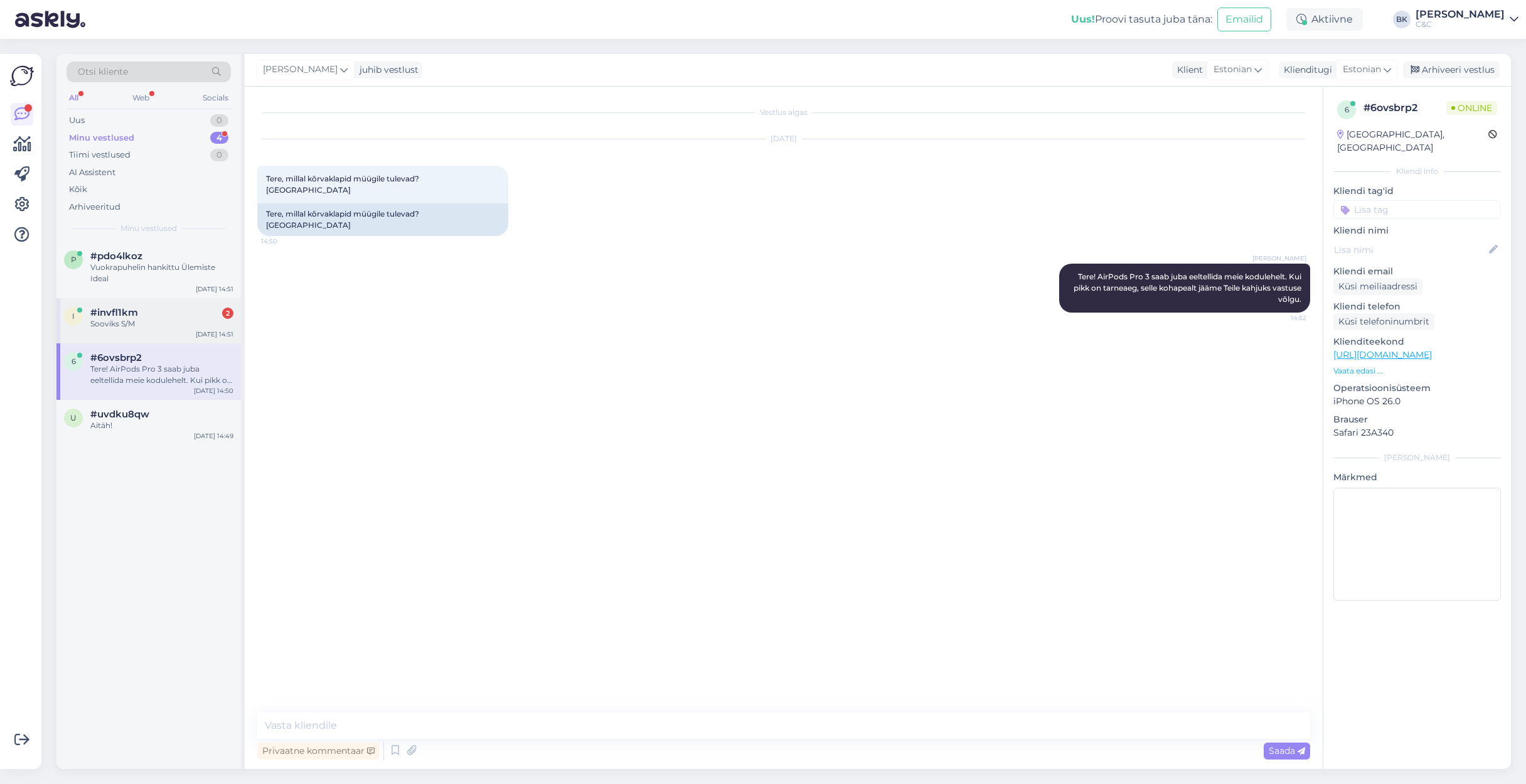
click at [102, 315] on span "#invfl1km" at bounding box center [114, 312] width 48 height 11
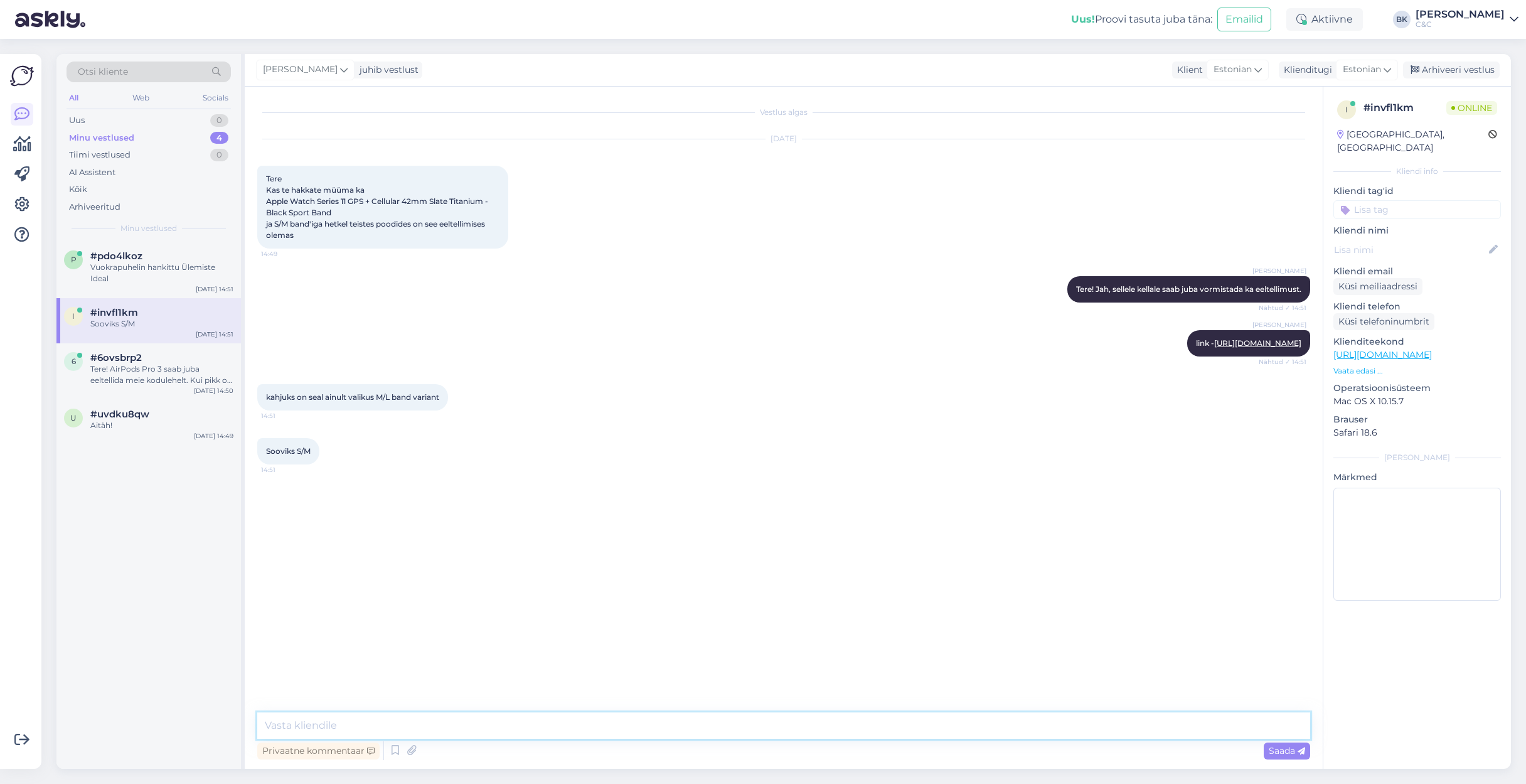
click at [427, 539] on textarea at bounding box center [783, 725] width 1053 height 26
type textarea "Vabandust, [PERSON_NAME]!"
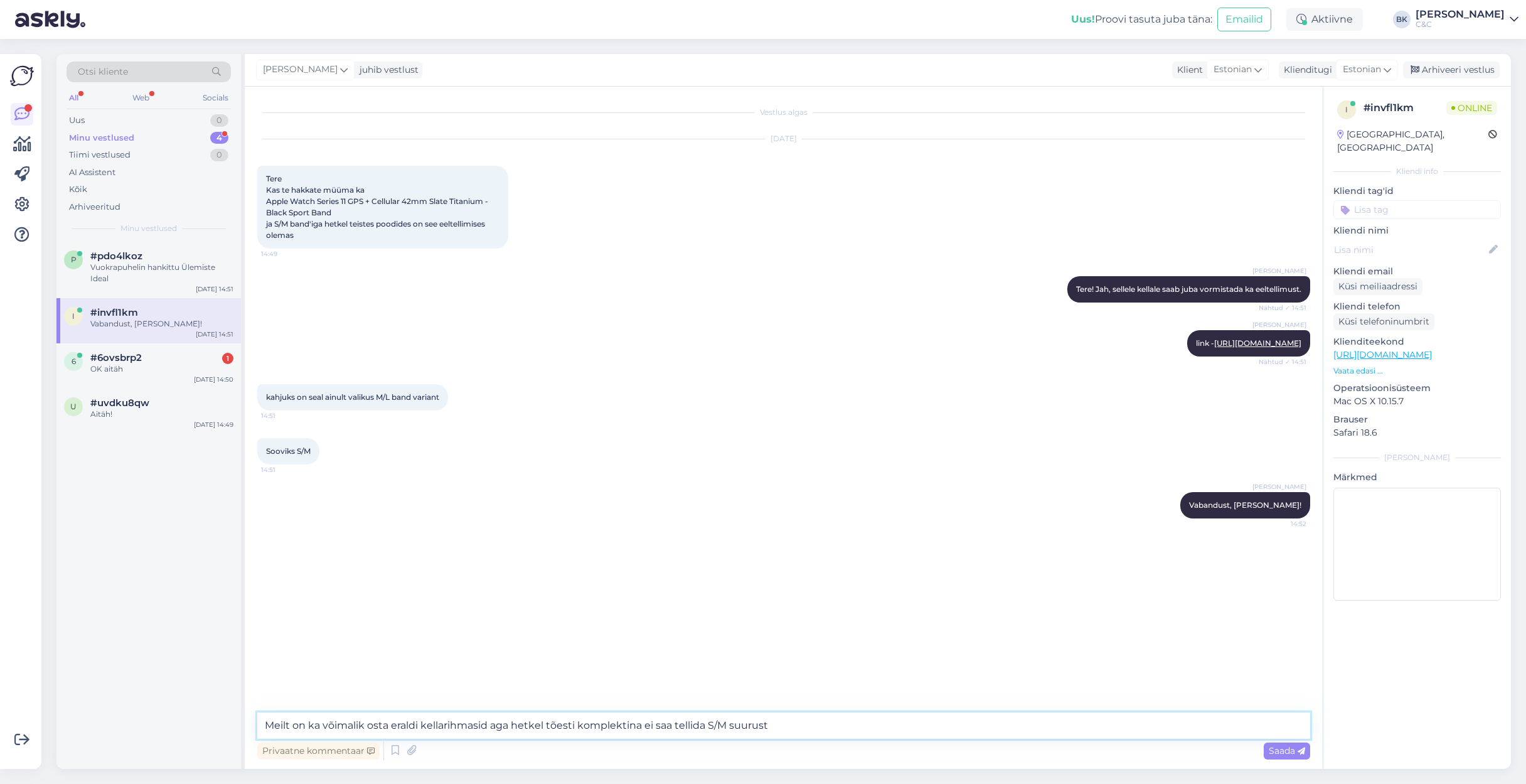
type textarea "Meilt on ka võimalik osta eraldi kellarihmasid aga hetkel tõesti komplektina ei…"
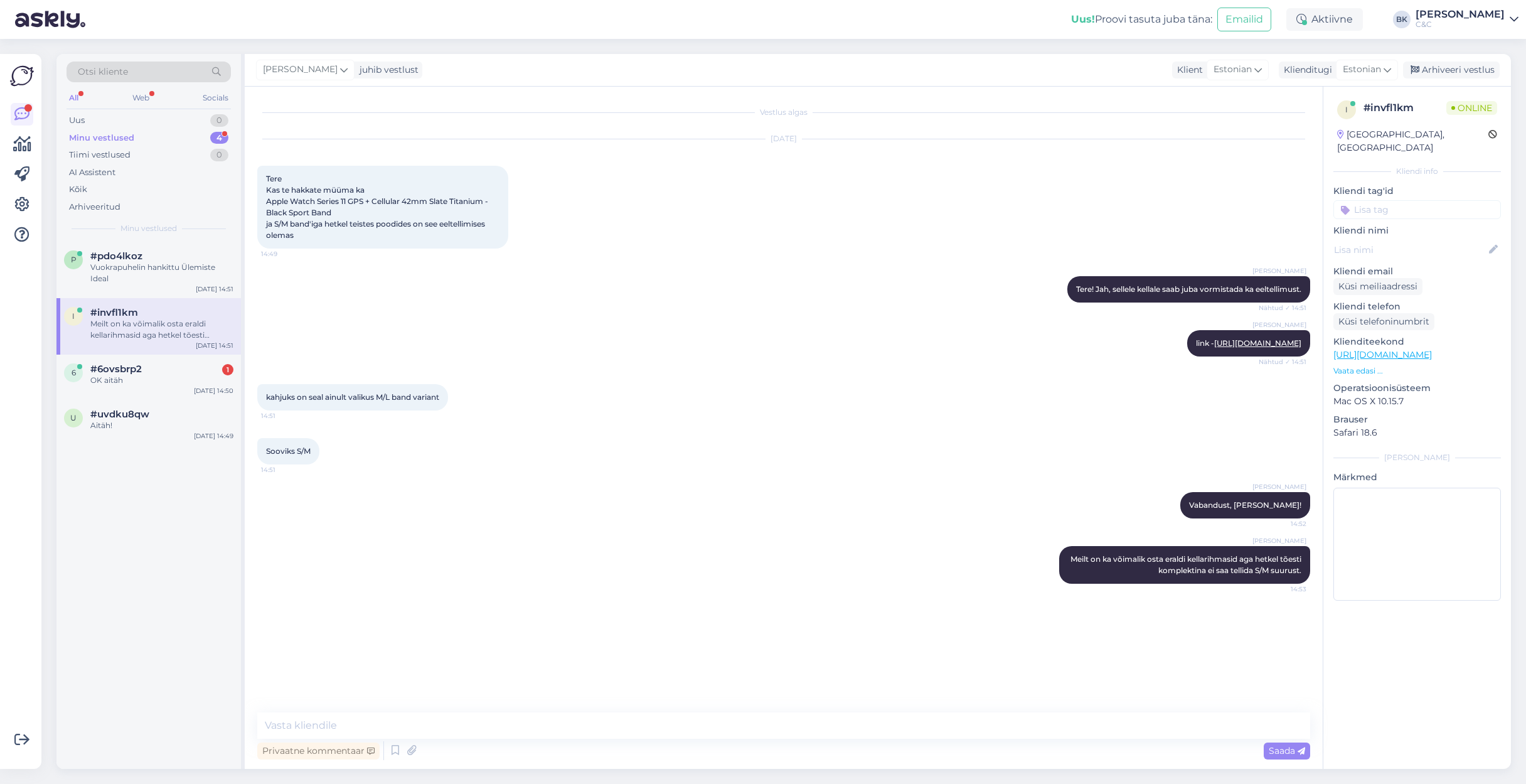
click at [149, 374] on div "OK aitäh" at bounding box center [162, 379] width 143 height 11
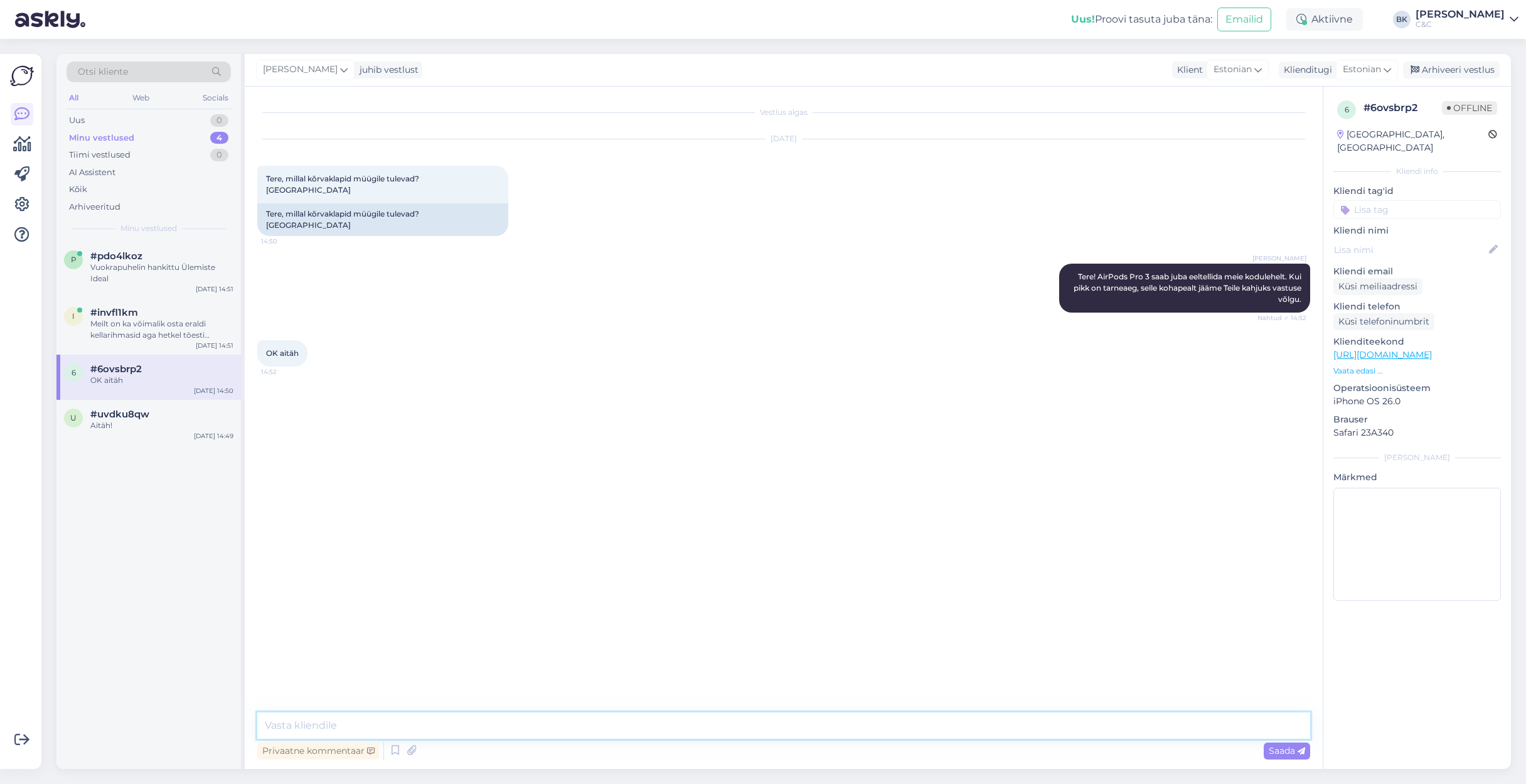
click at [448, 539] on textarea at bounding box center [783, 725] width 1053 height 26
type textarea "Ikka, ilusat päeva!"
click at [1054, 72] on div "Arhiveeri vestlus" at bounding box center [1451, 70] width 97 height 17
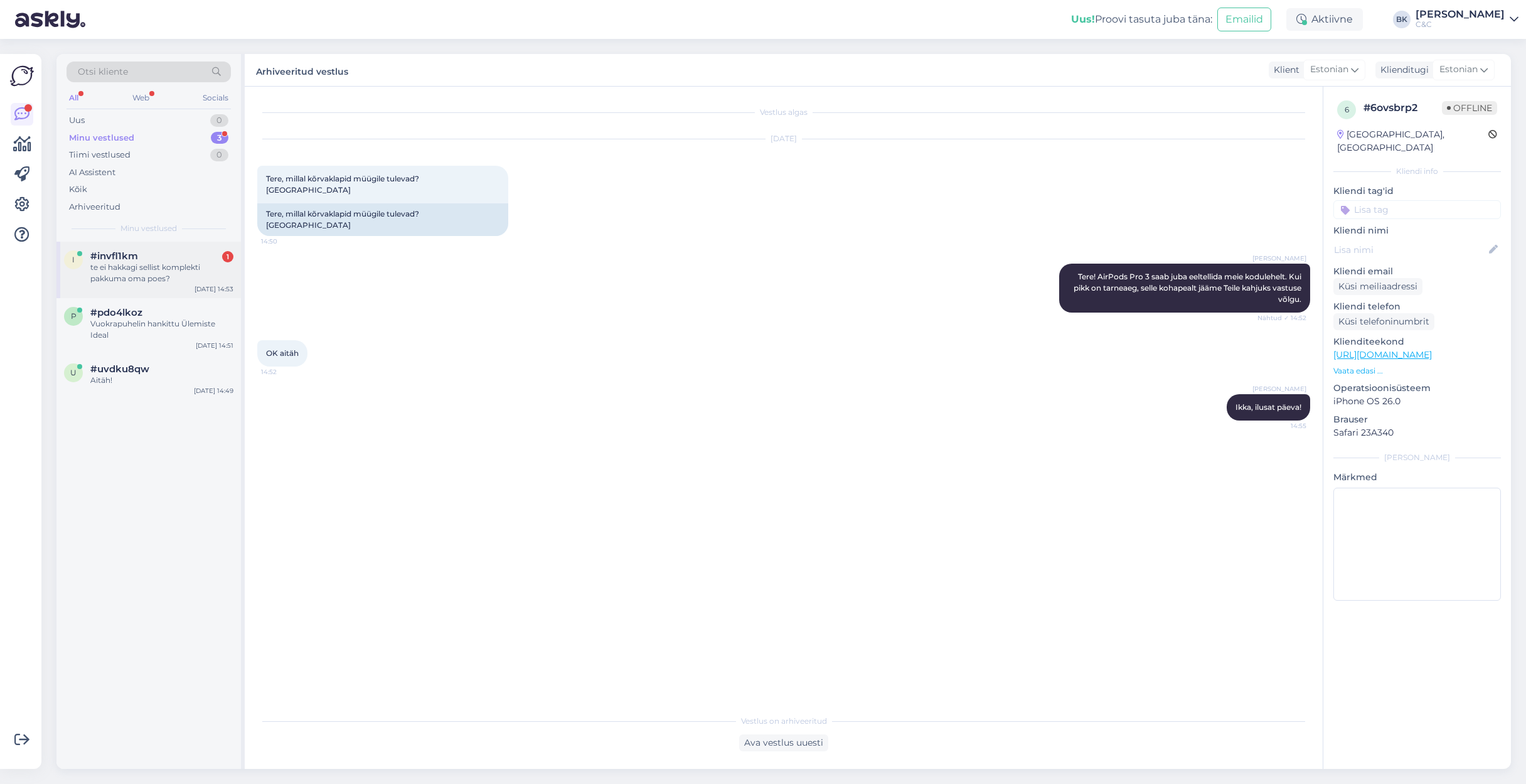
click at [179, 270] on div "te ei hakkagi sellist komplekti pakkuma oma poes?" at bounding box center [162, 272] width 143 height 23
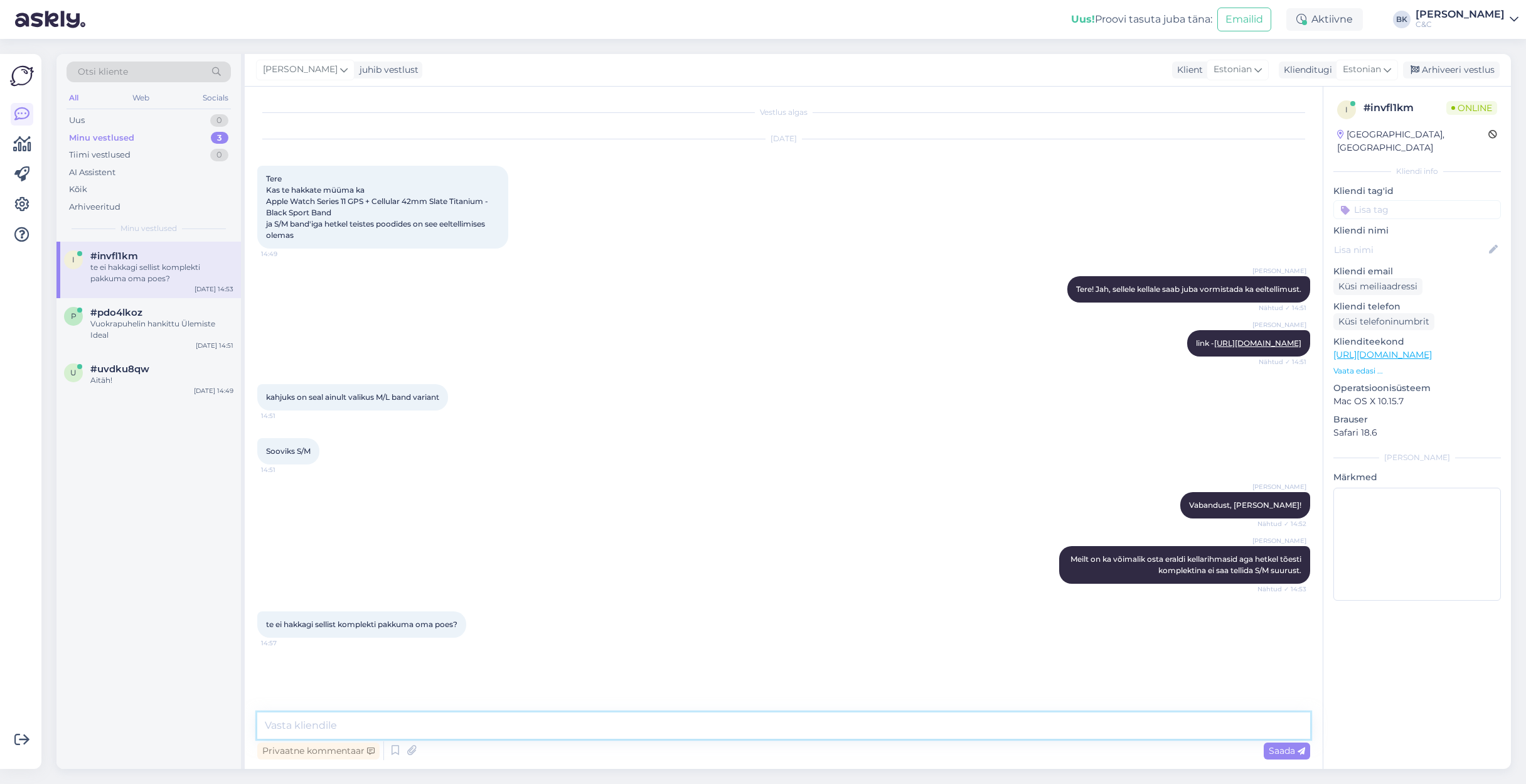
click at [376, 539] on textarea at bounding box center [783, 725] width 1053 height 26
type textarea "Kahjuks sellele me ei oska vastata."
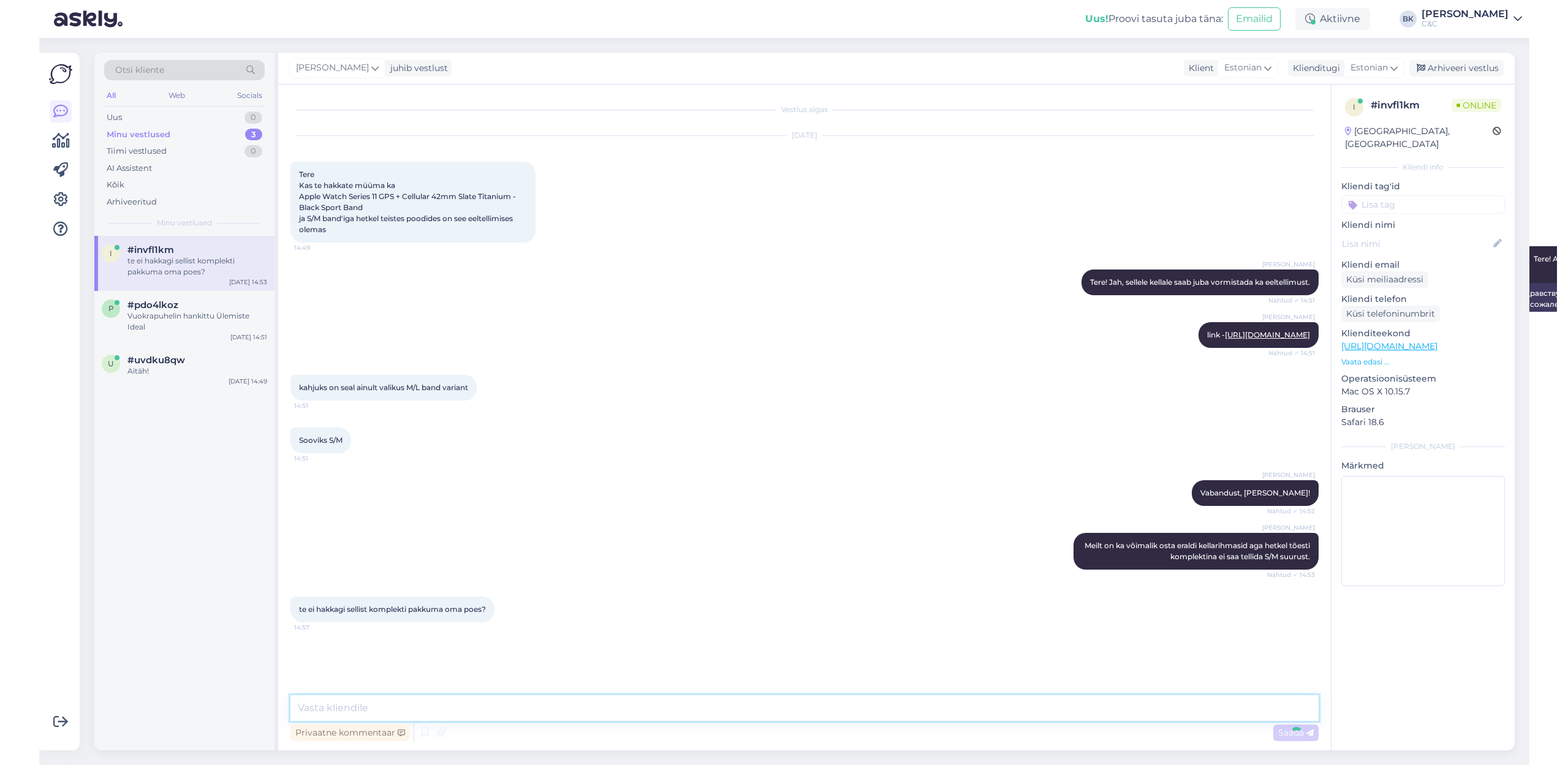
scroll to position [37, 0]
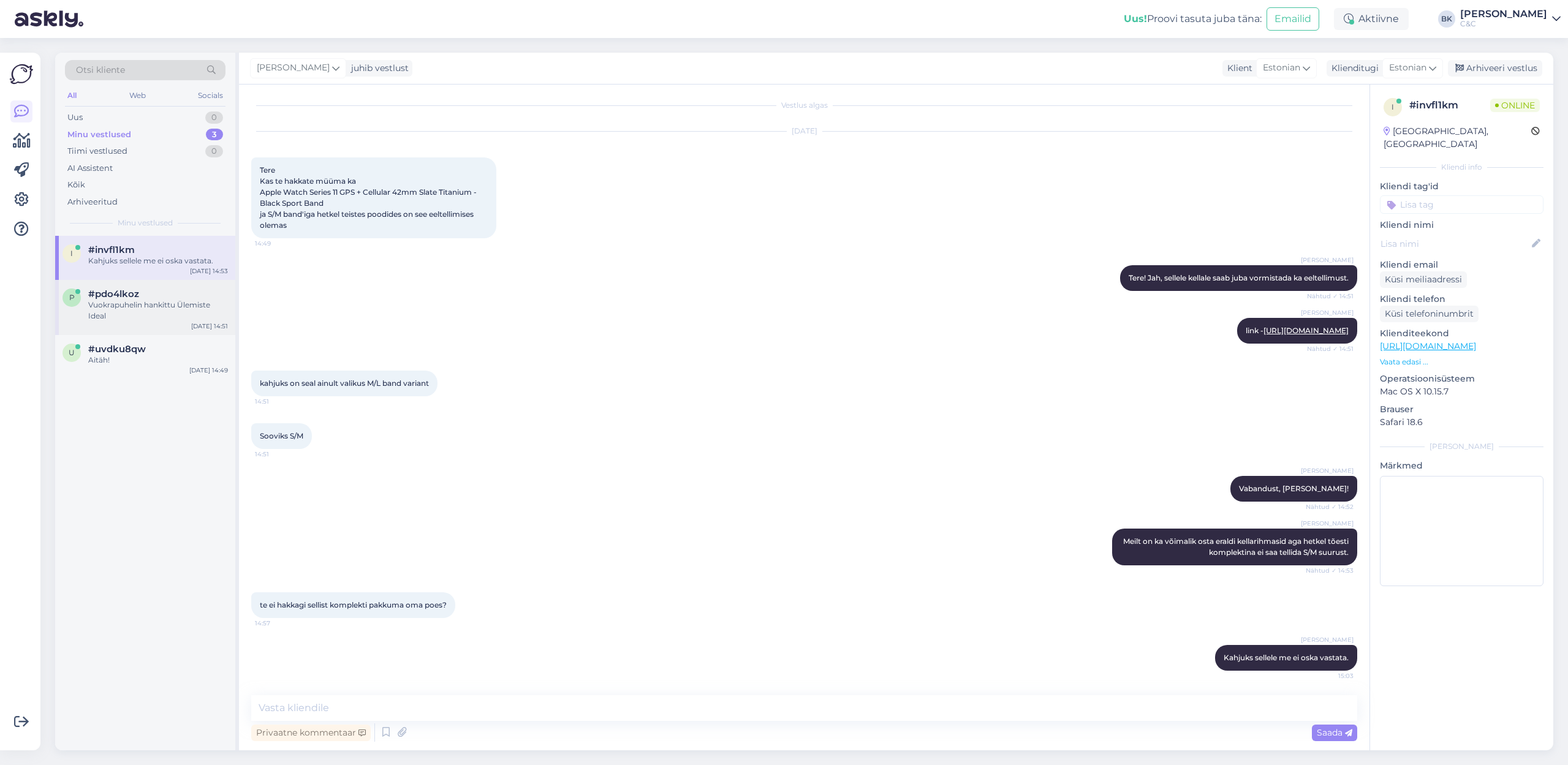
click at [173, 322] on div "p #pdo4lkoz Vuokrapuhelin hankittu Ülemiste Ideal [DATE] 14:51" at bounding box center [145, 307] width 180 height 55
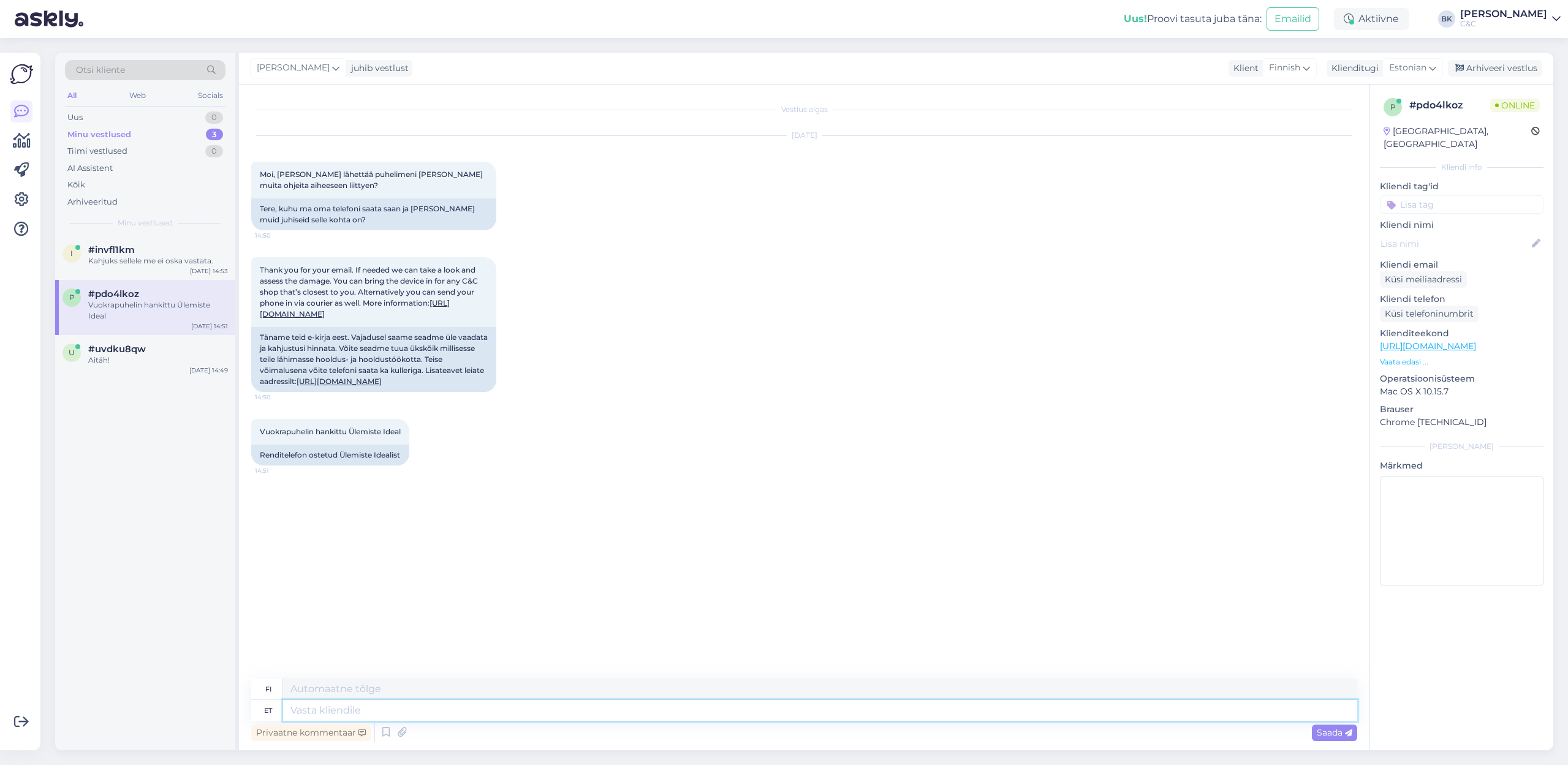
click at [394, 526] on textarea at bounding box center [820, 710] width 1074 height 21
click at [180, 367] on div "u #uvdku8qw Aitäh! [DATE] 14:49" at bounding box center [145, 357] width 180 height 44
click at [180, 366] on div "u #uvdku8qw Aitäh! [DATE] 14:49" at bounding box center [145, 357] width 180 height 44
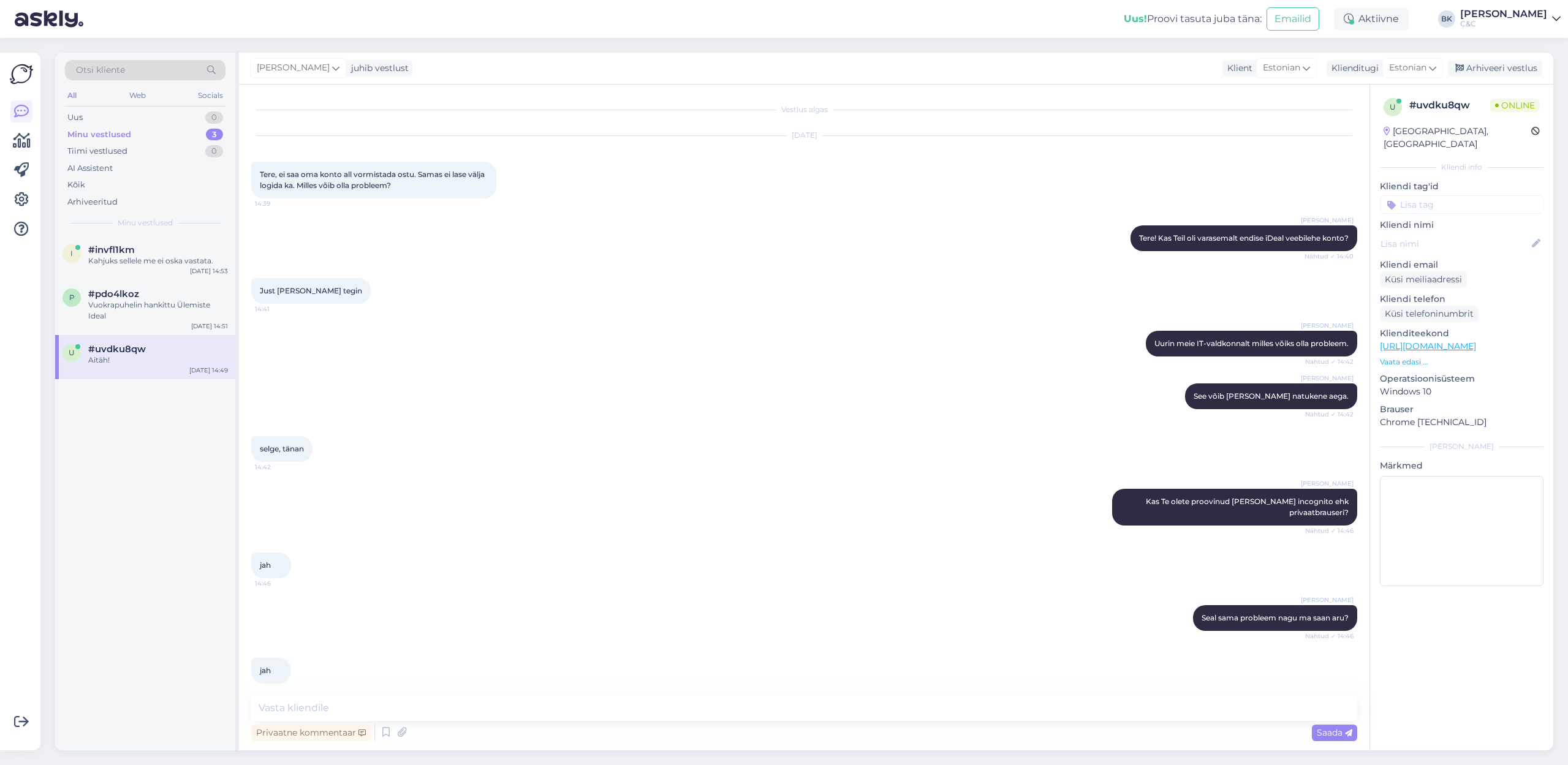
scroll to position [350, 0]
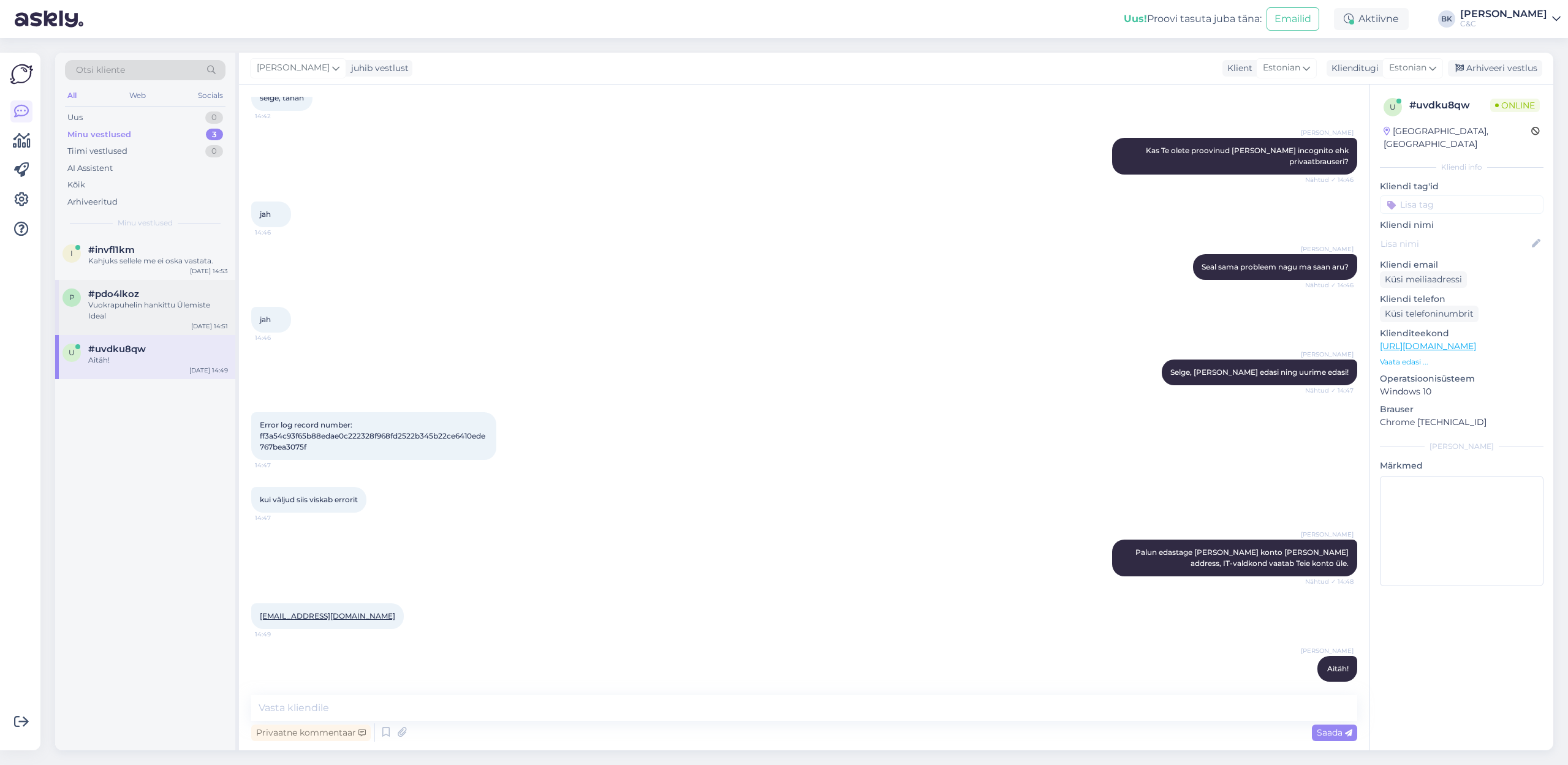
click at [118, 292] on span "#pdo4lkoz" at bounding box center [114, 294] width 51 height 11
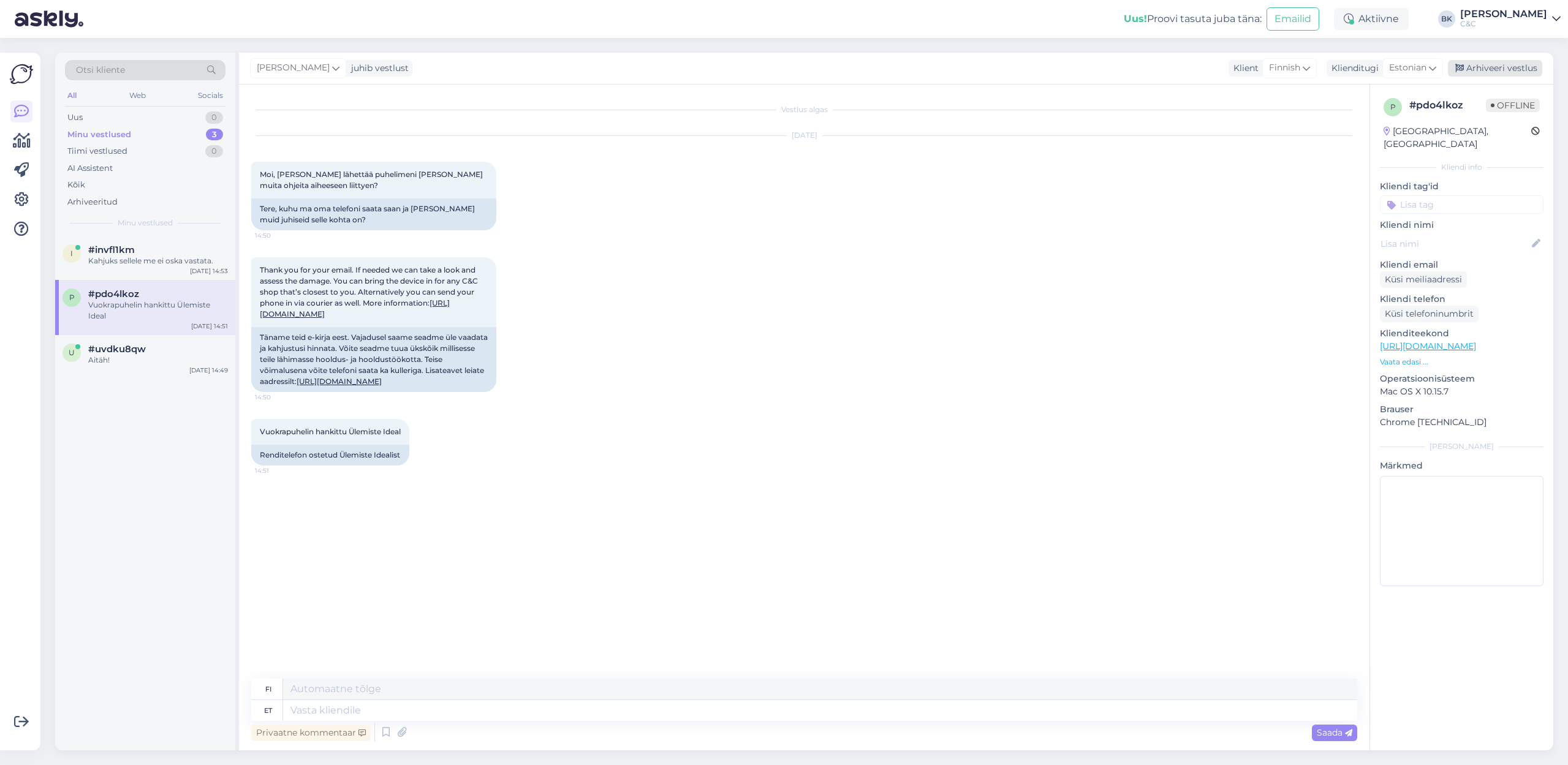
click at [1029, 74] on div "Arhiveeri vestlus" at bounding box center [1495, 68] width 95 height 16
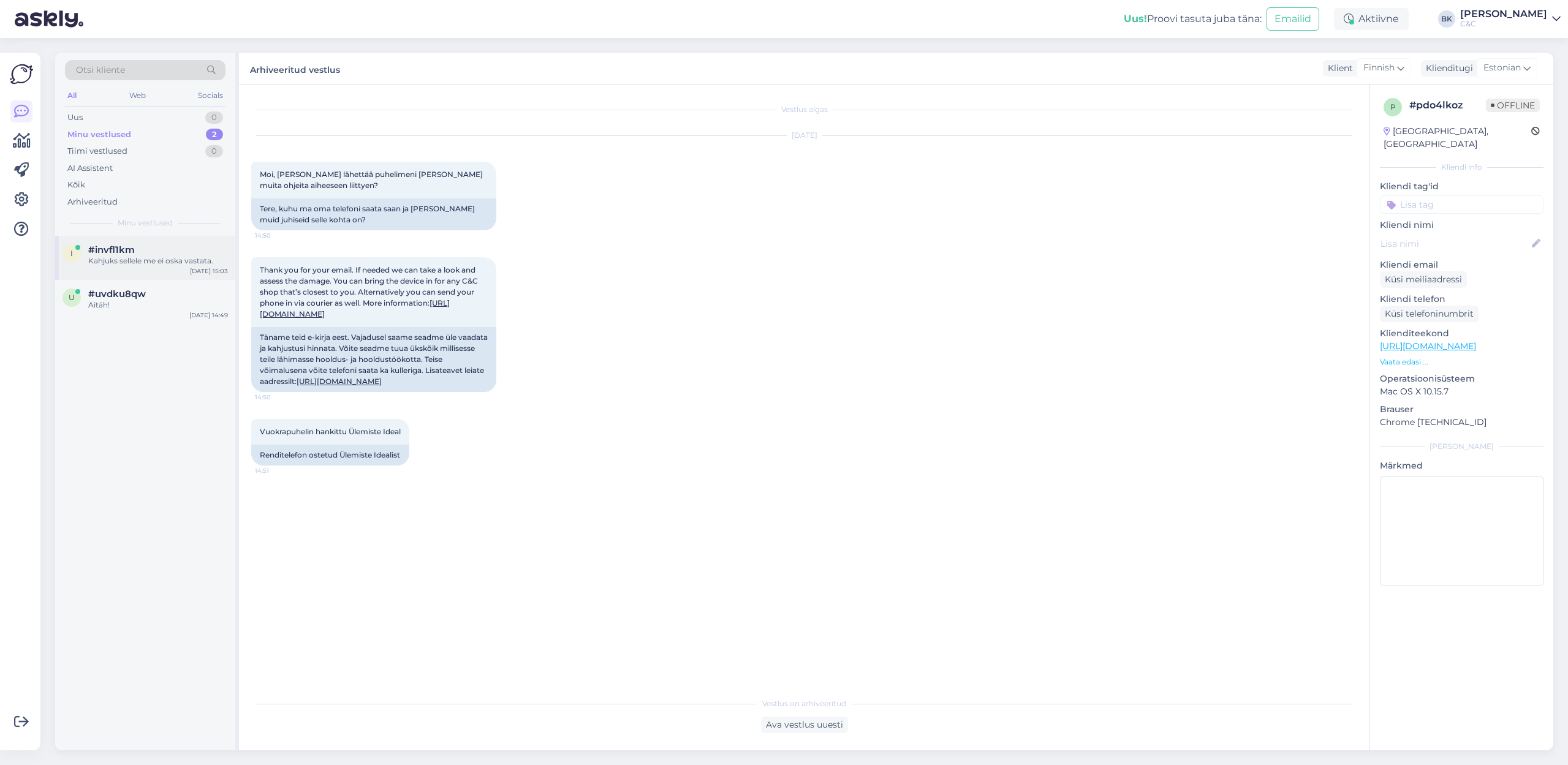
click at [188, 255] on div "Kahjuks sellele me ei oska vastata." at bounding box center [158, 260] width 140 height 11
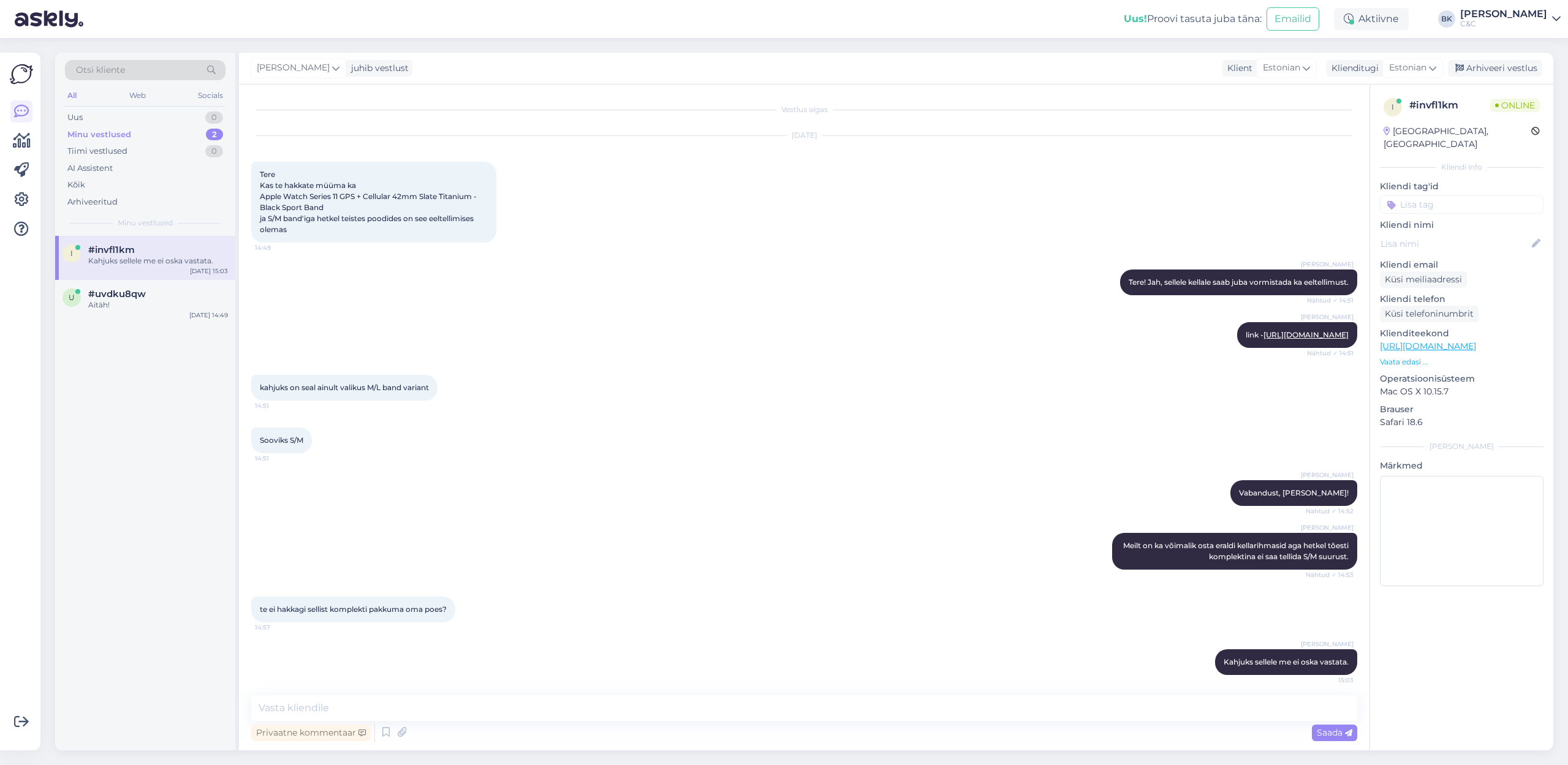
scroll to position [37, 0]
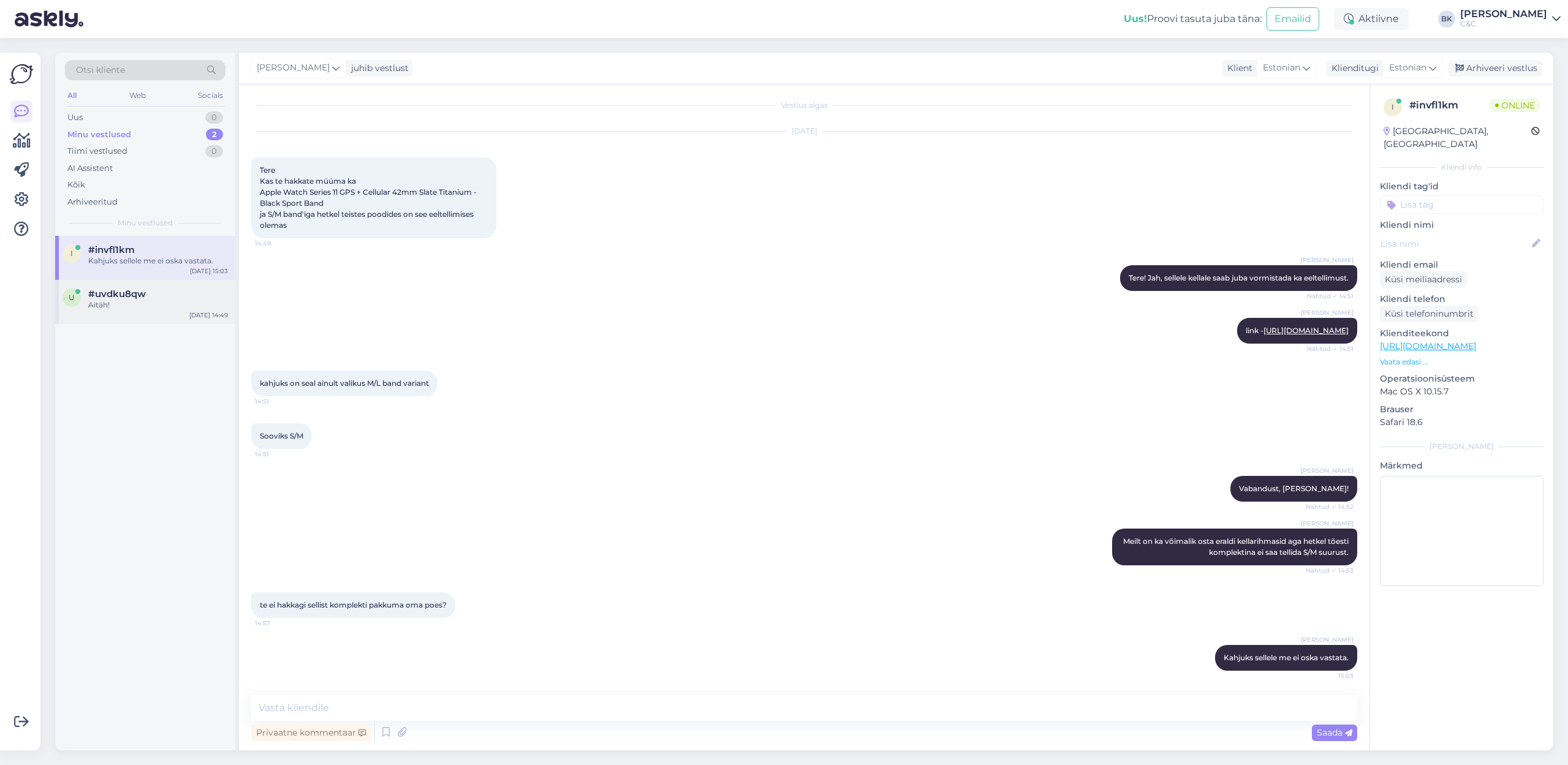
click at [141, 304] on div "Aitäh!" at bounding box center [158, 304] width 140 height 11
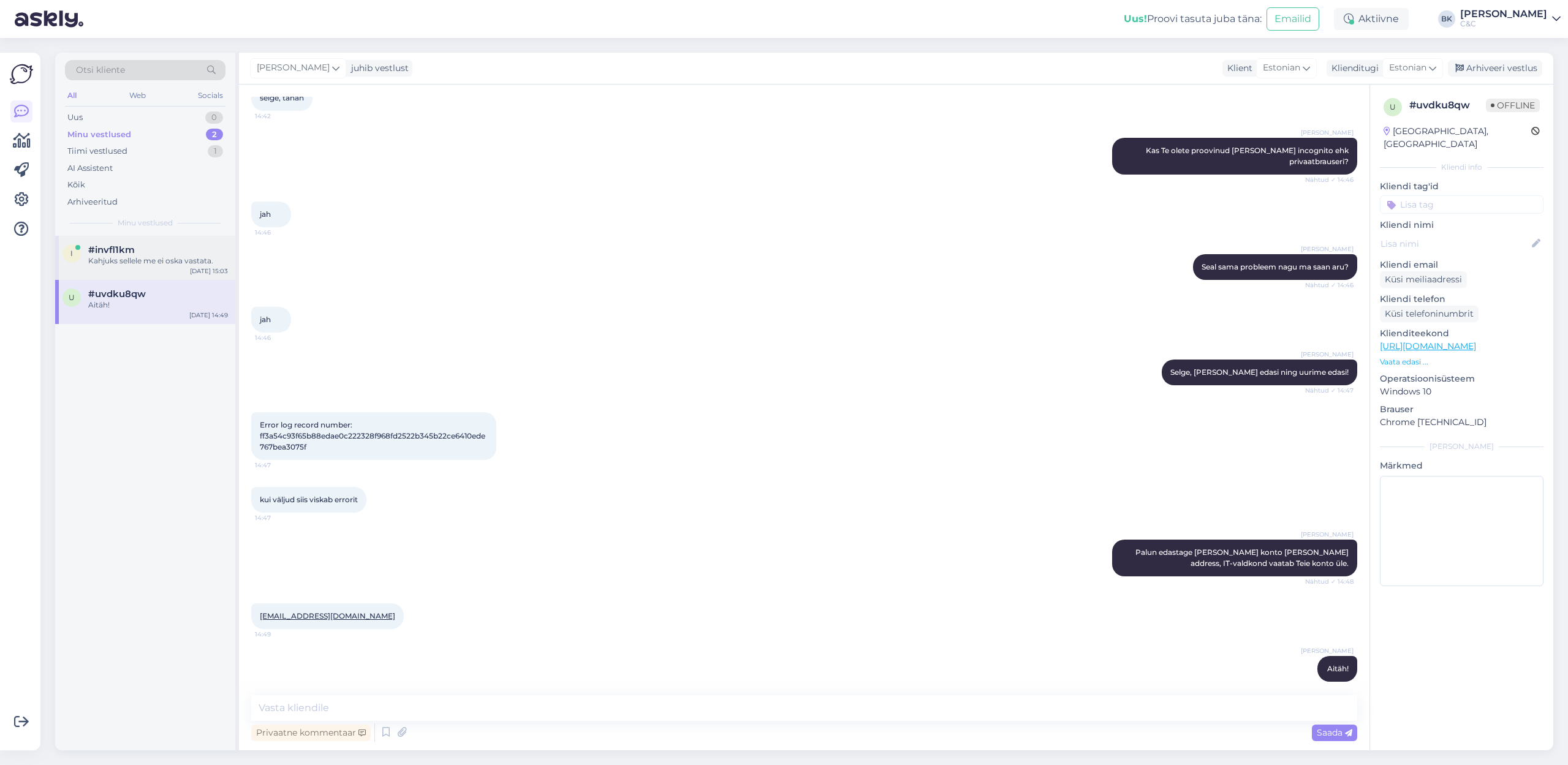
click at [129, 271] on div "i #invfl1km Kahjuks sellele me ei oska vastata. [DATE] 15:03" at bounding box center [145, 258] width 180 height 44
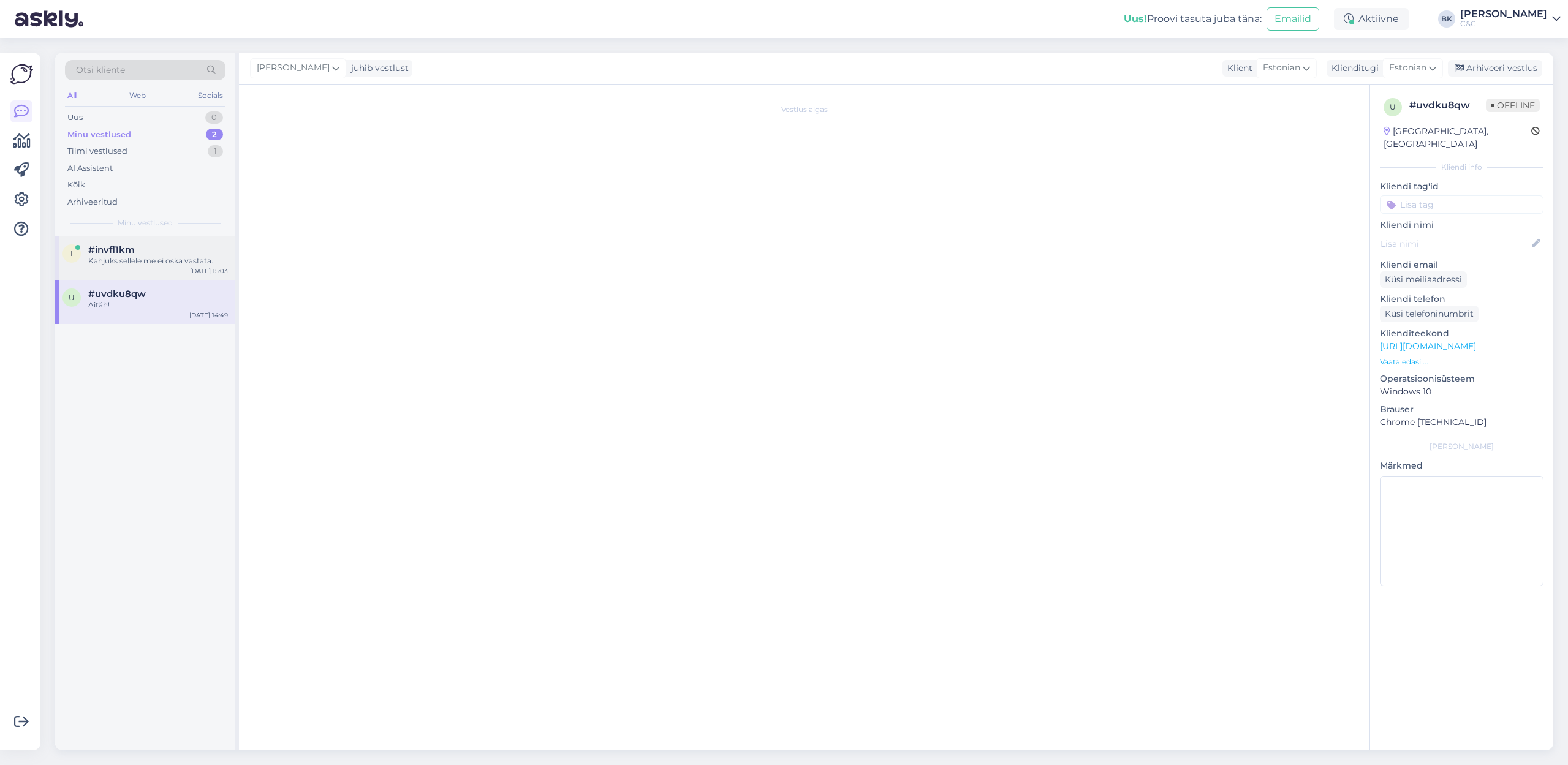
scroll to position [37, 0]
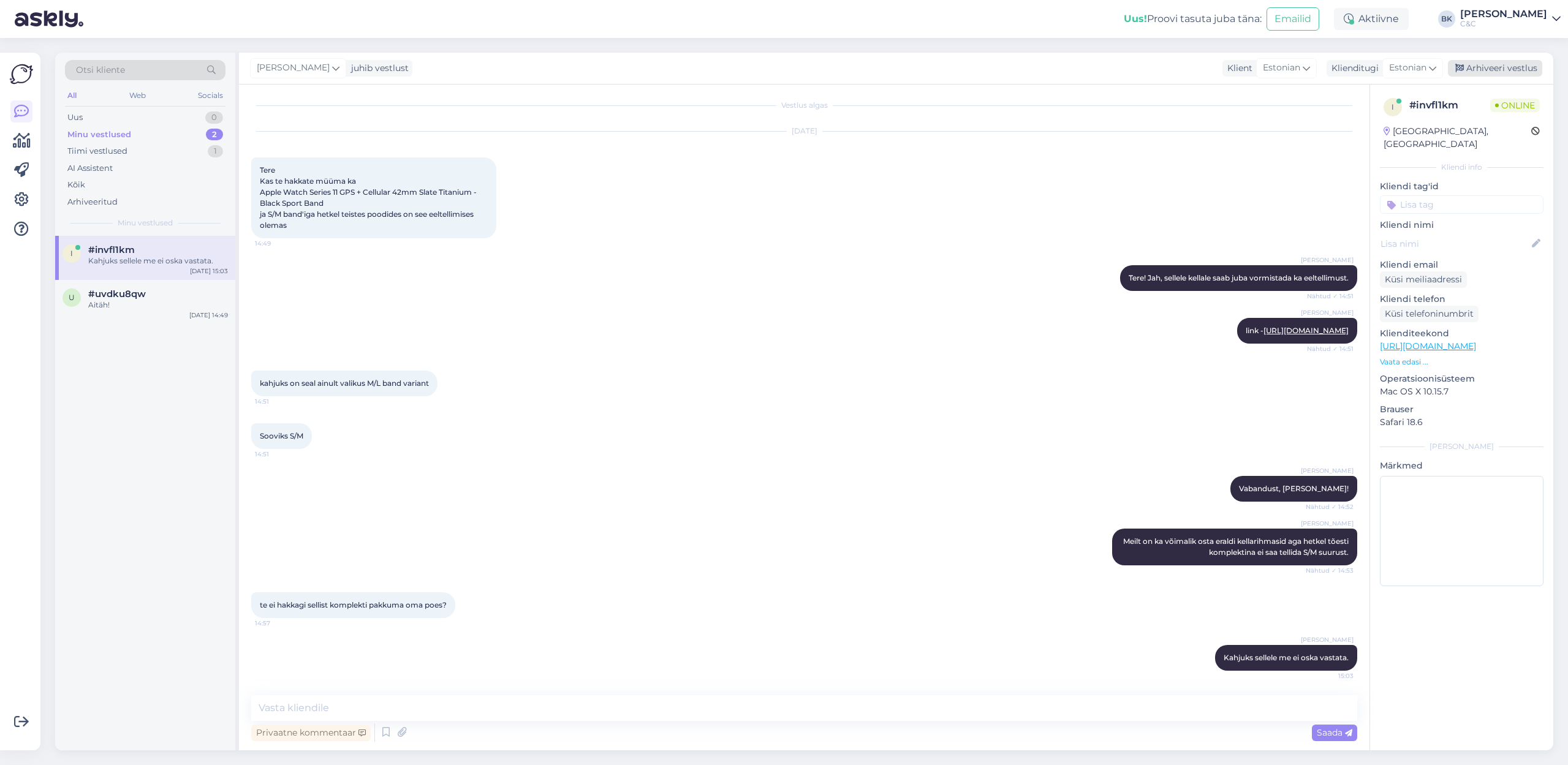
click at [1029, 66] on div "Arhiveeri vestlus" at bounding box center [1495, 68] width 95 height 16
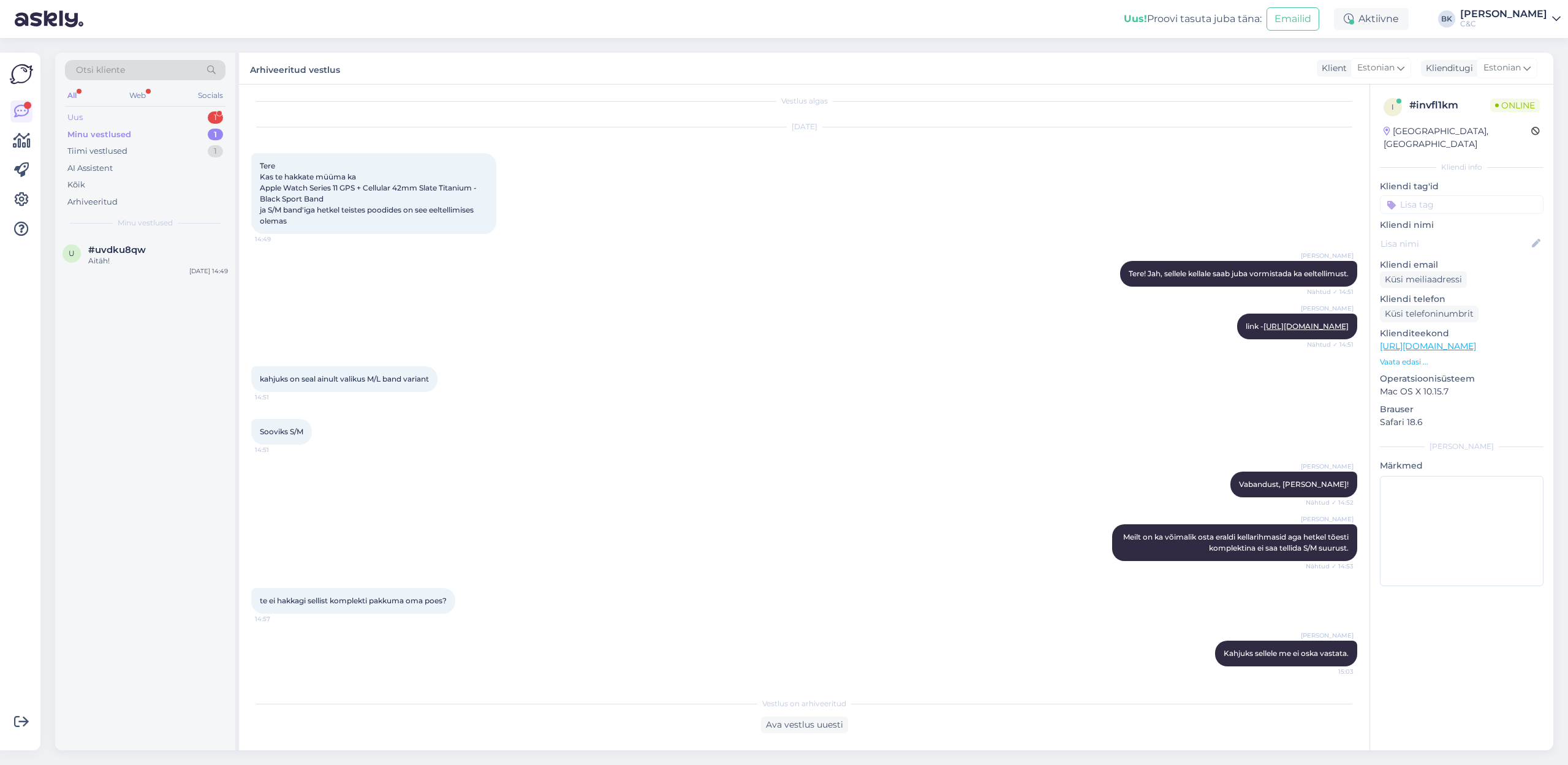
click at [170, 117] on div "Uus 1" at bounding box center [145, 117] width 161 height 17
click at [123, 266] on div "Behöver byta 2 kameralinser på min Iphone 16 PRO max. Går det att utföra i buti…" at bounding box center [158, 266] width 140 height 22
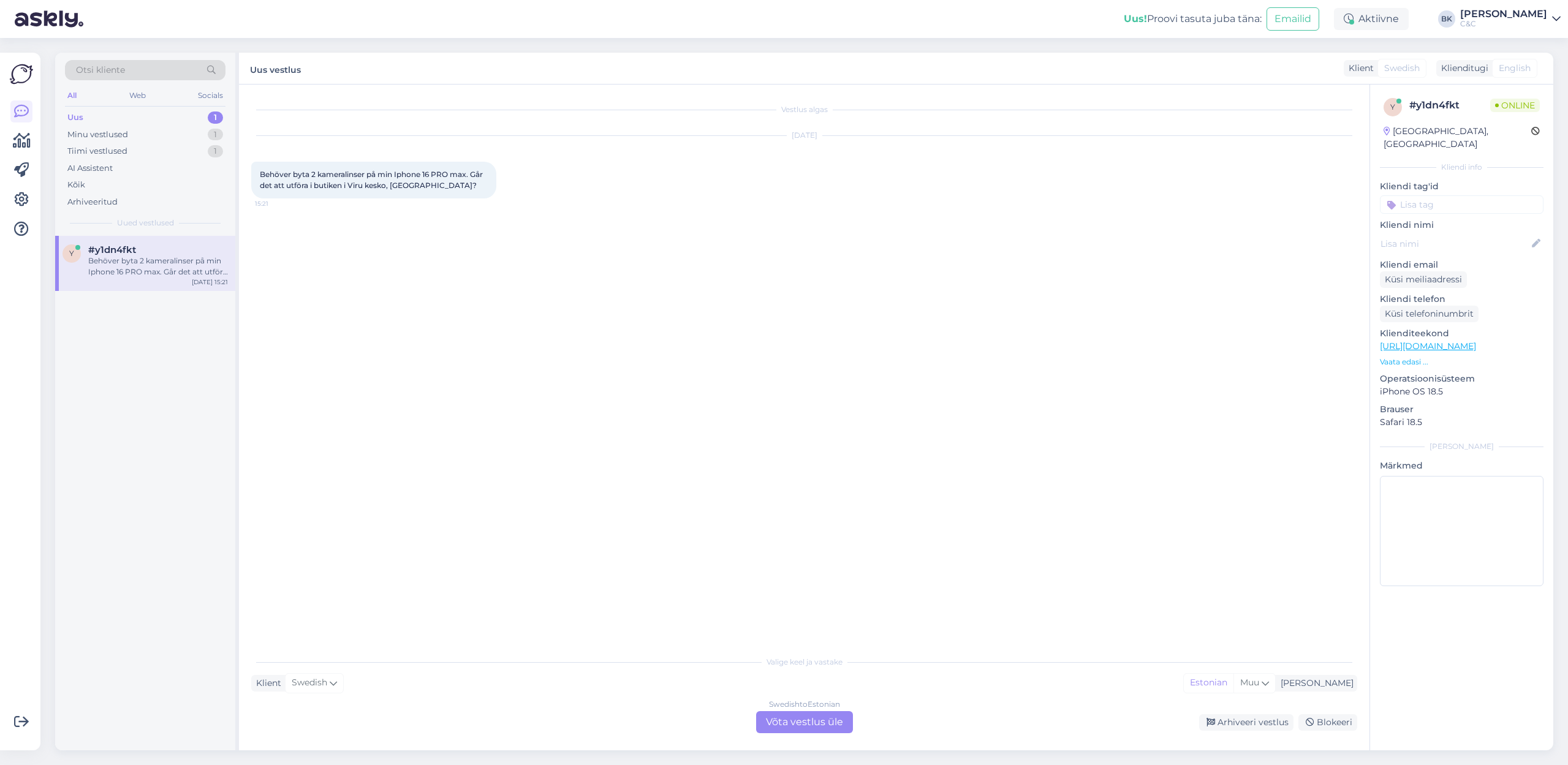
click at [827, 526] on div "Swedish to Estonian Võta vestlus üle" at bounding box center [804, 721] width 97 height 22
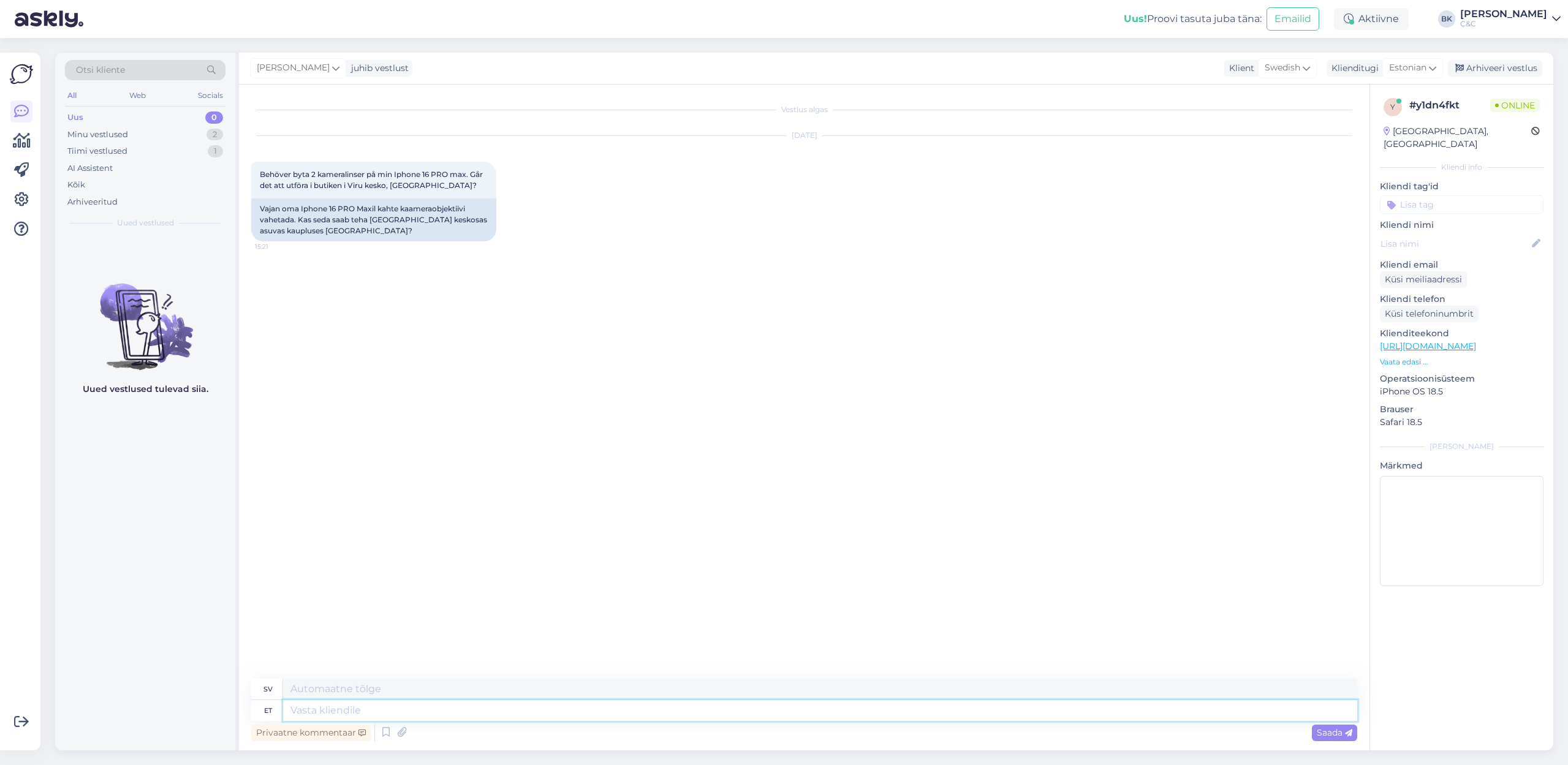
click at [470, 526] on textarea at bounding box center [820, 710] width 1074 height 21
type textarea "Tere!"
type textarea "Hej"
type textarea "Tere!"
type textarea "Hej!"
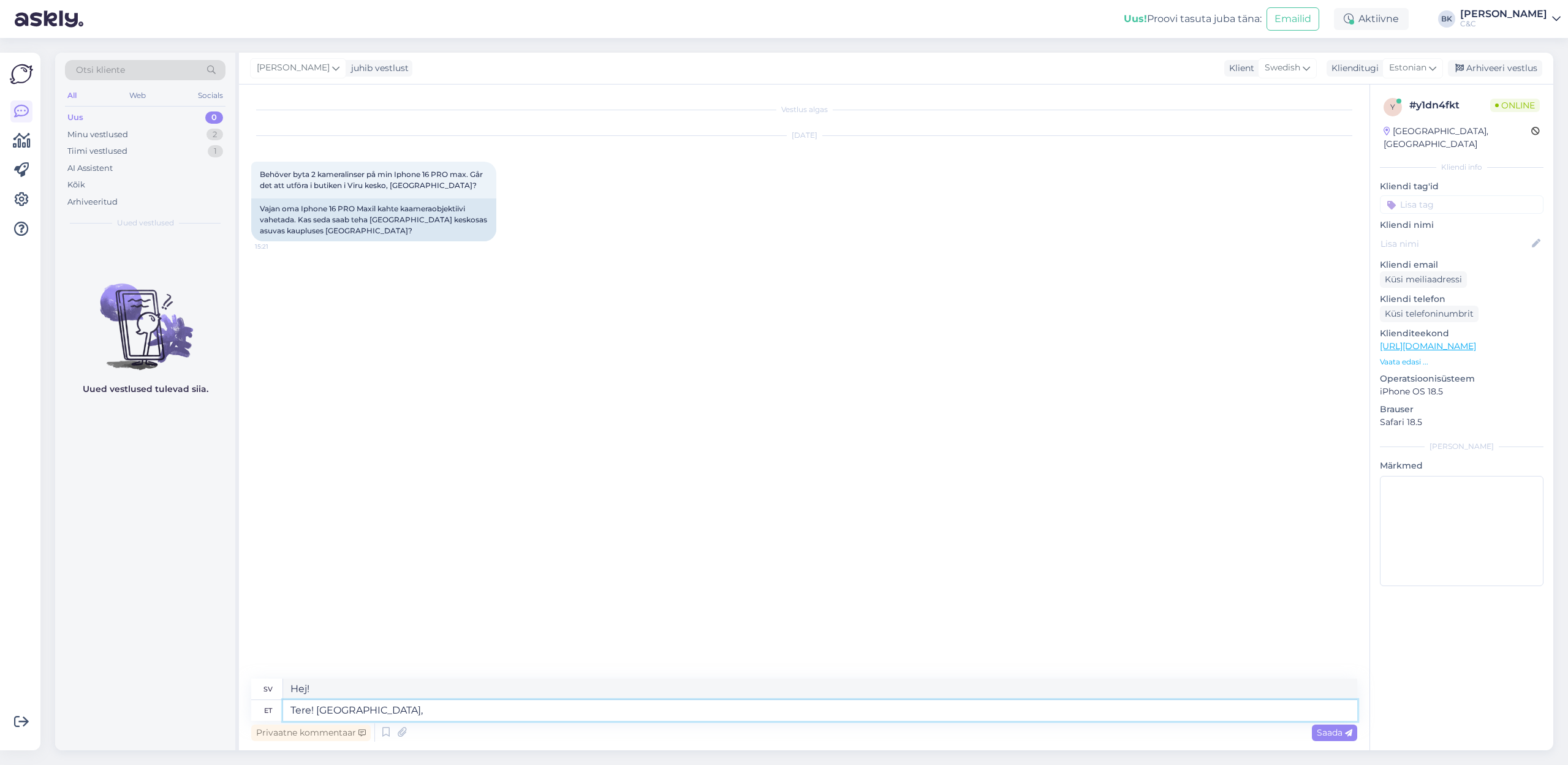
type textarea "Tere! [GEOGRAPHIC_DATA],"
type textarea "Hej! Ja,"
type textarea "Tere! [GEOGRAPHIC_DATA], [GEOGRAPHIC_DATA]"
type textarea "Hej! Ja, [GEOGRAPHIC_DATA]"
type textarea "Tere! [GEOGRAPHIC_DATA], Viru keskuse s"
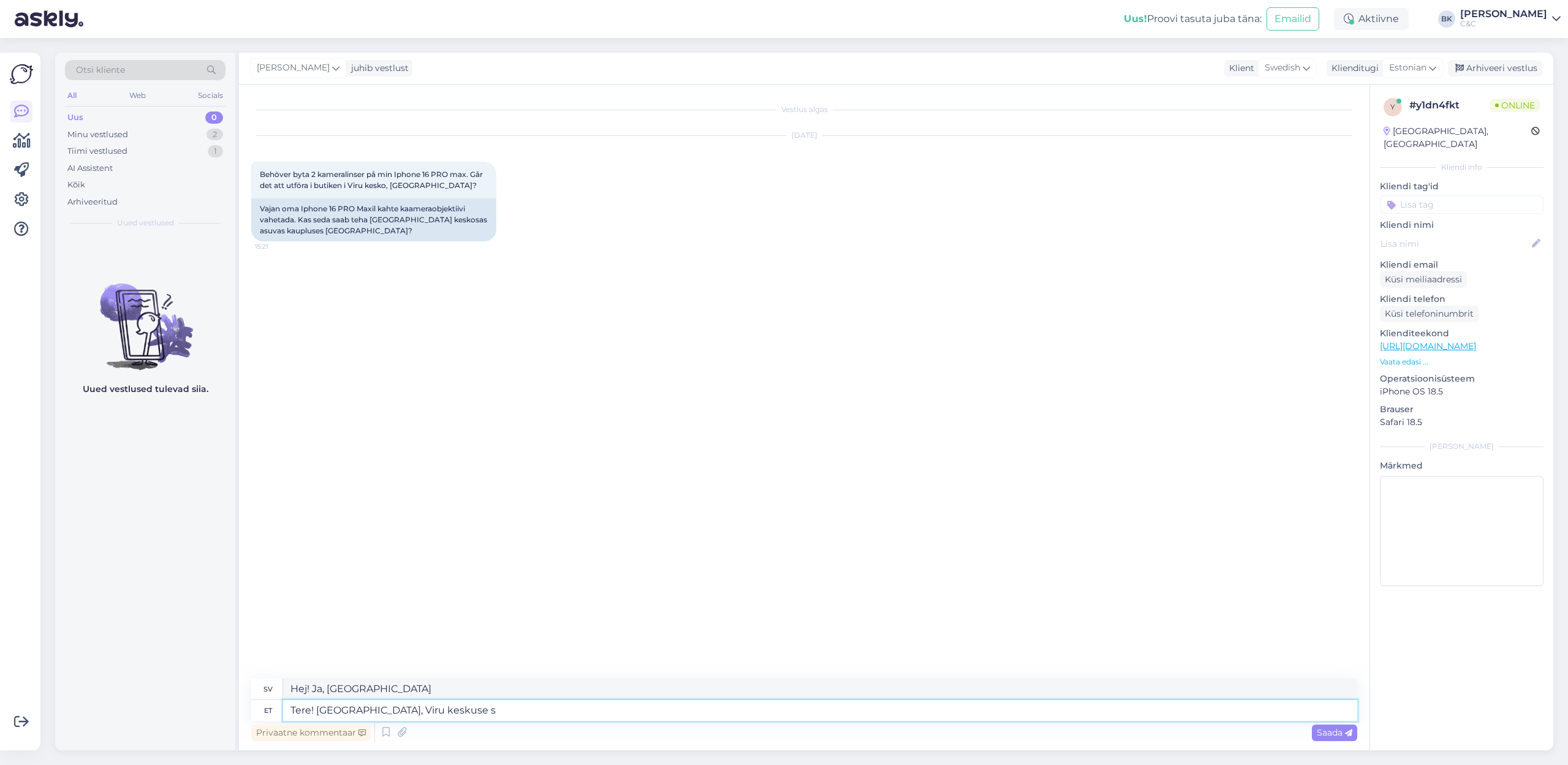
type textarea "Hej! Ja, [GEOGRAPHIC_DATA]"
type textarea "Tere! [GEOGRAPHIC_DATA], Viru keskuse salongis as"
type textarea "Hej! Ja, i [GEOGRAPHIC_DATA]-salongen"
type textarea "Tere! [GEOGRAPHIC_DATA], Viru keskuse salongis asuvad t"
type textarea "Hej! Ja, [GEOGRAPHIC_DATA]-salongen har"
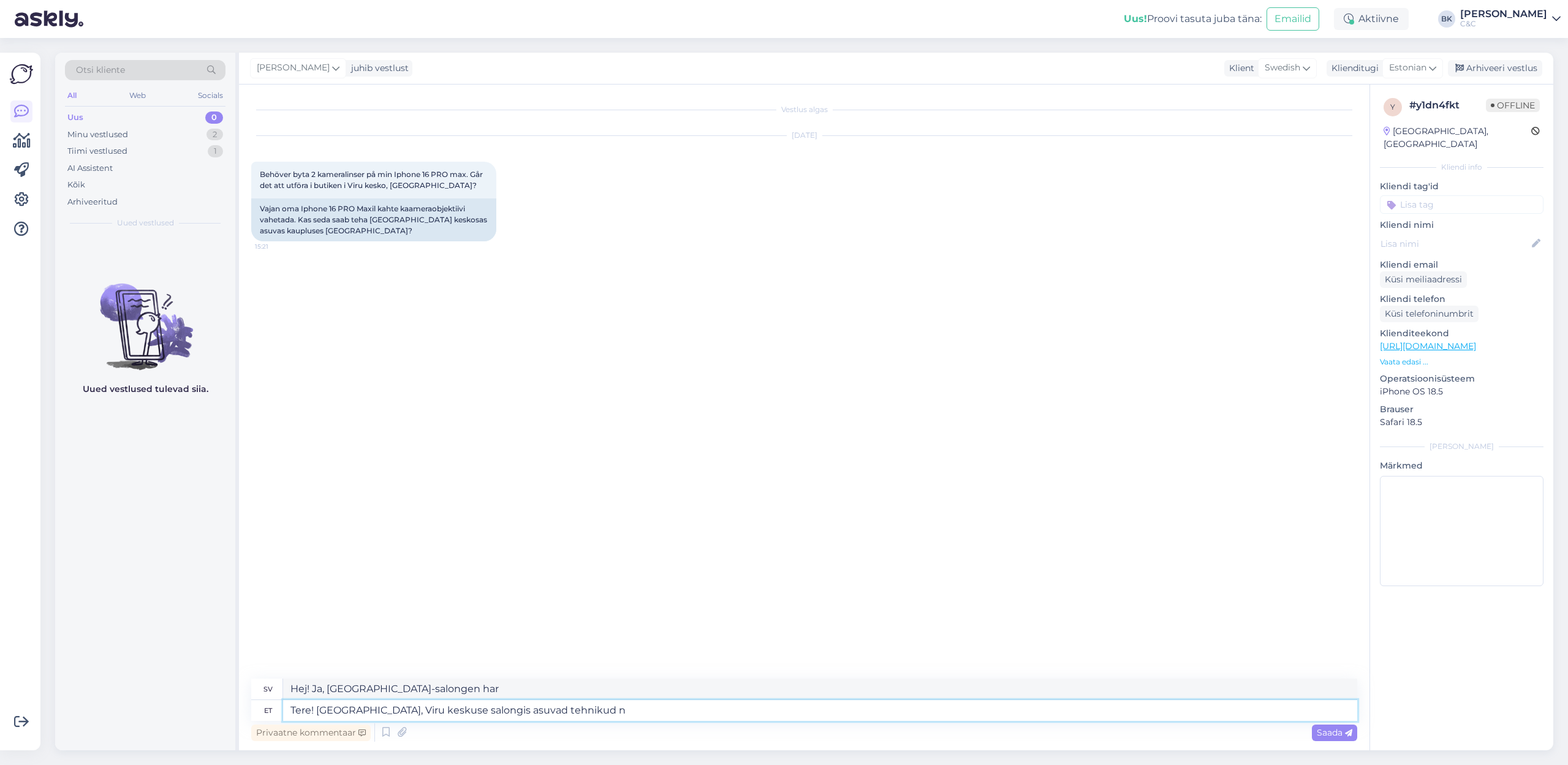
type textarea "Tere! [GEOGRAPHIC_DATA], Viru keskuse salongis asuvad tehnikud ni"
type textarea "Hej! Ja, det finns tekniker i Viru Centers utställningslokal."
type textarea "Tere! [GEOGRAPHIC_DATA], Viru keskuse salongis asuvad tehnikud ning s"
type textarea "Hej! Ja, det finns tekniker i [GEOGRAPHIC_DATA]-salongen och"
type textarea "Tere! [GEOGRAPHIC_DATA], Viru keskuse salongis asuvad tehnikud ning seal o"
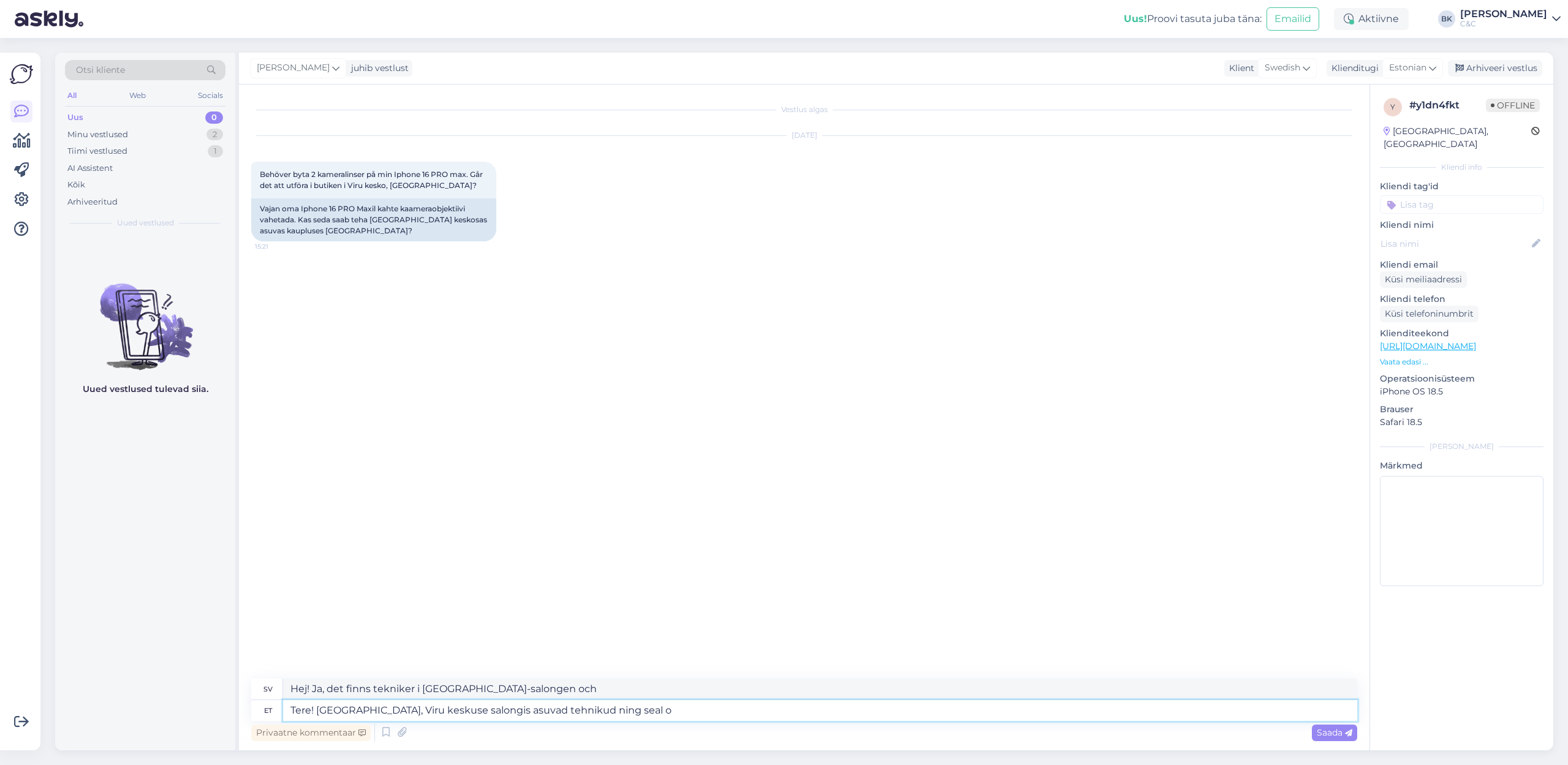
type textarea "Hej! Ja, det finns tekniker i [GEOGRAPHIC_DATA]-salongen och där"
type textarea "Tere! [GEOGRAPHIC_DATA], Viru keskuse salongis asuvad tehnikud ning seal on v"
type textarea "Hej! Ja, det finns tekniker i Viru Centers utställningslokal och det finns"
type textarea "Tere! [GEOGRAPHIC_DATA], Viru keskuse salongis asuvad tehnikud ning seal on või…"
type textarea "Hej! Ja, det finns tekniker i [GEOGRAPHIC_DATA]-salongen och det är möjligt att"
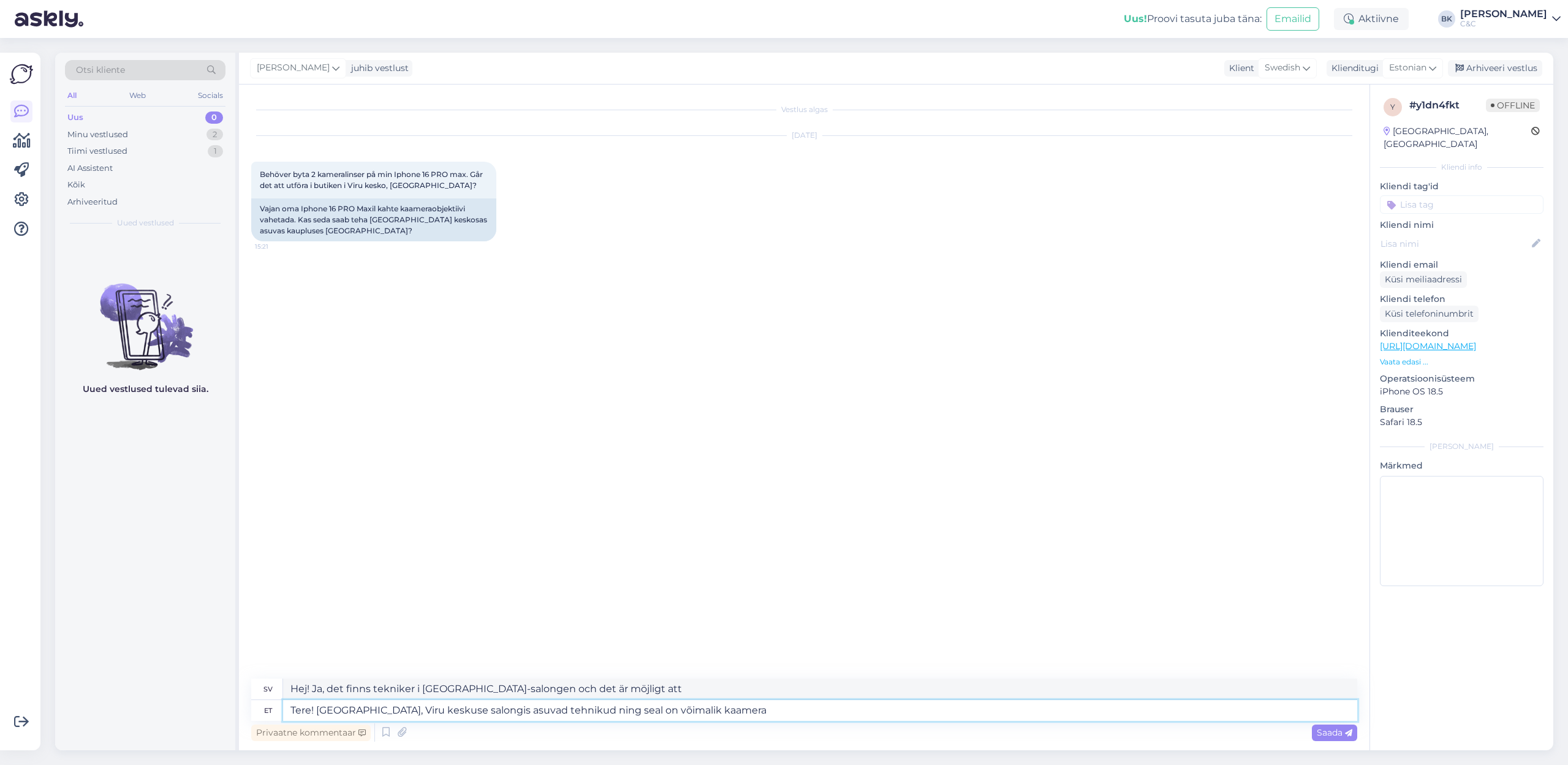
type textarea "Tere! [GEOGRAPHIC_DATA], Viru keskuse salongis asuvad tehnikud ning seal on või…"
type textarea "Hej! Ja, det finns tekniker i [GEOGRAPHIC_DATA]-salongen och det är möjligt att…"
type textarea "Tere! [GEOGRAPHIC_DATA], Viru keskuse salongis asuvad tehnikud ning seal on või…"
type textarea "Hej! Ja, det finns tekniker i [GEOGRAPHIC_DATA]-salongen och det är möjligt att…"
type textarea "Tere! [GEOGRAPHIC_DATA], Viru keskuse salongis asuvad tehnikud ning seal on või…"
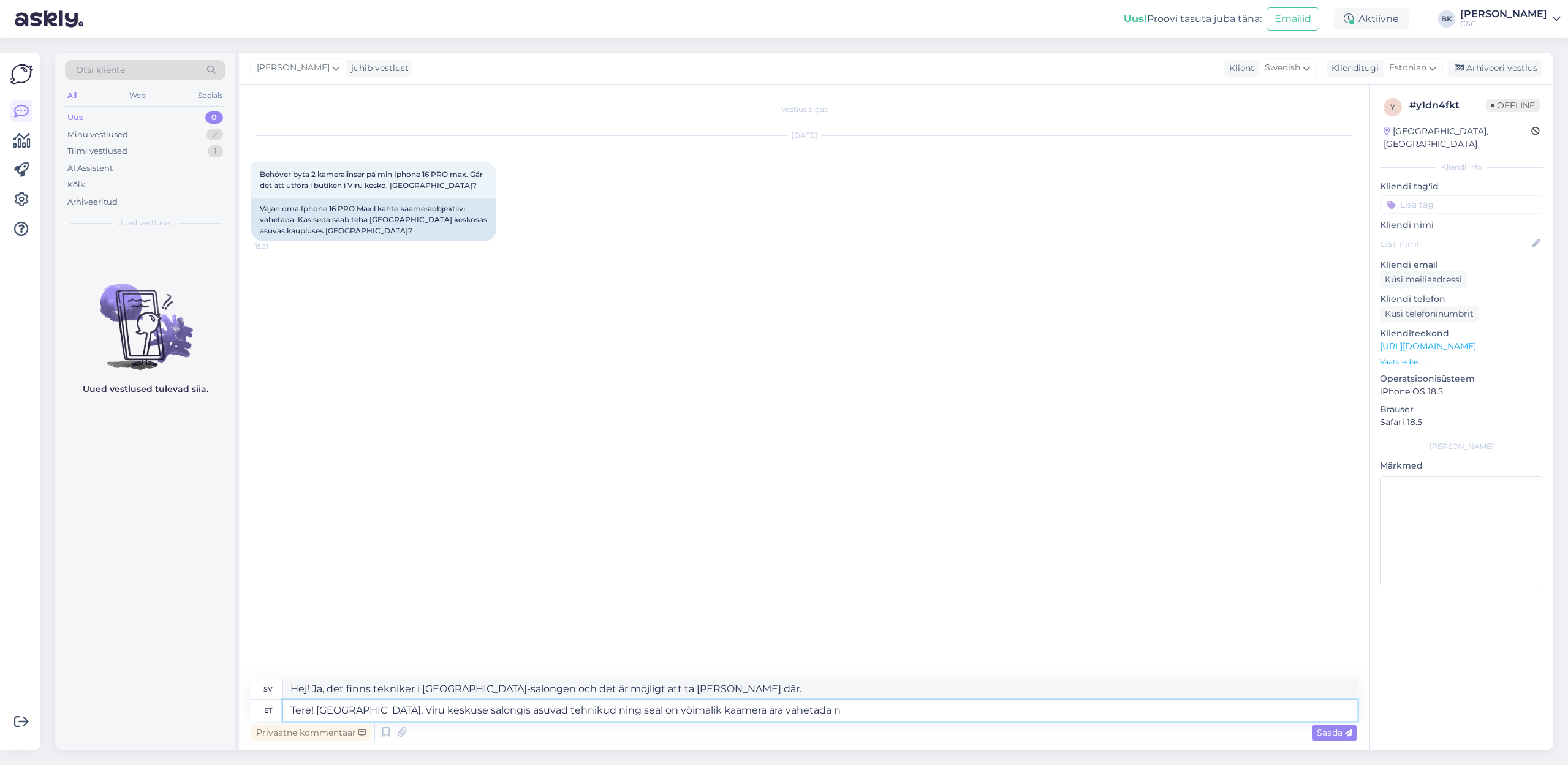
type textarea "Hej! Ja, det finns tekniker i [GEOGRAPHIC_DATA]-salongen och det är möjligt att…"
type textarea "Tere! [GEOGRAPHIC_DATA], Viru keskuse salongis asuvad tehnikud ning seal on või…"
type textarea "Hej! Ja, det finns tekniker i [GEOGRAPHIC_DATA]-salongen och det är möjligt att…"
type textarea "Tere! [GEOGRAPHIC_DATA], Viru keskuse salongis asuvad tehnikud ning seal on või…"
type textarea "Hej! Ja, det finns tekniker i [GEOGRAPHIC_DATA]-salongen och det är möjligt att…"
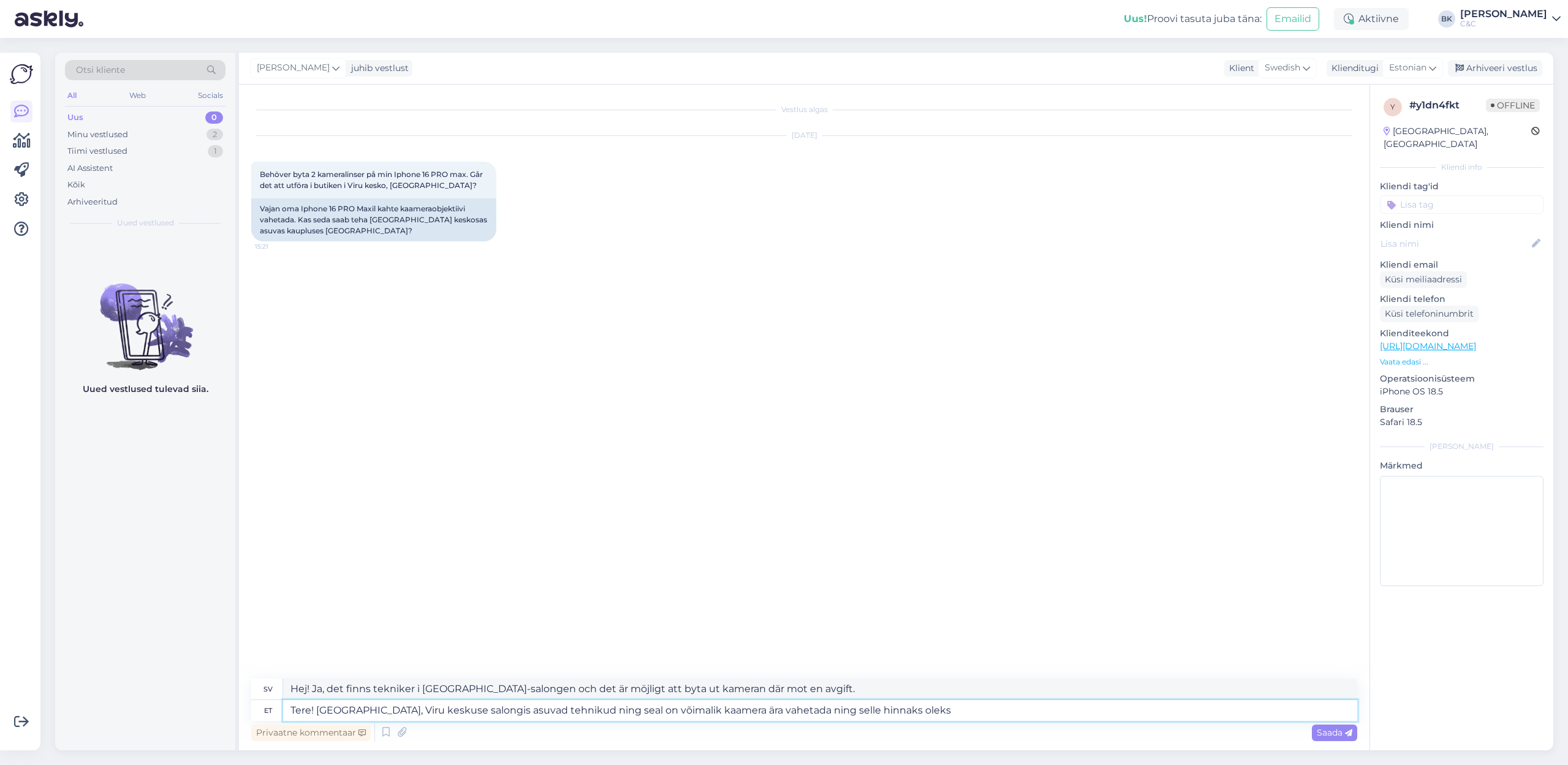
type textarea "Tere! [GEOGRAPHIC_DATA], Viru keskuse salongis asuvad tehnikud ning seal on või…"
type textarea "Hej! Ja, det finns tekniker i [GEOGRAPHIC_DATA]-salongen och det är möjligt att…"
type textarea "Tere! [GEOGRAPHIC_DATA], Viru keskuse salongis asuvad tehnikud ning seal on või…"
type textarea "Hej! Ja, det finns tekniker i [GEOGRAPHIC_DATA]-salongen och det är möjligt att…"
type textarea "Tere! [GEOGRAPHIC_DATA], Viru keskuse salongis asuvad tehnikud ning seal on või…"
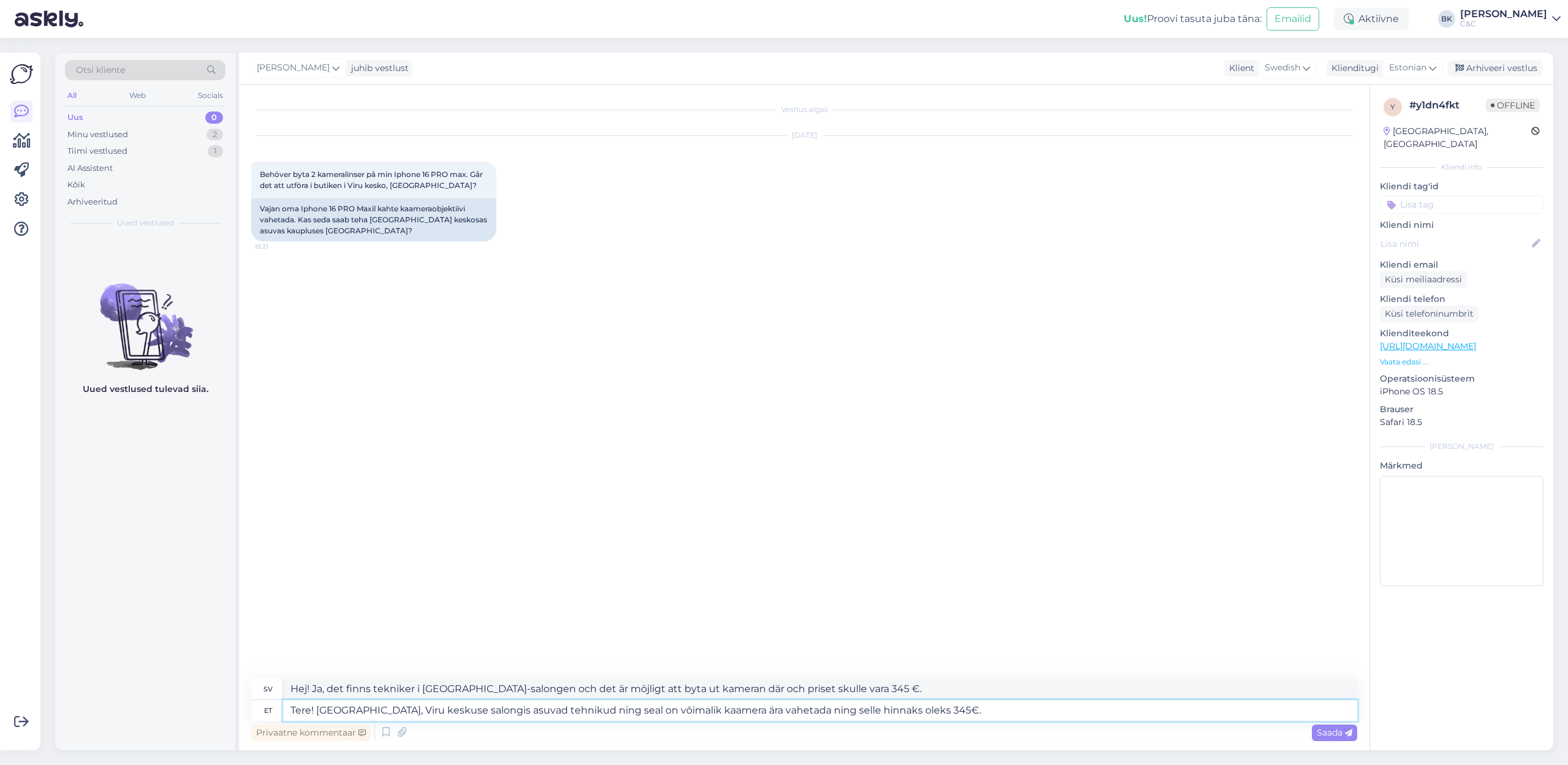
type textarea "Hej! Ja, det finns tekniker i [GEOGRAPHIC_DATA]-salongen och det är möjligt att…"
type textarea "Tere! [GEOGRAPHIC_DATA], Viru keskuse salongis asuvad tehnikud ning seal on või…"
type textarea "Hej! Ja, det finns tekniker i [GEOGRAPHIC_DATA]-salongen och det är möjligt att…"
type textarea "Tere! [GEOGRAPHIC_DATA], Viru keskuse salongis asuvad tehnikud ning seal on või…"
type textarea "Hej! Ja, det finns tekniker i [GEOGRAPHIC_DATA]-salongen och det är möjligt att…"
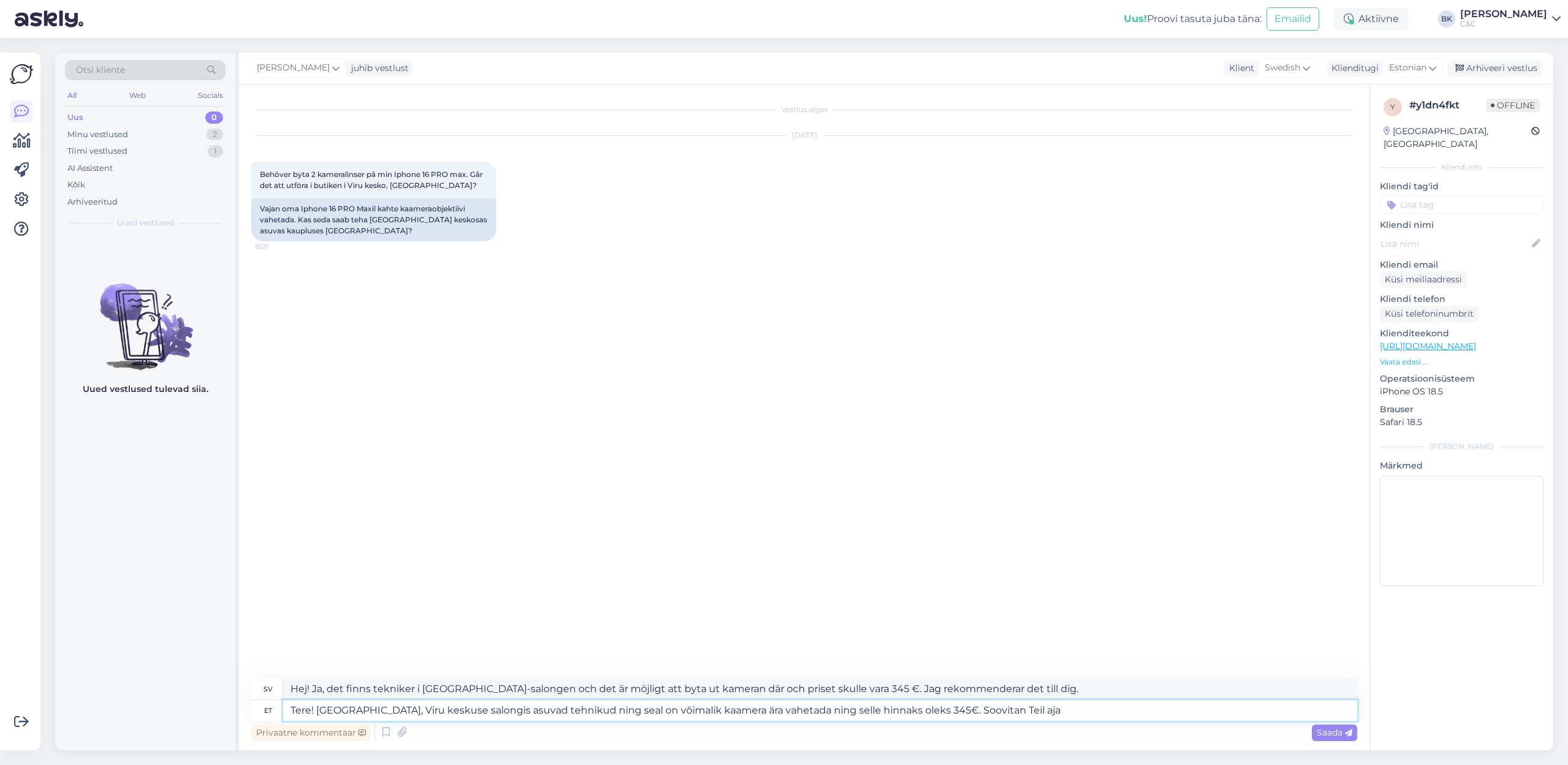
type textarea "Tere! [GEOGRAPHIC_DATA], Viru keskuse salongis asuvad tehnikud ning seal on või…"
type textarea "Hej! Ja, det finns tekniker i [GEOGRAPHIC_DATA]-salongen och det är möjligt att…"
type textarea "Tere! [GEOGRAPHIC_DATA], Viru keskuse salongis asuvad tehnikud ning seal on või…"
type textarea "Hej! Ja, det finns tekniker i [GEOGRAPHIC_DATA]-salongen och det är möjligt att…"
type textarea "Tere! [GEOGRAPHIC_DATA], Viru keskuse salongis asuvad tehnikud ning seal on või…"
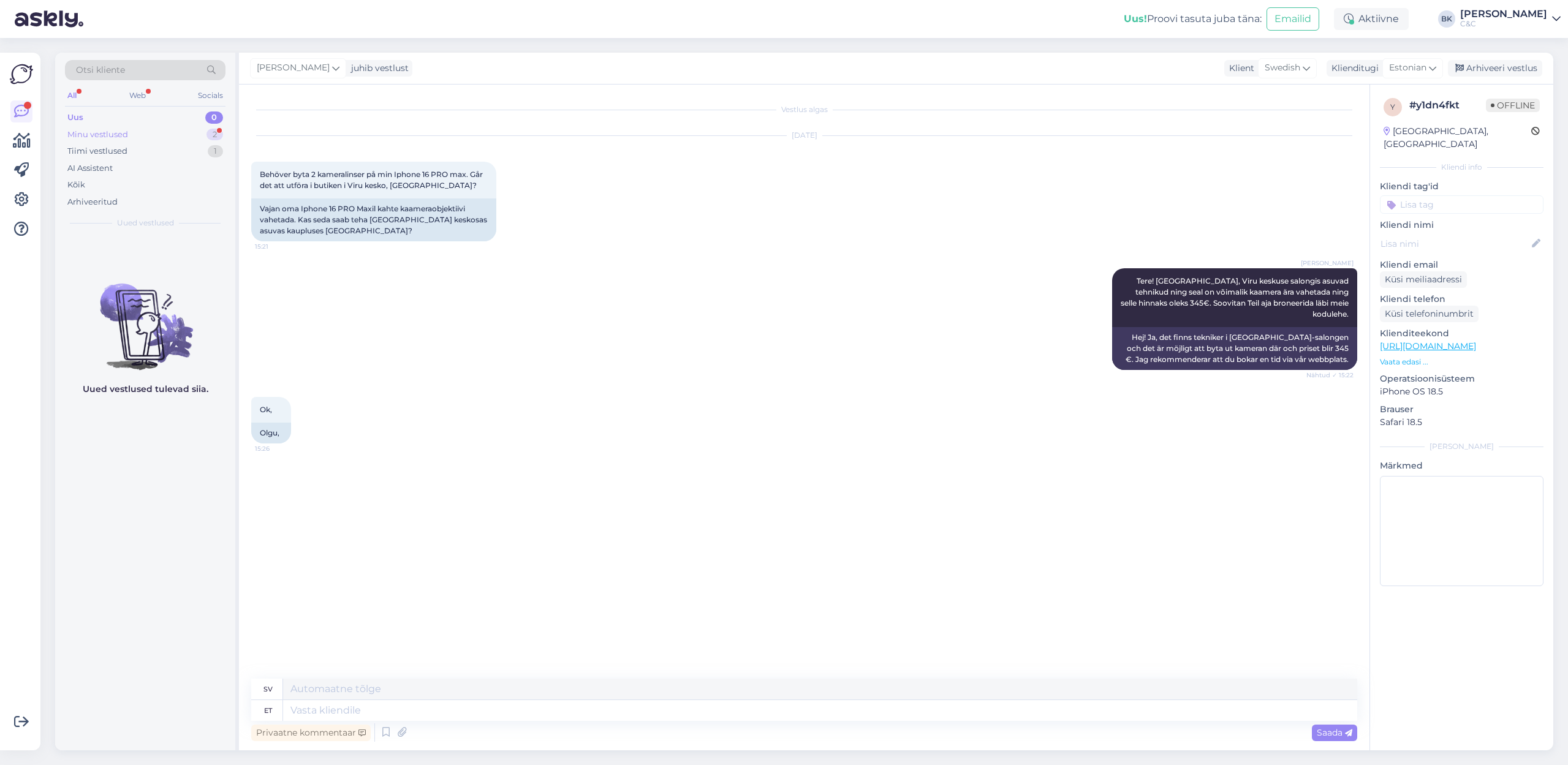
click at [80, 136] on div "Minu vestlused" at bounding box center [98, 134] width 61 height 12
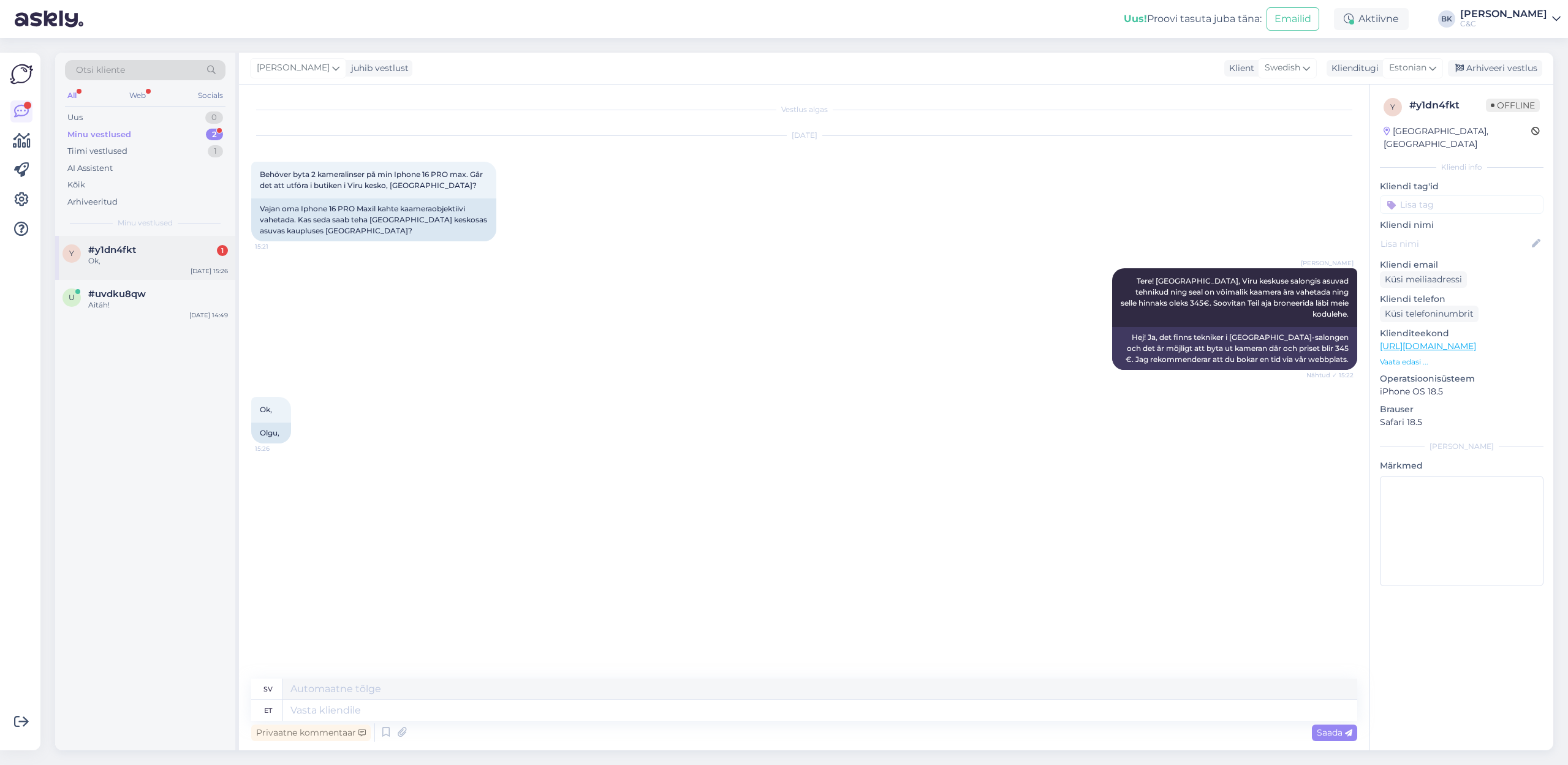
click at [126, 244] on span "#y1dn4fkt" at bounding box center [112, 249] width 48 height 11
click at [1029, 75] on div "Arhiveeri vestlus" at bounding box center [1495, 68] width 95 height 16
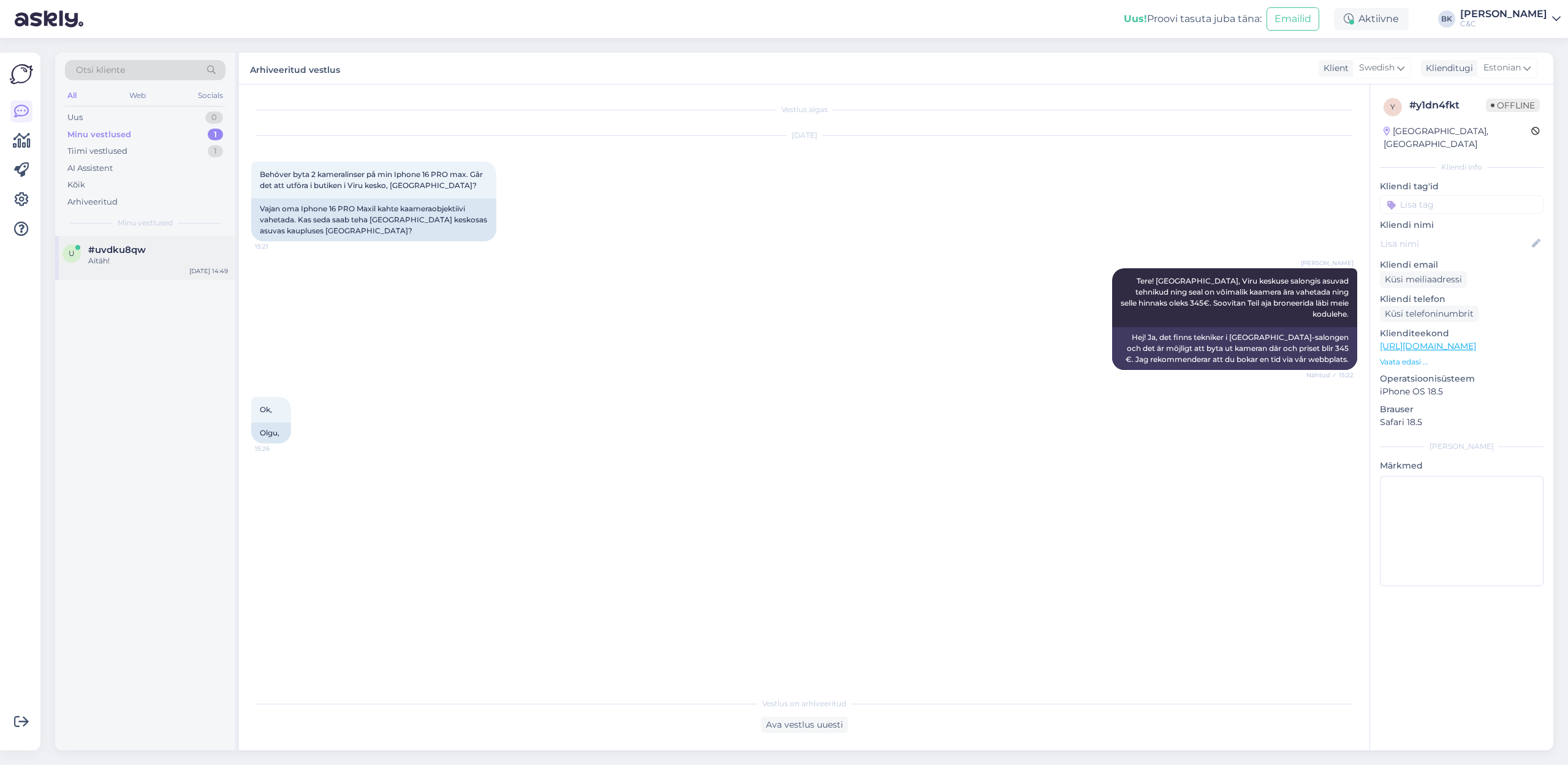
click at [115, 257] on div "Aitäh!" at bounding box center [158, 260] width 140 height 11
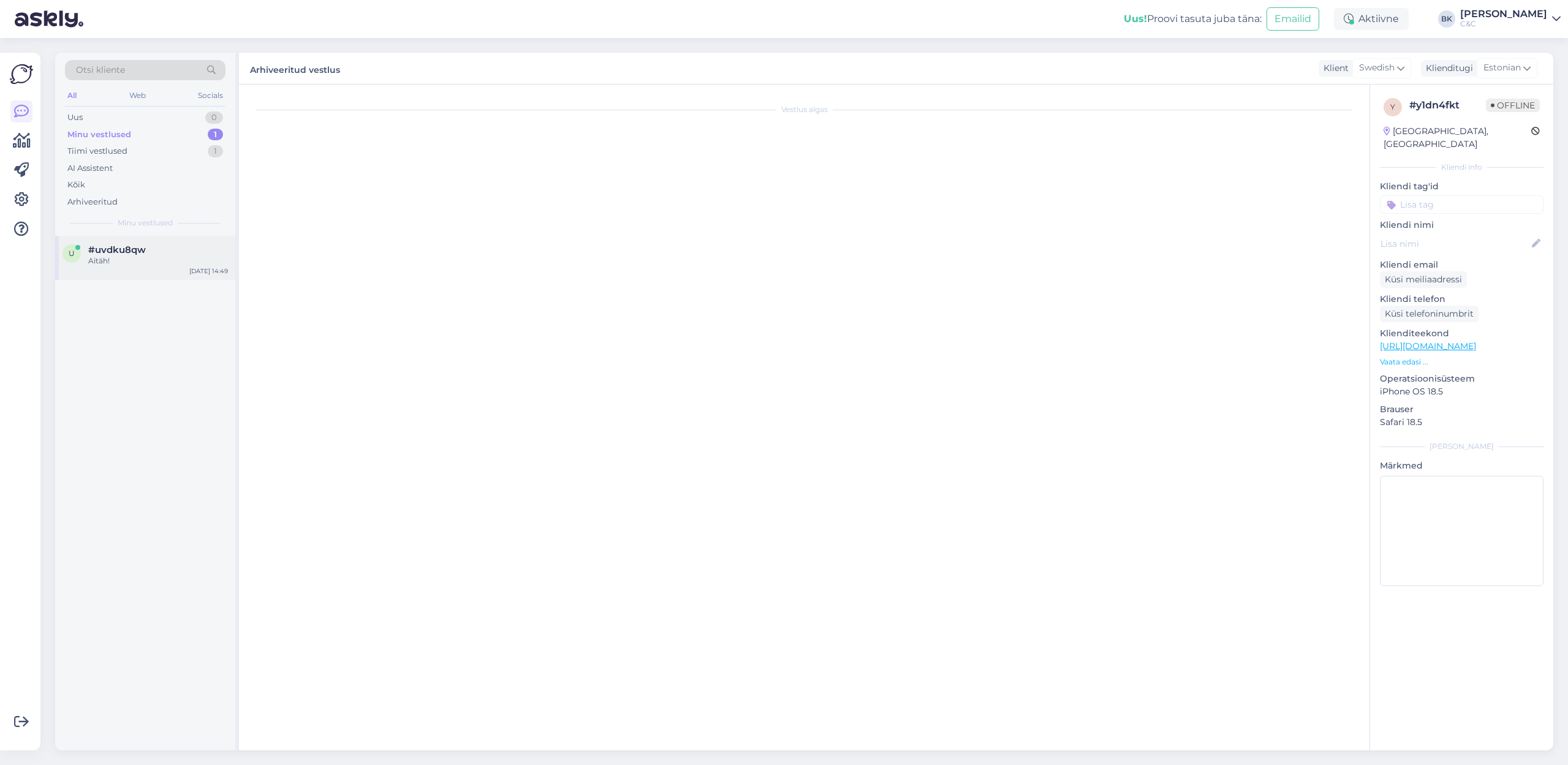
scroll to position [350, 0]
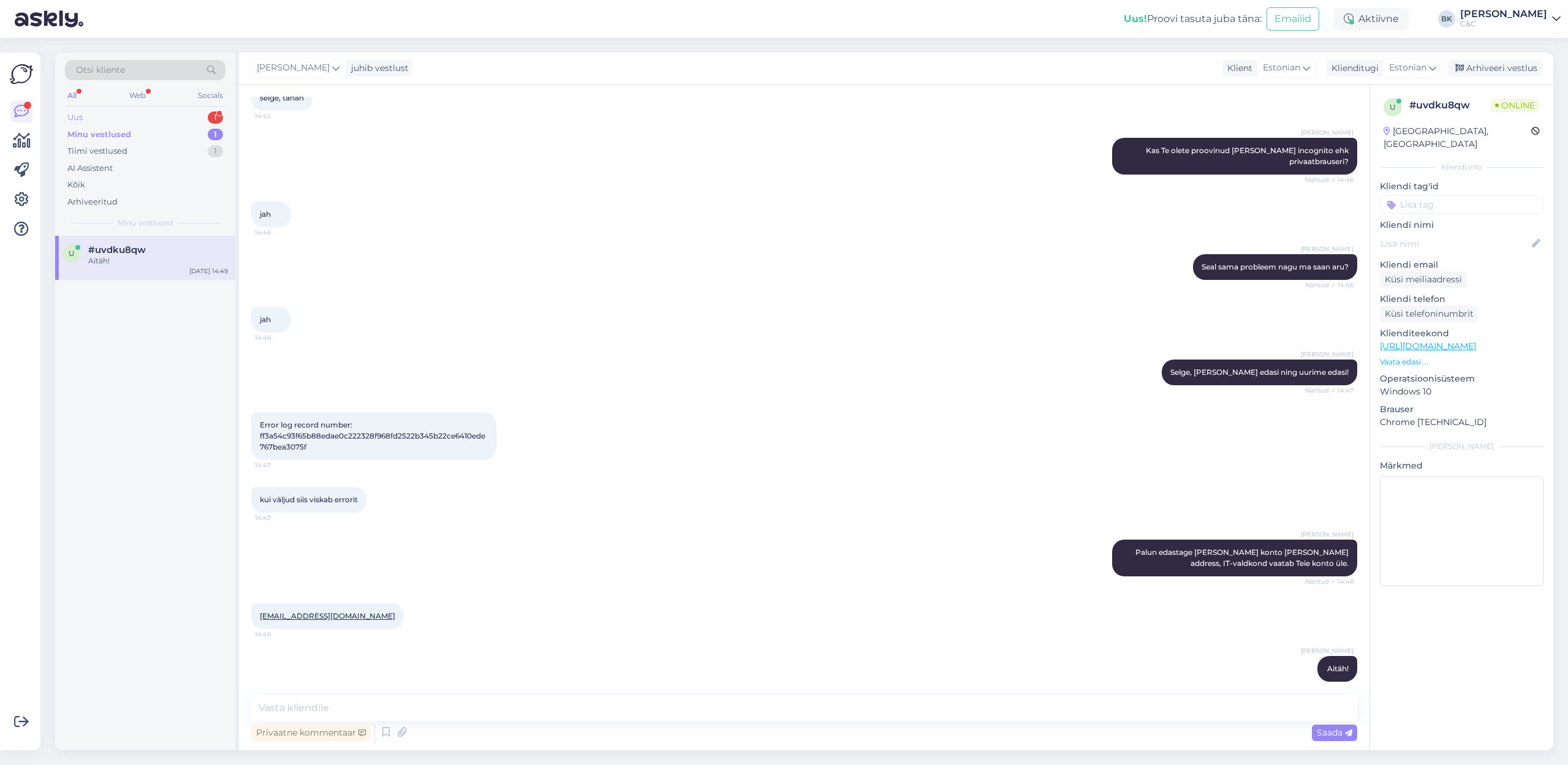
click at [179, 121] on div "Uus 1" at bounding box center [145, 117] width 161 height 17
click at [198, 255] on div "Kas kohapeal vana seadme tagasiostu vormistades tuleb soodustus ostuhinnalt ots…" at bounding box center [158, 266] width 140 height 22
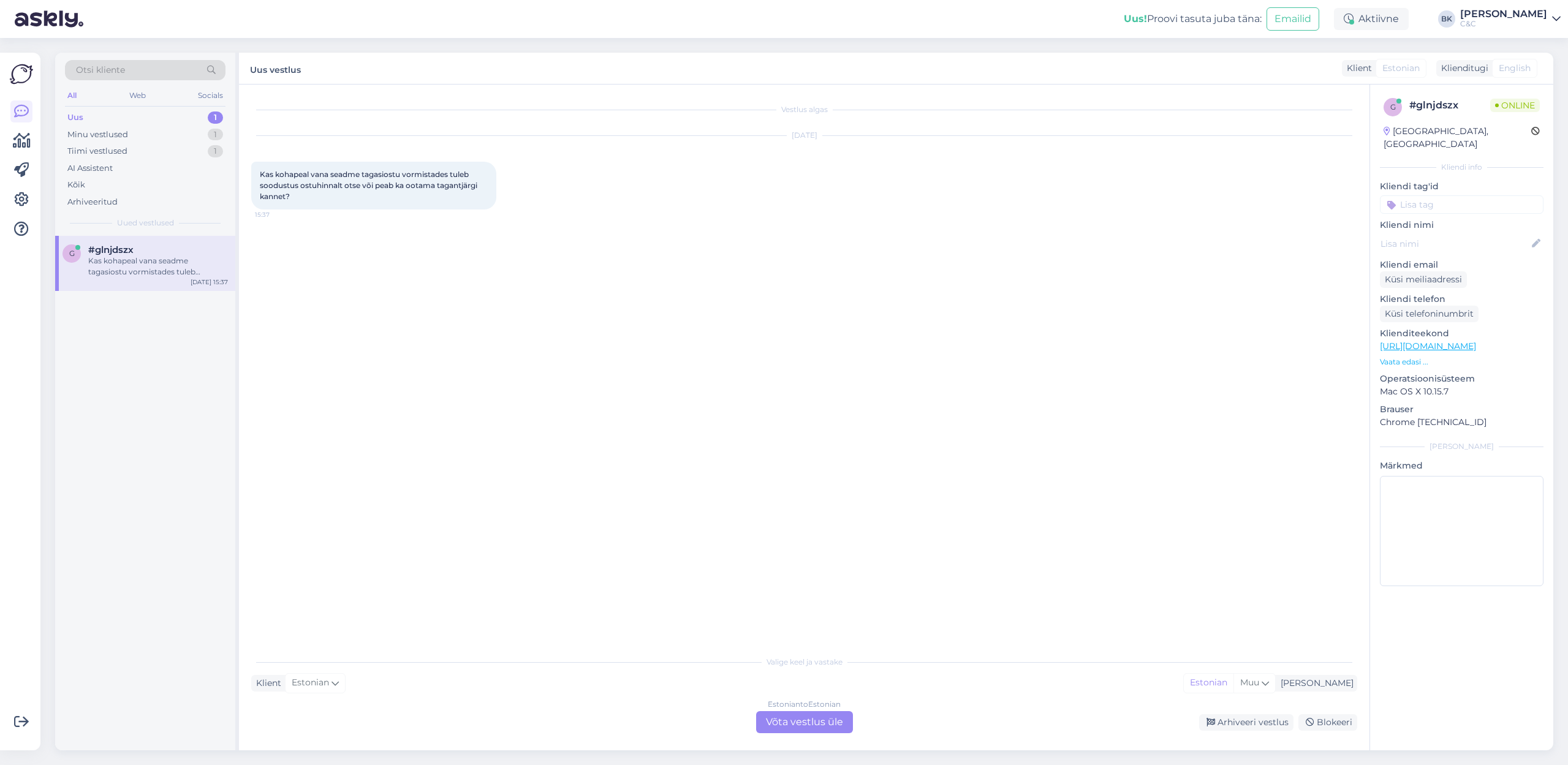
click at [840, 526] on div "Estonian to Estonian Võta vestlus üle" at bounding box center [804, 721] width 97 height 22
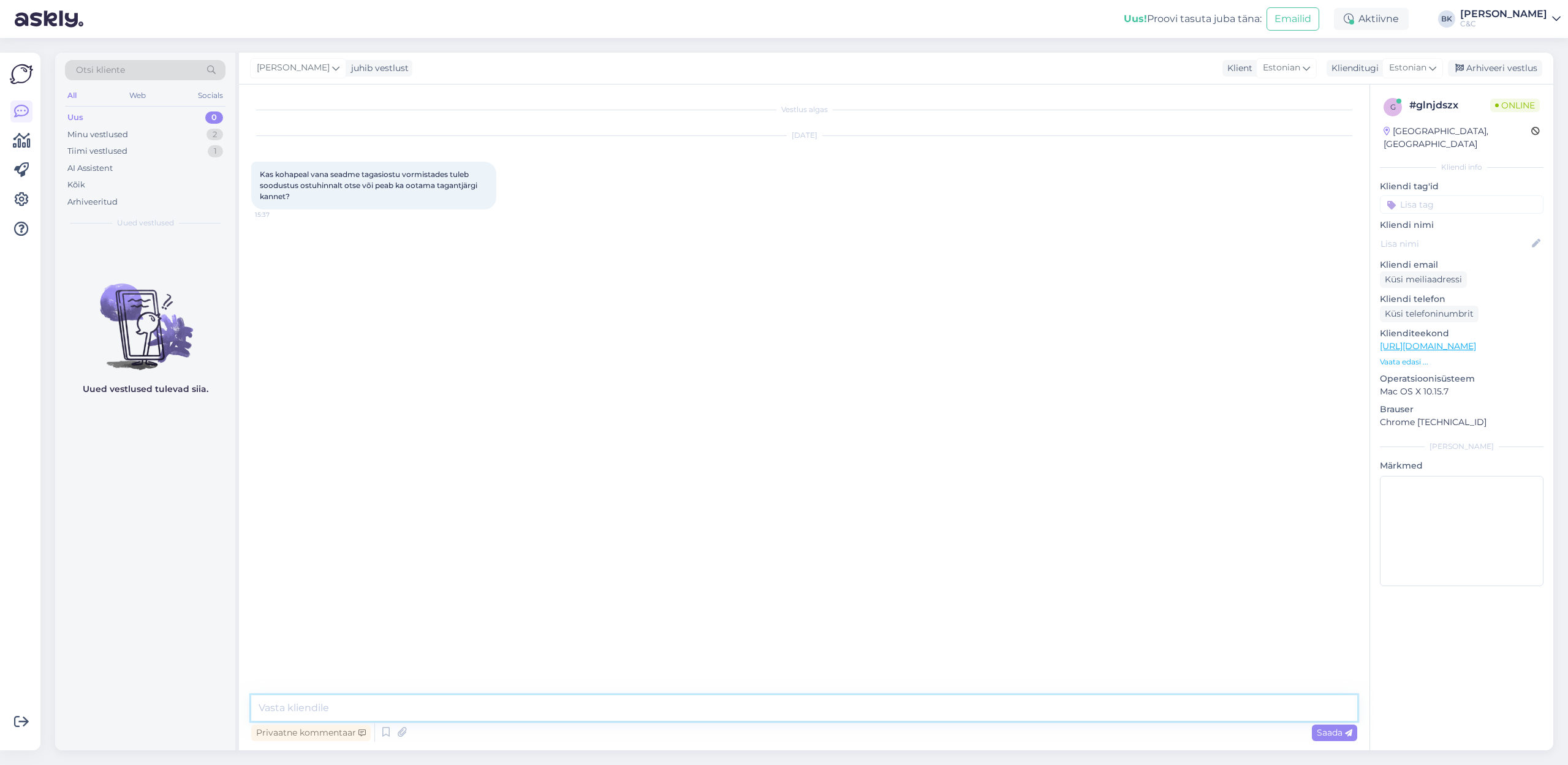
click at [761, 526] on textarea at bounding box center [803, 707] width 1105 height 26
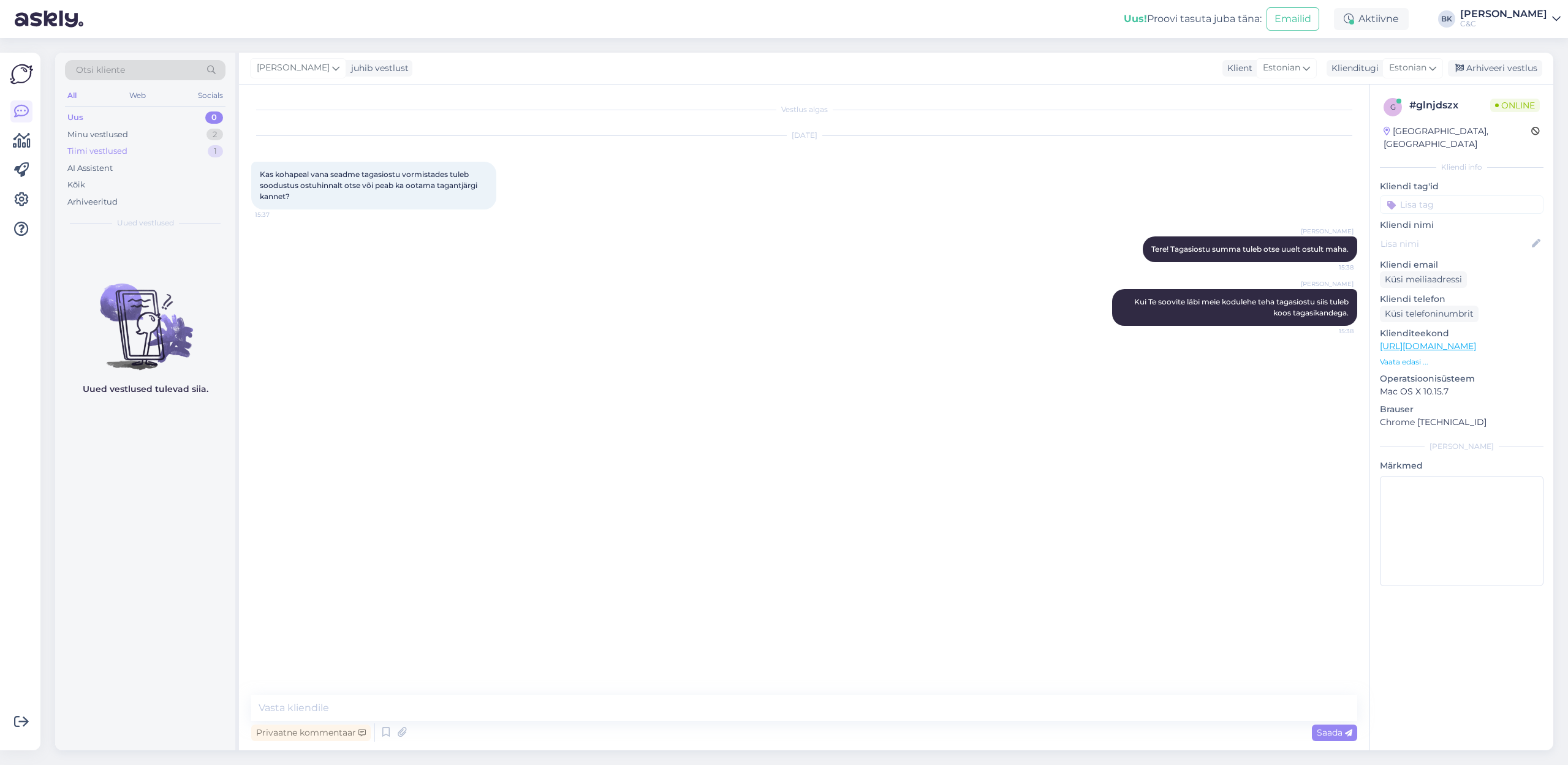
click at [152, 146] on div "Tiimi vestlused 1" at bounding box center [145, 151] width 161 height 17
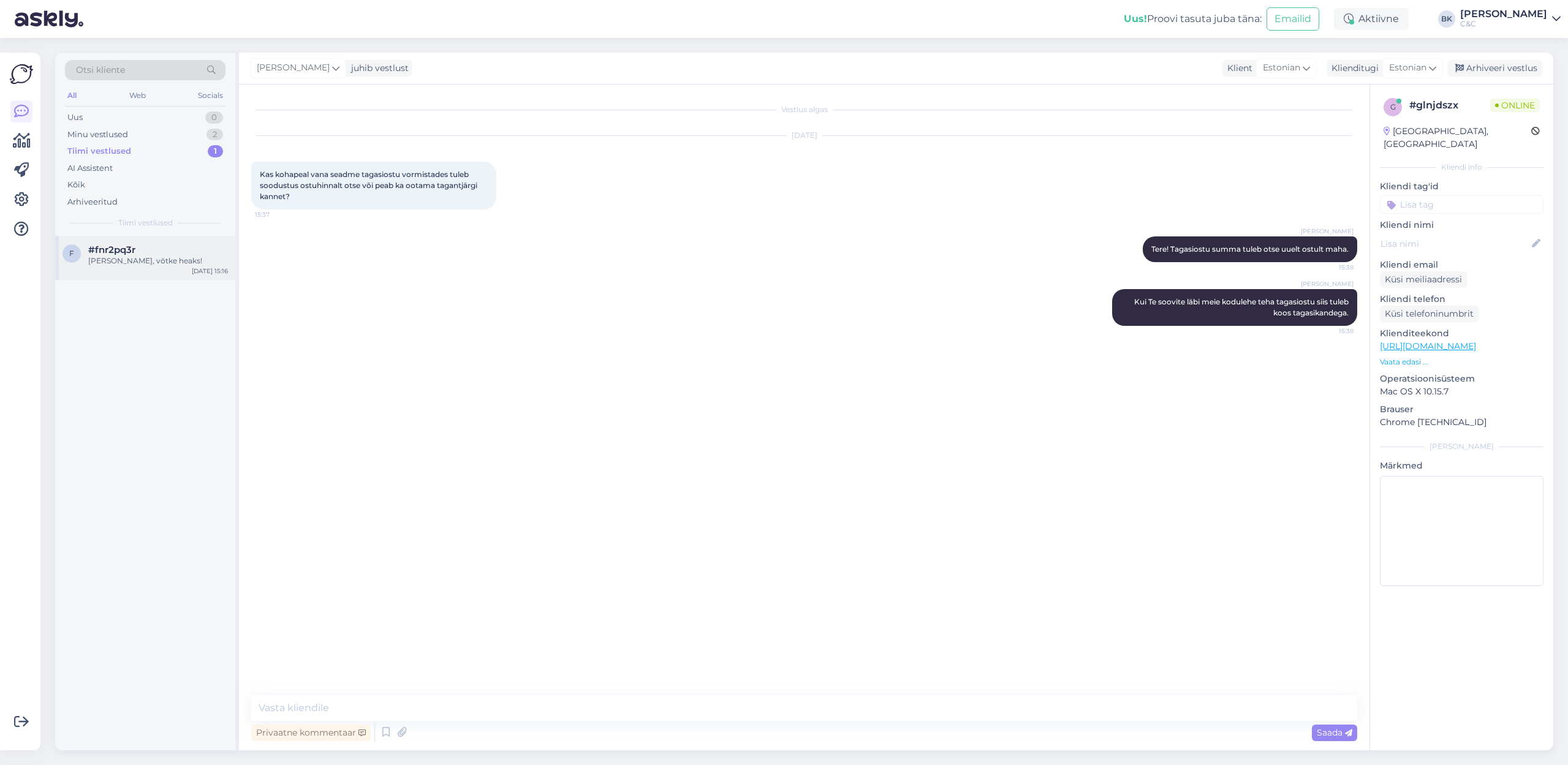
click at [163, 253] on div "#fnr2pq3r" at bounding box center [158, 249] width 140 height 11
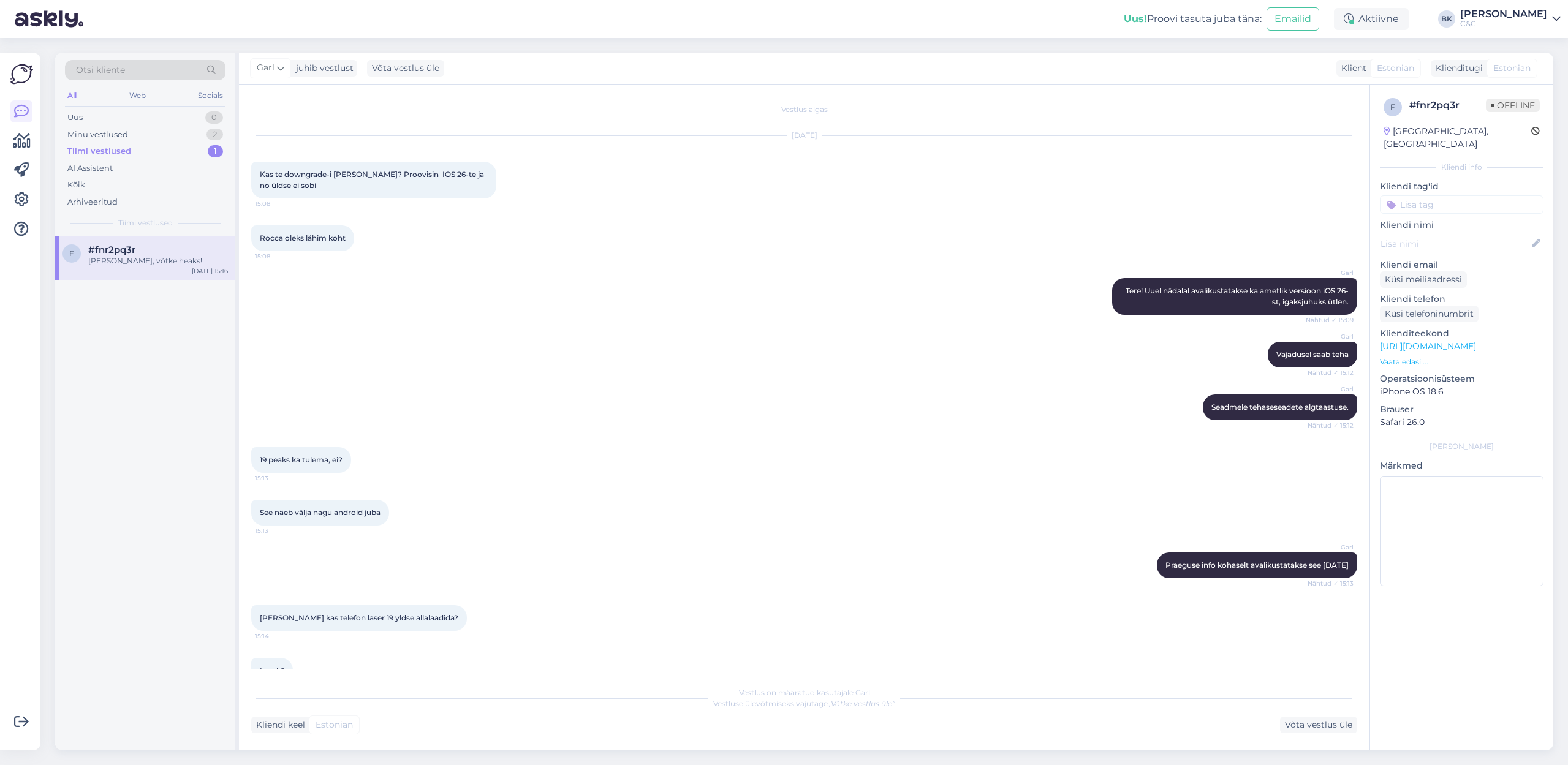
scroll to position [291, 0]
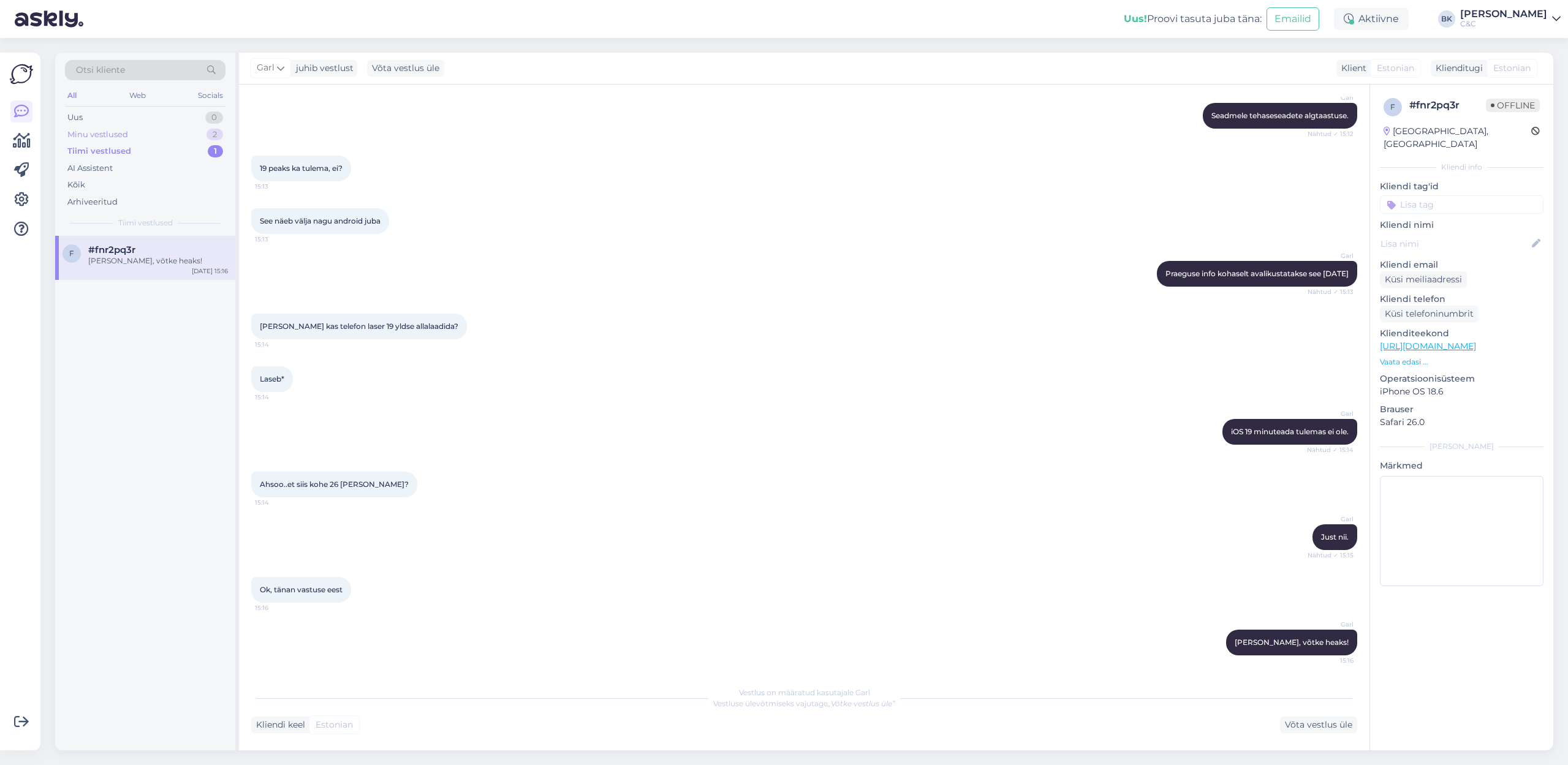
click at [137, 141] on div "Minu vestlused 2" at bounding box center [145, 134] width 161 height 17
click at [142, 250] on div "#glnjdszx" at bounding box center [158, 249] width 140 height 11
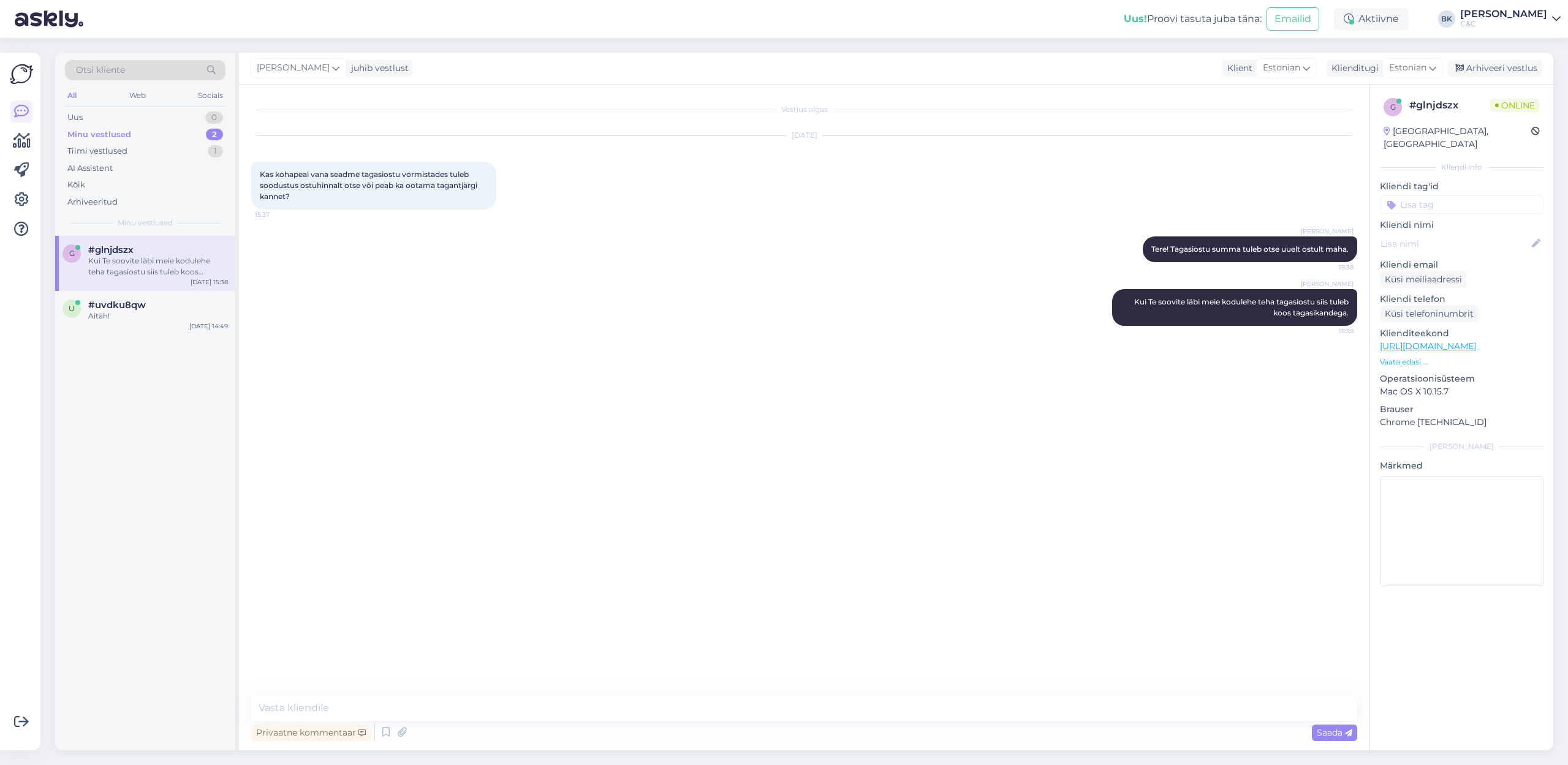
scroll to position [0, 0]
click at [126, 122] on div "Uus 0" at bounding box center [145, 117] width 161 height 17
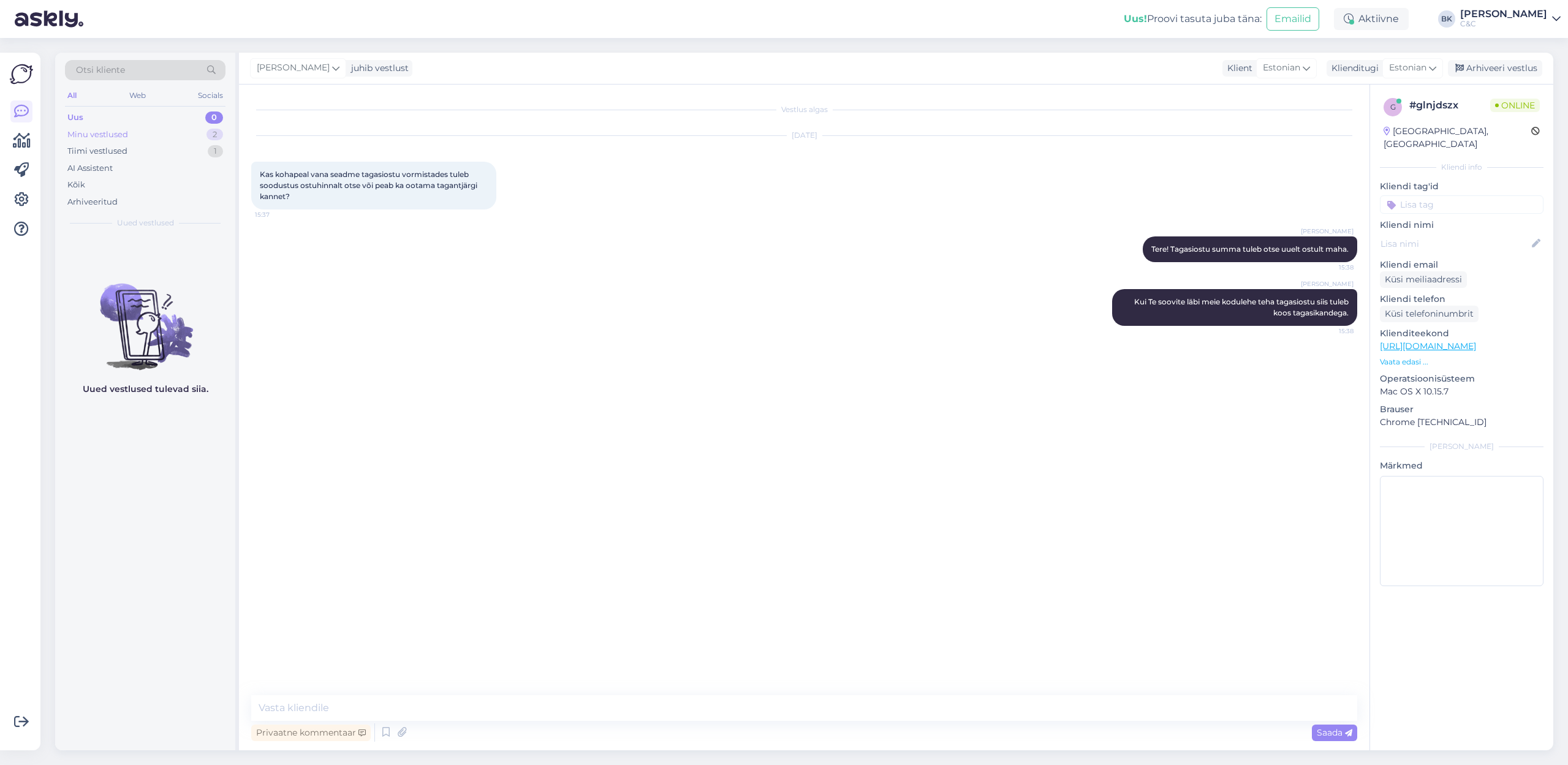
click at [129, 138] on div "Minu vestlused 2" at bounding box center [145, 134] width 161 height 17
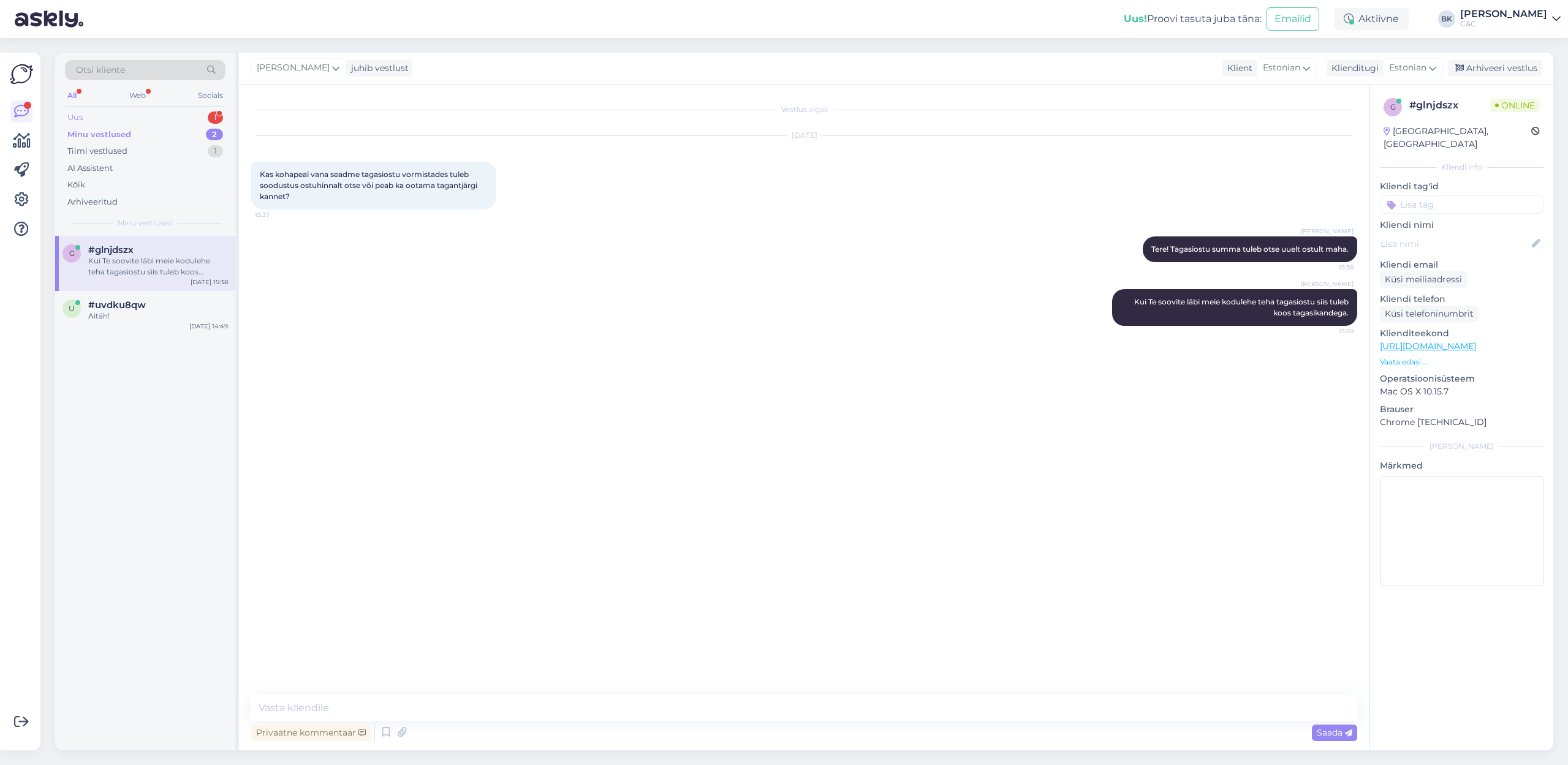
click at [124, 123] on div "Uus 1" at bounding box center [145, 117] width 161 height 17
click at [144, 278] on div "a #azc9veyr 1 Tere, kas te ekraanifiltreid/privaatsusfiltreid ka müüte? [DATE] …" at bounding box center [145, 263] width 180 height 55
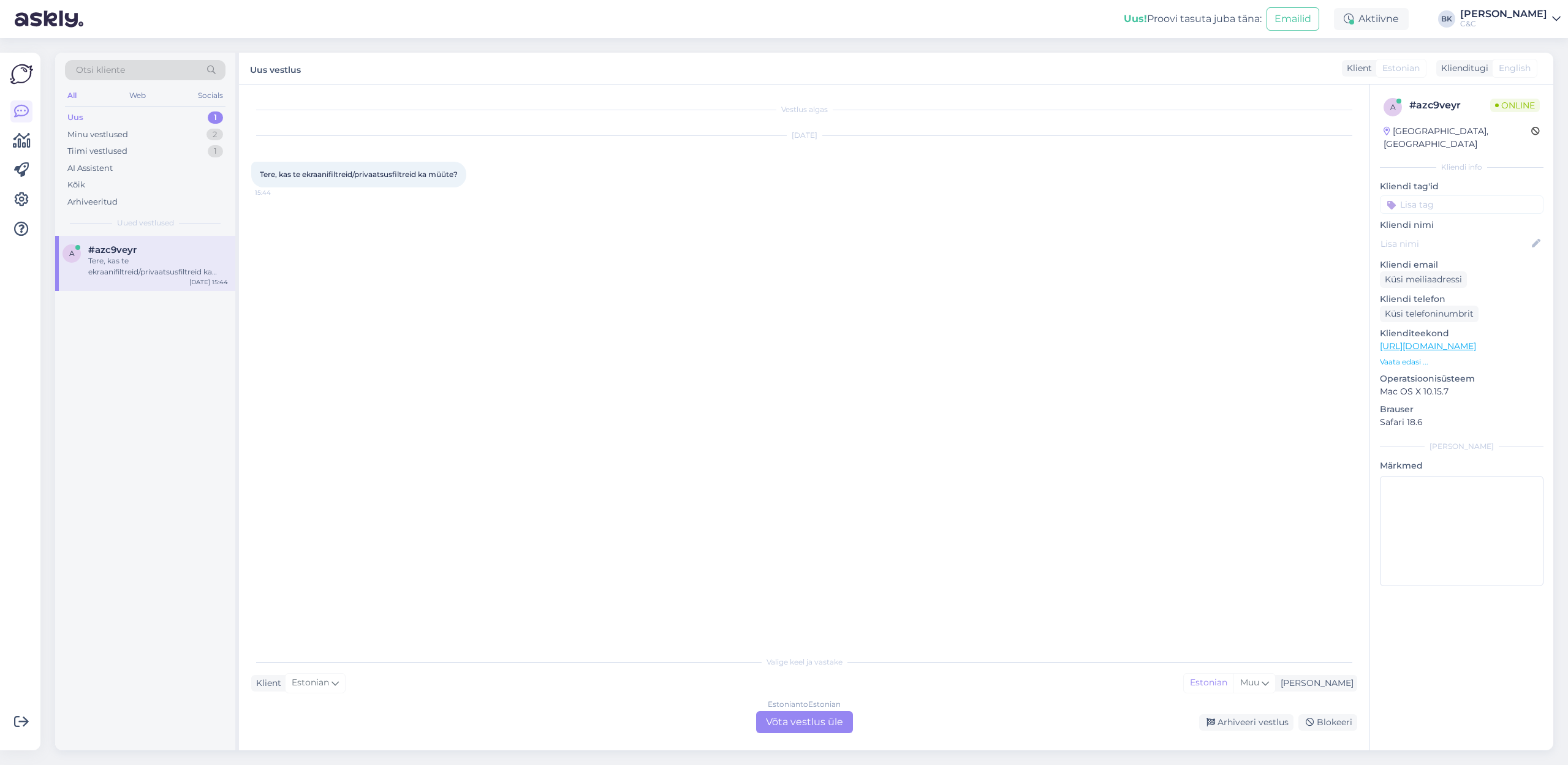
click at [784, 526] on div "Estonian to Estonian Võta vestlus üle" at bounding box center [804, 721] width 97 height 22
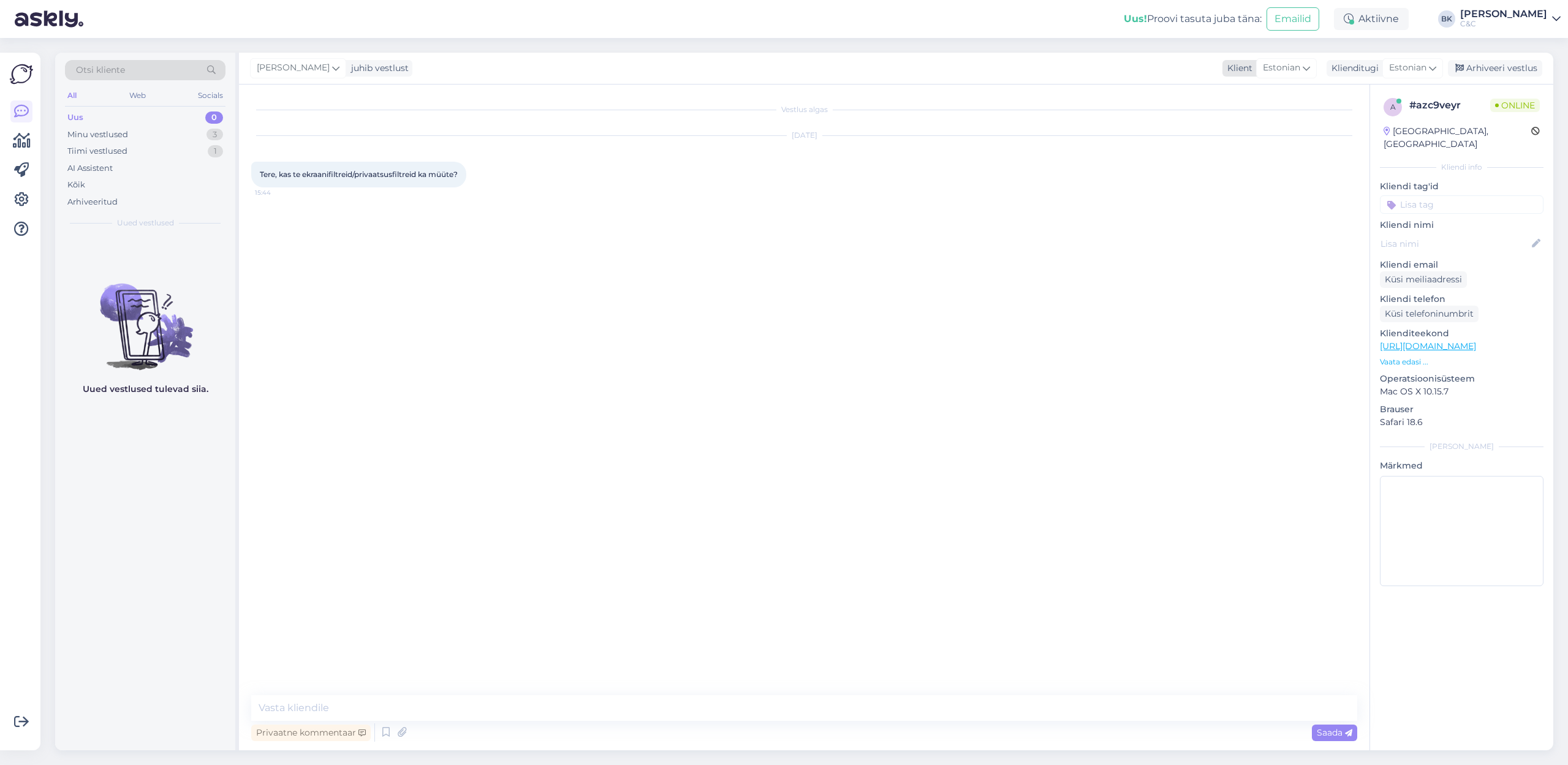
click at [1029, 71] on span "Estonian" at bounding box center [1281, 67] width 37 height 13
click at [599, 526] on div "Vestlus algas [DATE] Tere, kas te ekraanifiltreid/privaatsusfiltreid ka müüte? …" at bounding box center [803, 417] width 1130 height 665
click at [599, 526] on textarea at bounding box center [803, 707] width 1105 height 26
click at [379, 526] on icon at bounding box center [386, 732] width 15 height 18
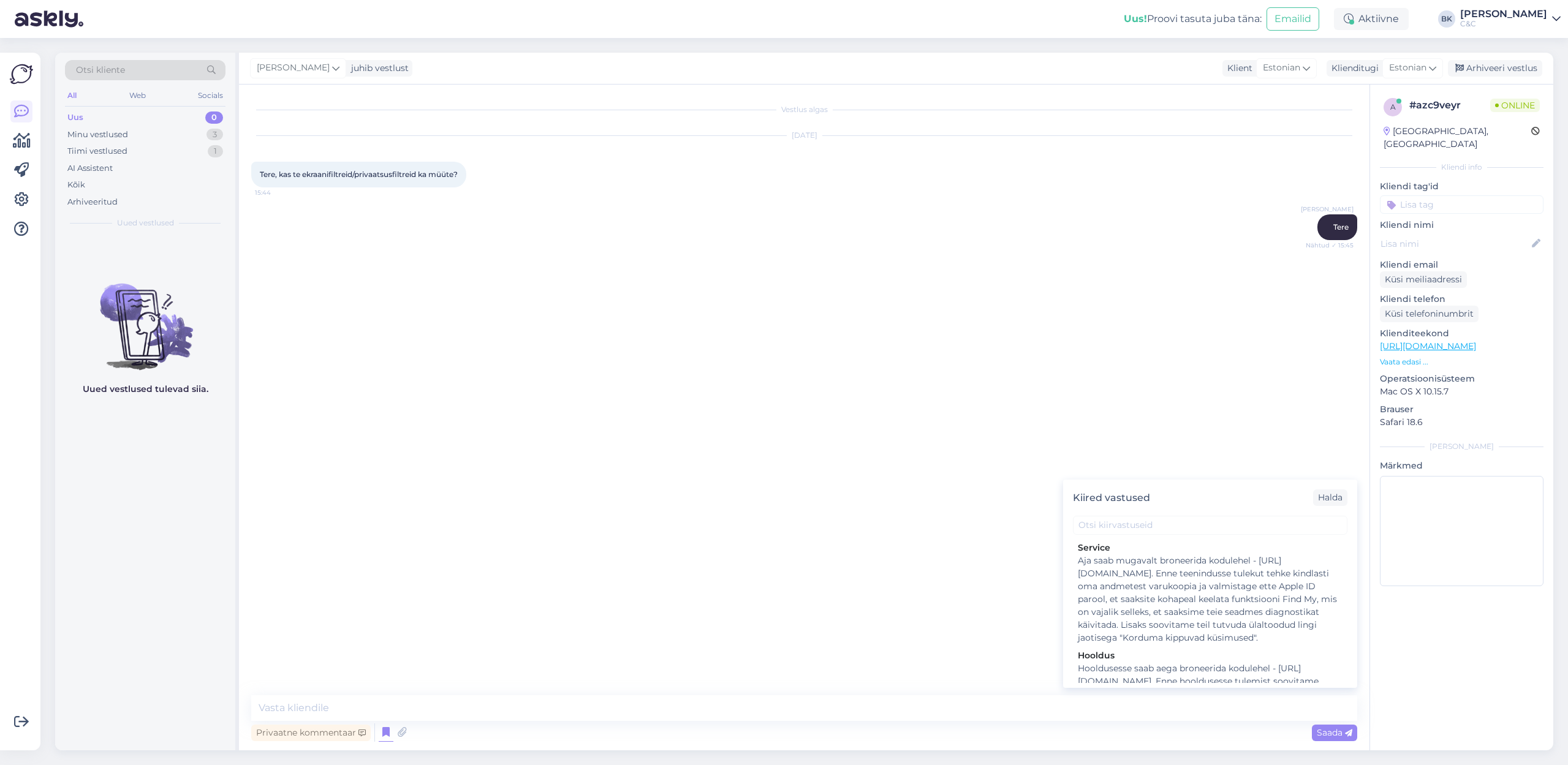
scroll to position [2024, 0]
click at [713, 526] on textarea at bounding box center [803, 707] width 1105 height 26
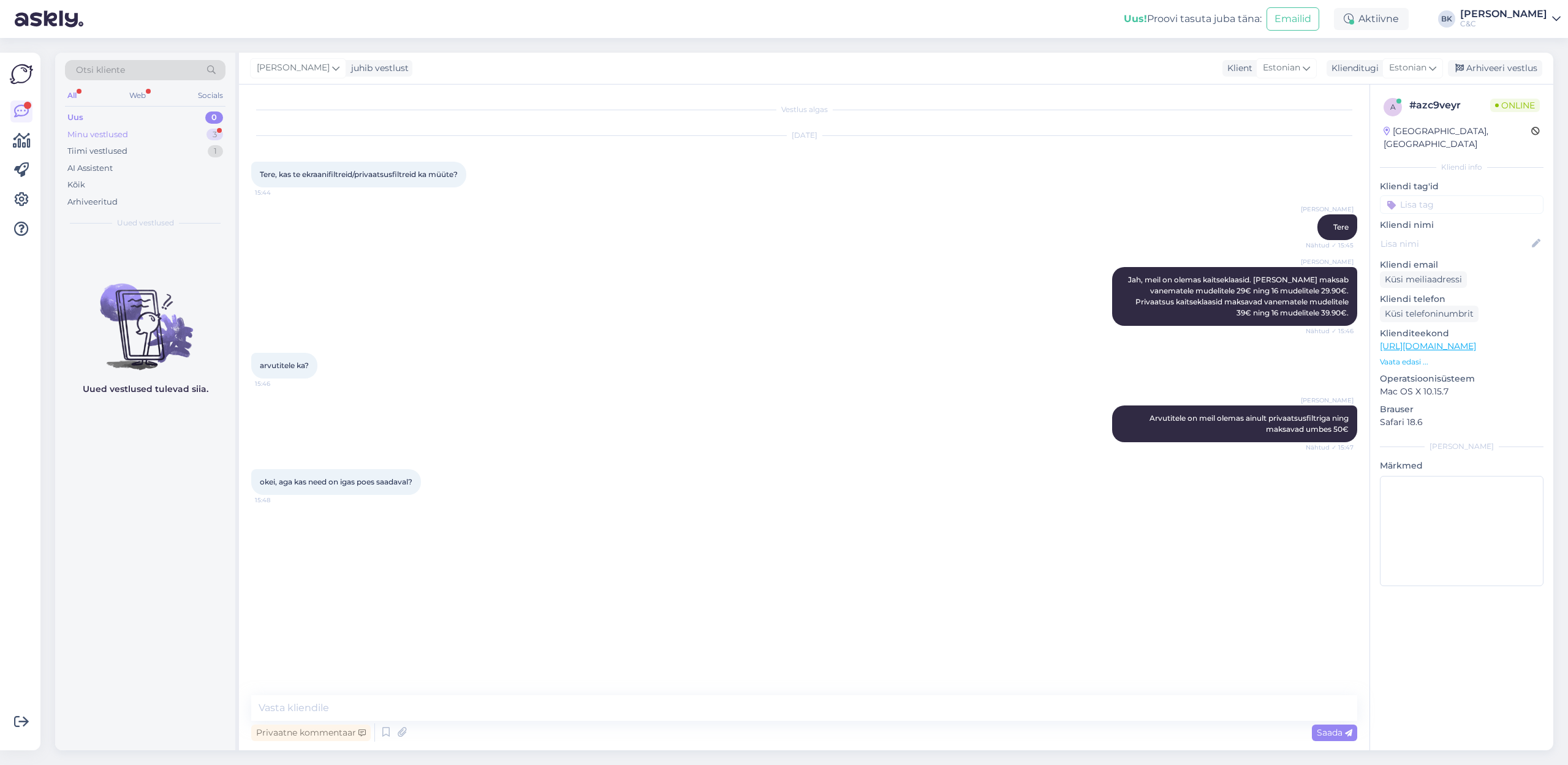
click at [147, 137] on div "Minu vestlused 3" at bounding box center [145, 134] width 161 height 17
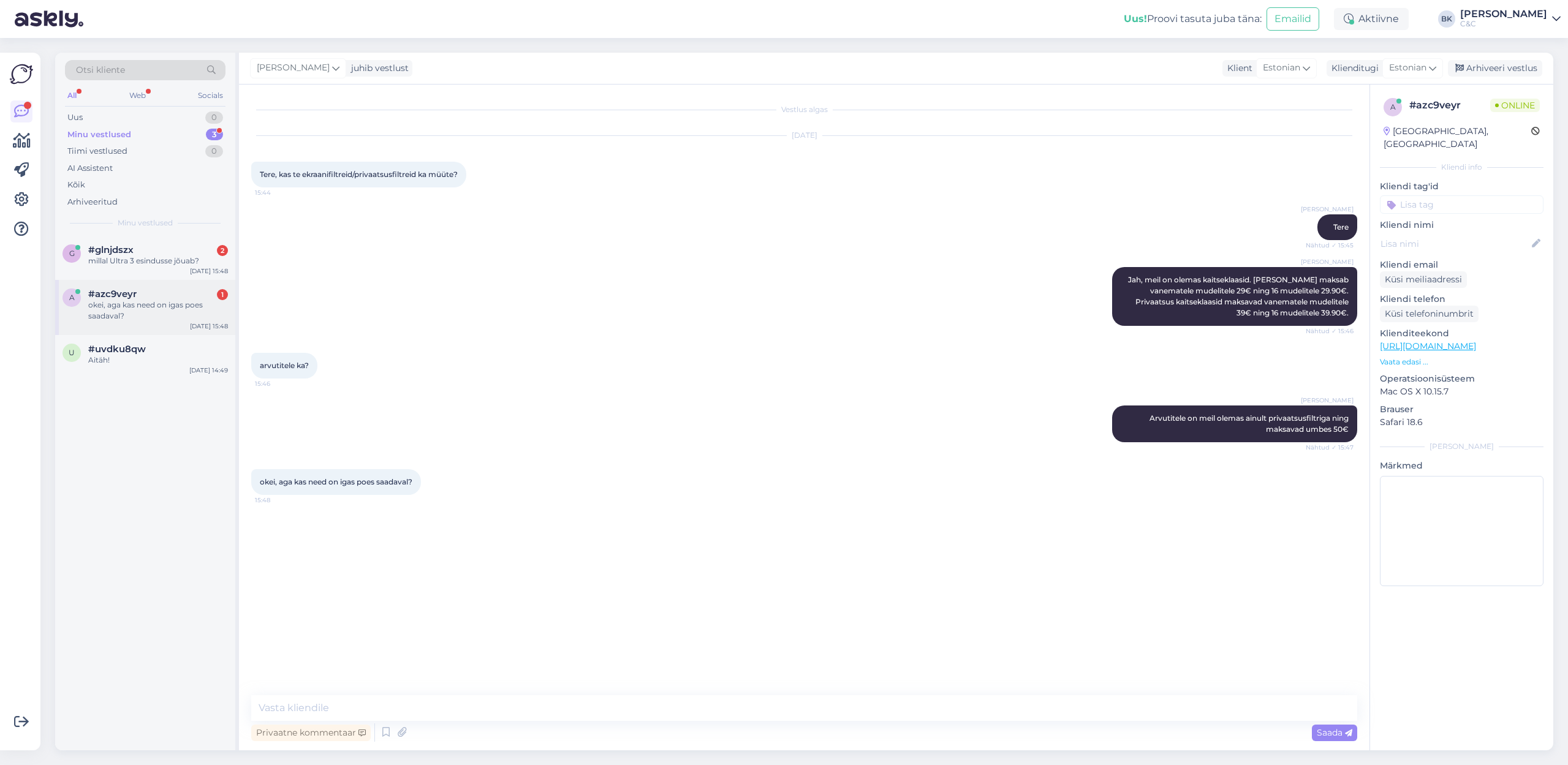
click at [106, 310] on div "okei, aga kas need on igas poes saadaval?" at bounding box center [158, 310] width 140 height 22
click at [439, 526] on textarea at bounding box center [803, 707] width 1105 height 26
paste textarea "[URL][DOMAIN_NAME]"
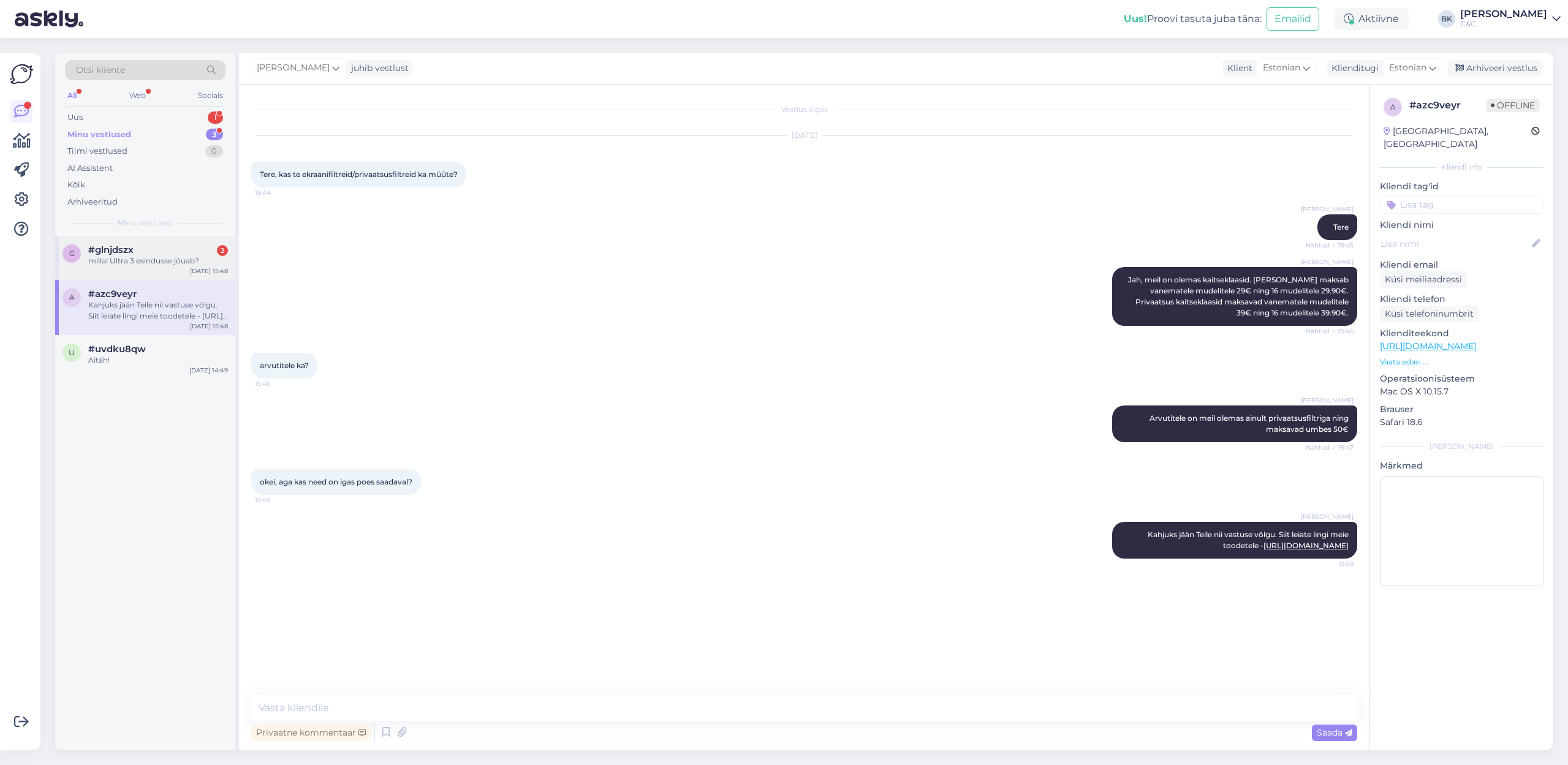
click at [167, 251] on div "#glnjdszx 2" at bounding box center [158, 249] width 140 height 11
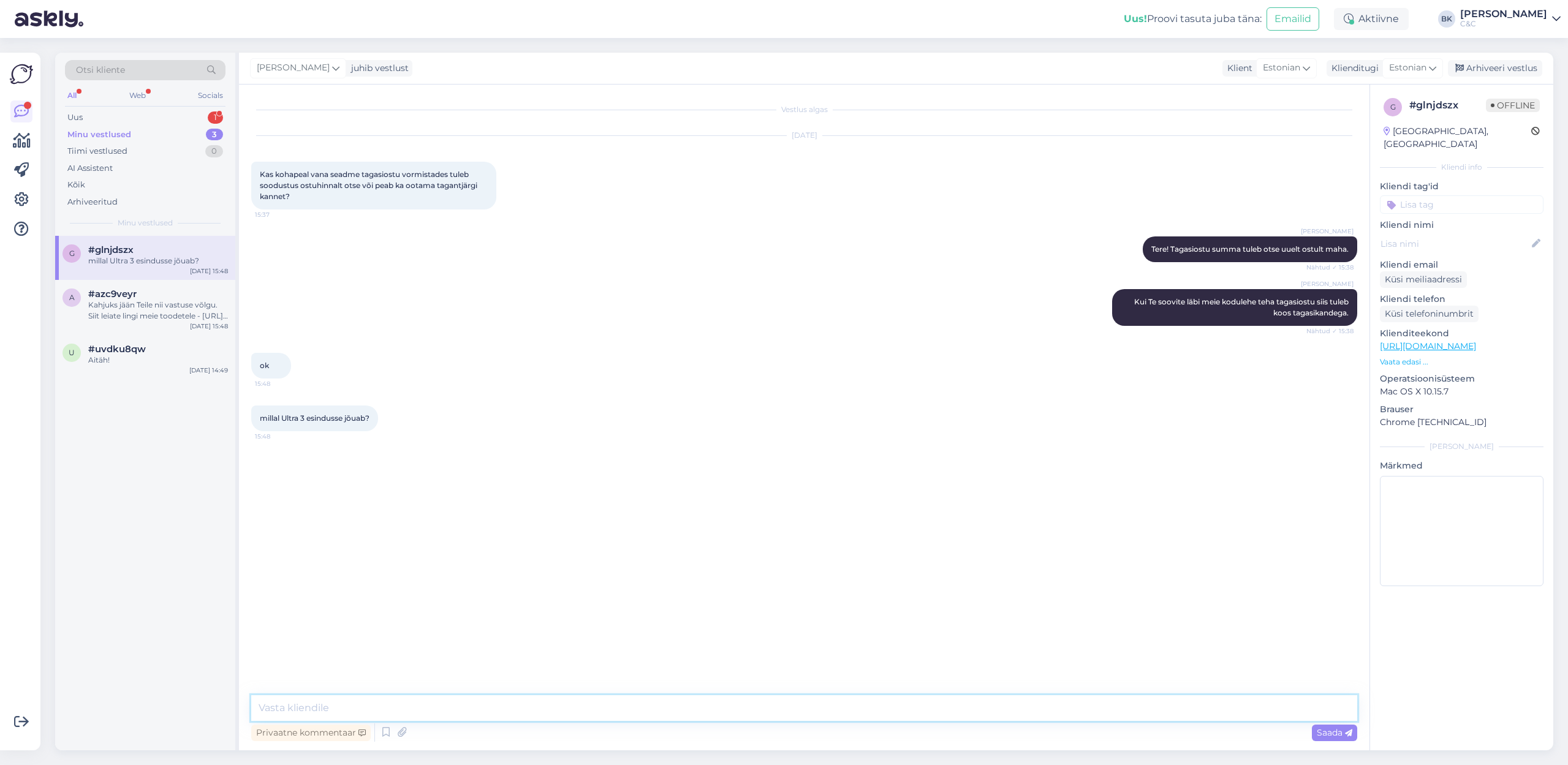
click at [342, 526] on textarea at bounding box center [803, 707] width 1105 height 26
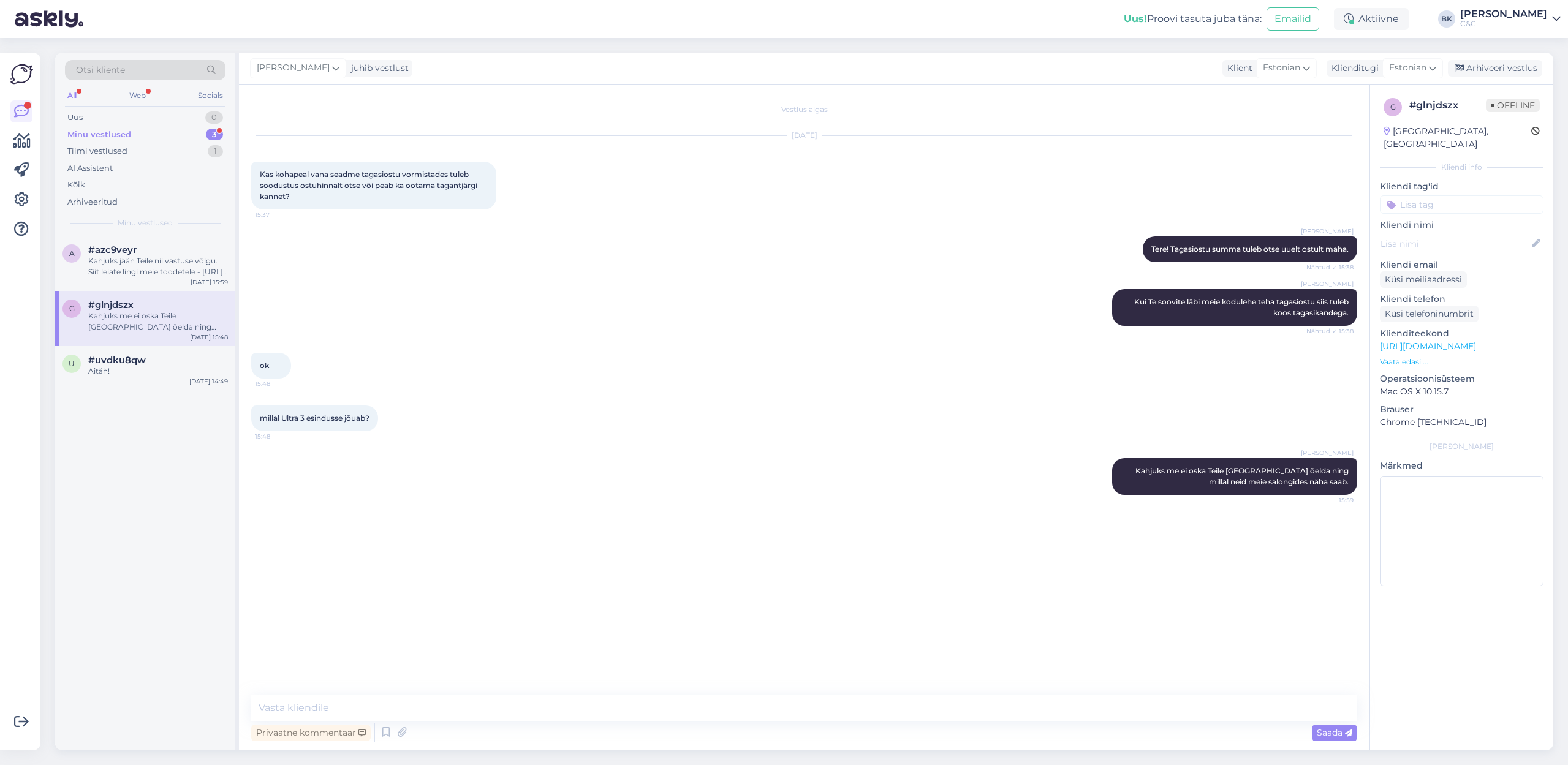
click at [131, 108] on div "Otsi kliente All Web Socials Uus 0 Minu vestlused 3 Tiimi vestlused 1 AI Assist…" at bounding box center [145, 144] width 180 height 183
click at [131, 111] on div "Uus 0" at bounding box center [145, 117] width 161 height 17
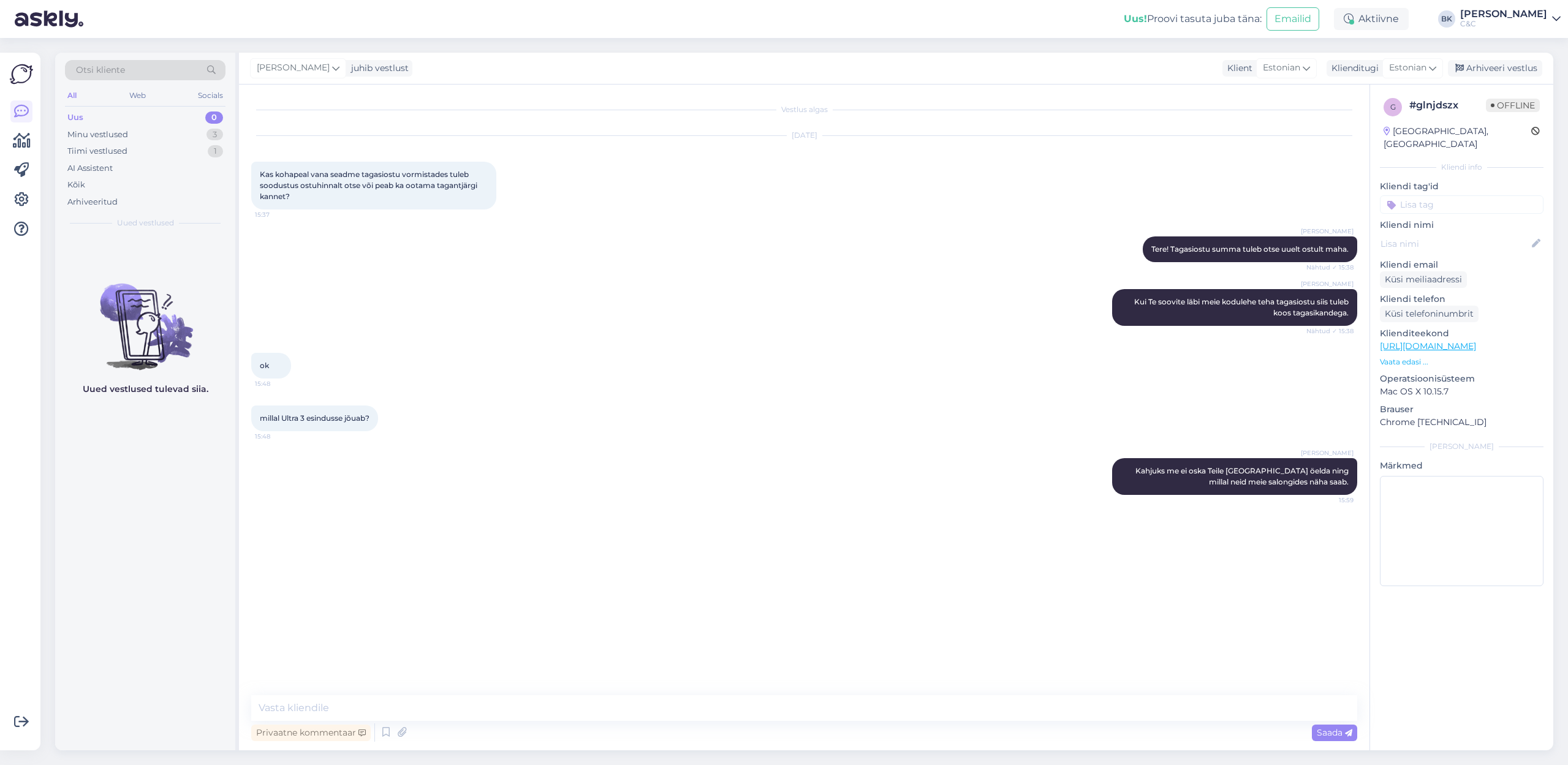
click at [131, 118] on div "Uus 0" at bounding box center [145, 117] width 161 height 17
click at [131, 137] on div "Minu vestlused 3" at bounding box center [145, 134] width 161 height 17
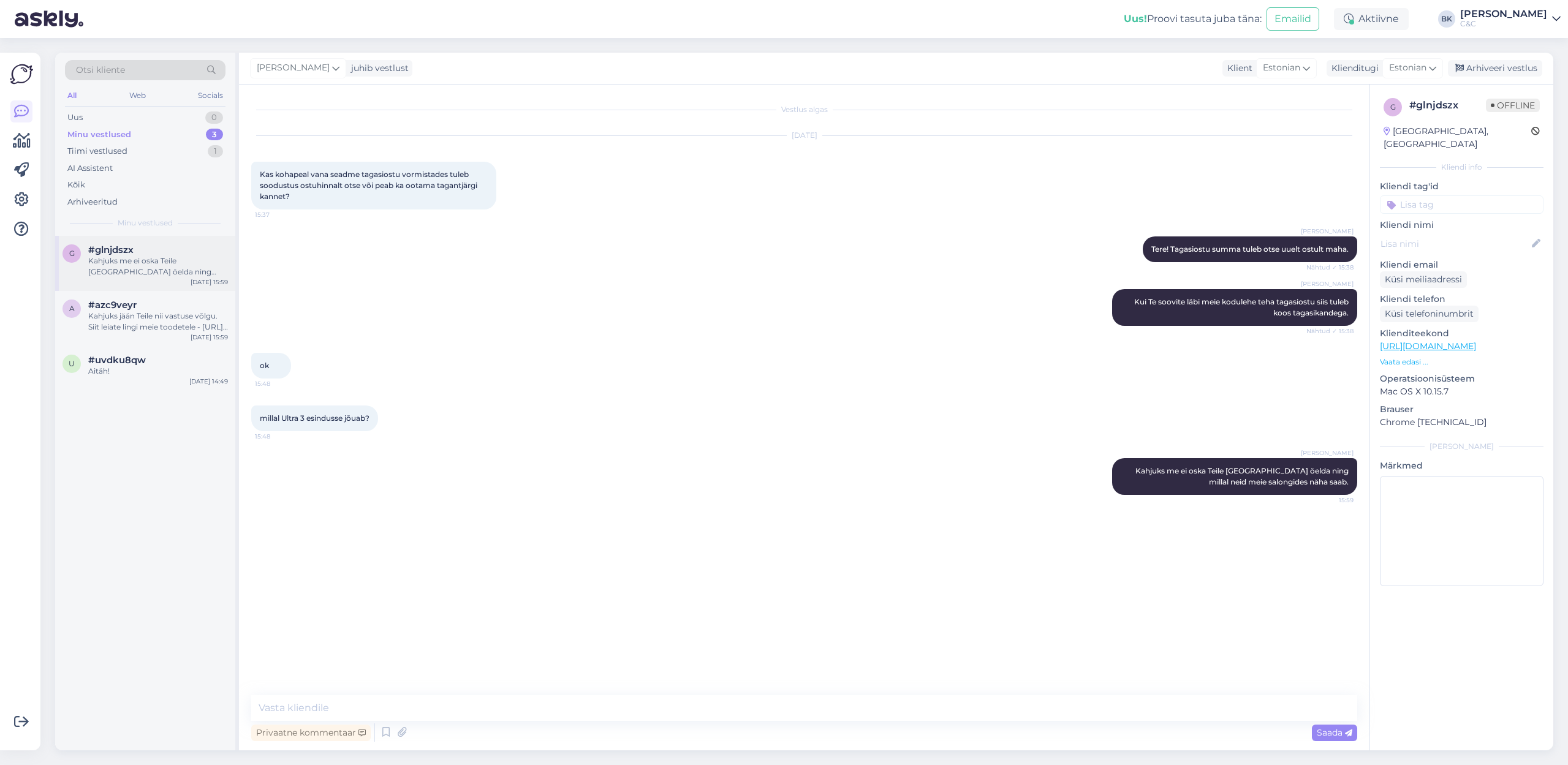
click at [152, 270] on div "Kahjuks me ei oska Teile [GEOGRAPHIC_DATA] öelda ning millal neid meie salongid…" at bounding box center [158, 266] width 140 height 22
click at [166, 305] on div "#azc9veyr" at bounding box center [158, 304] width 140 height 11
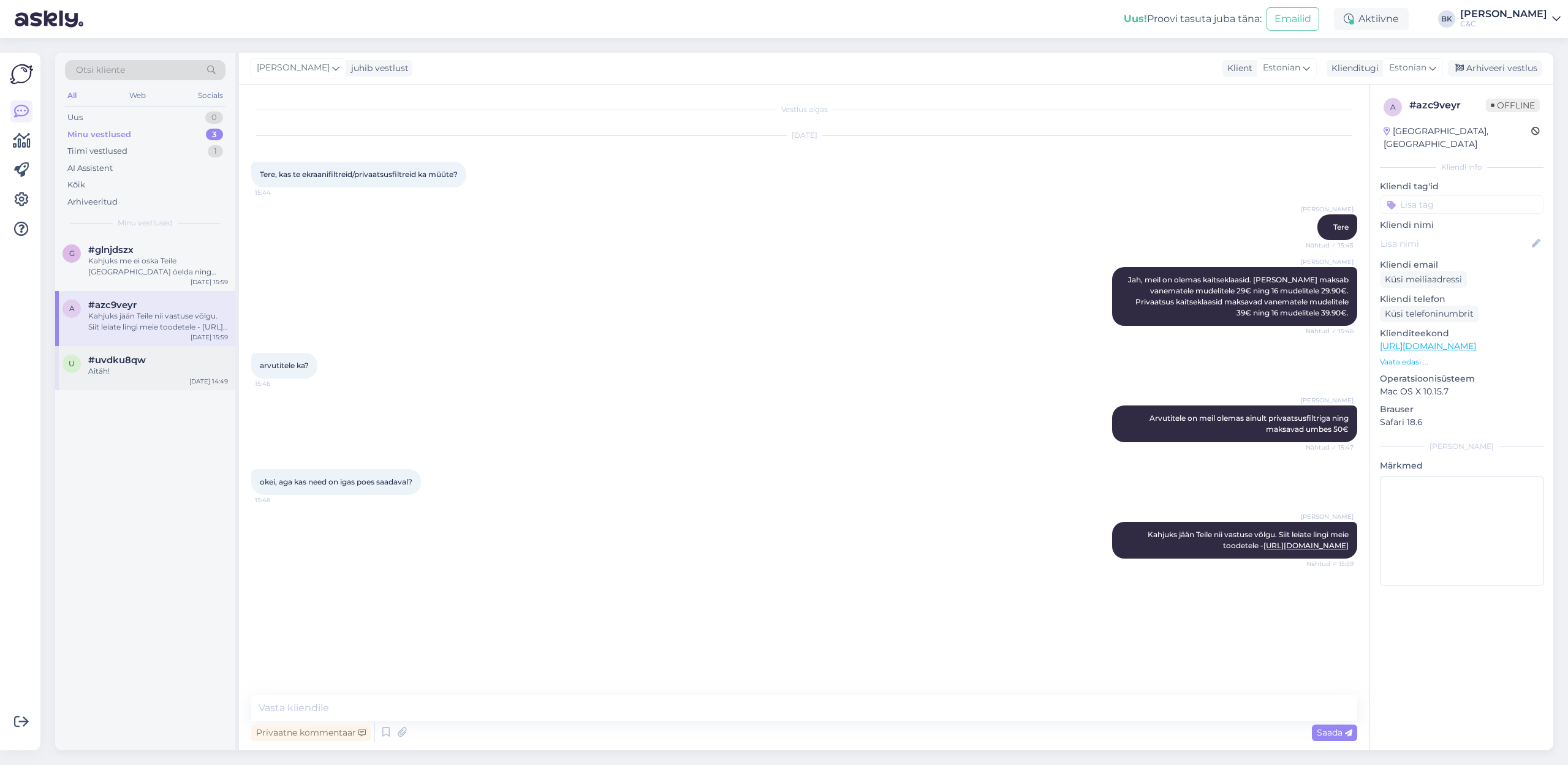
click at [165, 355] on div "#uvdku8qw" at bounding box center [158, 359] width 140 height 11
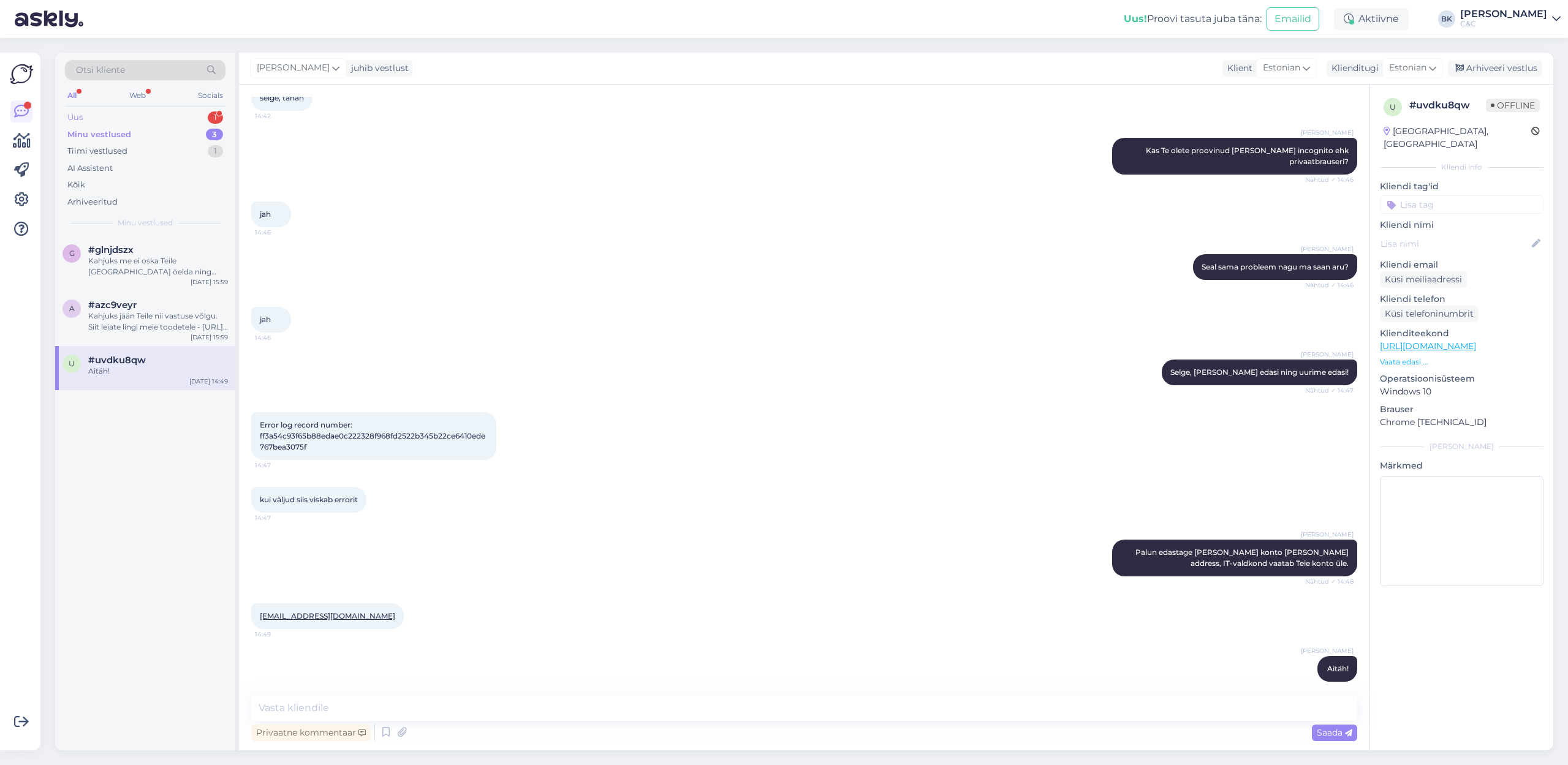
click at [152, 115] on div "Uus 1" at bounding box center [145, 117] width 161 height 17
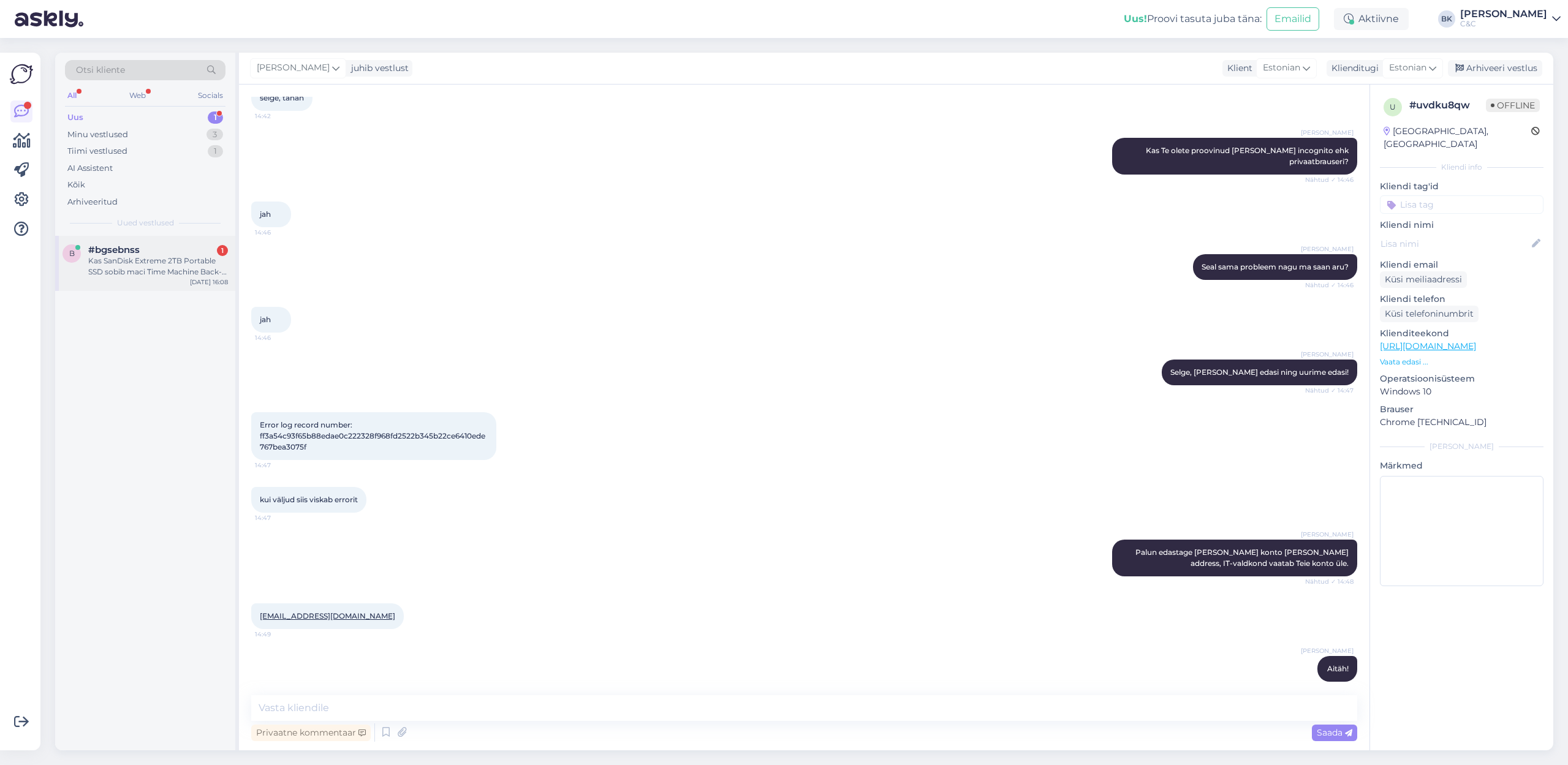
click at [155, 279] on div "b #bgsebnss 1 Kas SanDisk Extreme 2TB Portable SSD sobib maci Time Machine Back…" at bounding box center [145, 263] width 180 height 55
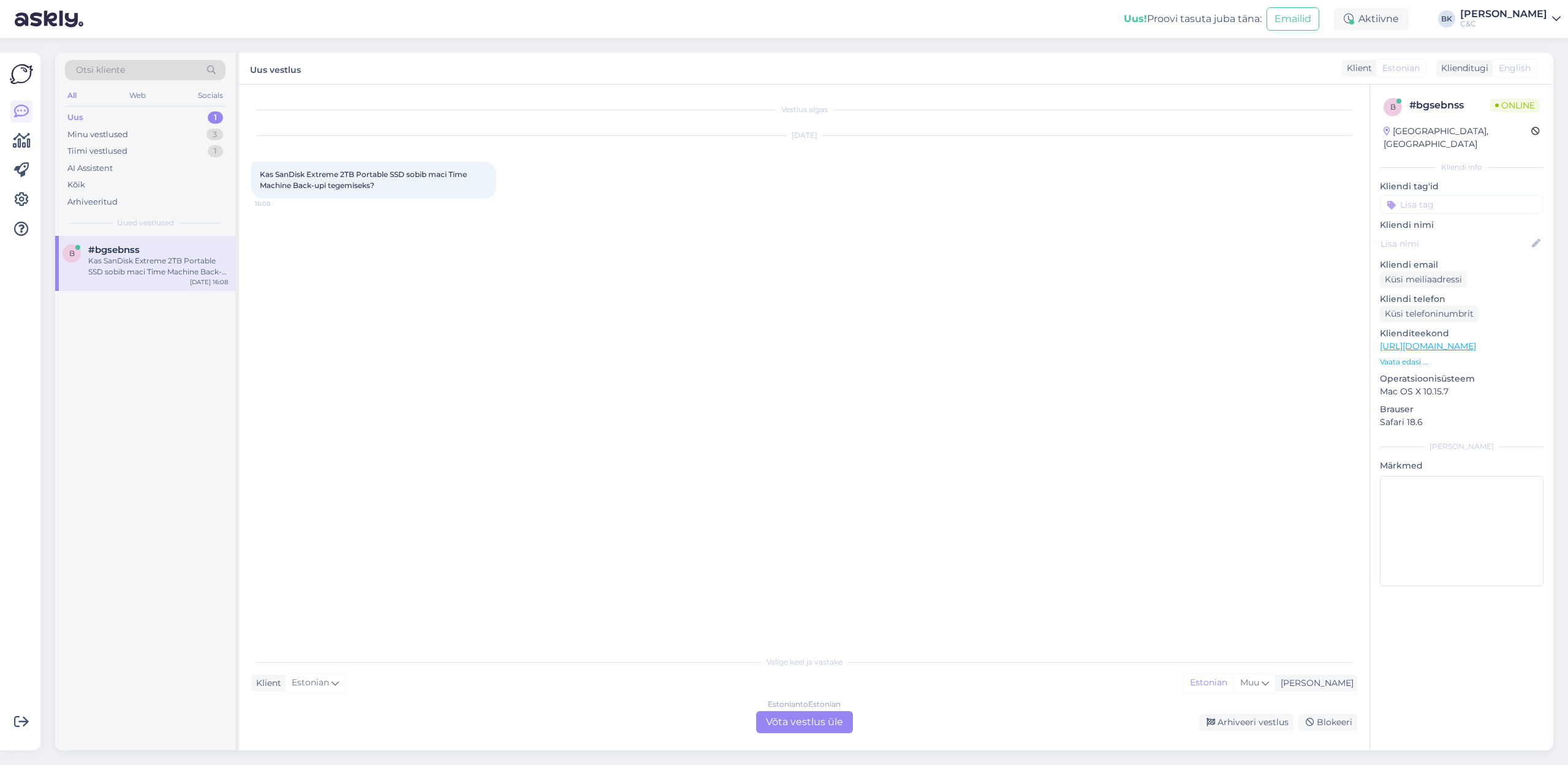
click at [148, 123] on div "Uus 1" at bounding box center [145, 117] width 161 height 17
click at [147, 114] on div "Uus 1" at bounding box center [145, 117] width 161 height 17
click at [131, 171] on div "AI Assistent" at bounding box center [145, 168] width 161 height 17
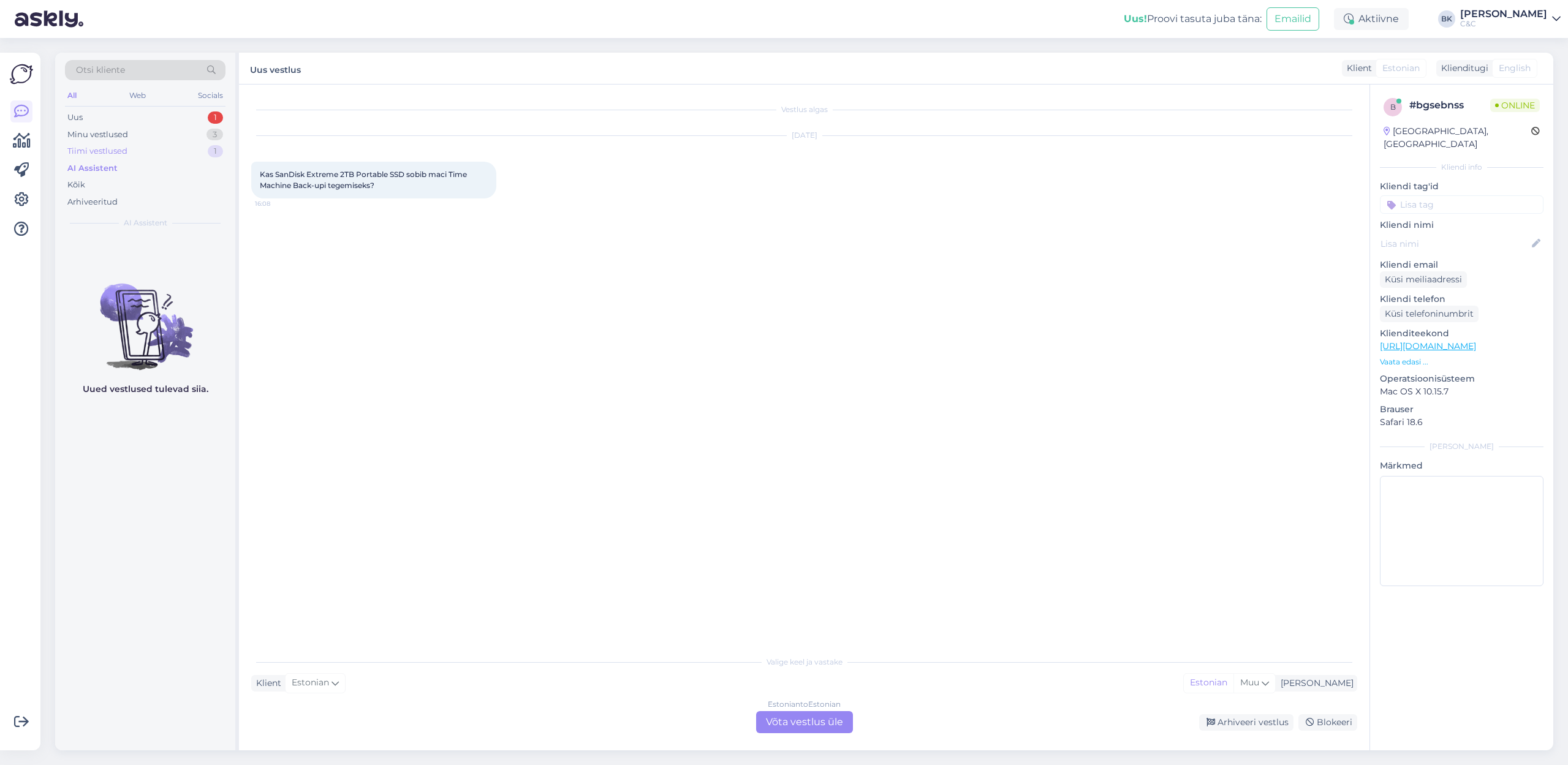
click at [130, 142] on div "Tiimi vestlused 1" at bounding box center [145, 151] width 161 height 17
click at [130, 135] on div "Minu vestlused 3" at bounding box center [145, 134] width 161 height 17
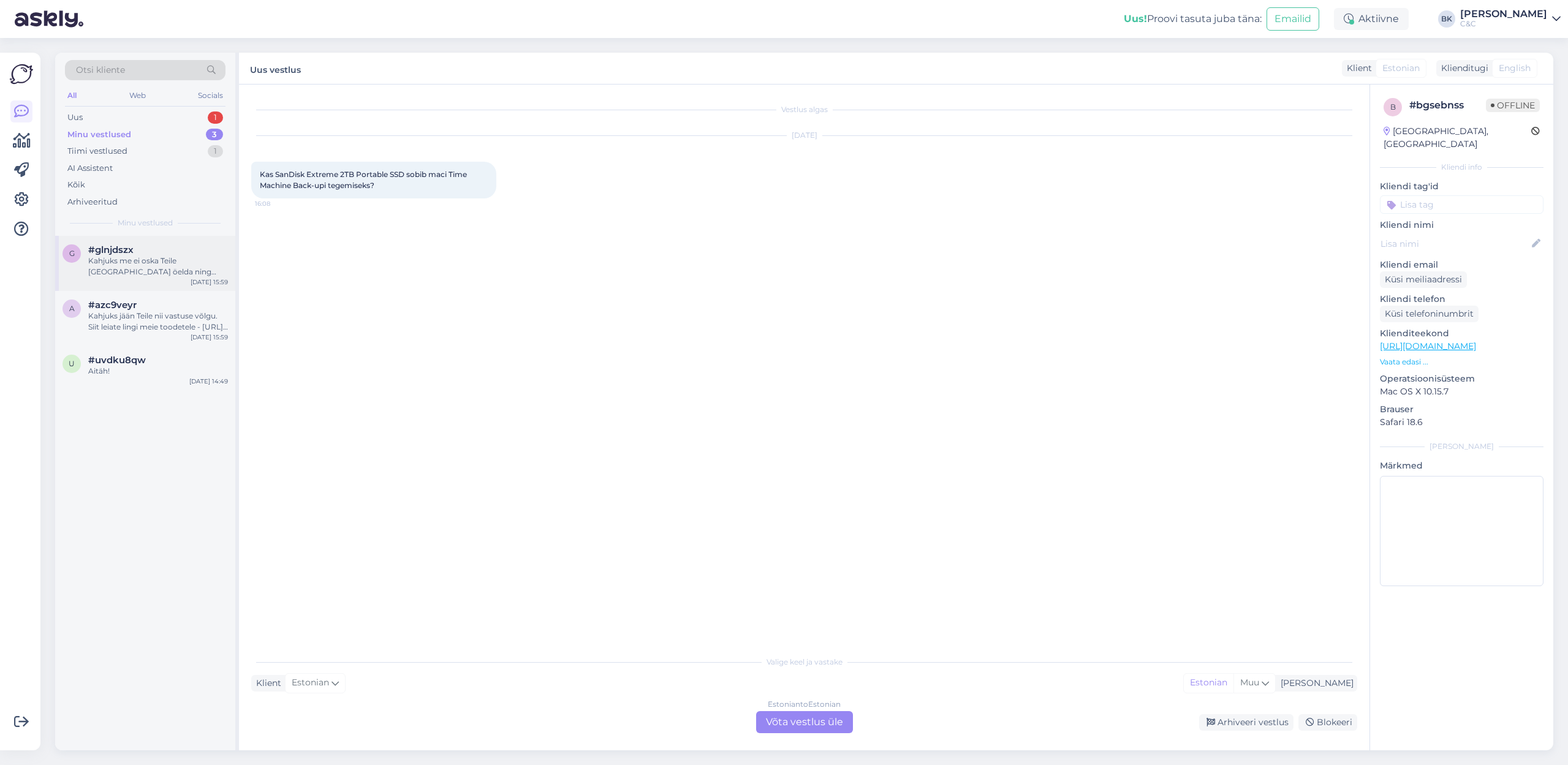
click at [174, 272] on div "Kahjuks me ei oska Teile [GEOGRAPHIC_DATA] öelda ning millal neid meie salongid…" at bounding box center [158, 266] width 140 height 22
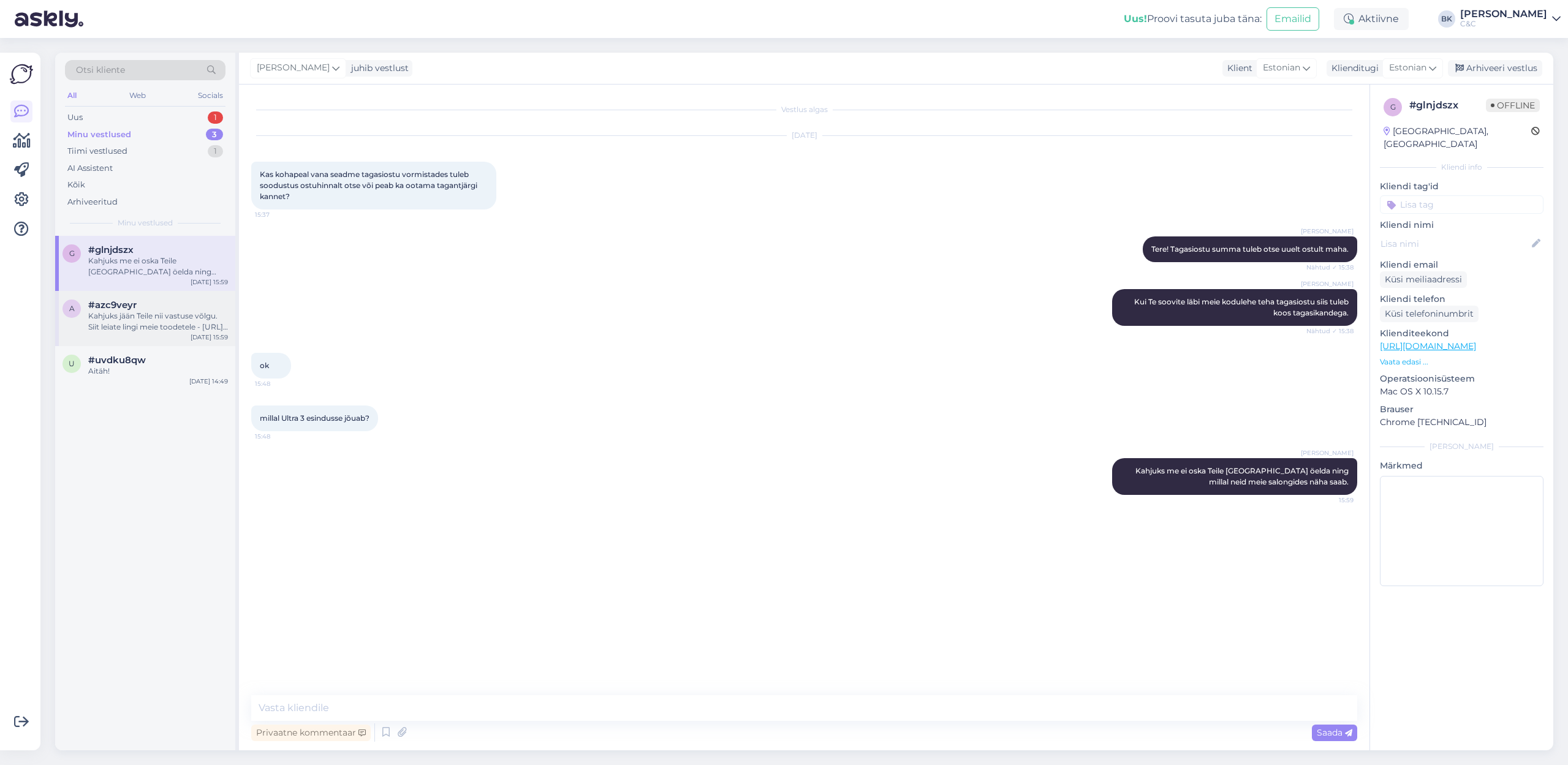
click at [174, 303] on div "#azc9veyr" at bounding box center [158, 304] width 140 height 11
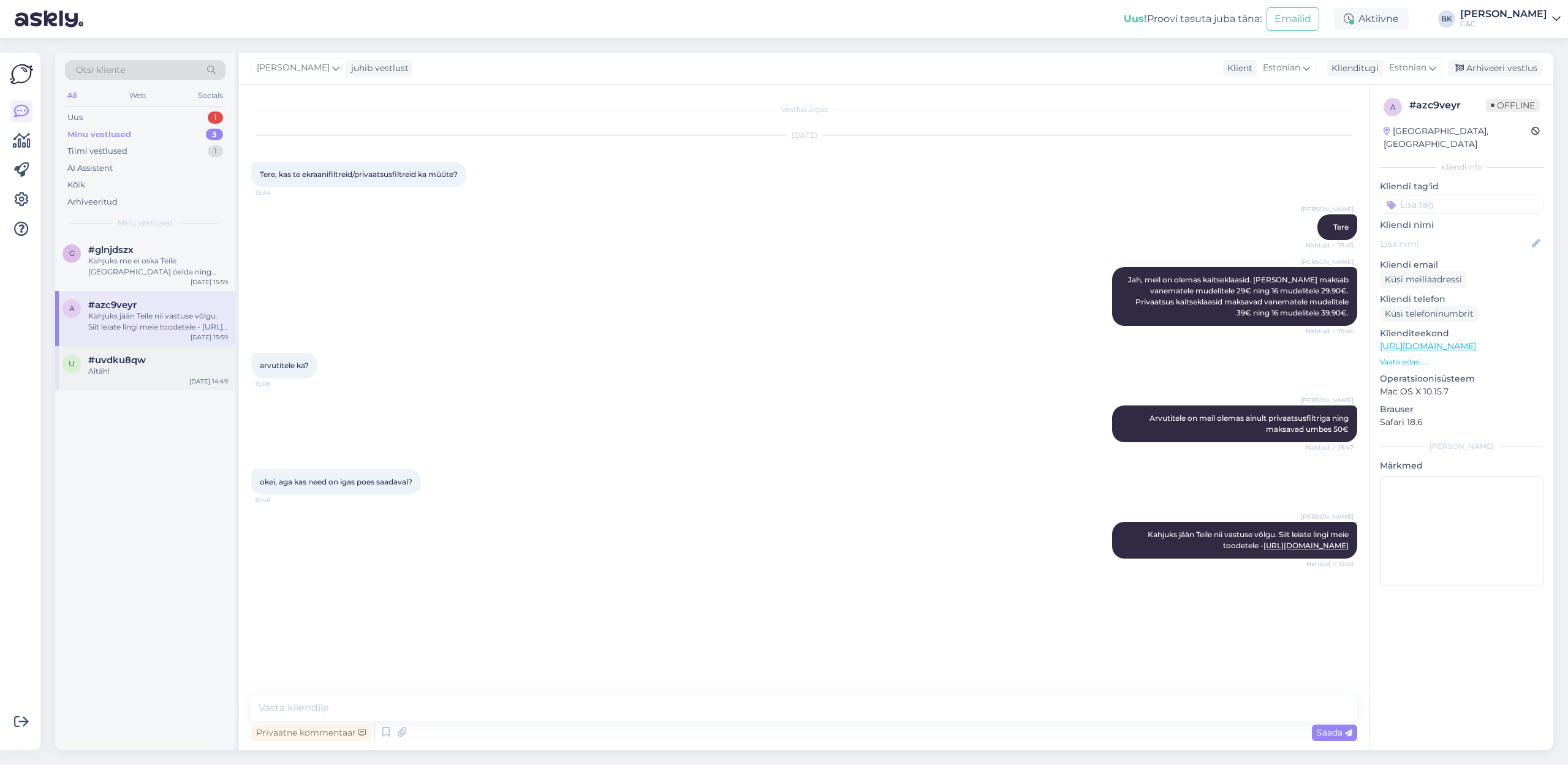
click at [169, 350] on div "u #uvdku8qw Aitäh! [DATE] 14:49" at bounding box center [145, 369] width 180 height 44
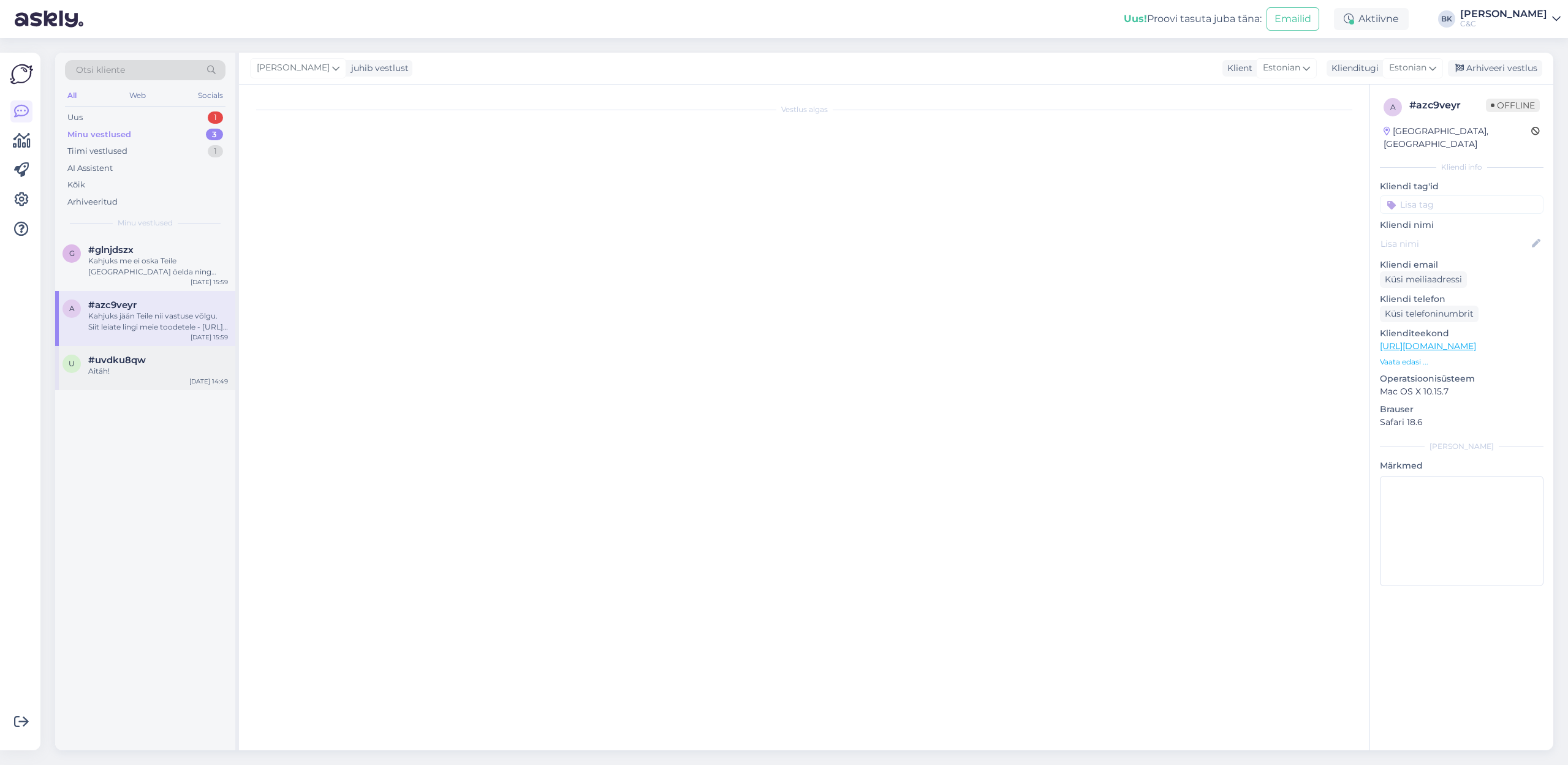
scroll to position [350, 0]
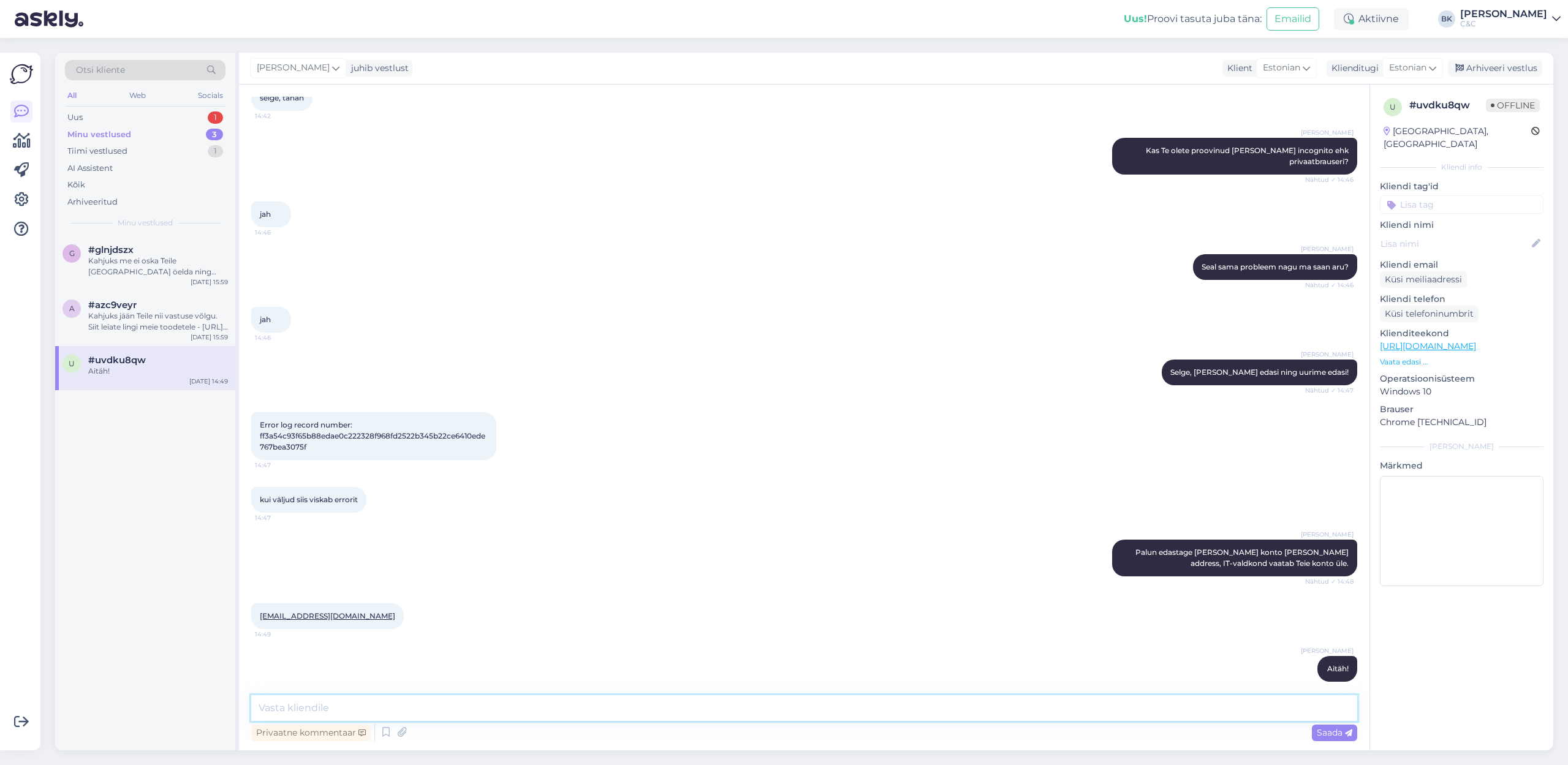
click at [418, 526] on textarea at bounding box center [803, 707] width 1105 height 26
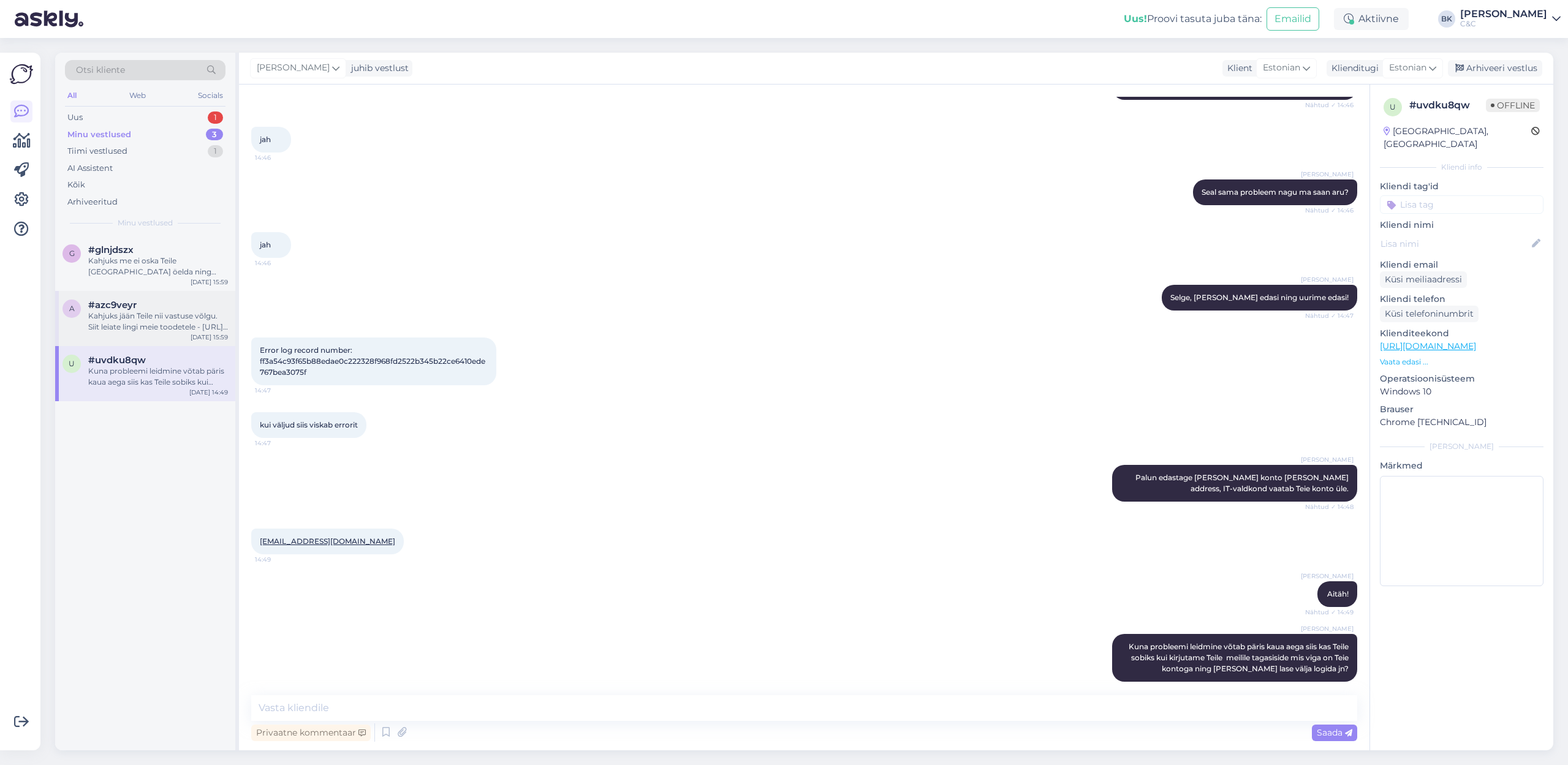
click at [145, 342] on div "a #azc9veyr Kahjuks jään Teile nii vastuse võlgu. Siit leiate lingi meie toodet…" at bounding box center [145, 318] width 180 height 55
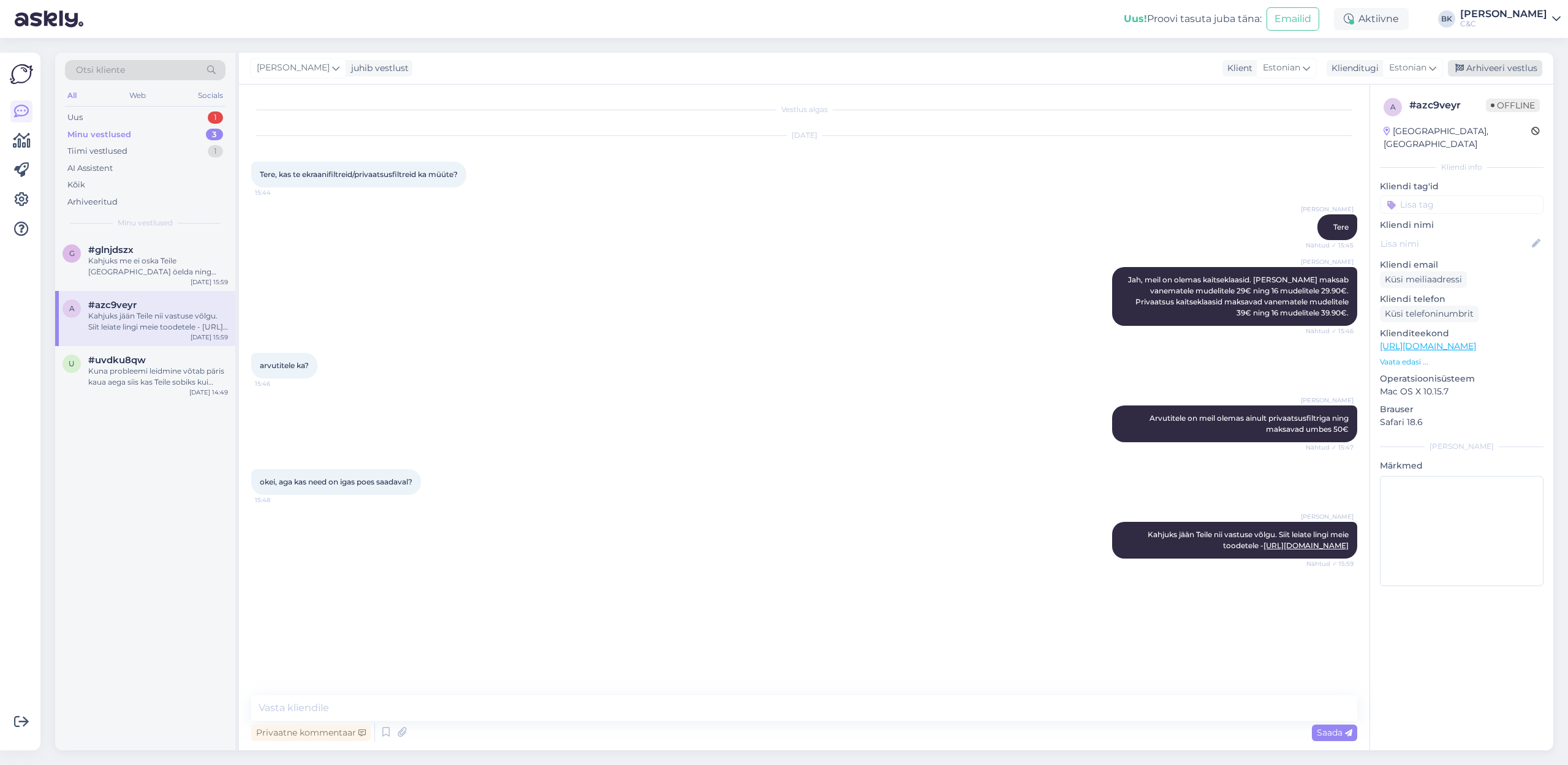
click at [1029, 66] on div "Arhiveeri vestlus" at bounding box center [1495, 68] width 95 height 16
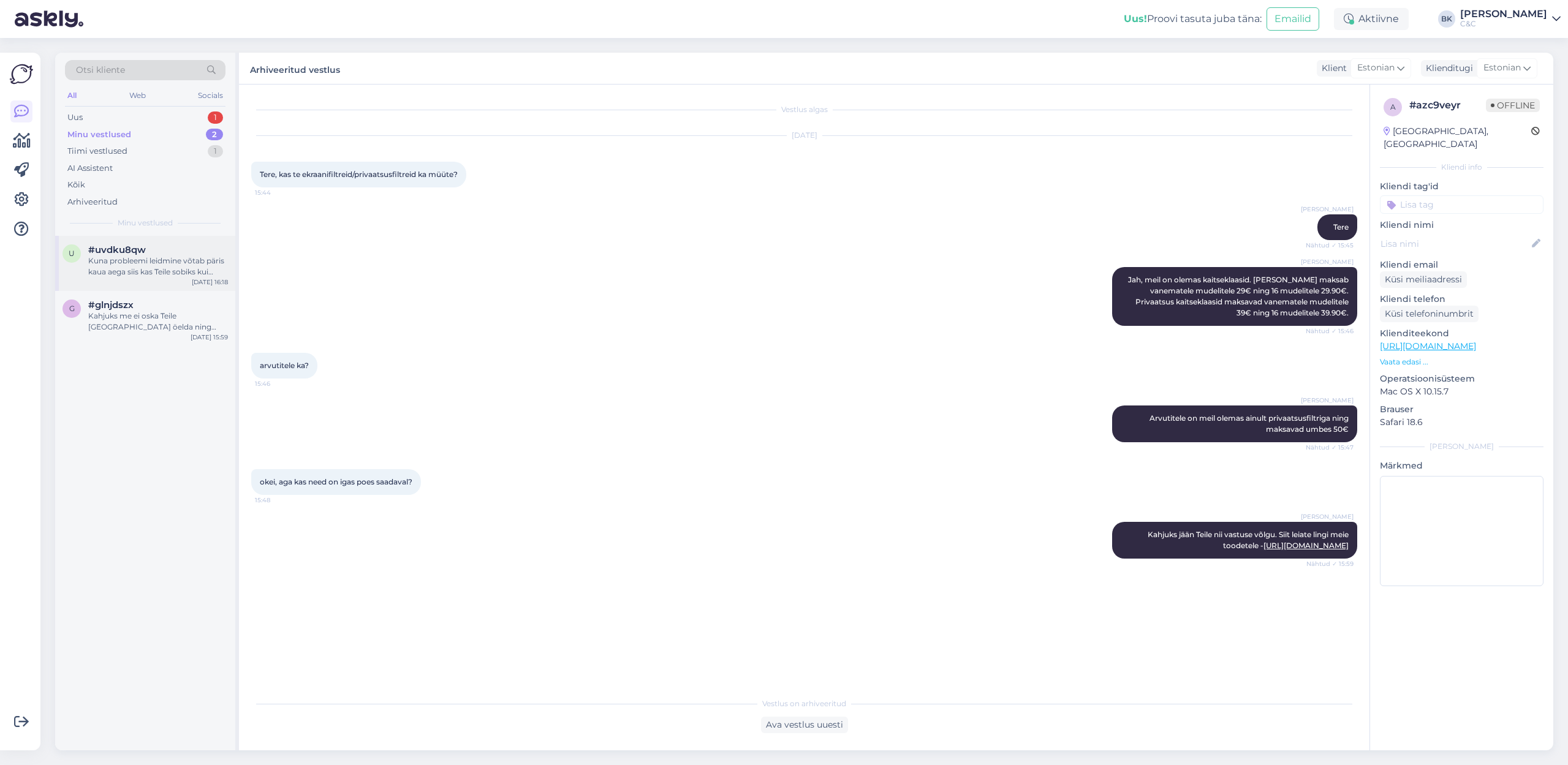
click at [144, 265] on div "Kuna probleemi leidmine võtab päris kaua aega siis kas Teile sobiks kui kirjuta…" at bounding box center [158, 266] width 140 height 22
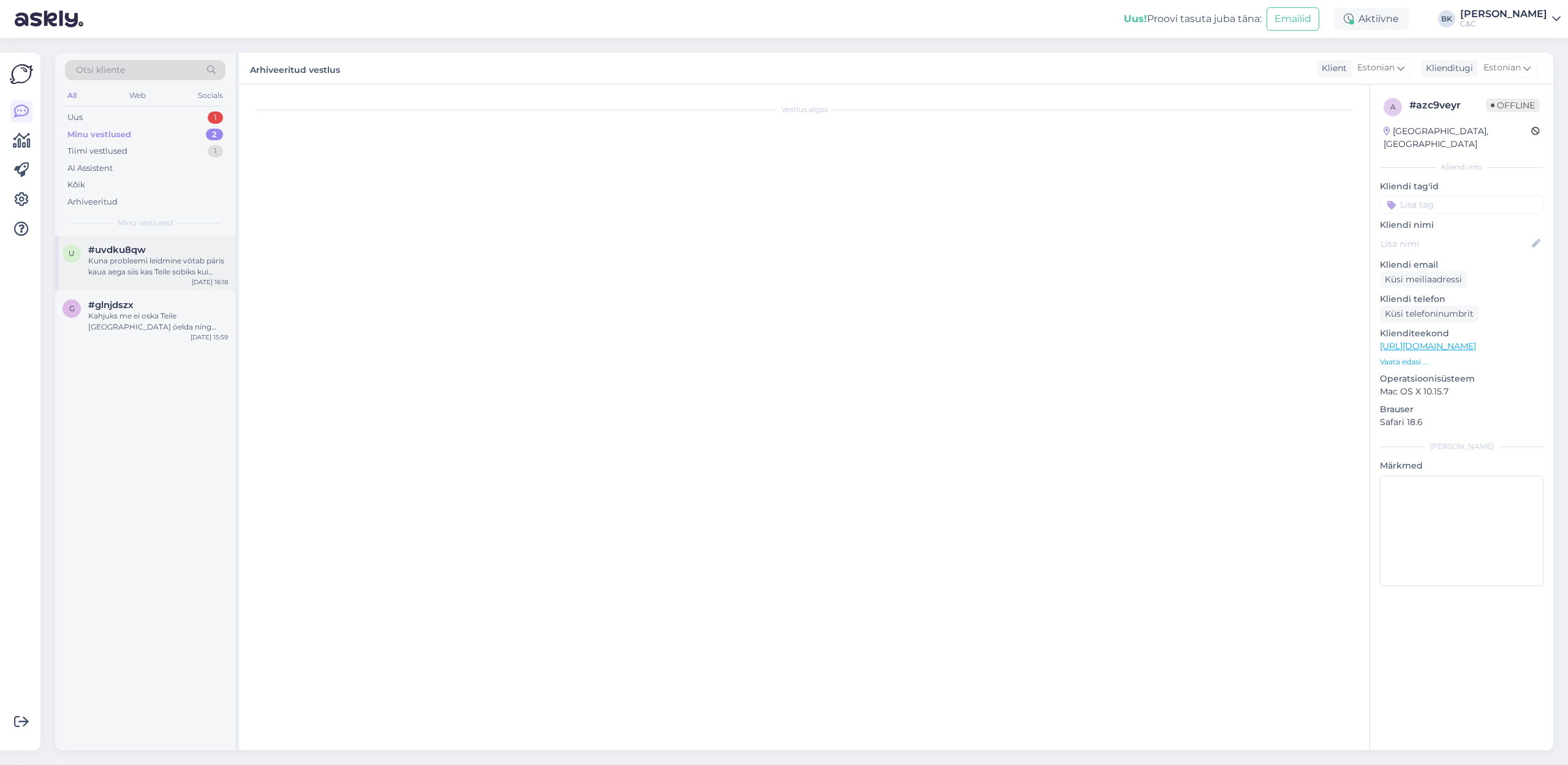
scroll to position [425, 0]
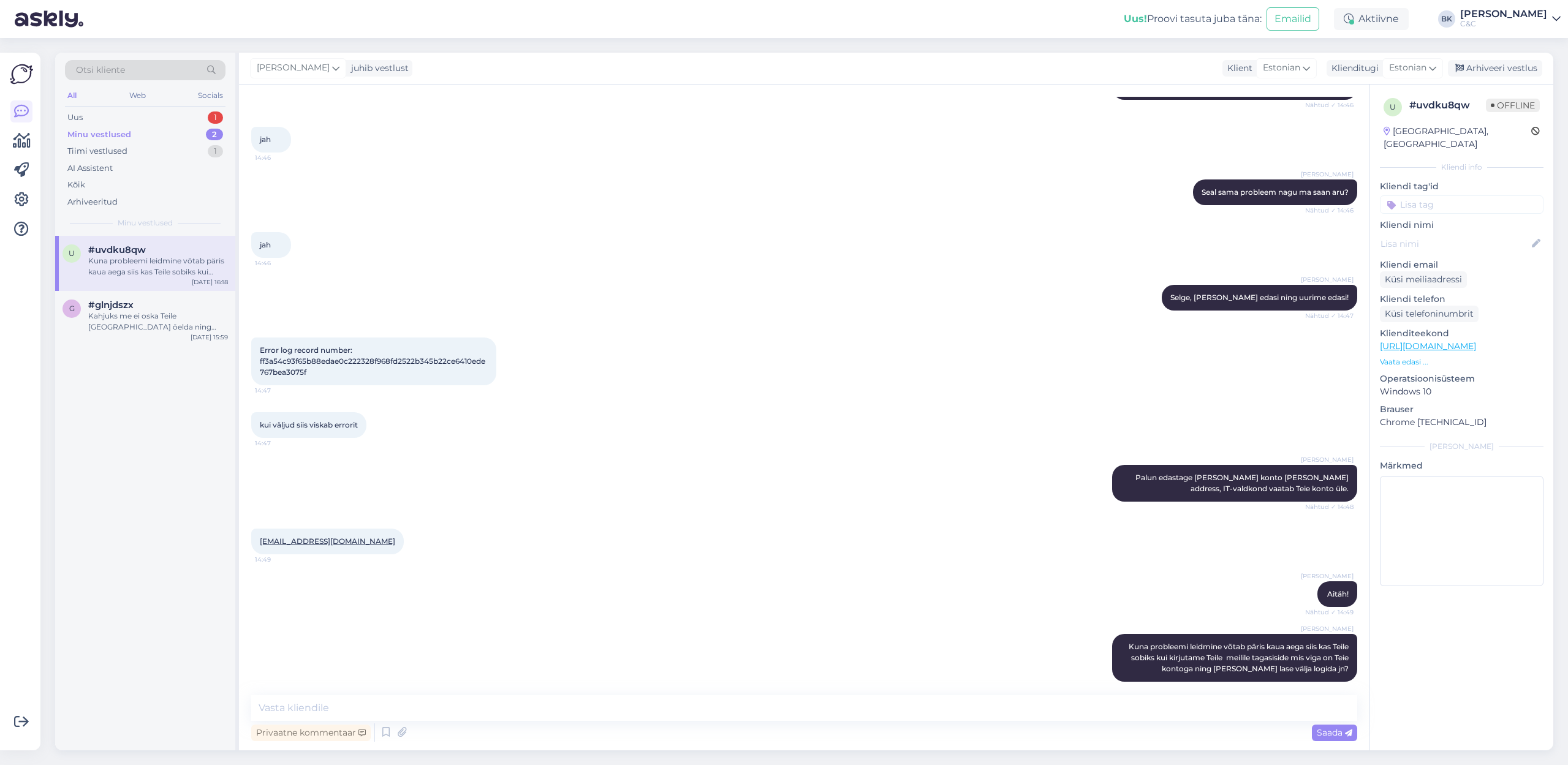
click at [143, 346] on div "u #uvdku8qw Kuna probleemi leidmine võtab päris kaua aega siis kas Teile sobiks…" at bounding box center [145, 493] width 180 height 514
click at [147, 324] on div "Kahjuks me ei oska Teile [GEOGRAPHIC_DATA] öelda ning millal neid meie salongid…" at bounding box center [158, 321] width 140 height 22
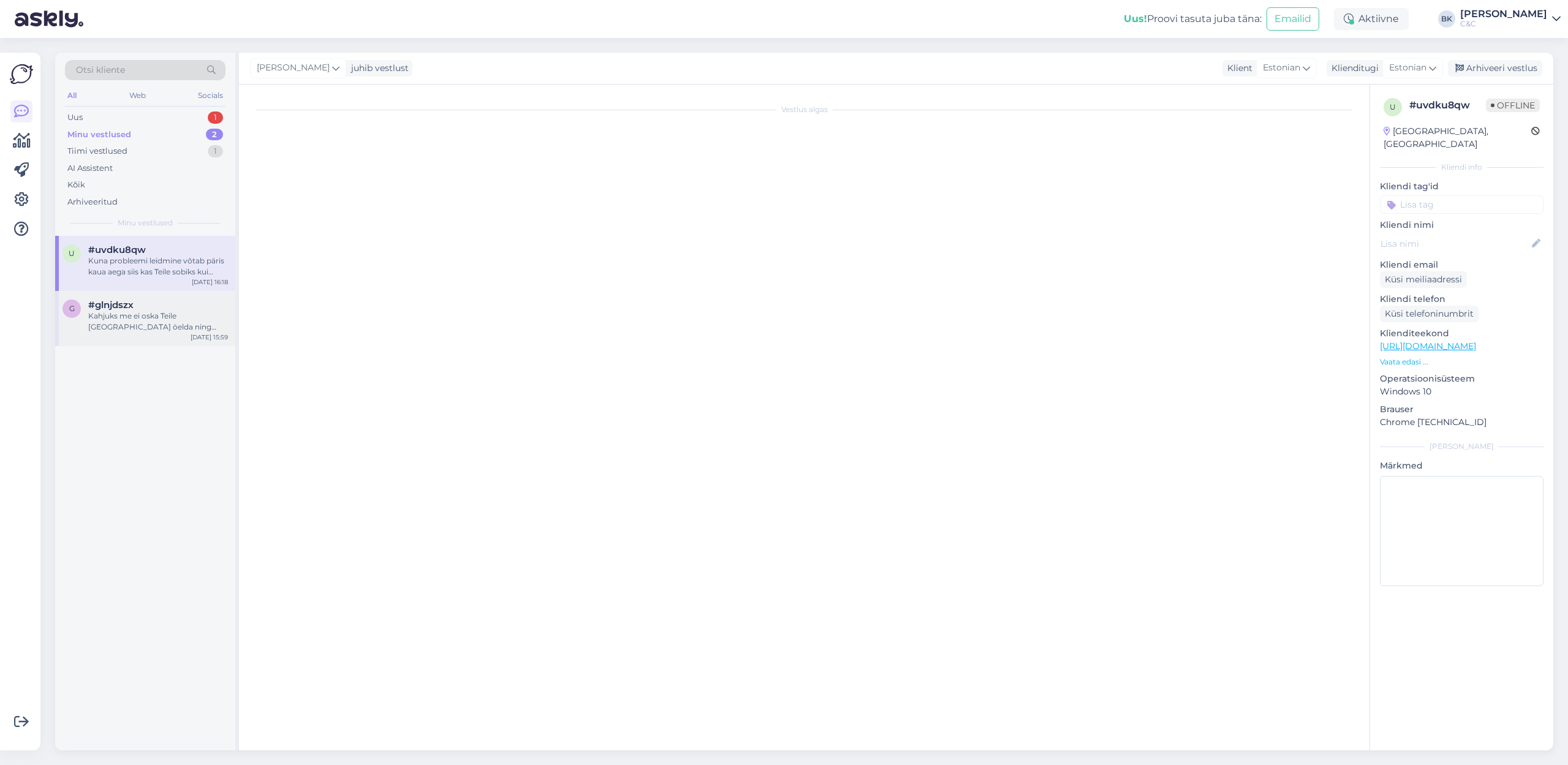
scroll to position [0, 0]
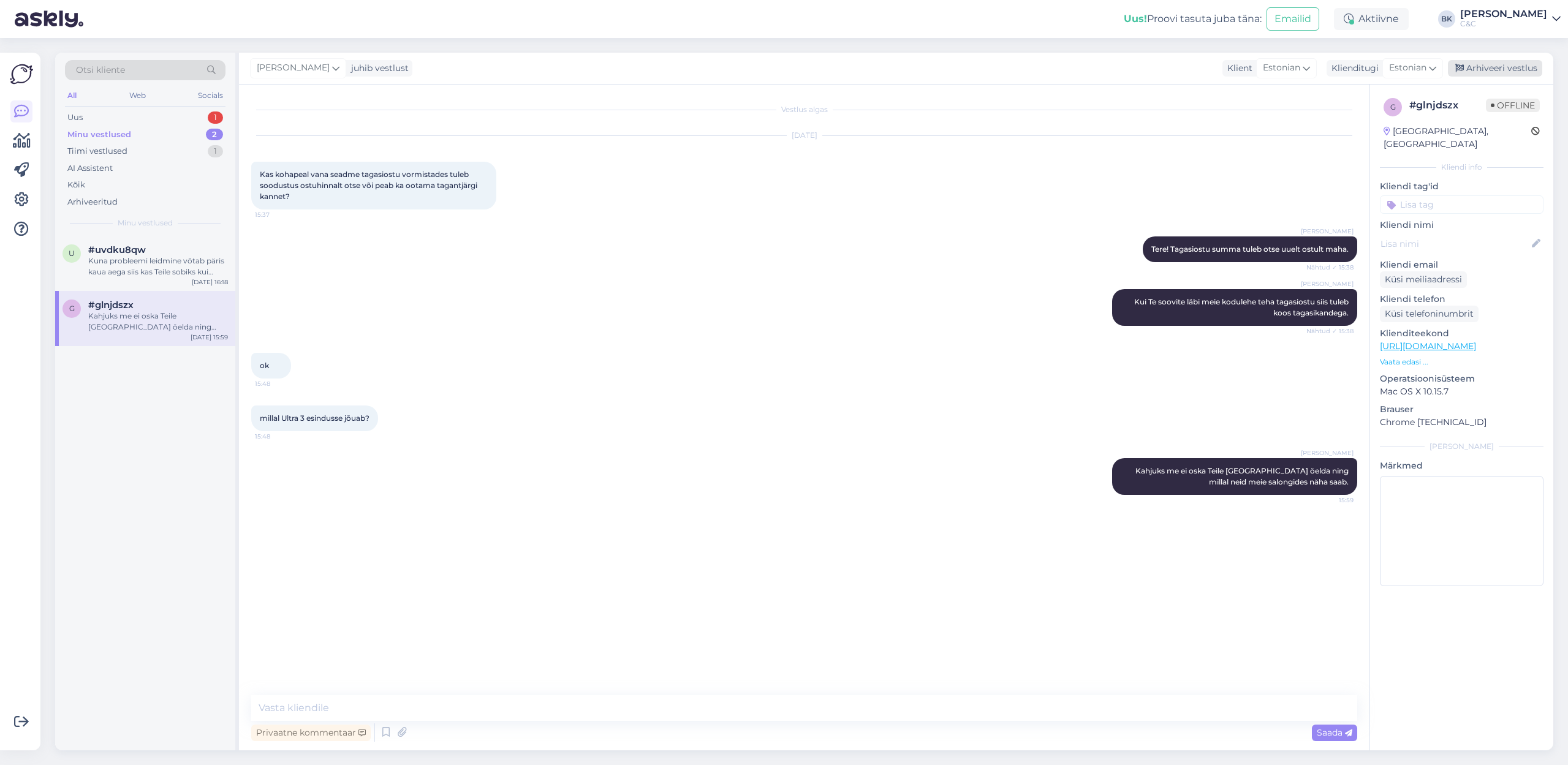
click at [1029, 66] on div "Arhiveeri vestlus" at bounding box center [1495, 68] width 95 height 16
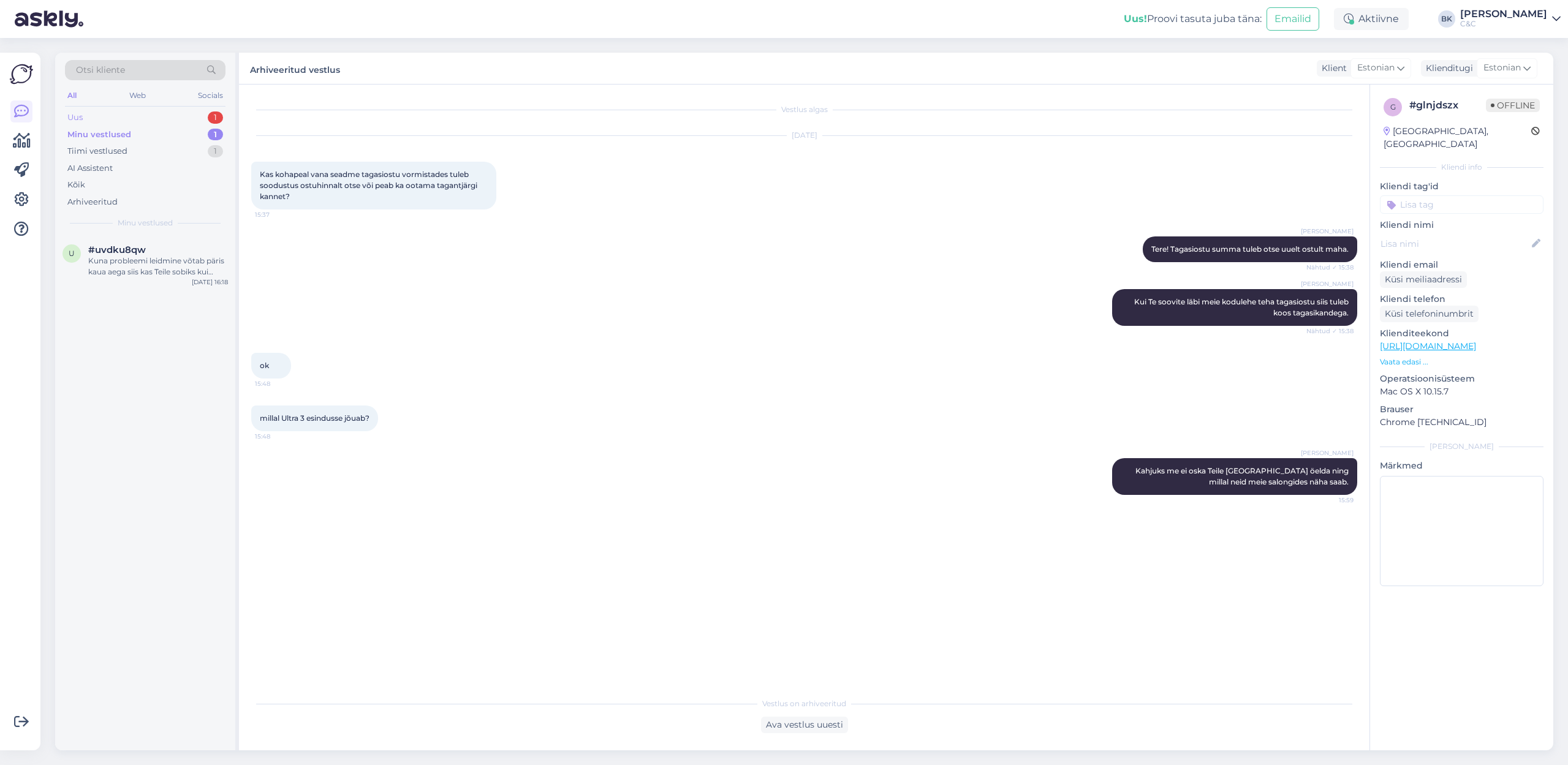
click at [125, 116] on div "Uus 1" at bounding box center [145, 117] width 161 height 17
click at [161, 259] on div "Kas SanDisk Extreme 2TB Portable SSD sobib maci Time Machine Back-upi tegemisek…" at bounding box center [158, 266] width 140 height 22
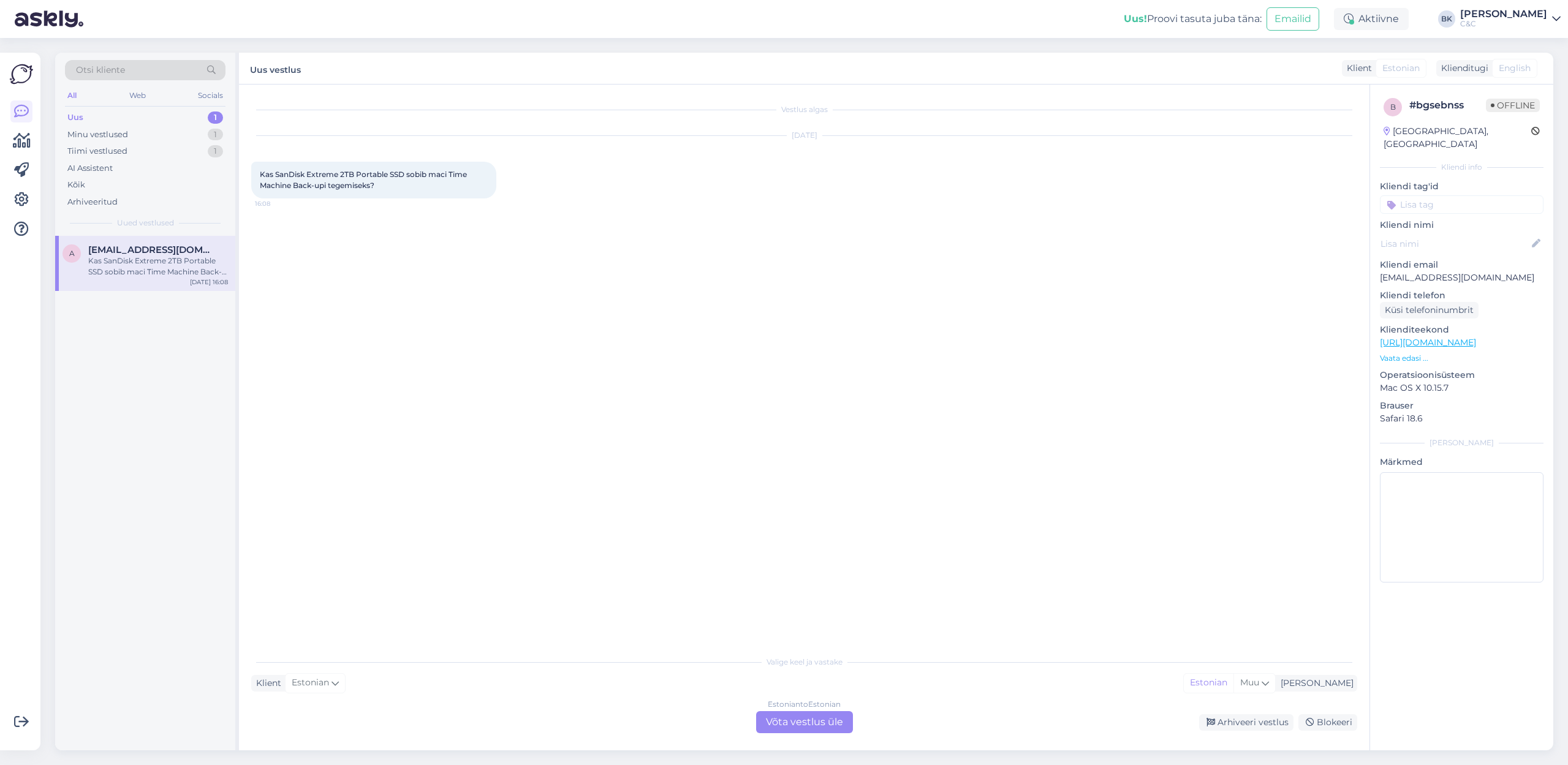
click at [775, 526] on div "Estonian to Estonian Võta vestlus üle" at bounding box center [804, 721] width 97 height 22
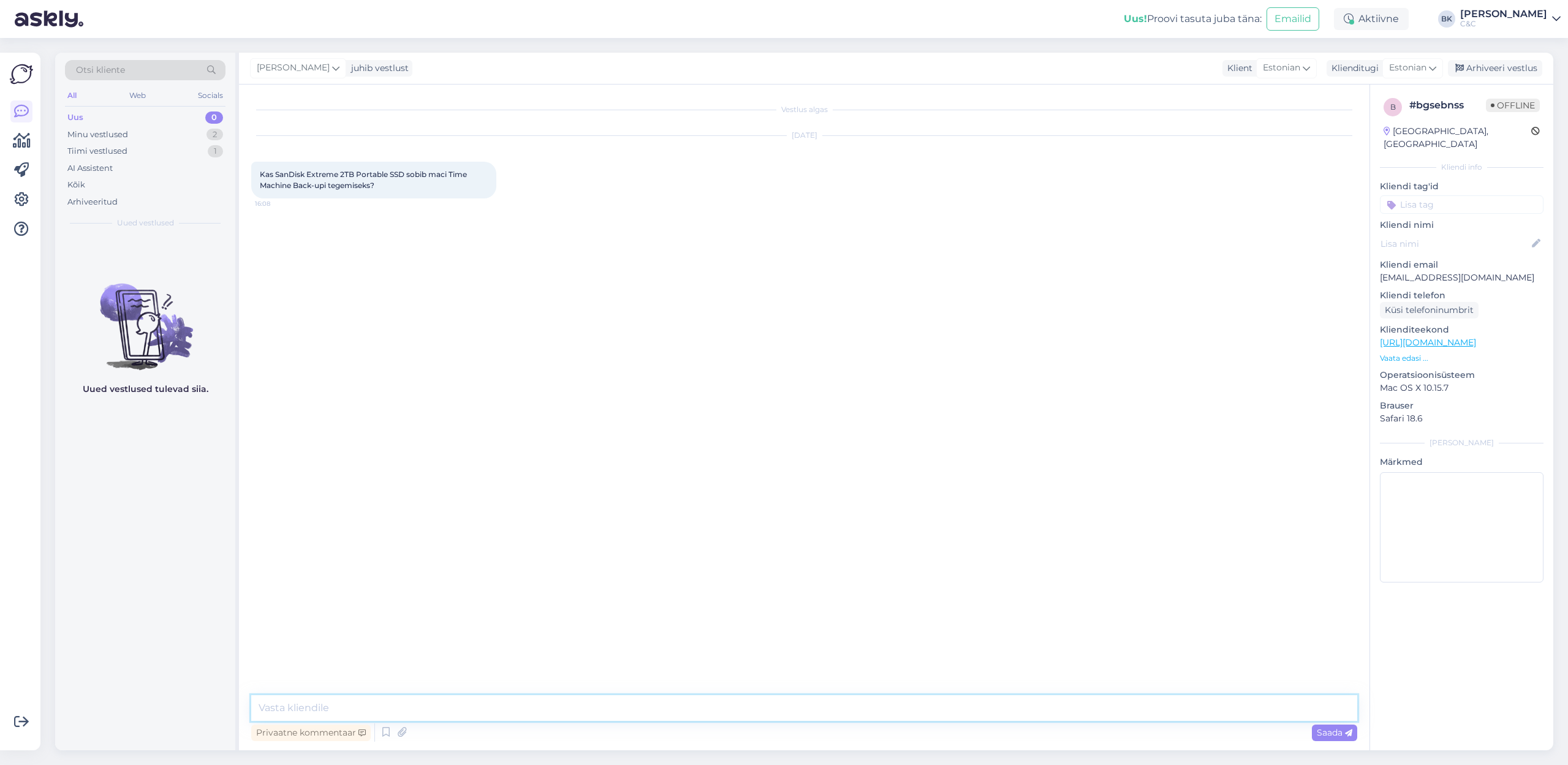
click at [512, 526] on textarea at bounding box center [803, 707] width 1105 height 26
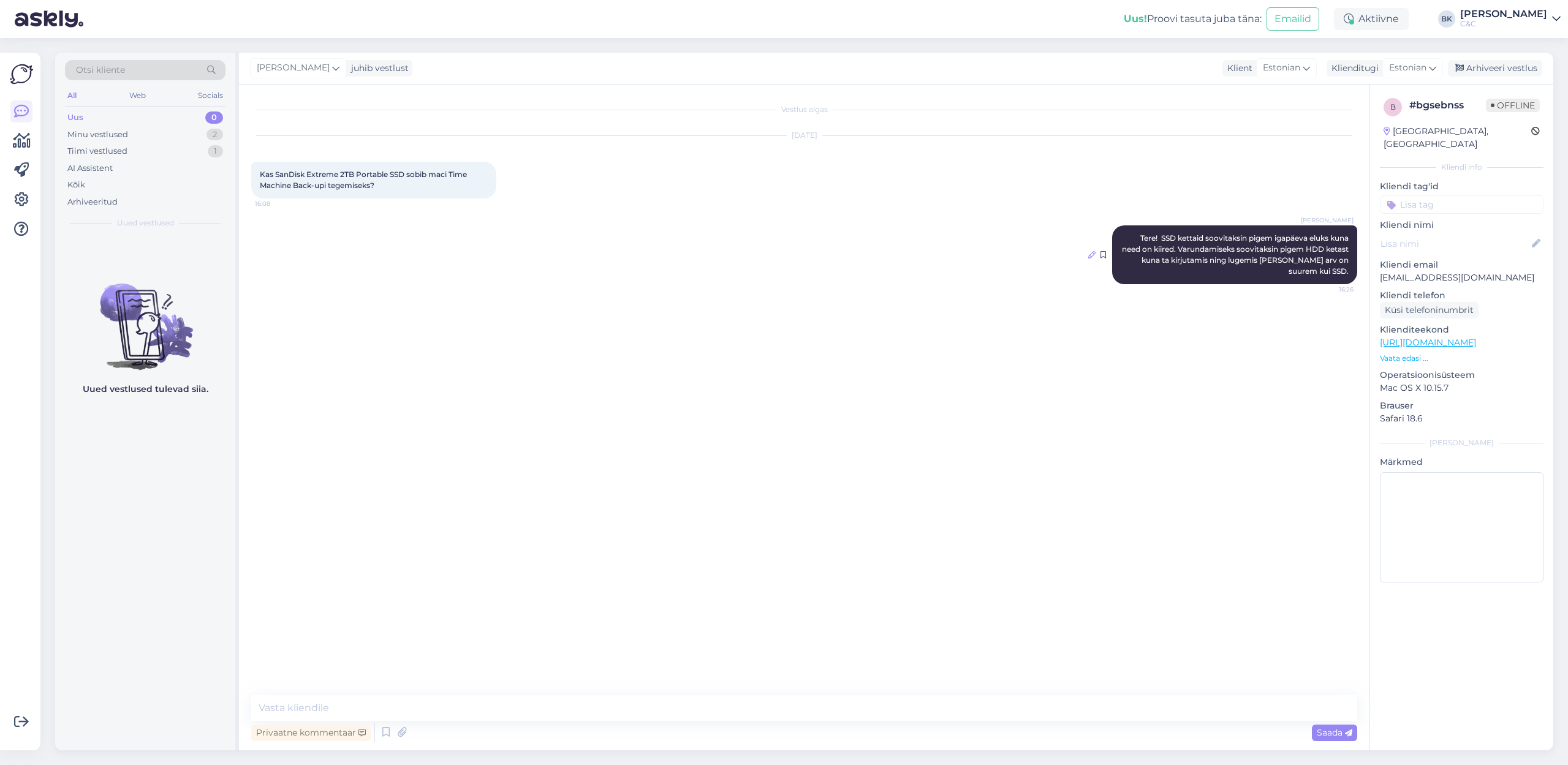
click at [1029, 251] on icon at bounding box center [1091, 254] width 7 height 7
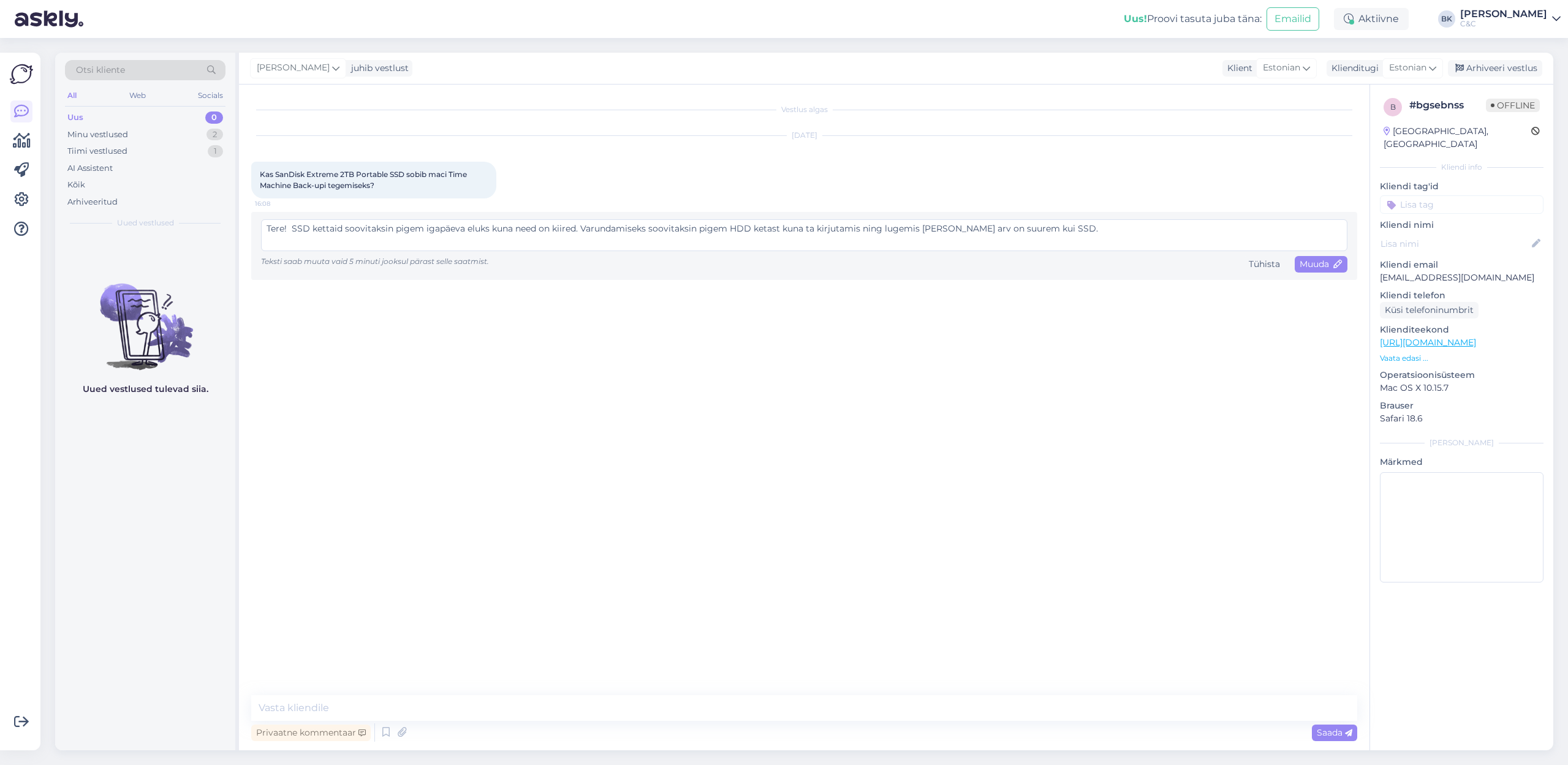
click at [946, 226] on textarea "Tere! SSD kettaid soovitaksin pigem igapäeva eluks kuna need on kiired. Varunda…" at bounding box center [804, 234] width 1086 height 32
click at [1029, 266] on span "Muuda" at bounding box center [1321, 263] width 43 height 11
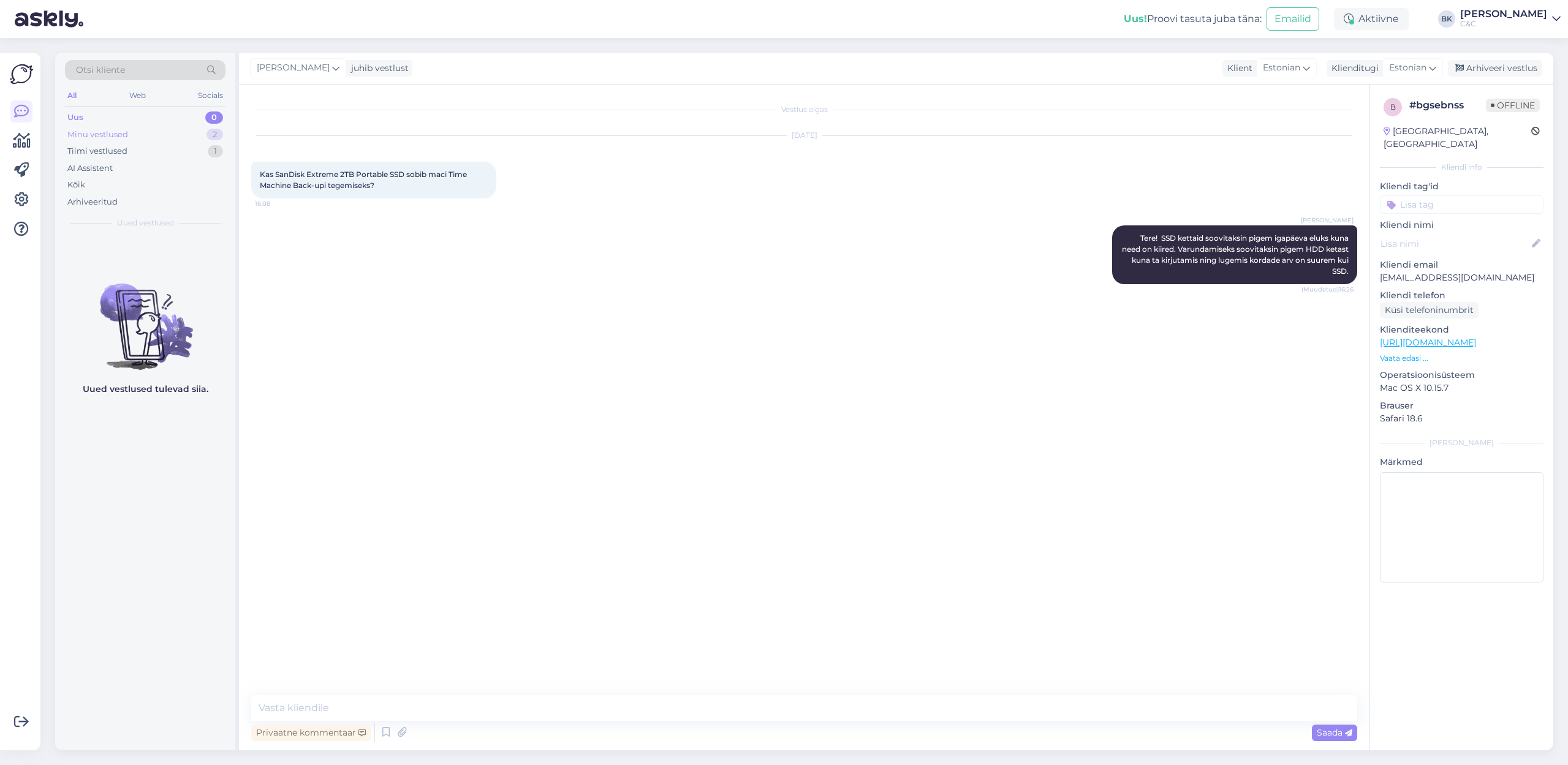
click at [193, 139] on div "Minu vestlused 2" at bounding box center [145, 134] width 161 height 17
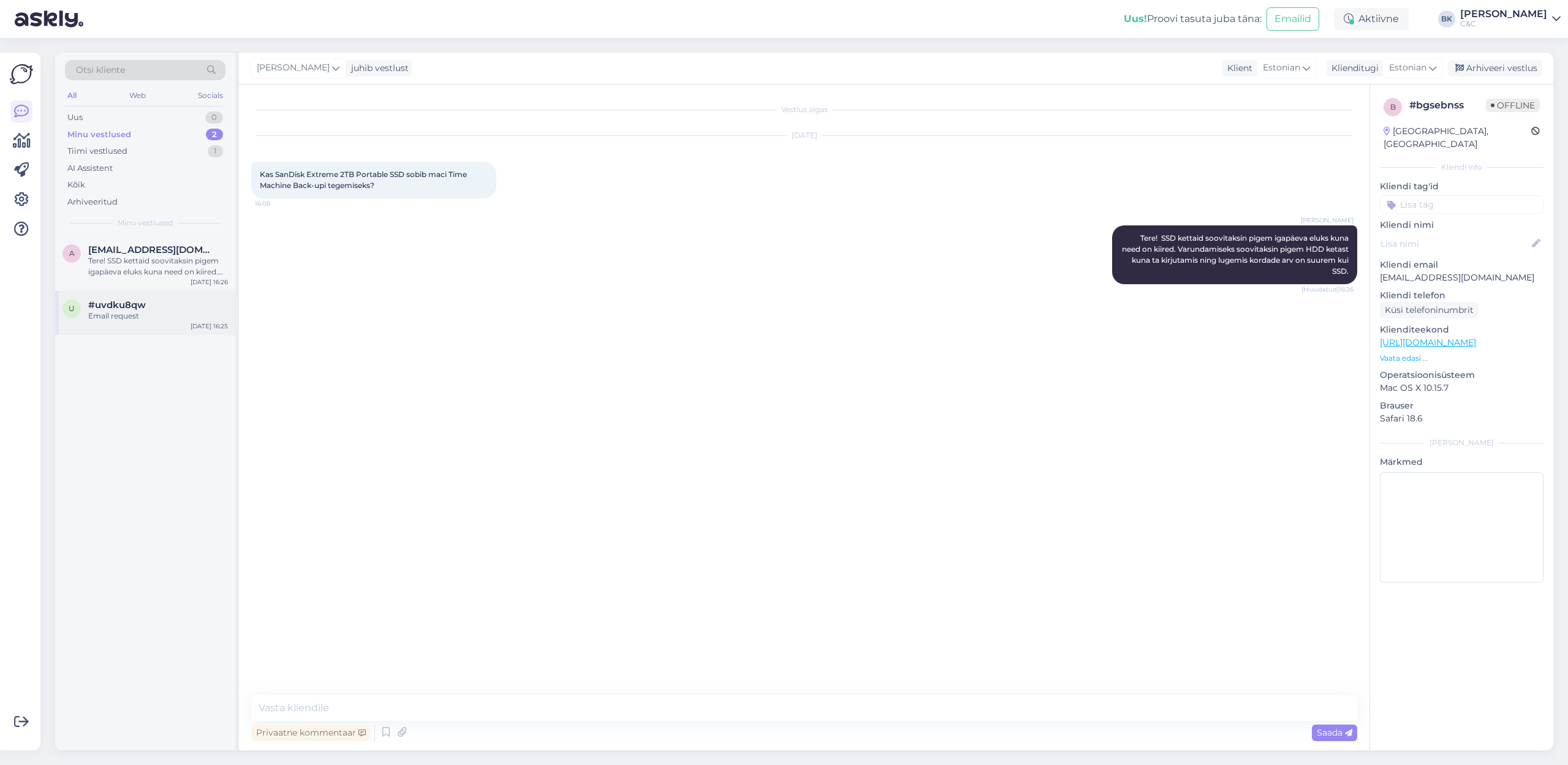
click at [150, 310] on div "Email request" at bounding box center [158, 315] width 140 height 11
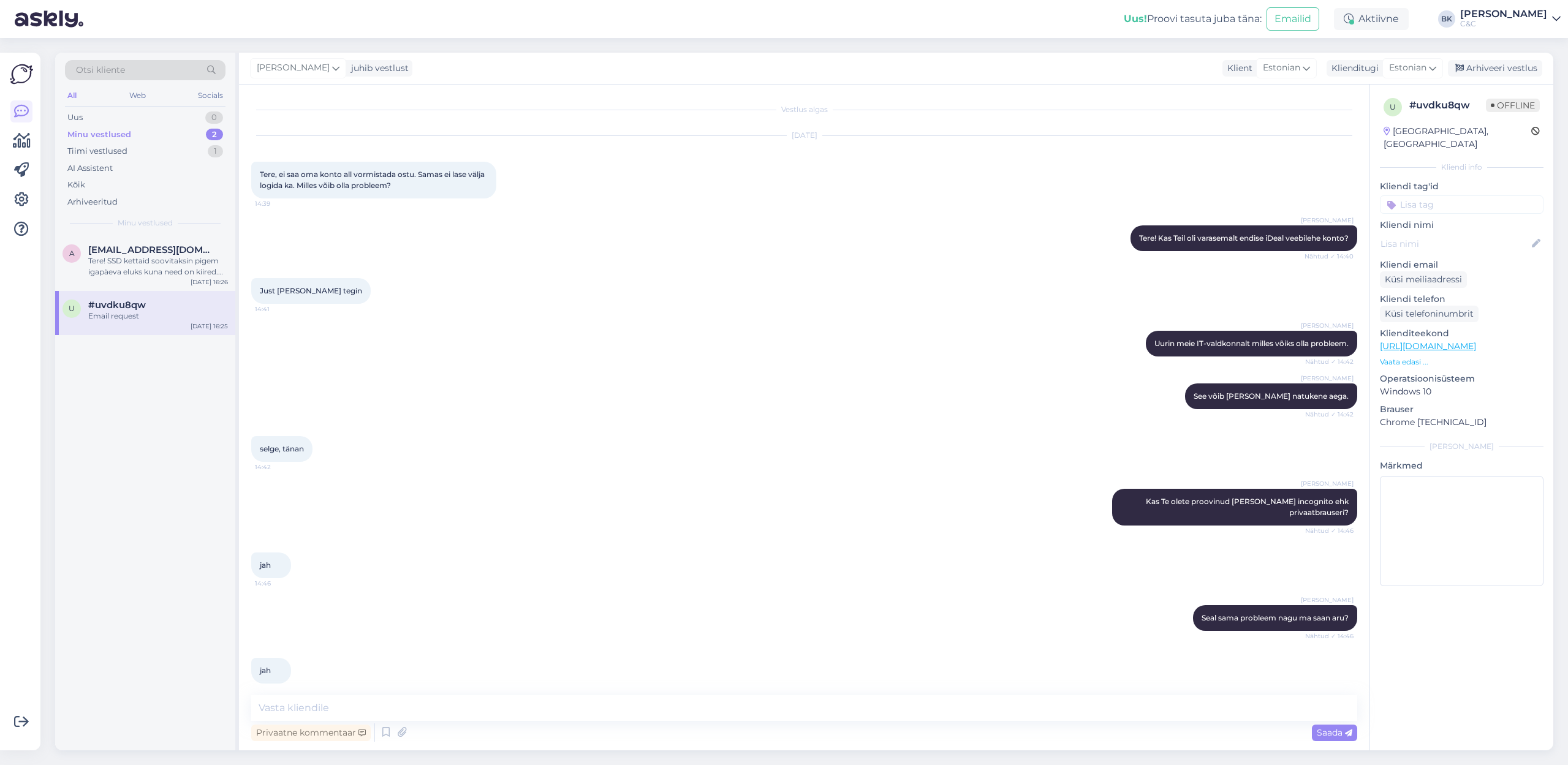
scroll to position [489, 0]
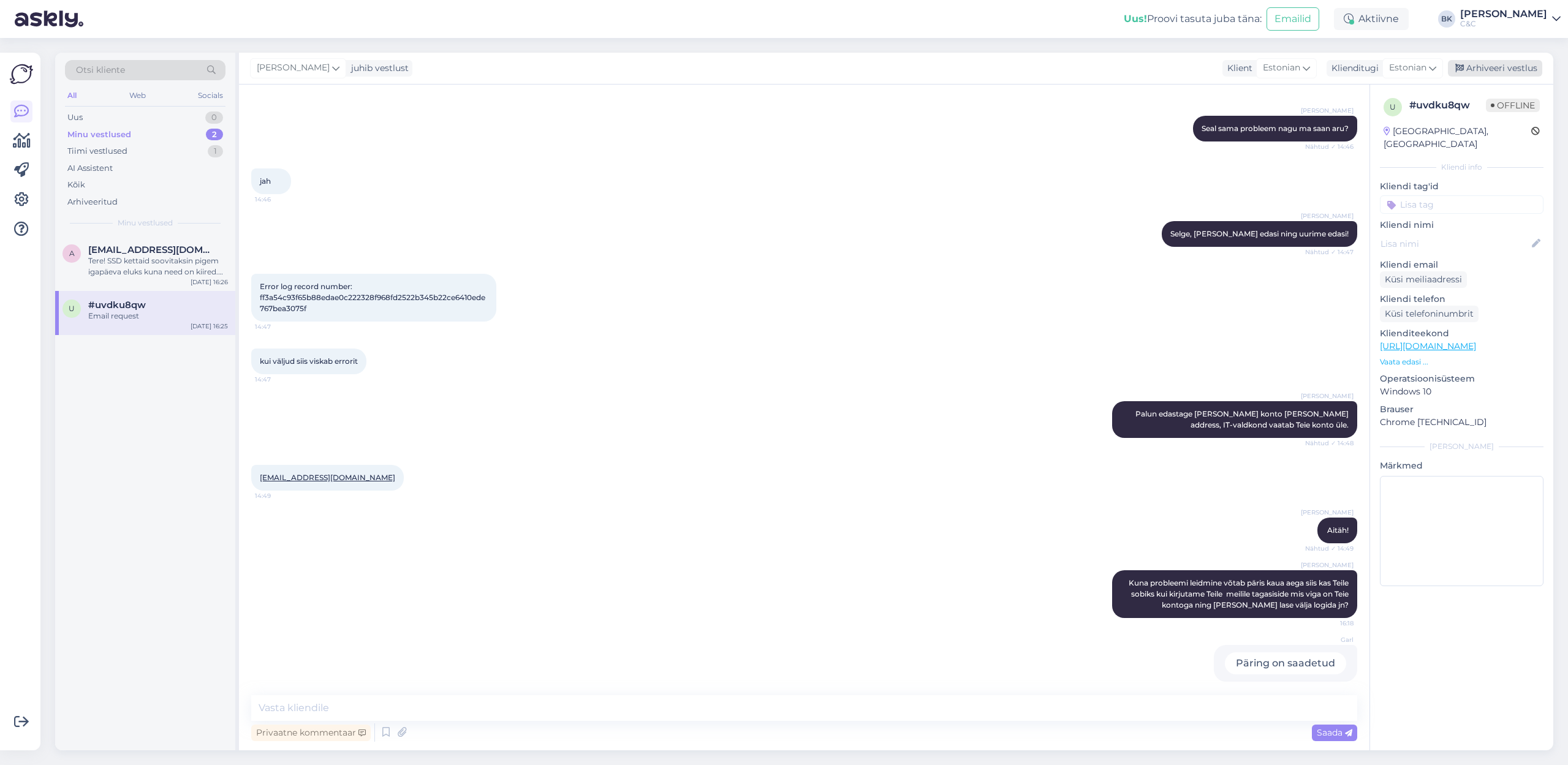
click at [1029, 68] on div "Arhiveeri vestlus" at bounding box center [1495, 68] width 95 height 16
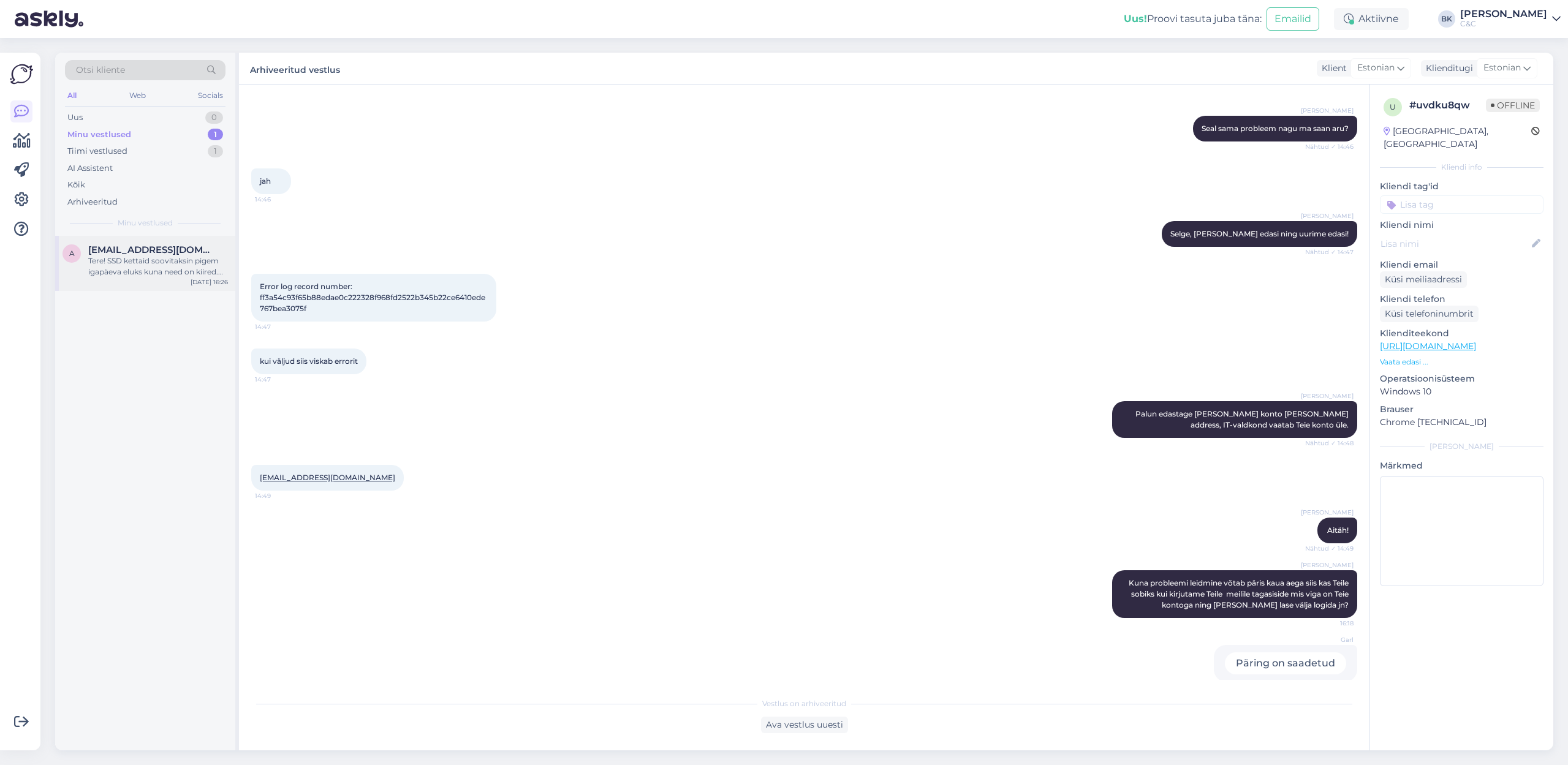
click at [142, 255] on div "Tere! SSD kettaid soovitaksin pigem igapäeva eluks kuna need on kiired. Varunda…" at bounding box center [158, 266] width 140 height 22
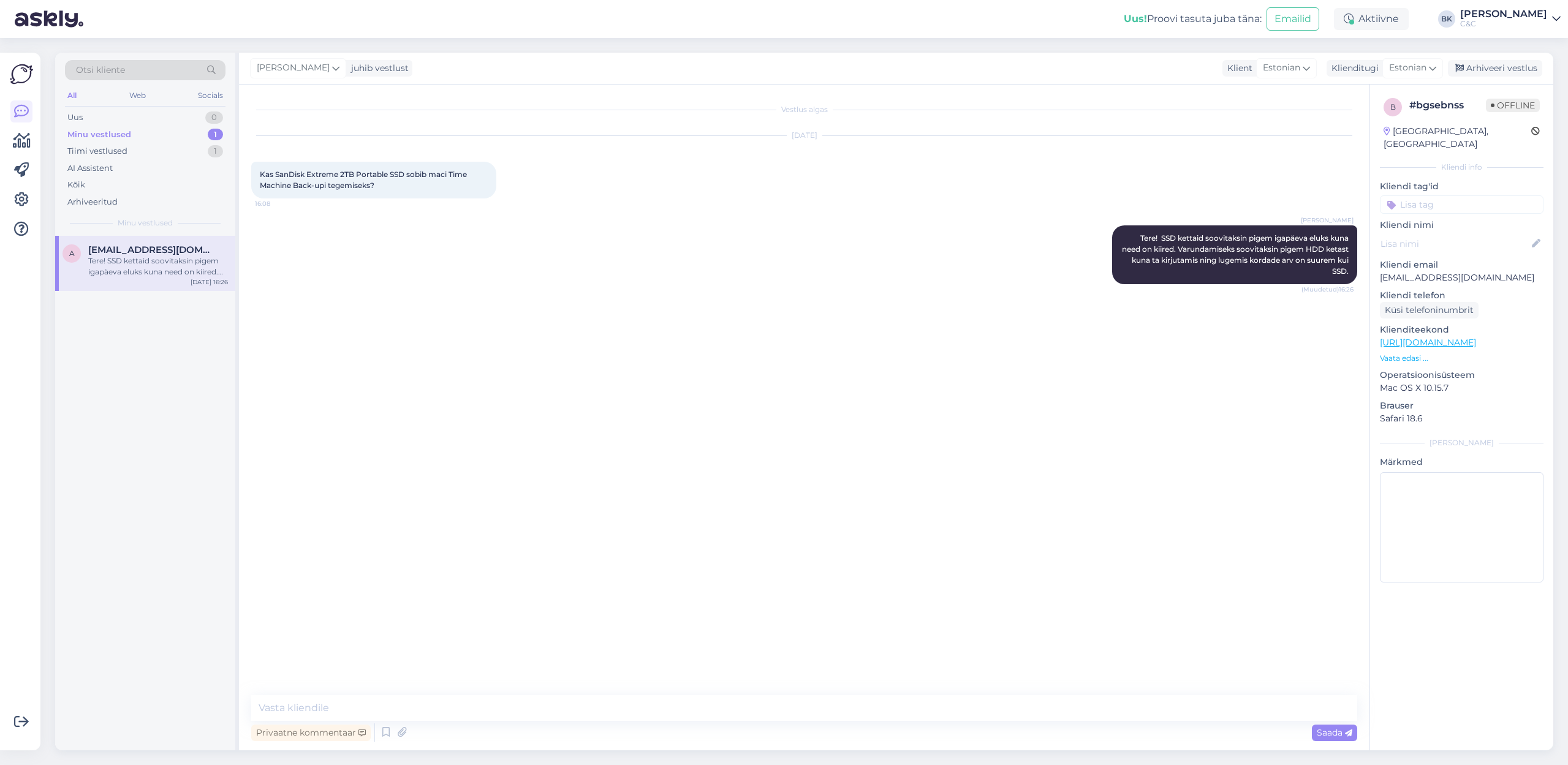
scroll to position [0, 0]
click at [1029, 68] on div "Arhiveeri vestlus" at bounding box center [1495, 68] width 95 height 16
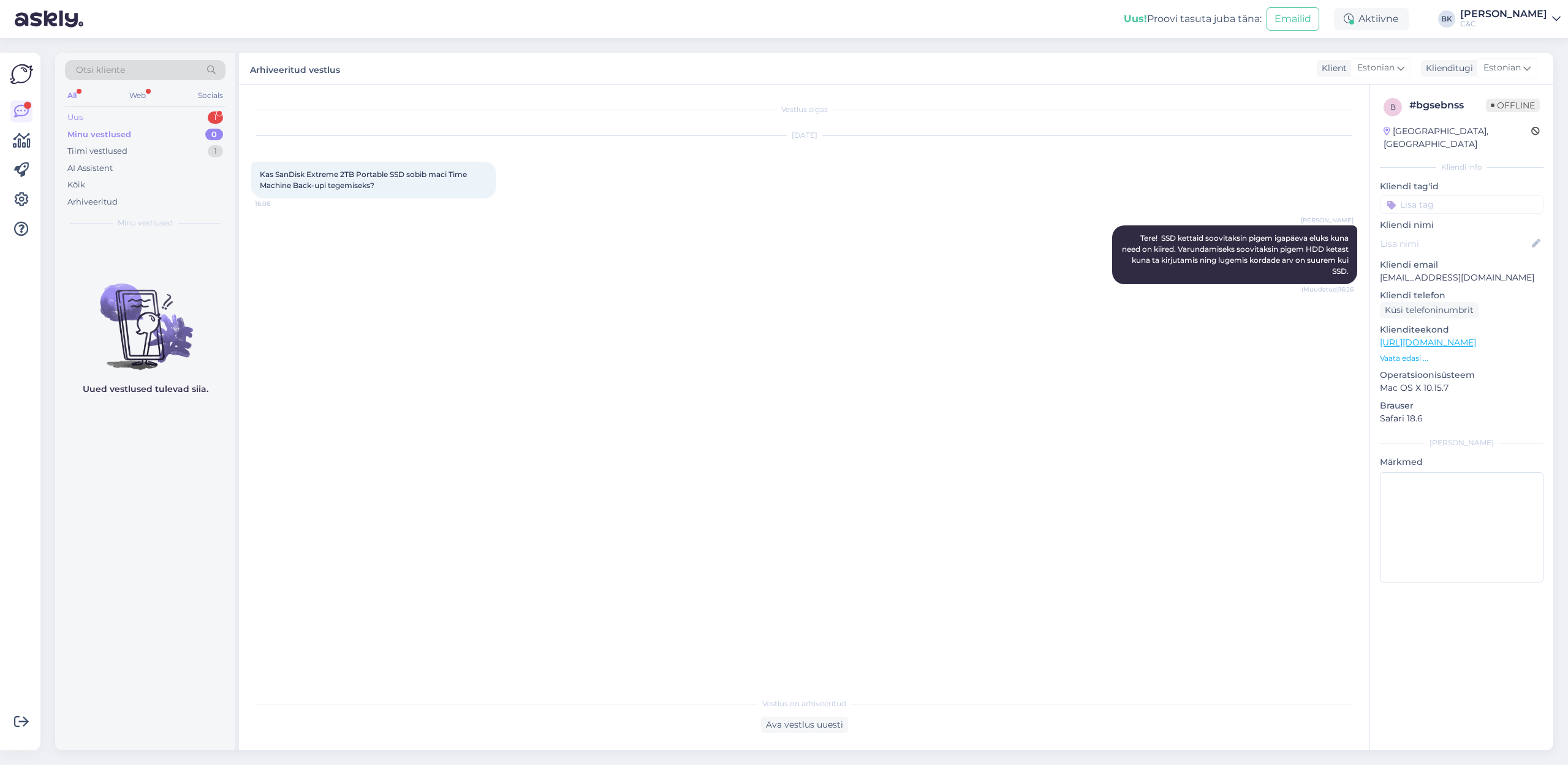
click at [99, 116] on div "Uus 1" at bounding box center [145, 117] width 161 height 17
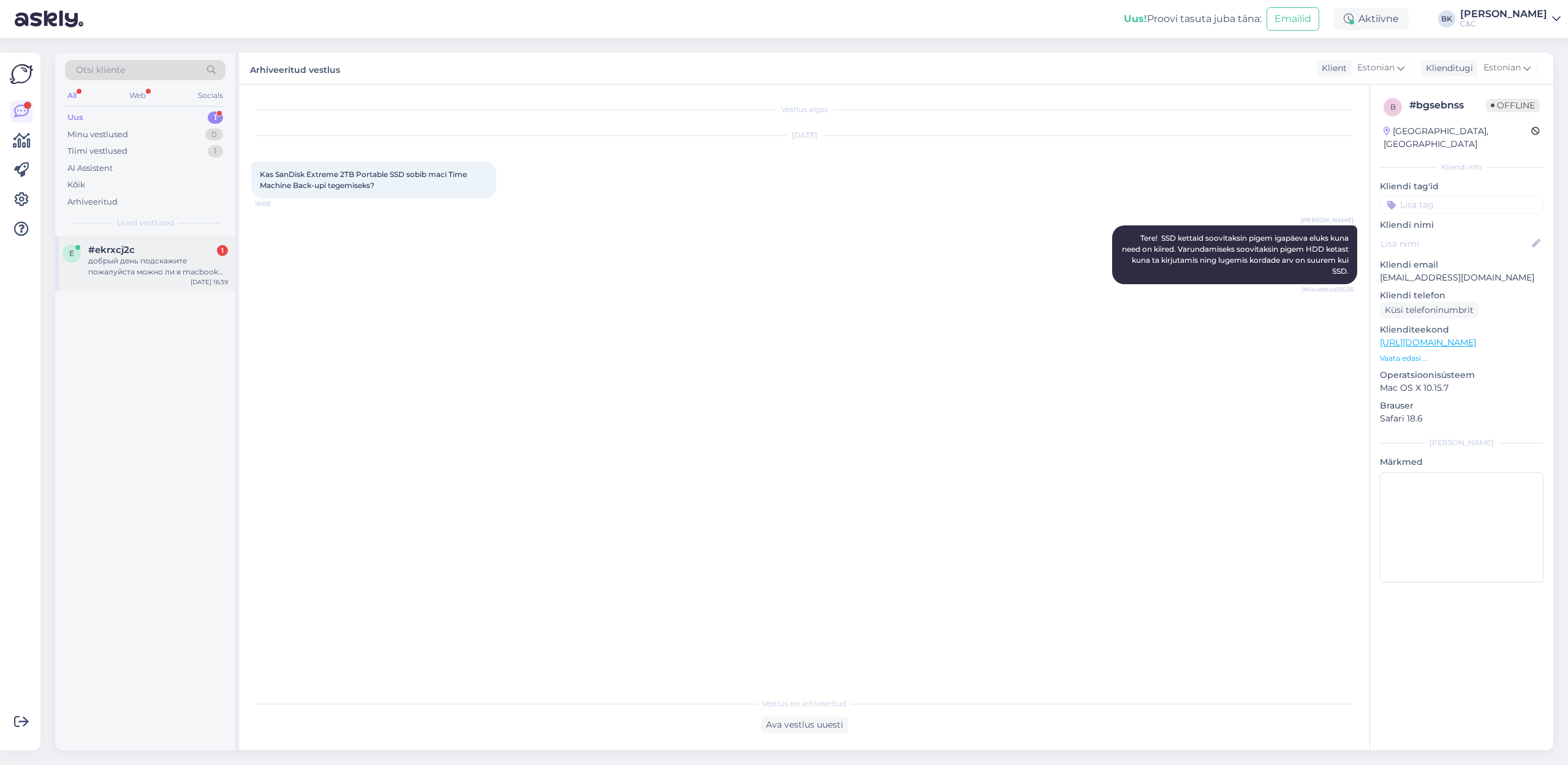
click at [137, 250] on div "#ekrxcj2c 1" at bounding box center [158, 249] width 140 height 11
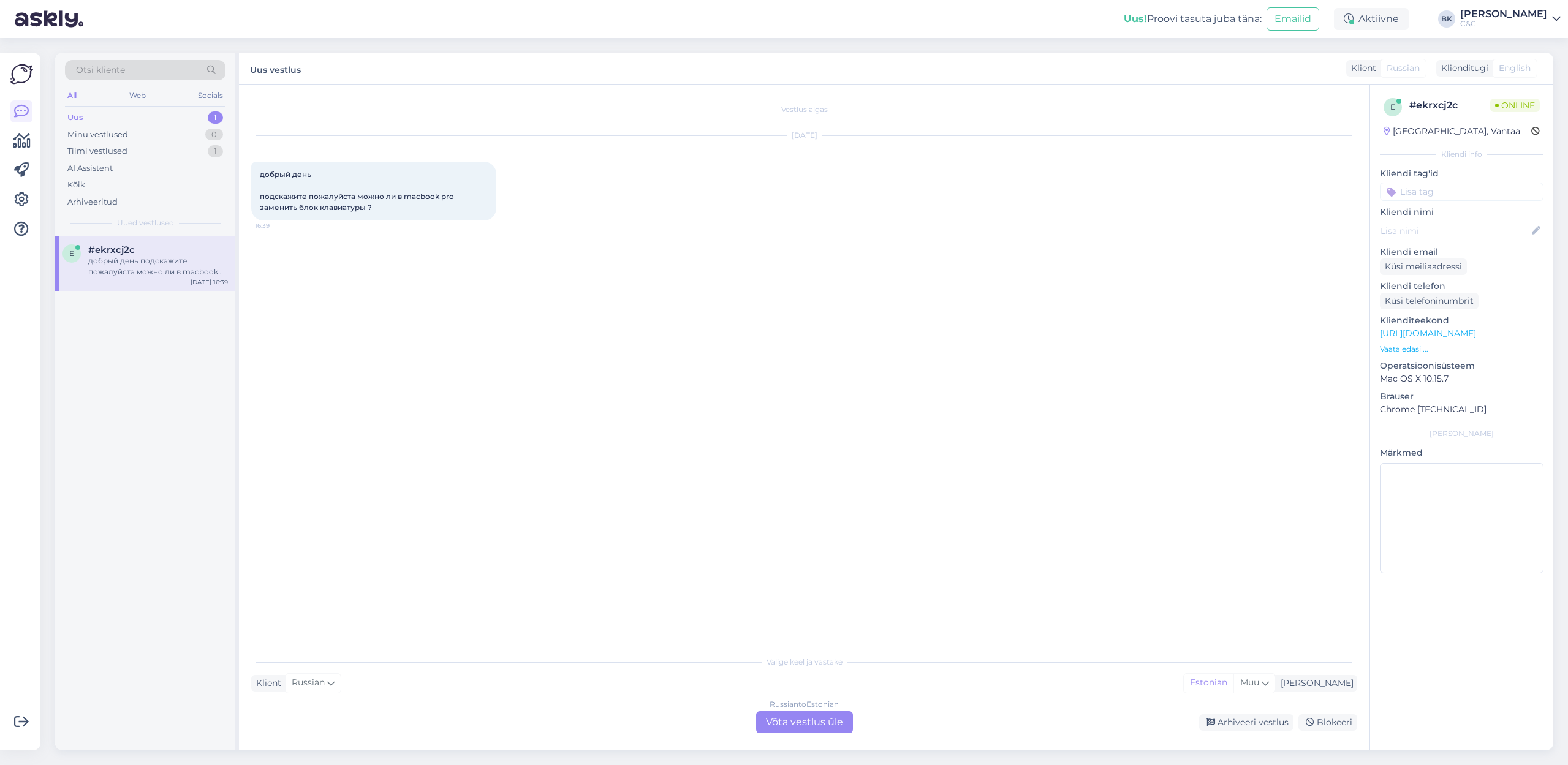
click at [803, 526] on div "Russian to Estonian Võta vestlus üle" at bounding box center [804, 721] width 97 height 22
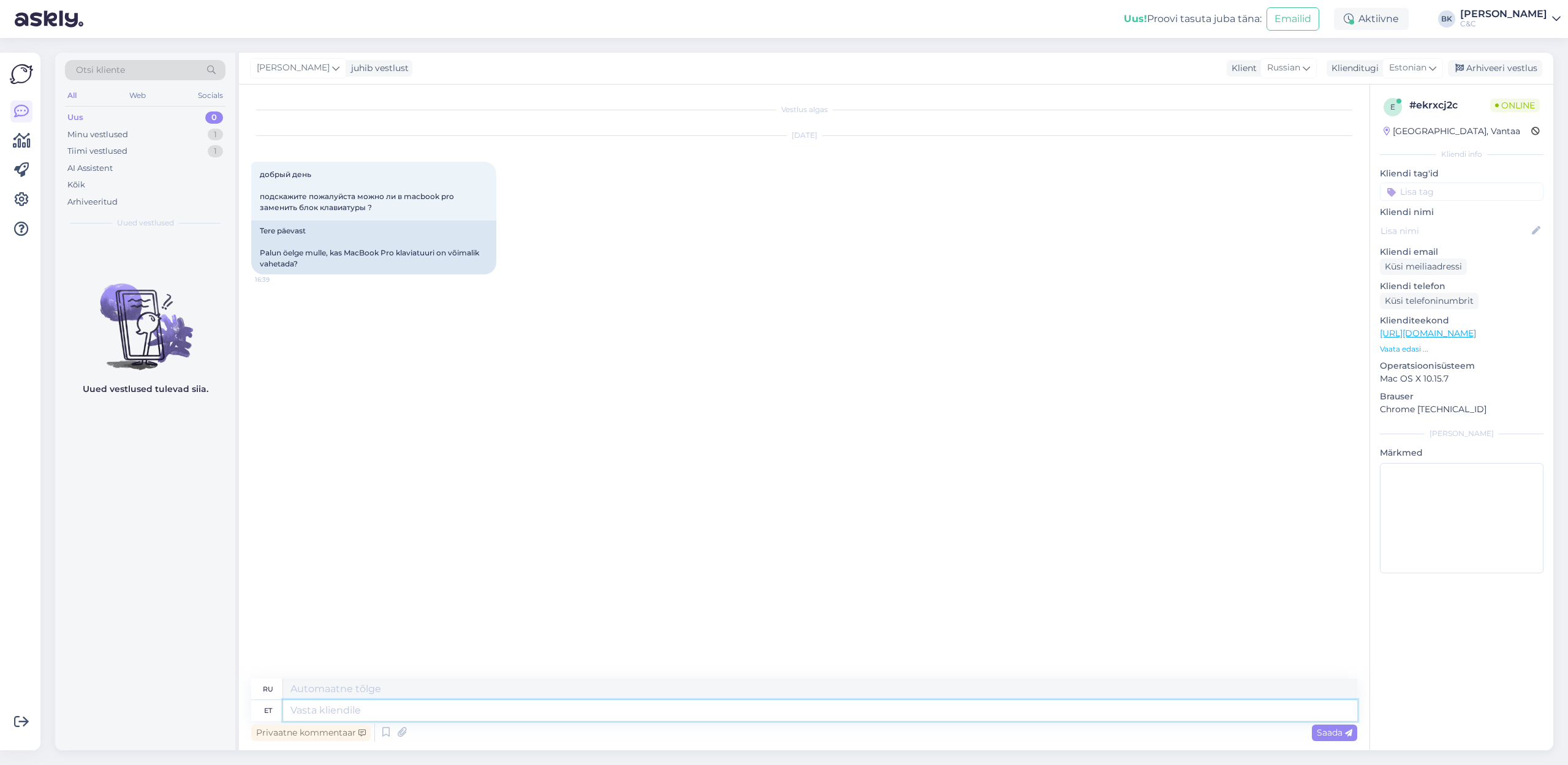
drag, startPoint x: 696, startPoint y: 712, endPoint x: 802, endPoint y: 758, distance: 115.6
click at [696, 526] on textarea at bounding box center [820, 710] width 1074 height 21
click at [1029, 526] on span "Saada" at bounding box center [1333, 731] width 35 height 11
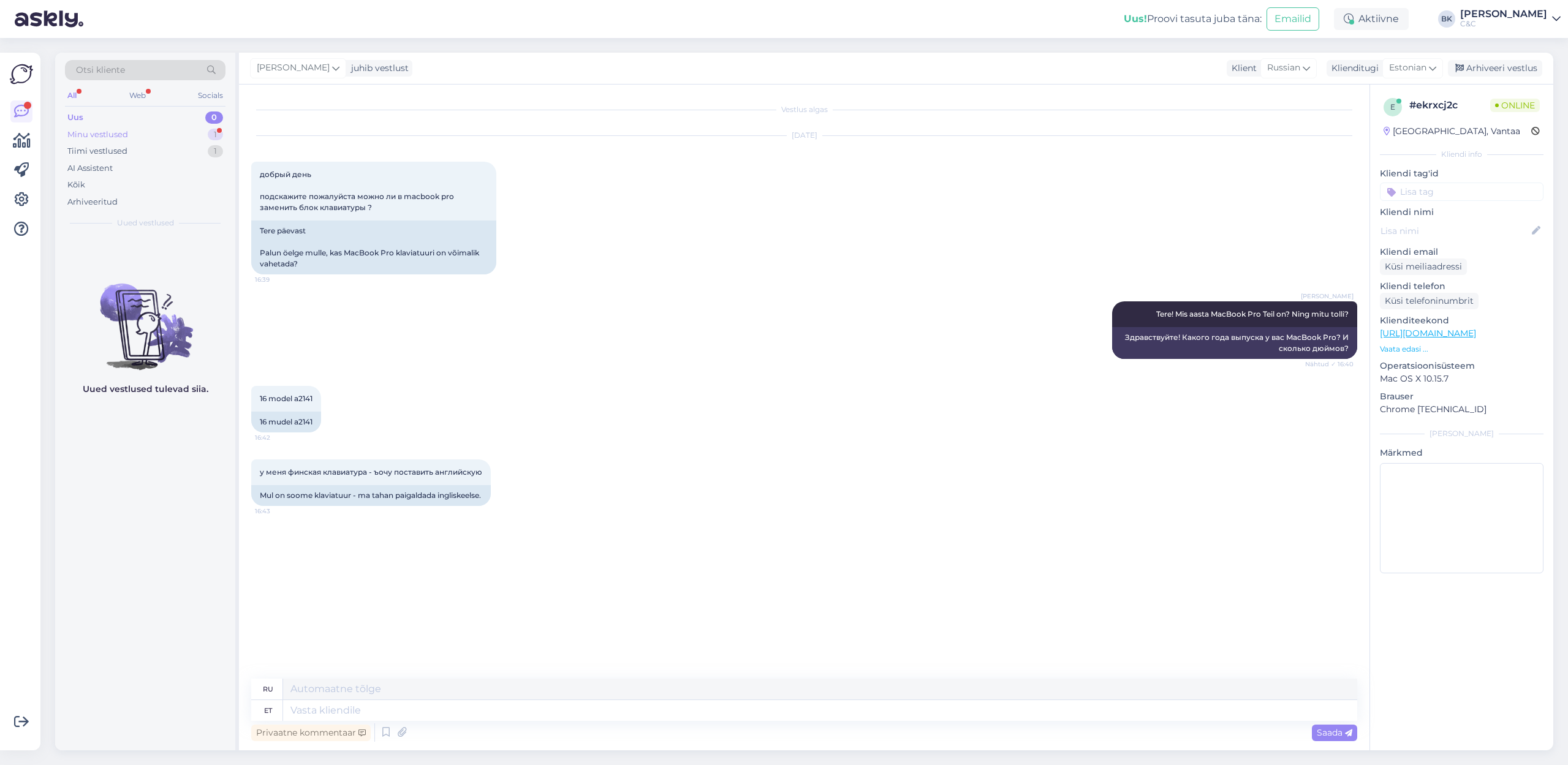
click at [133, 133] on div "Minu vestlused 1" at bounding box center [145, 134] width 161 height 17
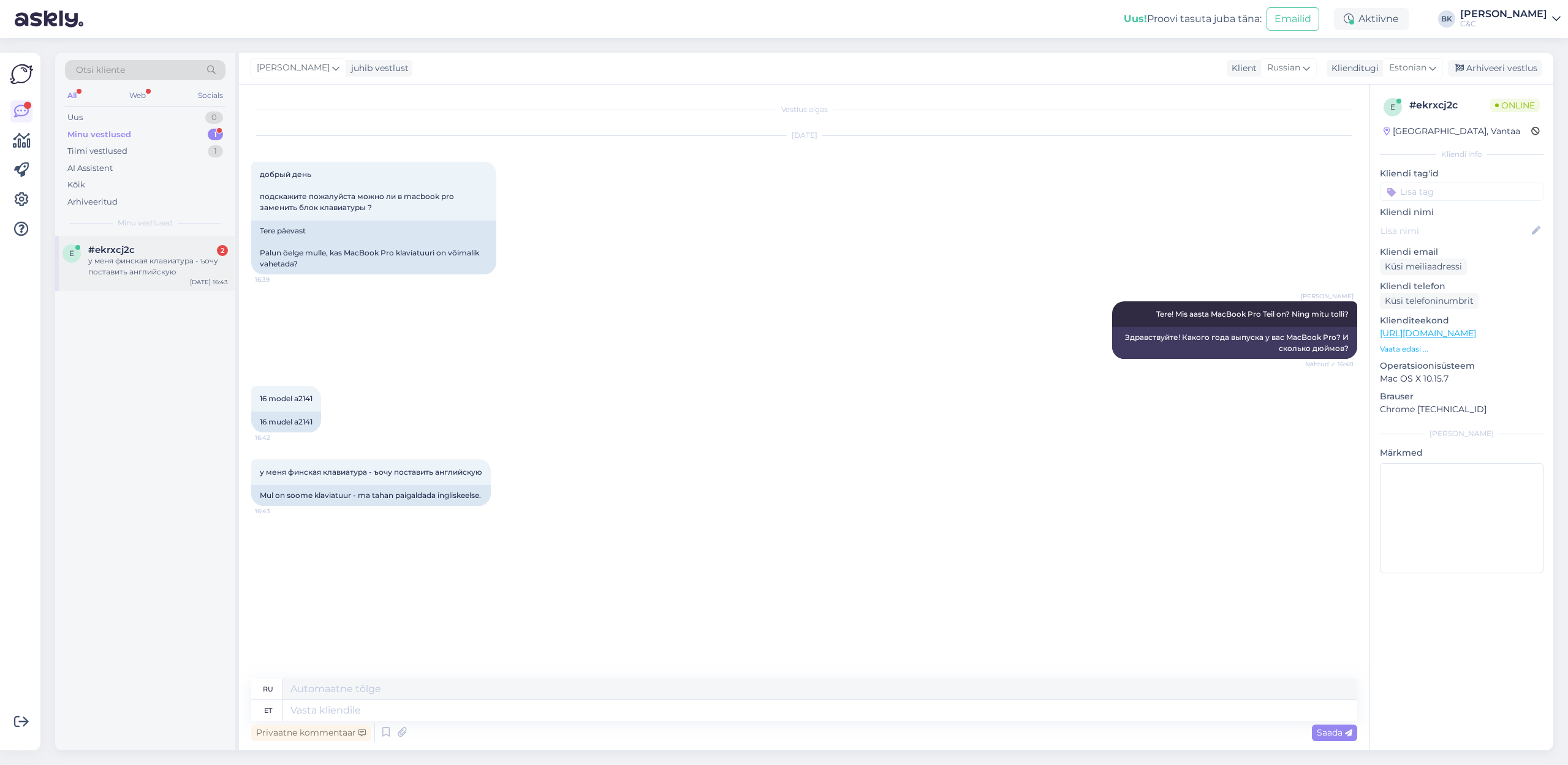
click at [166, 275] on div "у меня финская клавиатура - ъочу поставить английскую" at bounding box center [158, 266] width 140 height 22
click at [447, 526] on textarea at bounding box center [820, 710] width 1074 height 21
click at [491, 526] on textarea "Jah, klaviatuuri keelt" at bounding box center [820, 710] width 1074 height 21
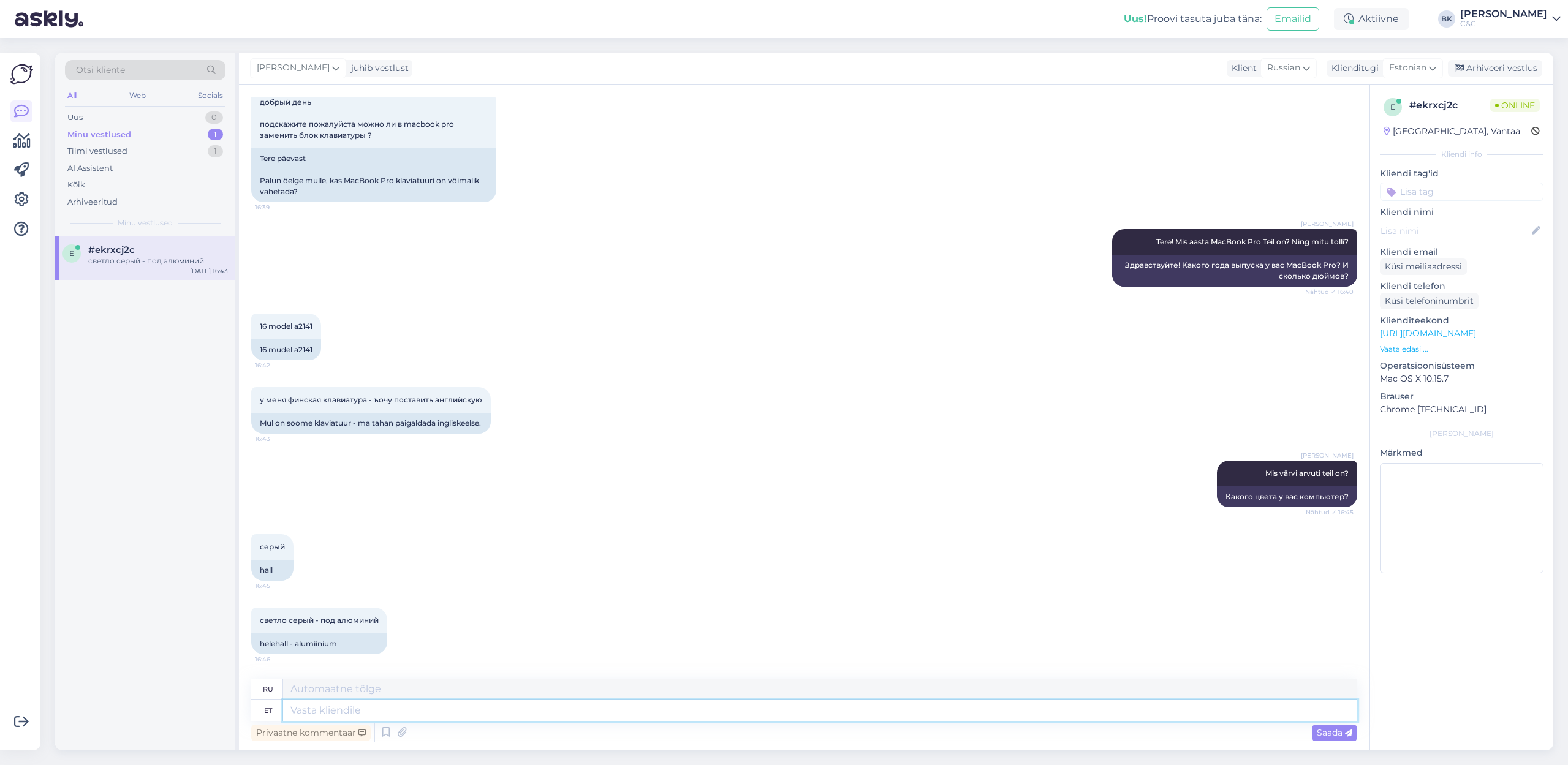
scroll to position [146, 0]
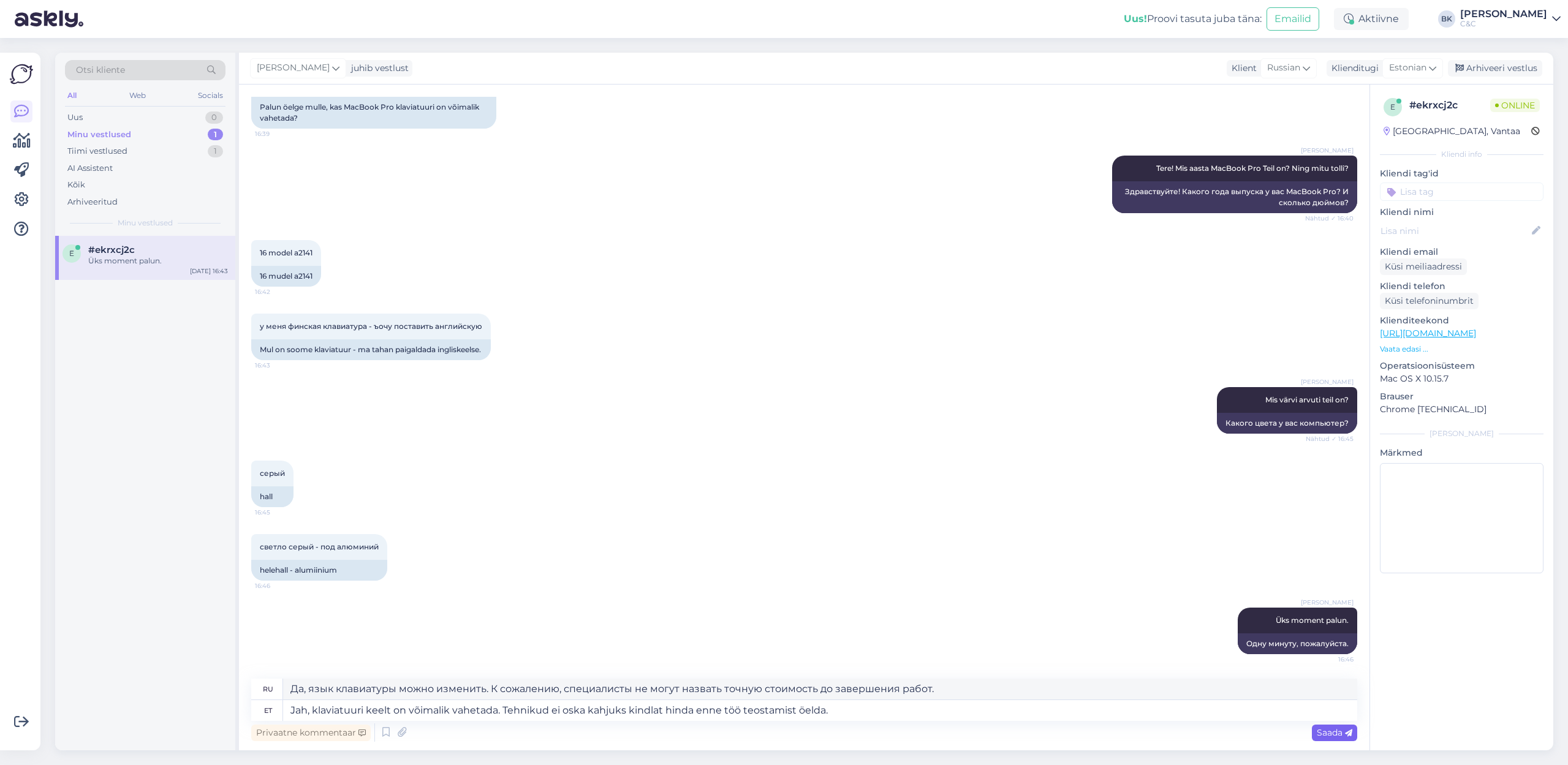
click at [1029, 526] on span "Saada" at bounding box center [1333, 731] width 35 height 11
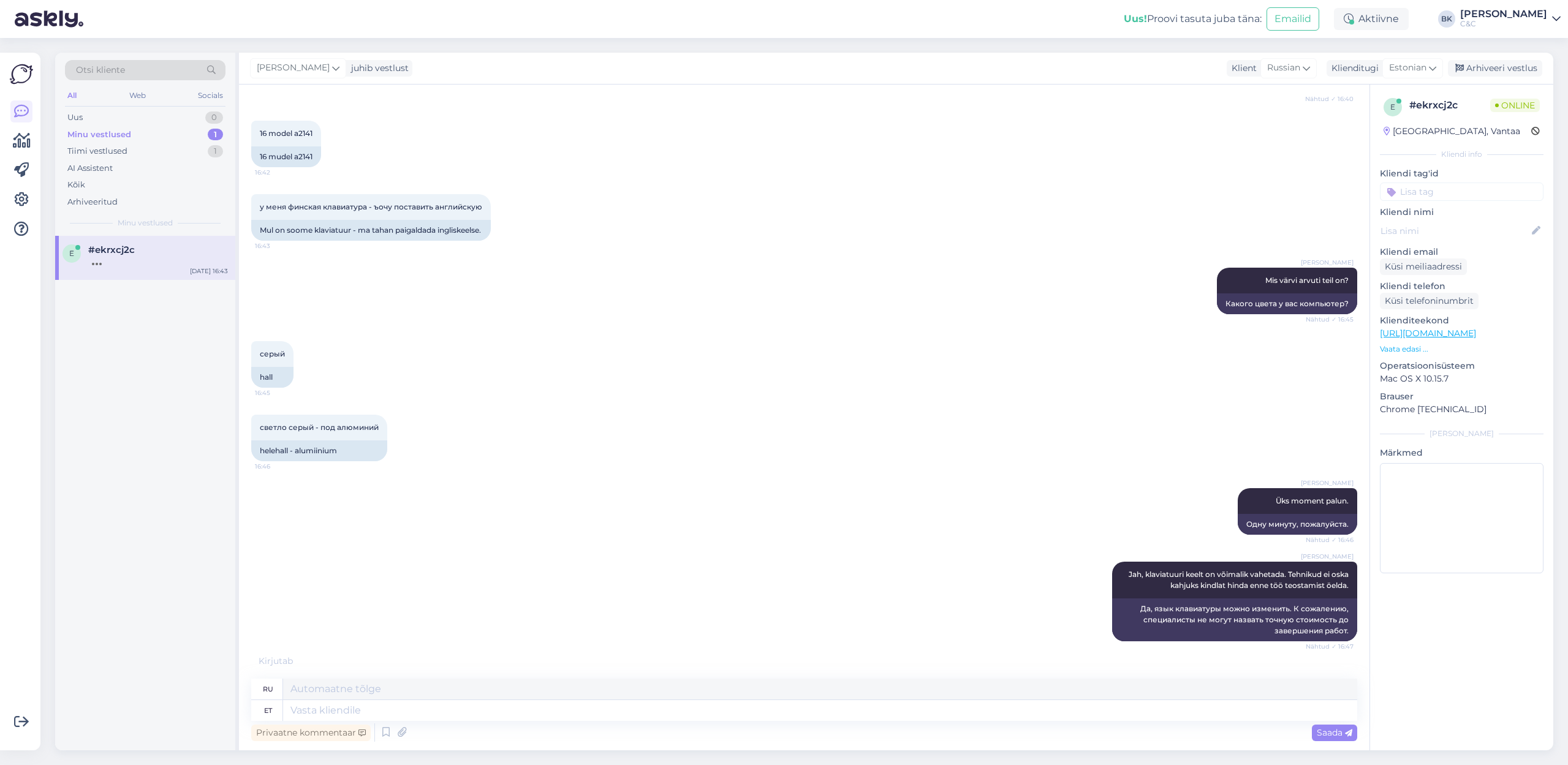
scroll to position [253, 0]
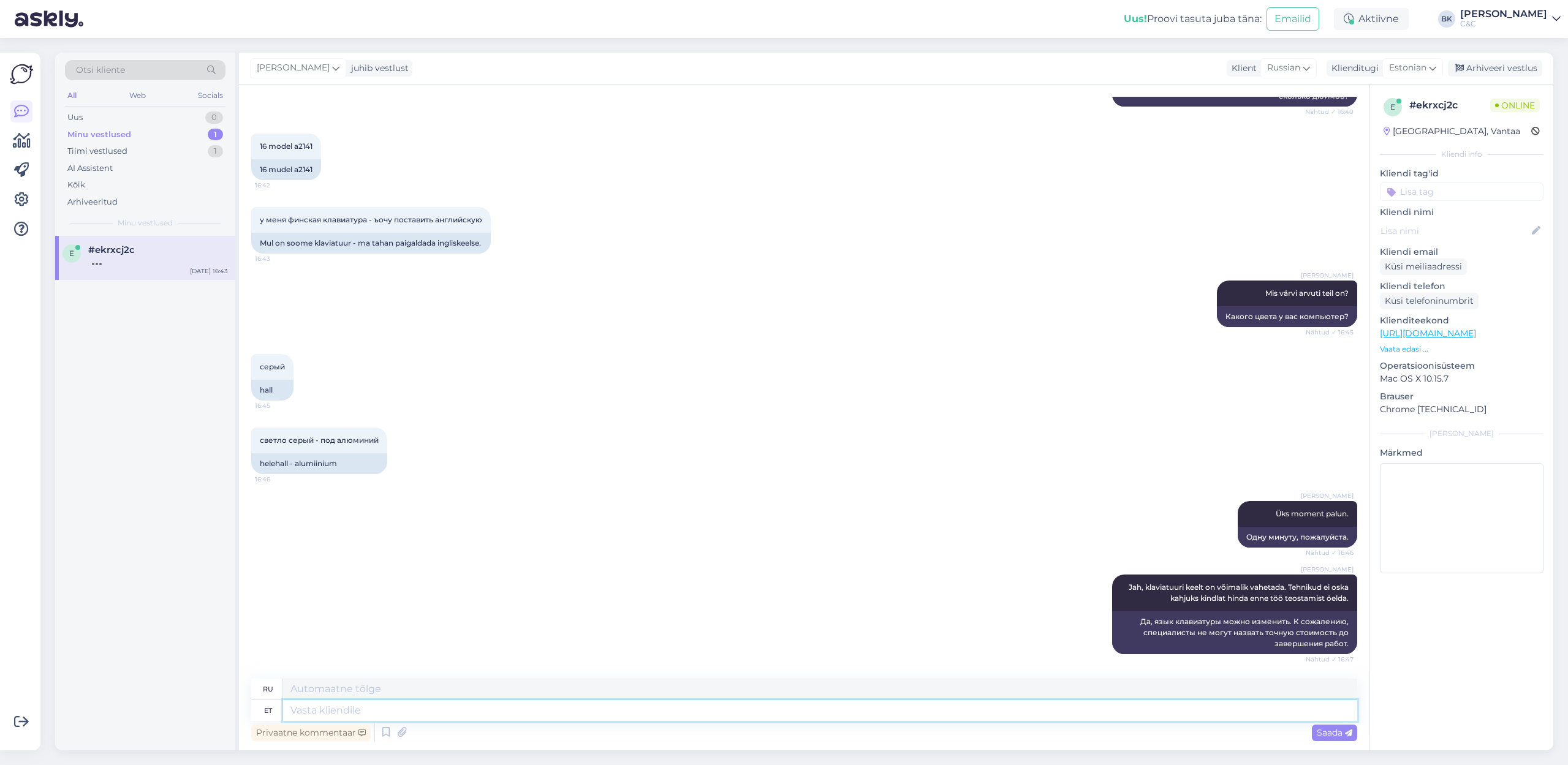
click at [654, 526] on textarea at bounding box center [820, 710] width 1074 height 21
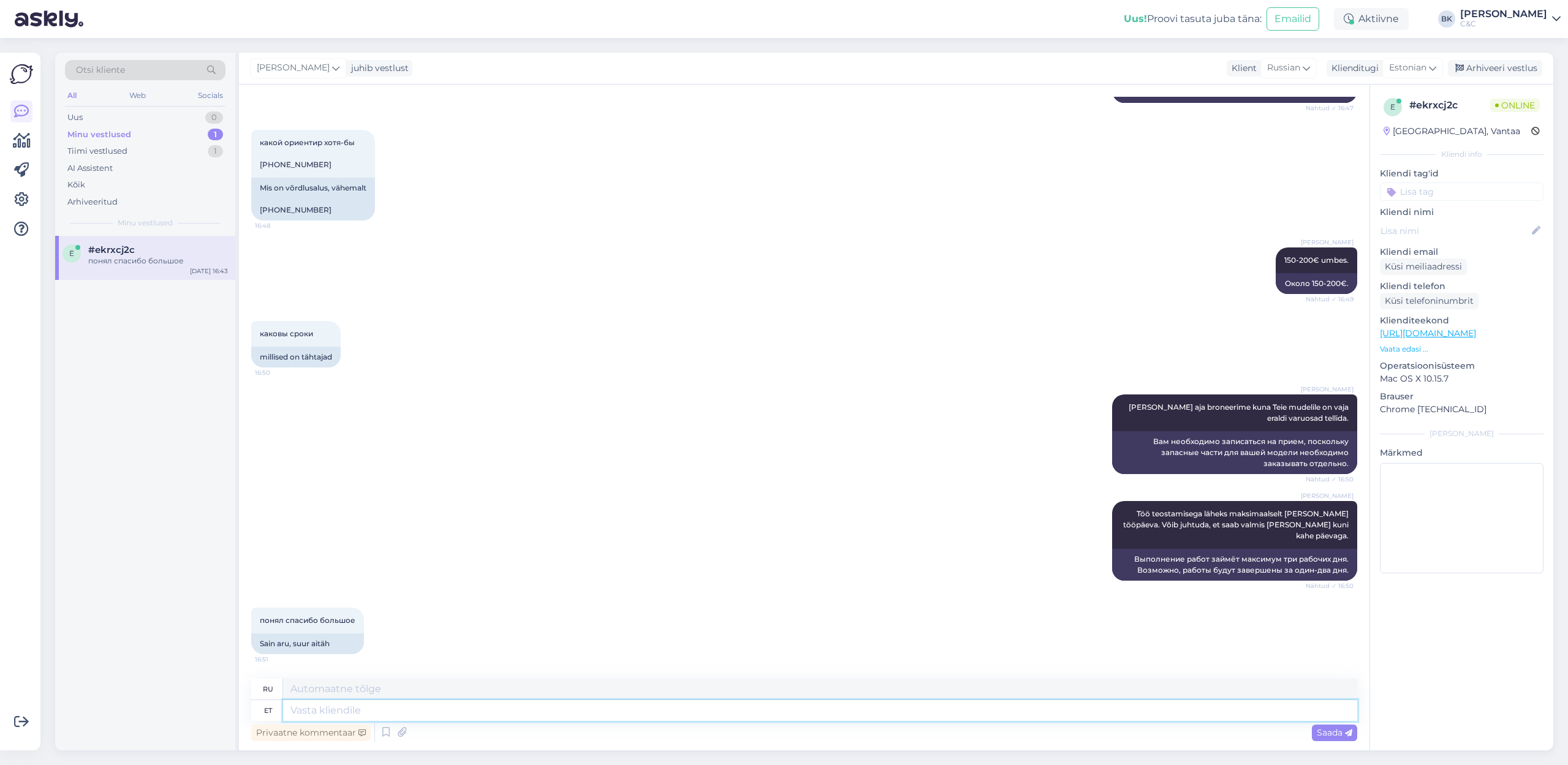
scroll to position [865, 0]
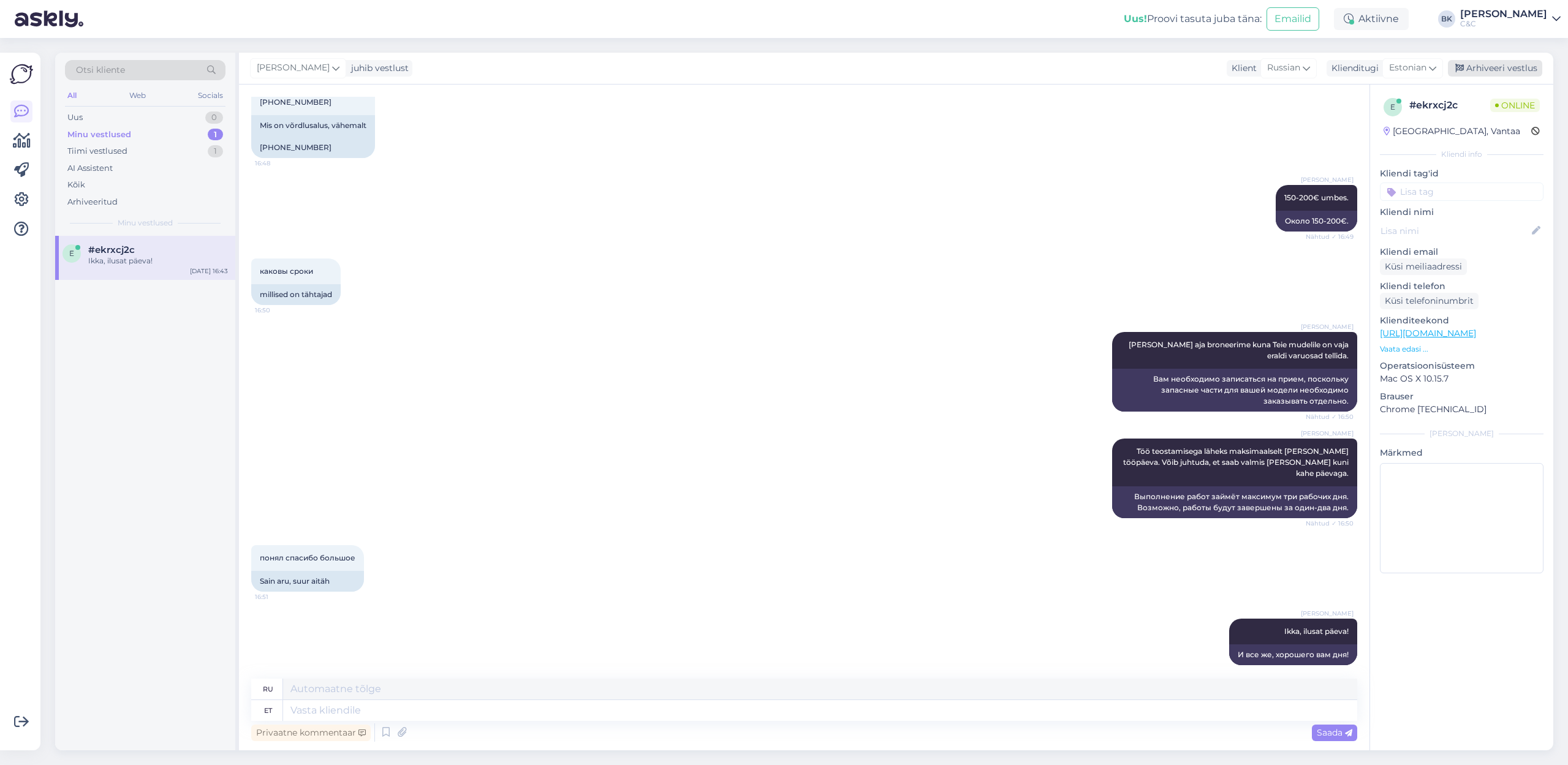
click at [1029, 64] on div "Arhiveeri vestlus" at bounding box center [1495, 68] width 95 height 16
